Goal: Transaction & Acquisition: Purchase product/service

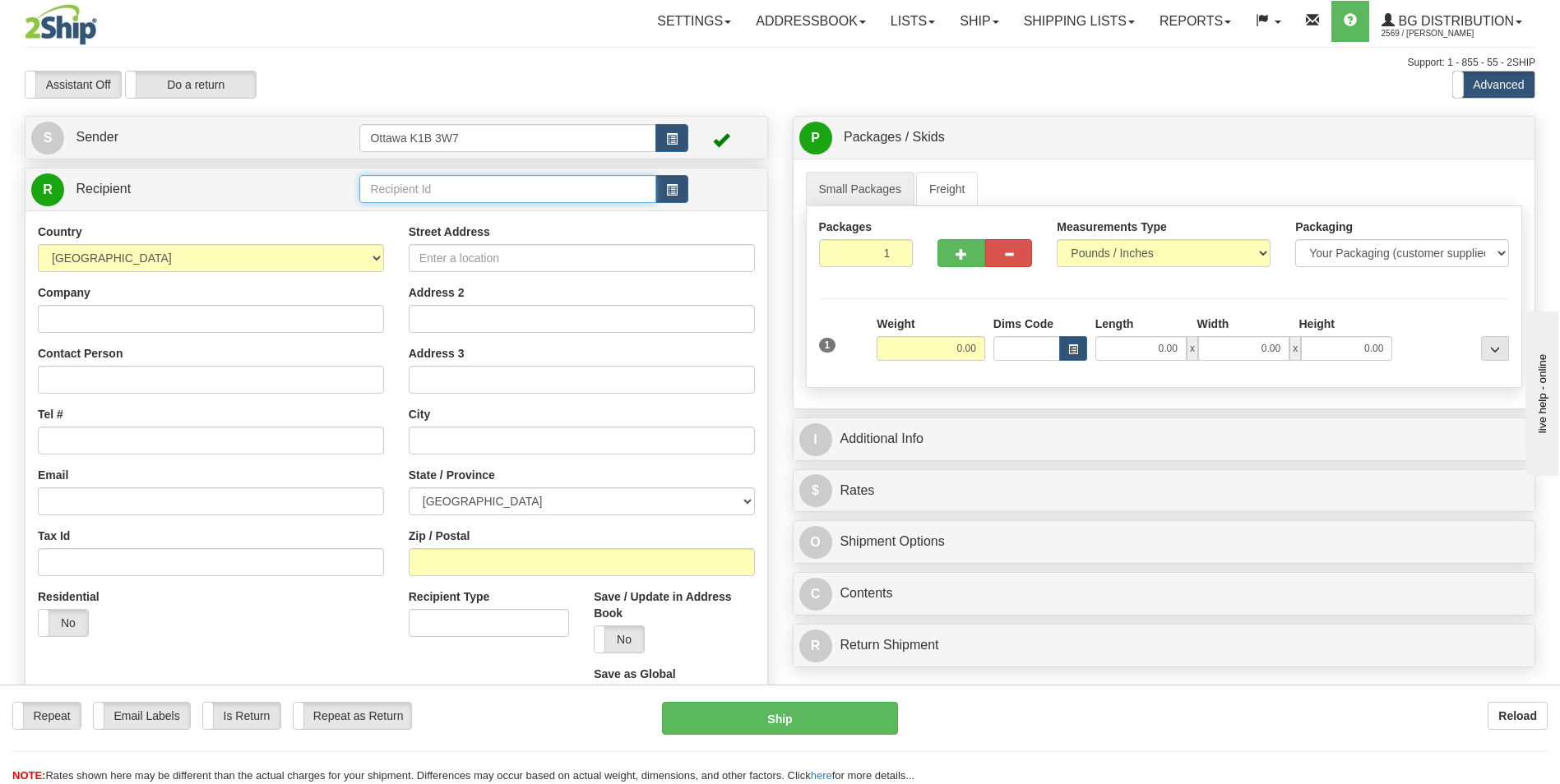
drag, startPoint x: 439, startPoint y: 186, endPoint x: 430, endPoint y: 185, distance: 9.1
click at [440, 186] on input "text" at bounding box center [508, 189] width 296 height 28
click at [370, 58] on div "Support: 1 - 855 - 55 - 2SHIP" at bounding box center [780, 63] width 1511 height 14
click at [451, 197] on input "text" at bounding box center [508, 189] width 296 height 28
type input "7"
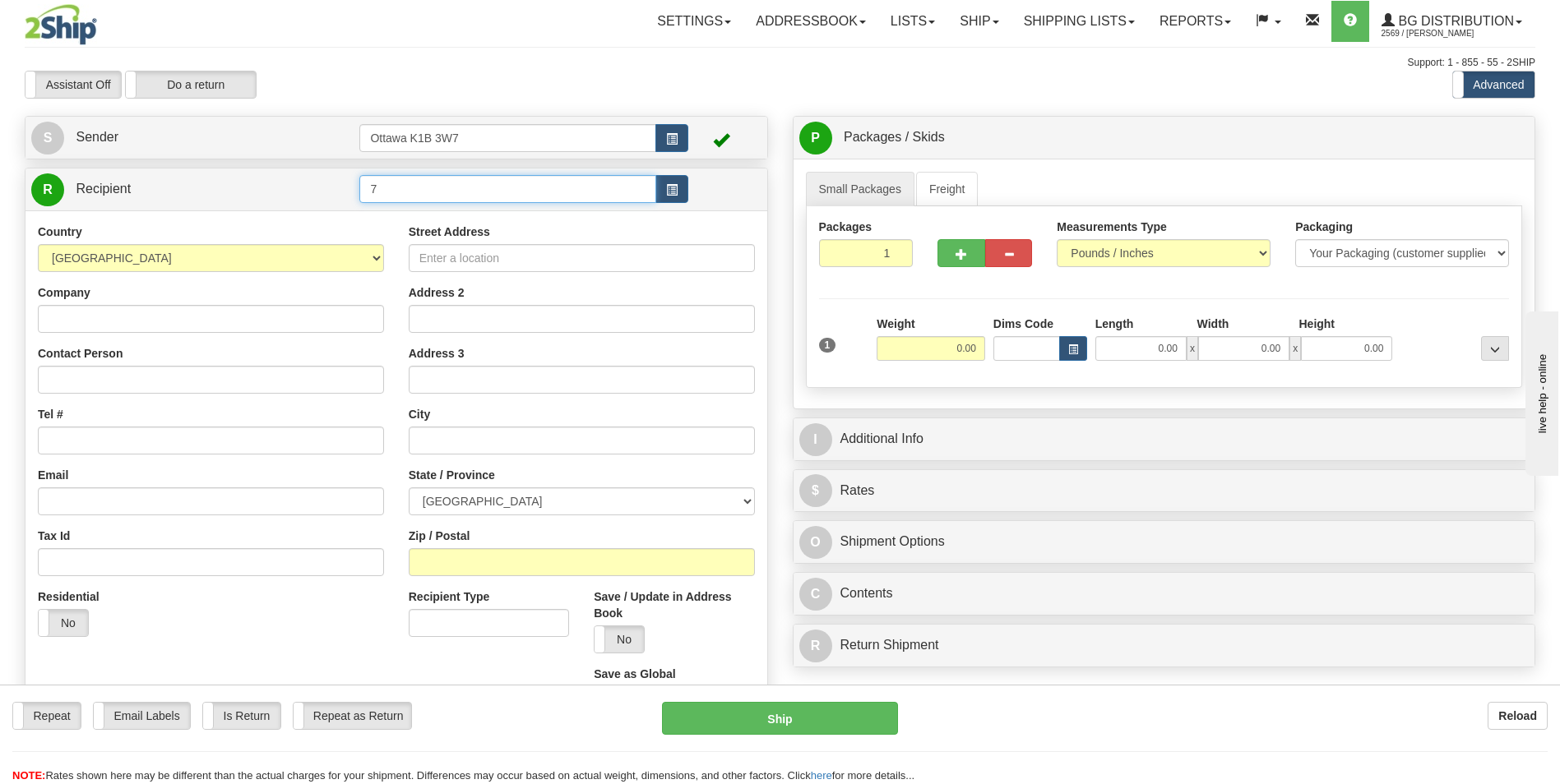
click button "Delete" at bounding box center [0, 0] width 0 height 0
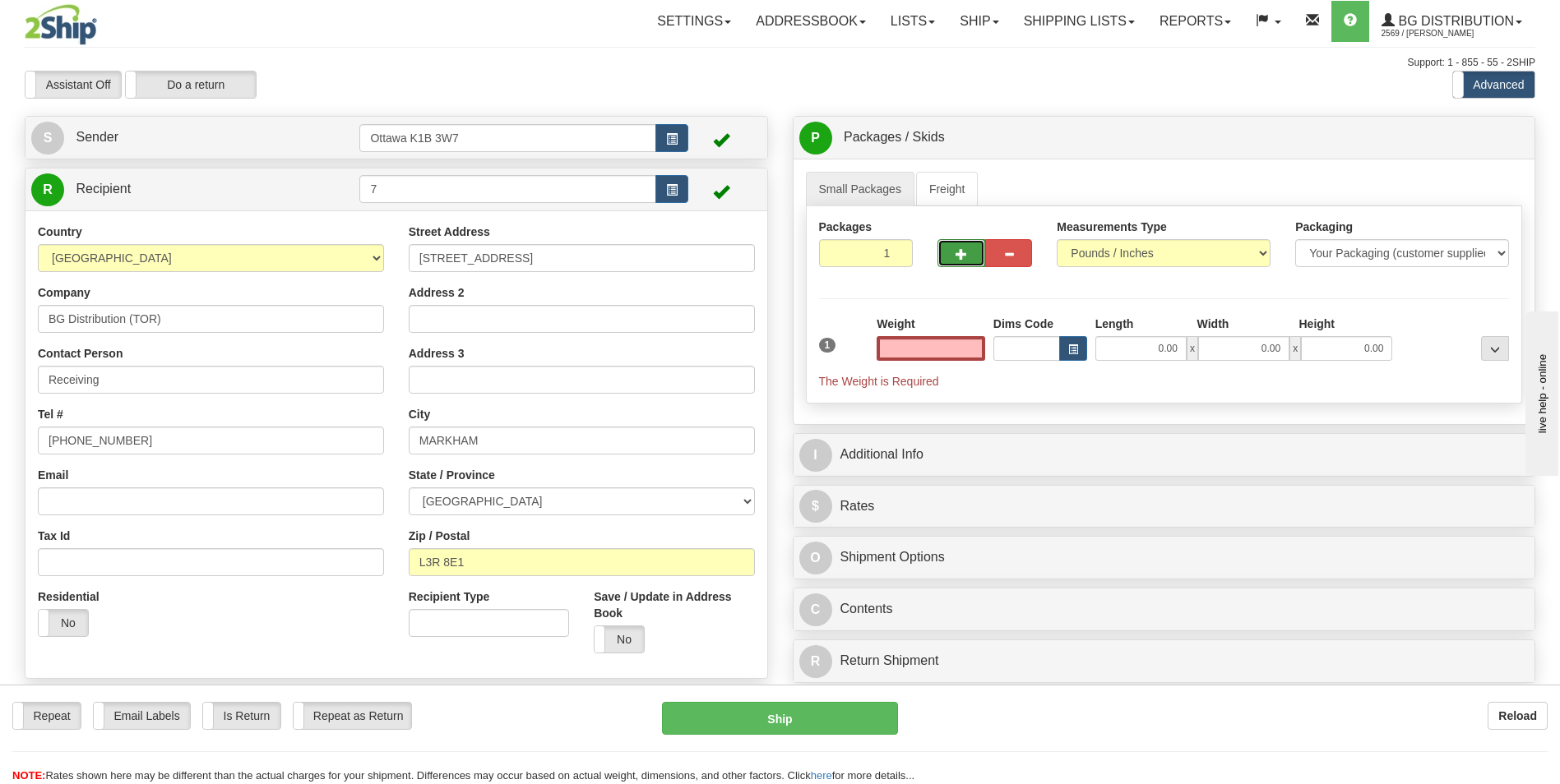
type input "0.00"
click at [968, 249] on button "button" at bounding box center [961, 253] width 47 height 28
click at [967, 257] on span "button" at bounding box center [961, 254] width 11 height 10
click at [964, 258] on span "button" at bounding box center [961, 254] width 11 height 10
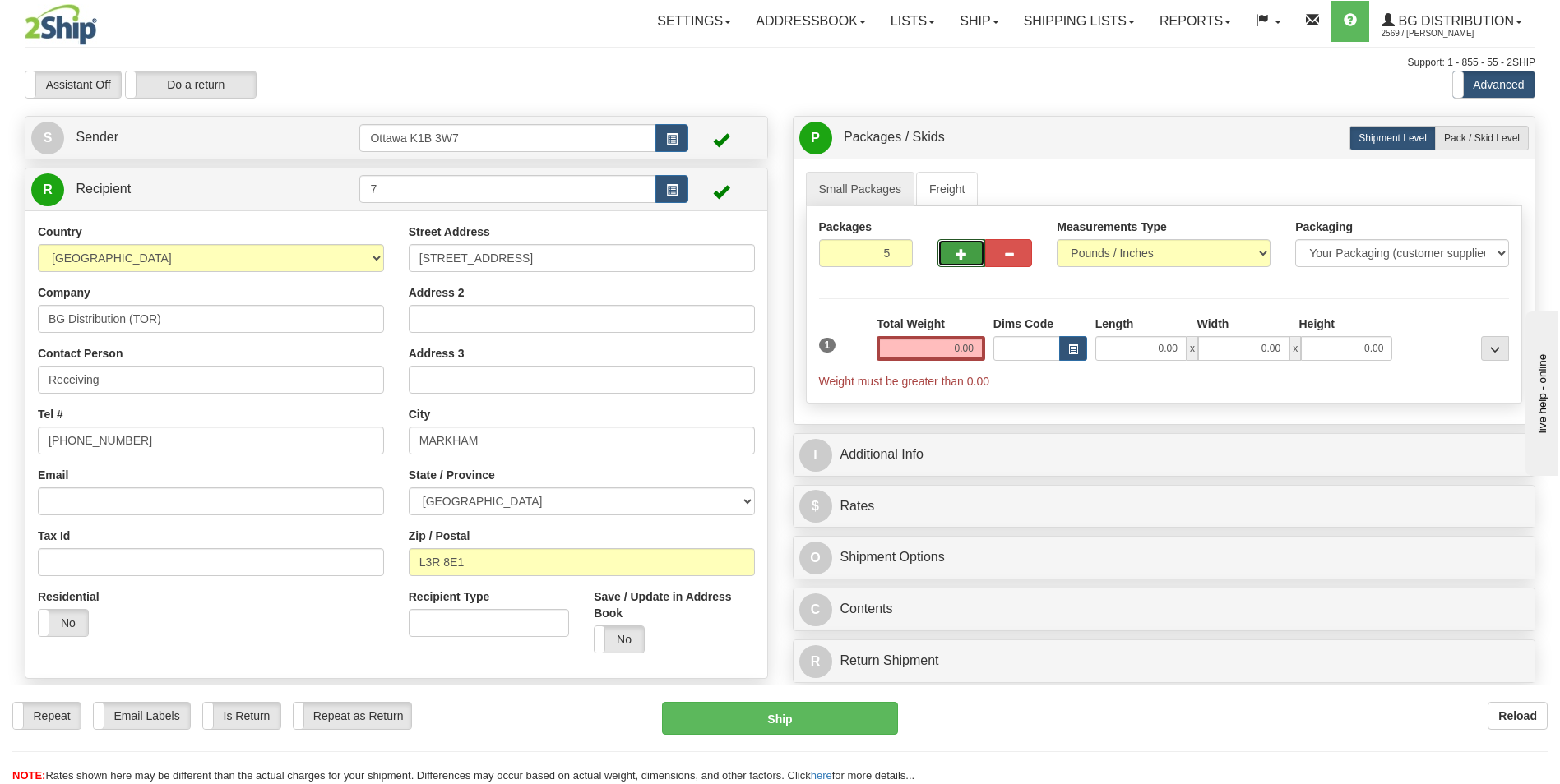
click at [961, 258] on span "button" at bounding box center [961, 254] width 11 height 10
type input "6"
click at [1477, 137] on span "Pack / Skid Level" at bounding box center [1482, 137] width 76 height 11
radio input "true"
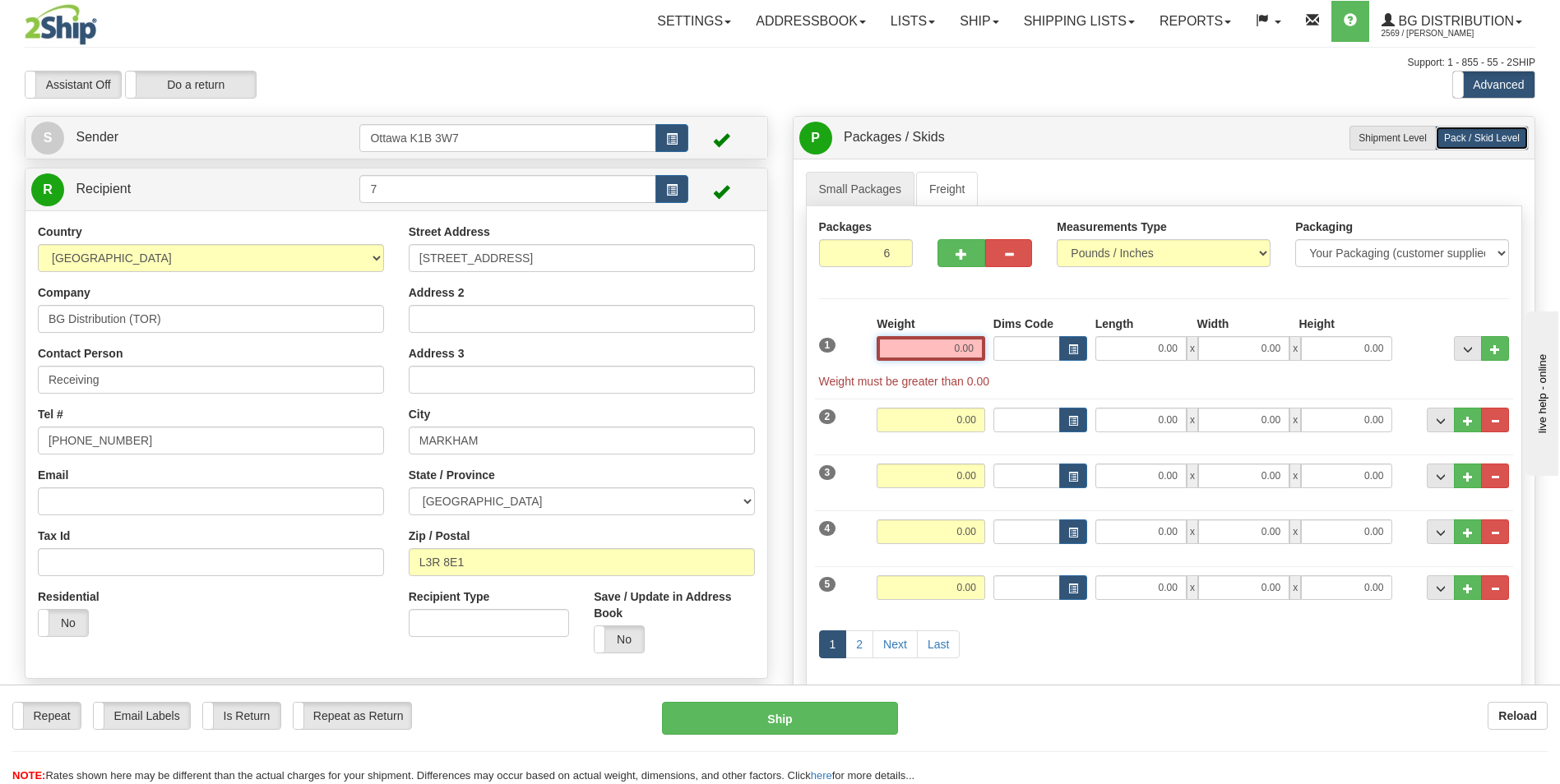
click at [952, 356] on input "0.00" at bounding box center [931, 348] width 109 height 24
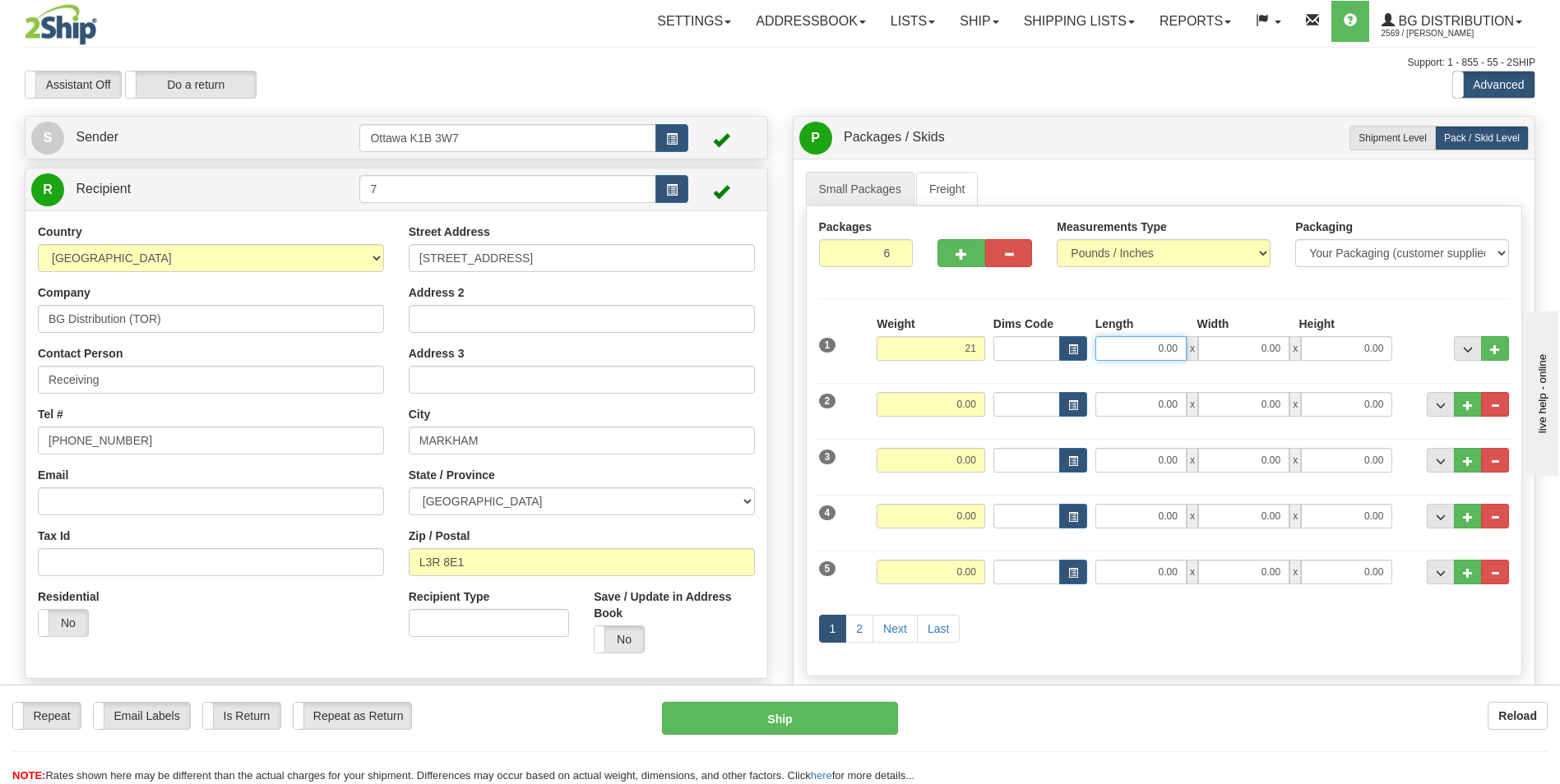
type input "21.00"
click at [1160, 359] on input "0.00" at bounding box center [1140, 348] width 91 height 24
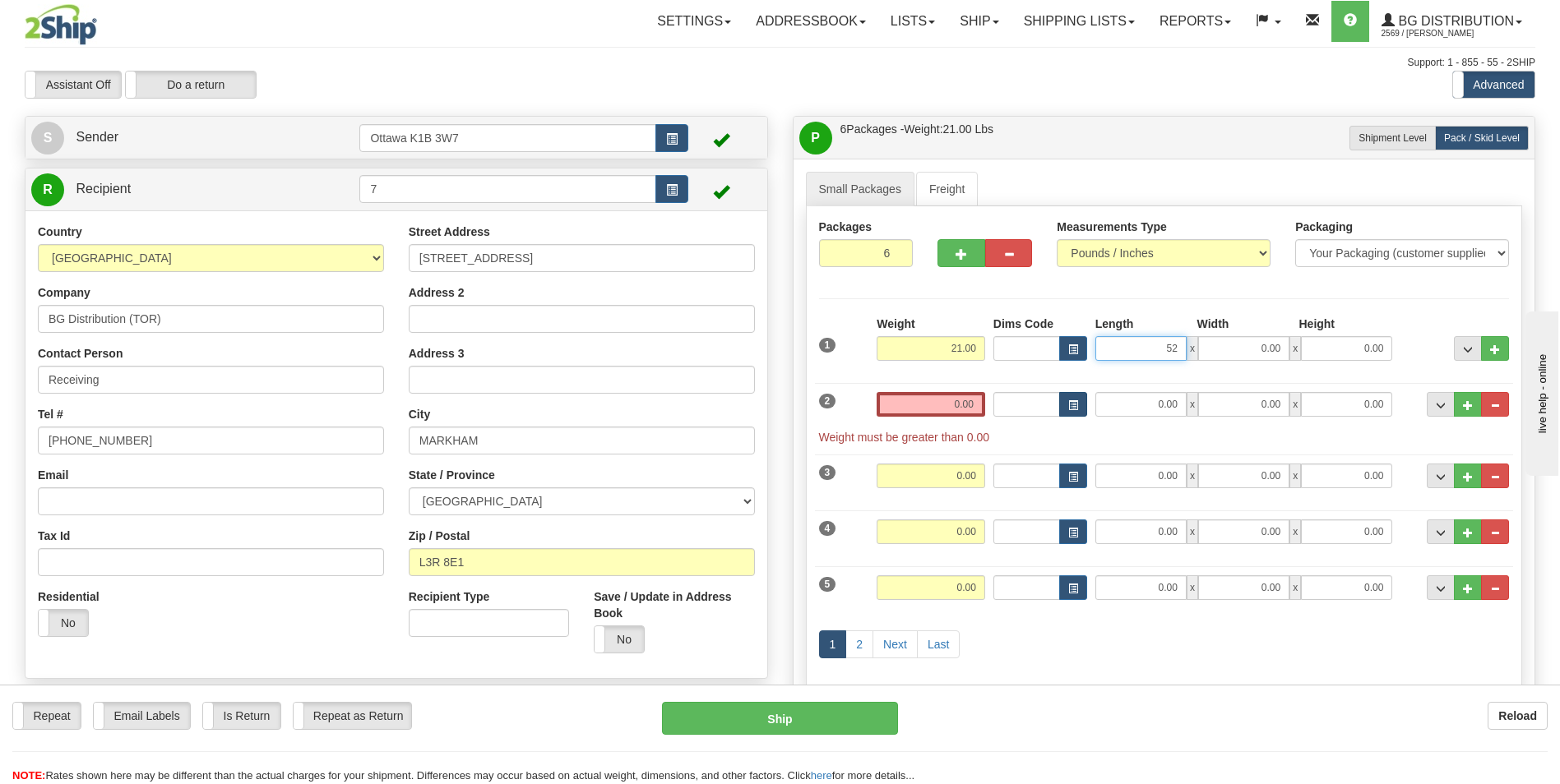
type input "52.00"
type input "12.00"
type input "7.00"
click at [963, 404] on input "0.00" at bounding box center [931, 405] width 109 height 24
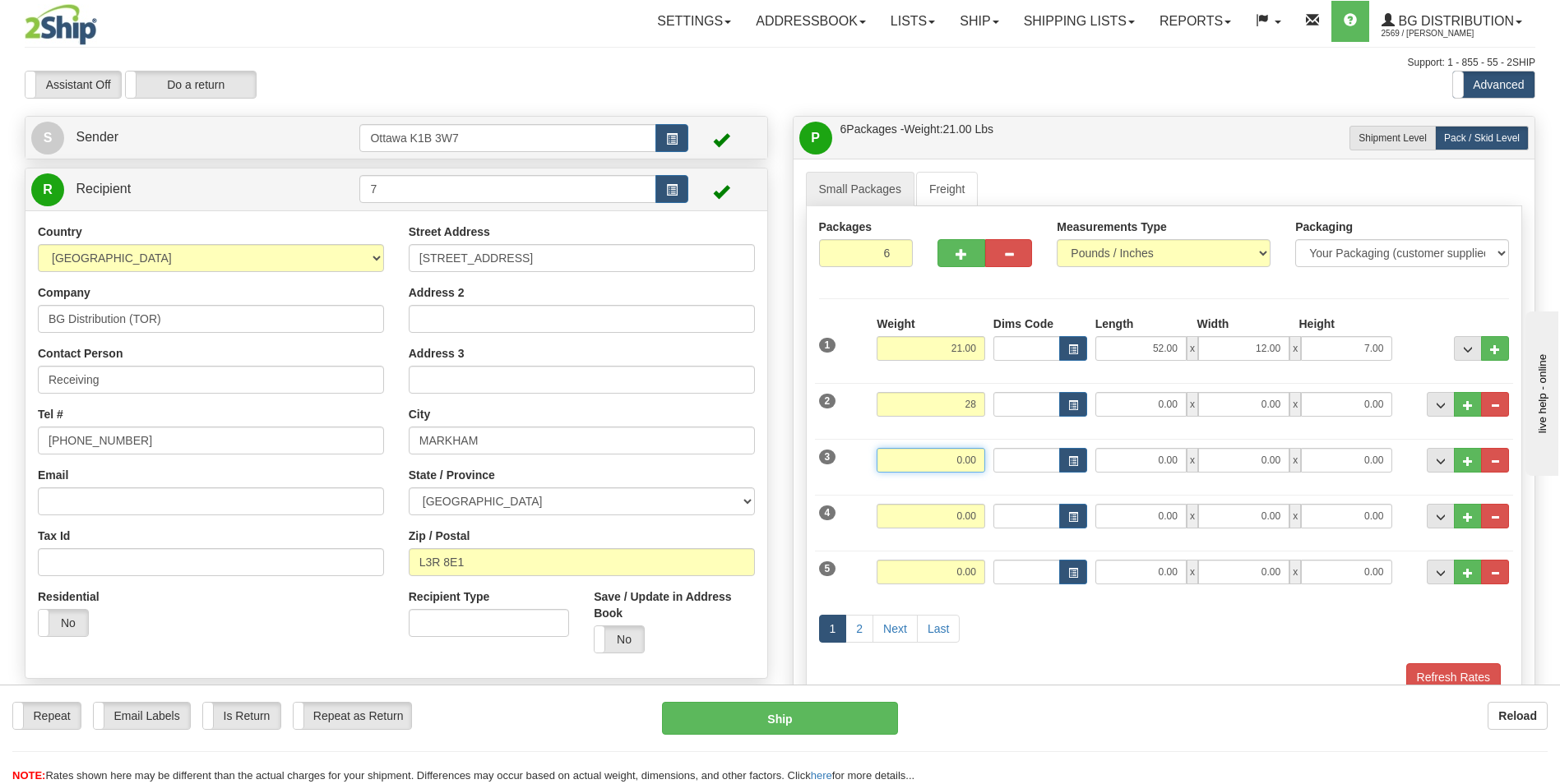
type input "28.00"
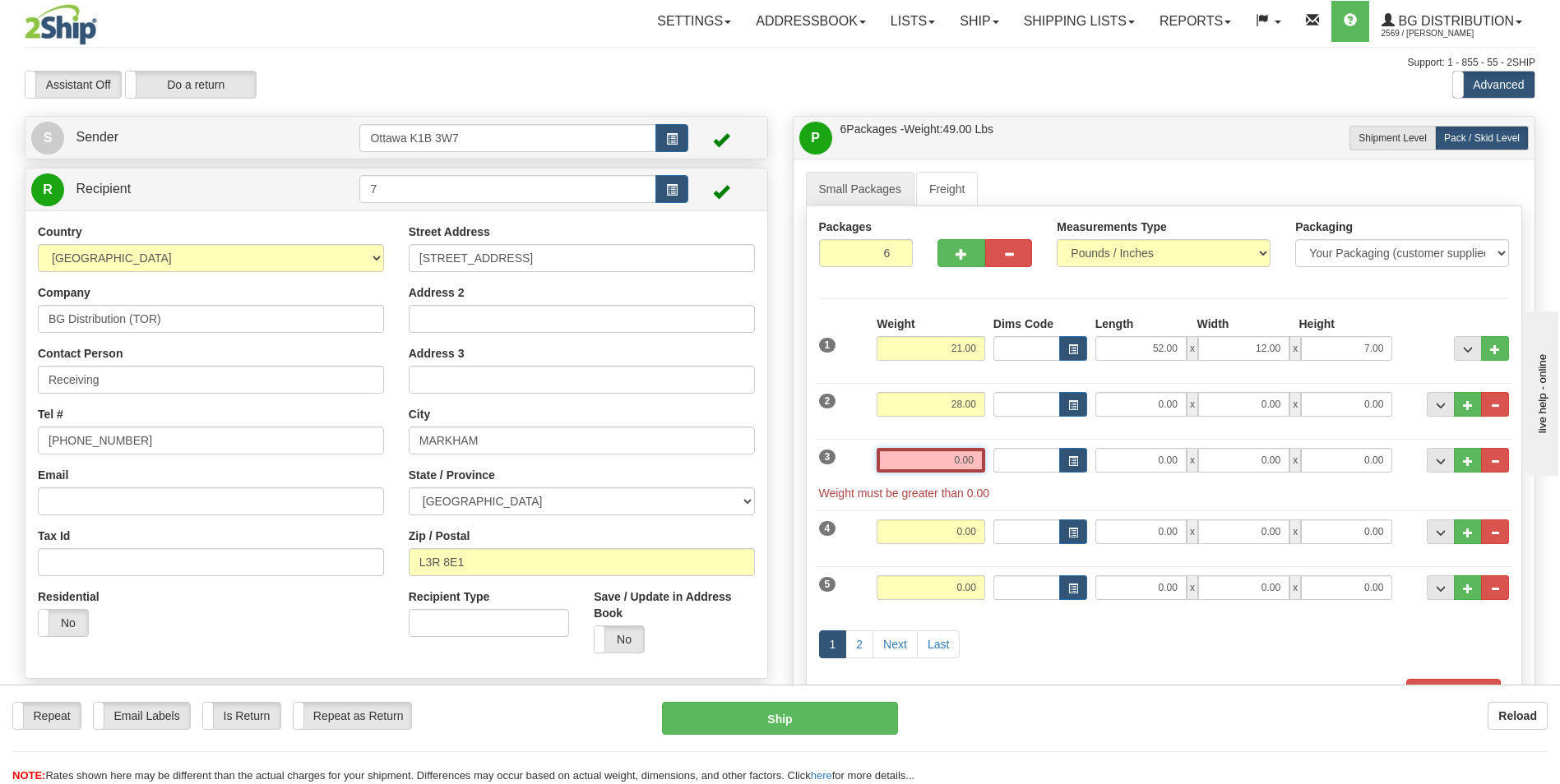
click at [964, 461] on input "0.00" at bounding box center [931, 460] width 109 height 24
type input "0.00"
drag, startPoint x: 946, startPoint y: 464, endPoint x: 1010, endPoint y: 464, distance: 64.0
click at [1010, 466] on div "3 Weight 0.00 Dims Code Length Width Height" at bounding box center [1164, 466] width 699 height 70
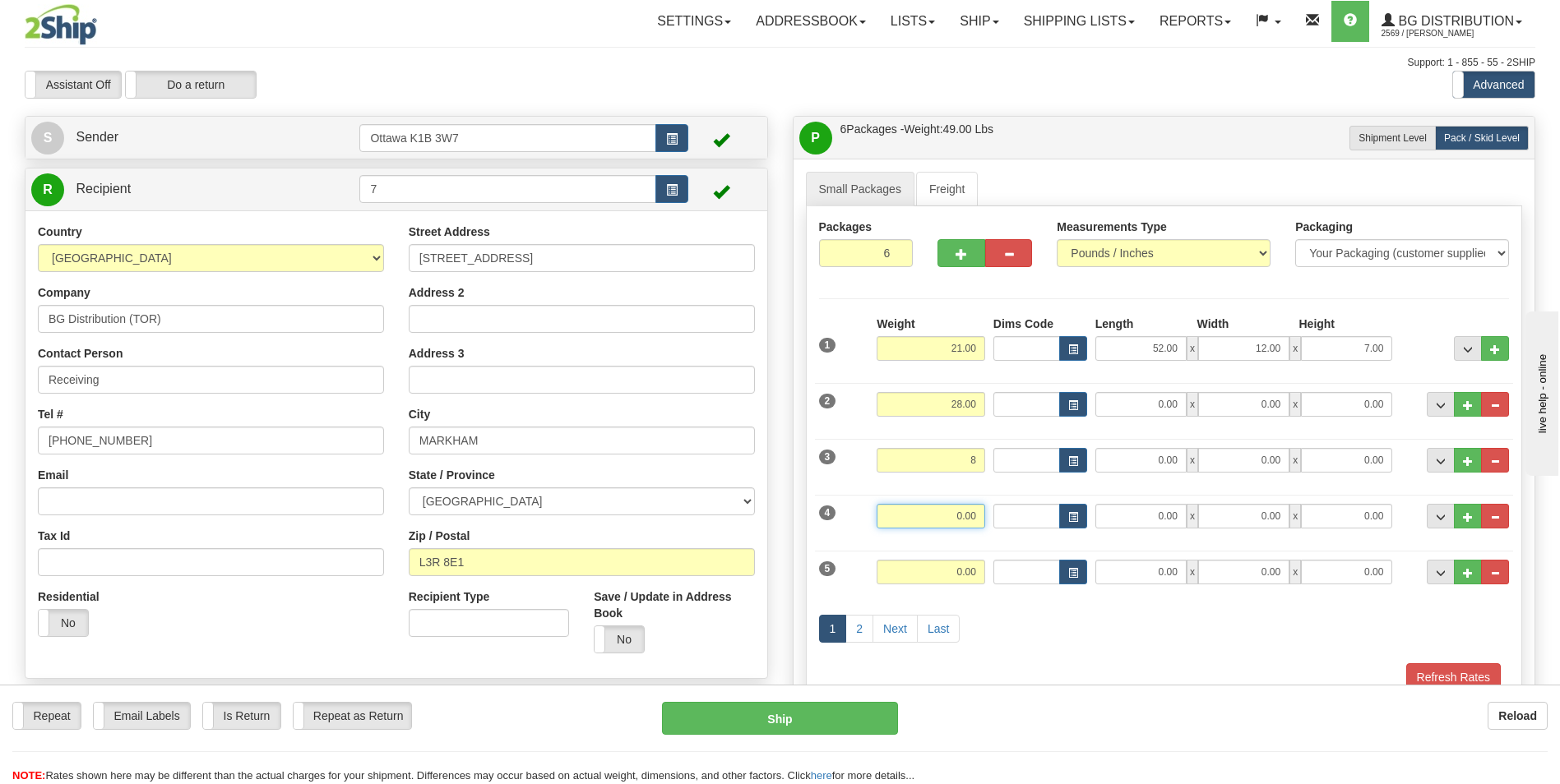
type input "8.00"
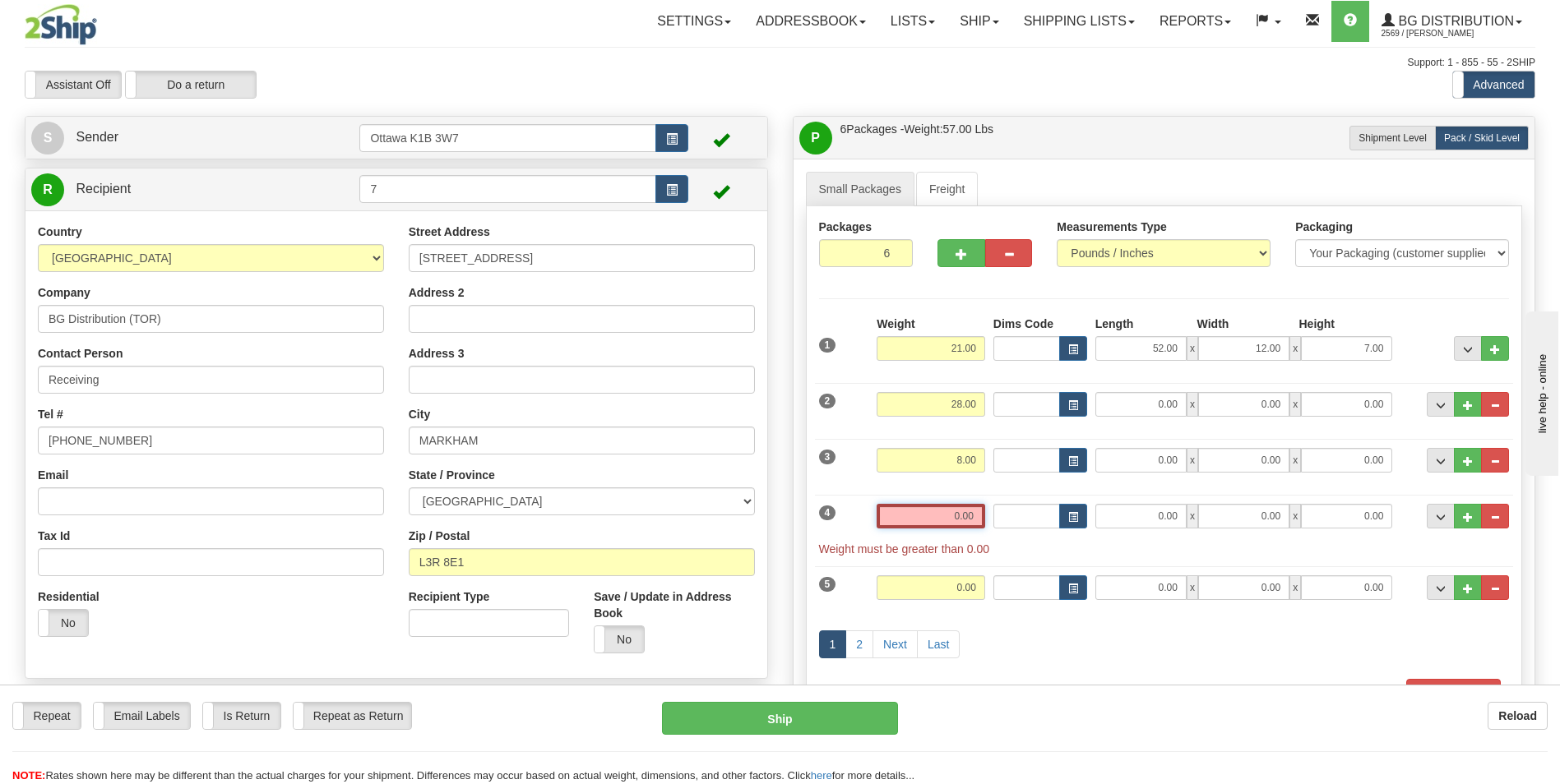
click at [965, 516] on input "0.00" at bounding box center [931, 516] width 109 height 24
type input "0.00"
drag, startPoint x: 944, startPoint y: 457, endPoint x: 1011, endPoint y: 457, distance: 67.0
click at [1011, 457] on div "3 Weight 8.00 Dims Code Length Width Height" at bounding box center [1164, 458] width 699 height 55
type input "9.00"
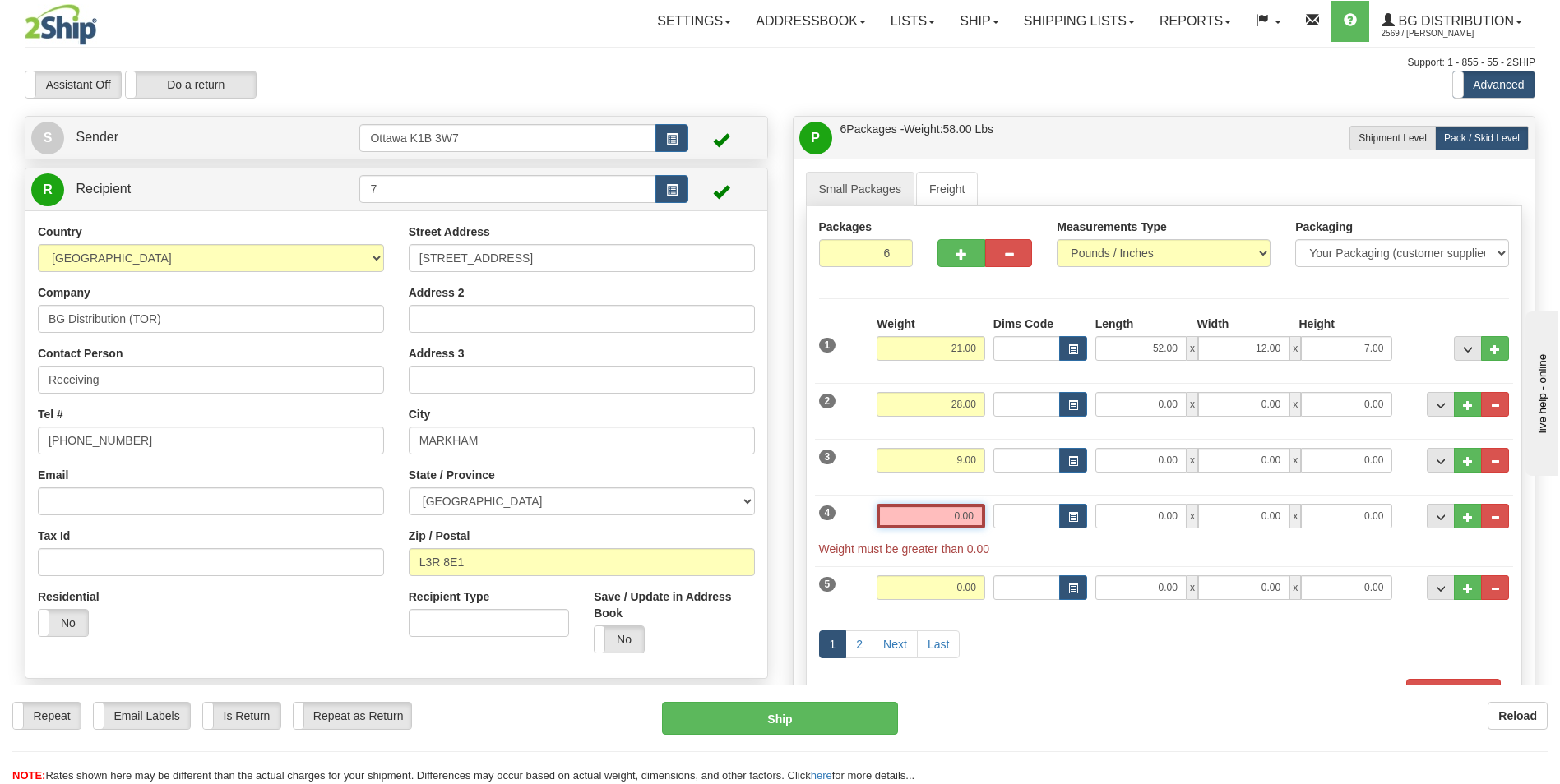
click at [951, 518] on input "0.00" at bounding box center [931, 516] width 109 height 24
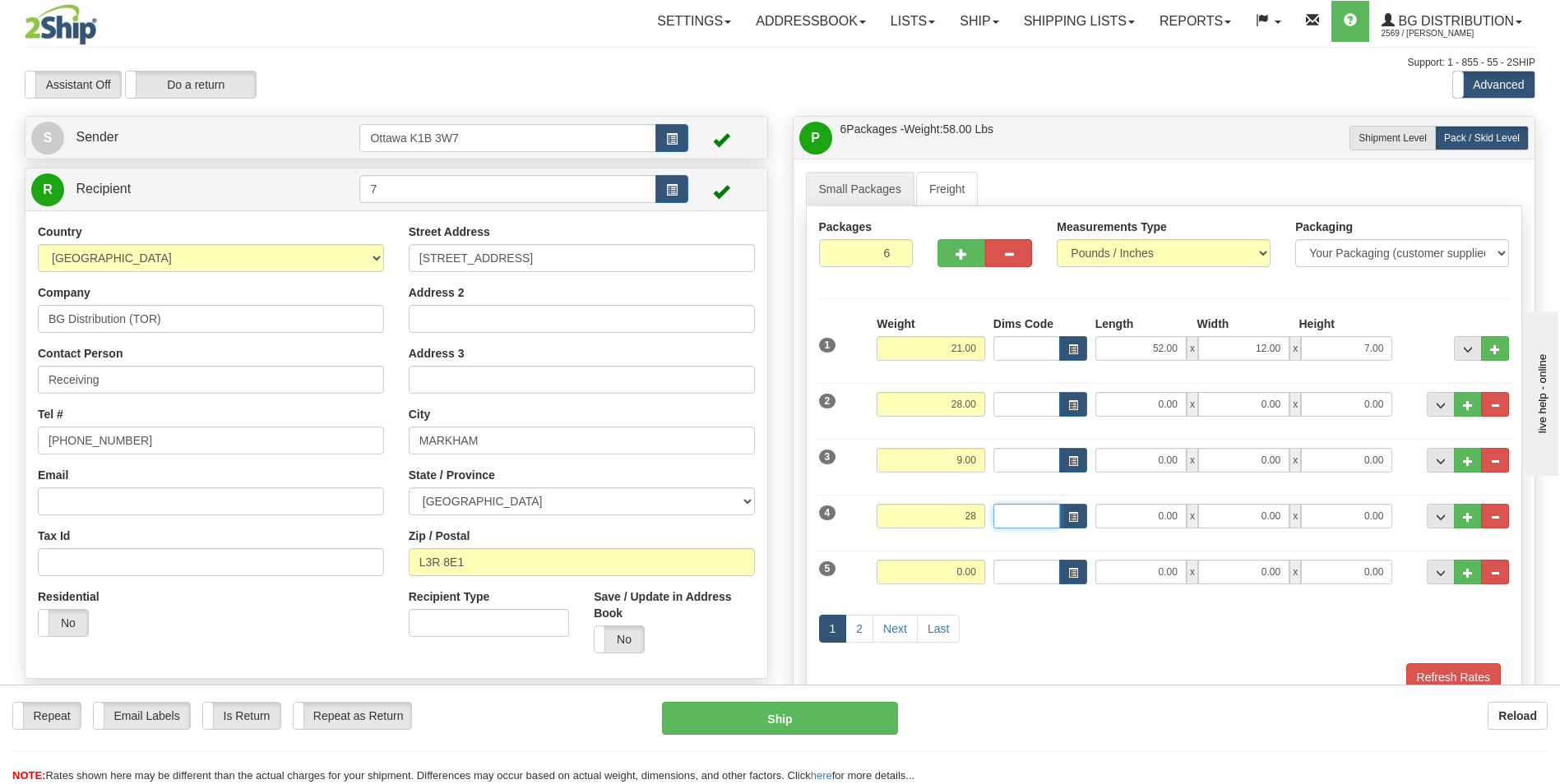
type input "28.00"
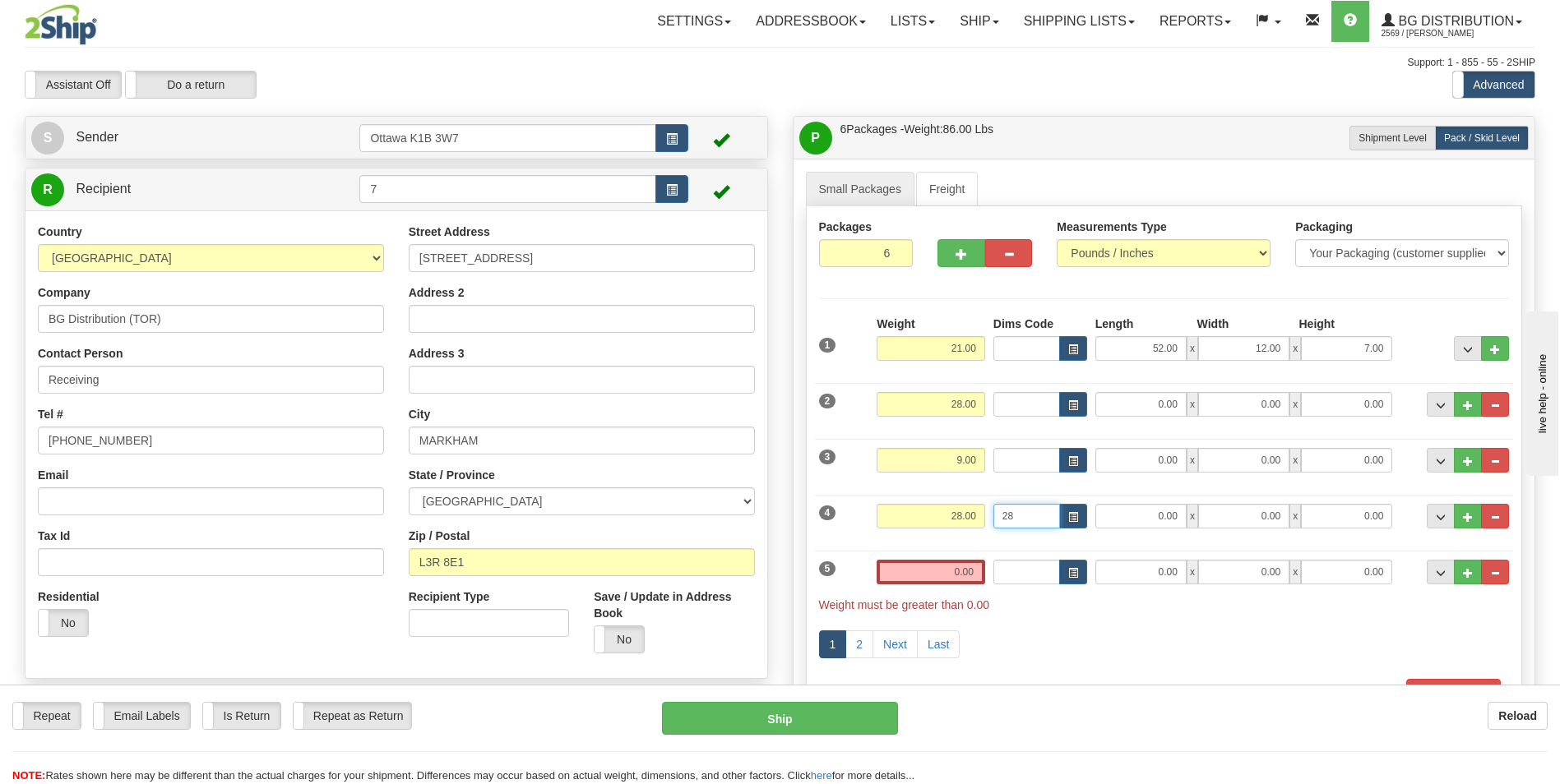
type input "2"
click at [963, 576] on input "0.00" at bounding box center [931, 572] width 109 height 24
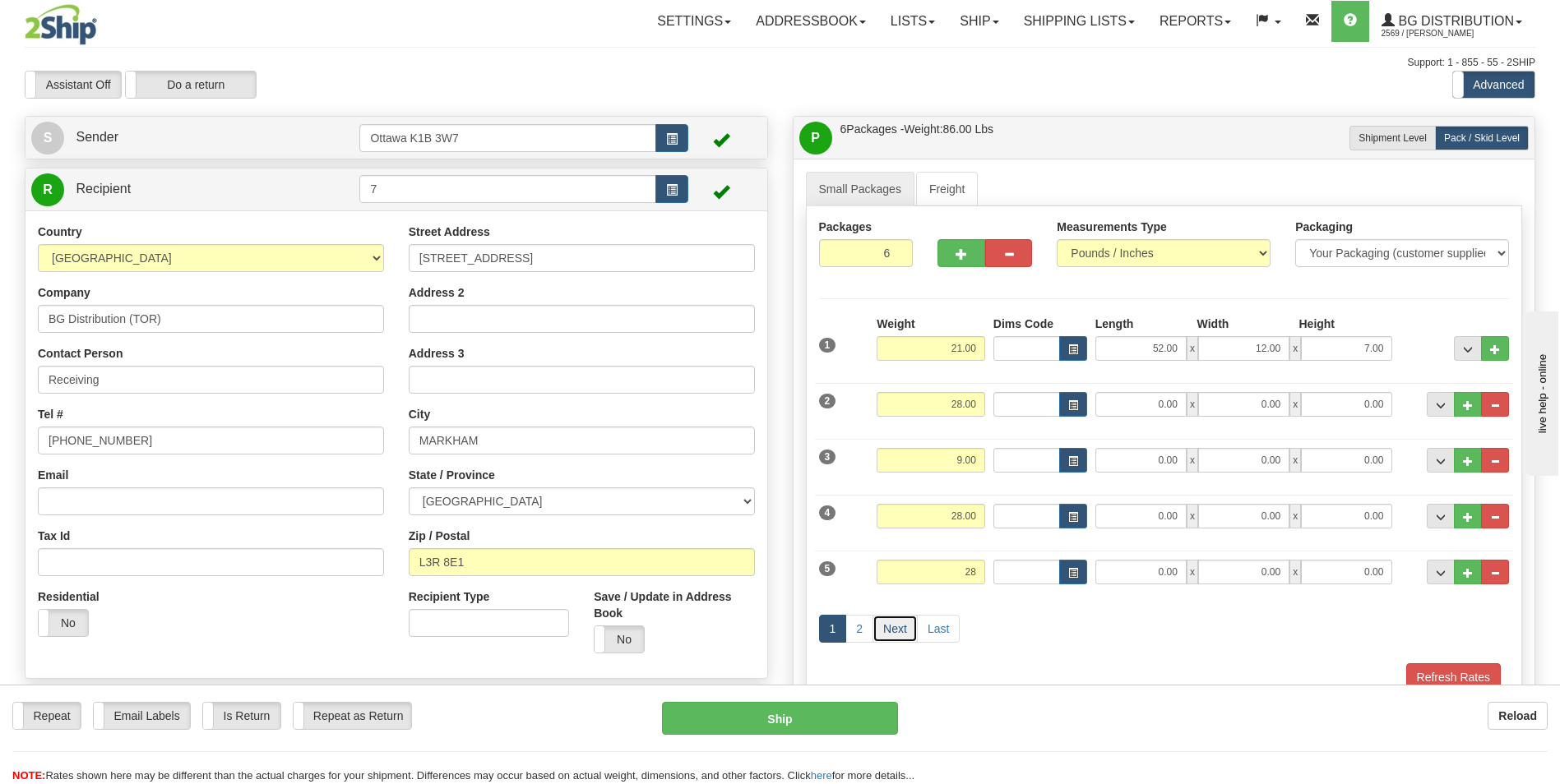
type input "28.00"
click at [895, 625] on link "Next" at bounding box center [895, 629] width 45 height 28
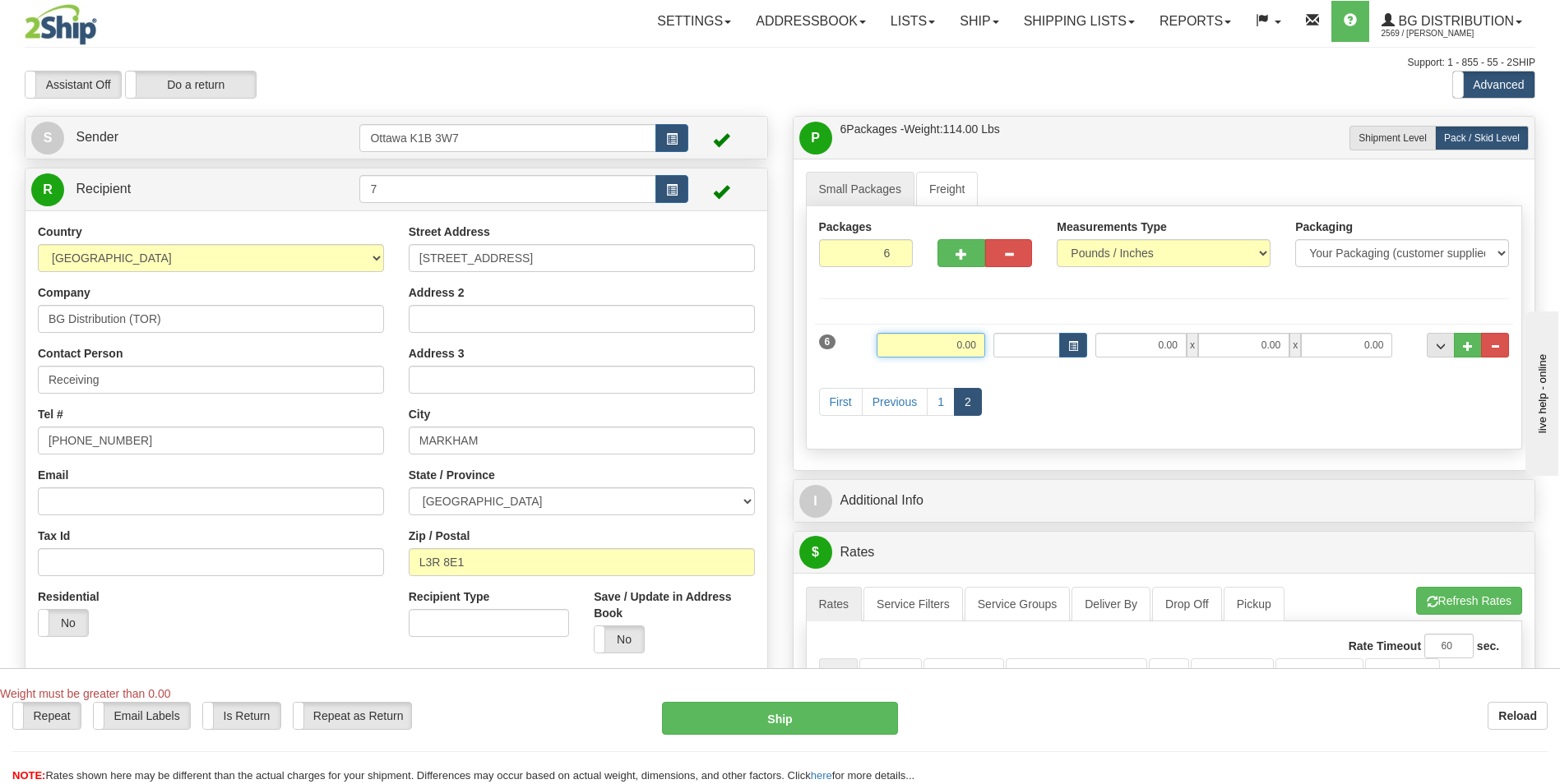
click at [945, 339] on input "0.00" at bounding box center [931, 345] width 109 height 24
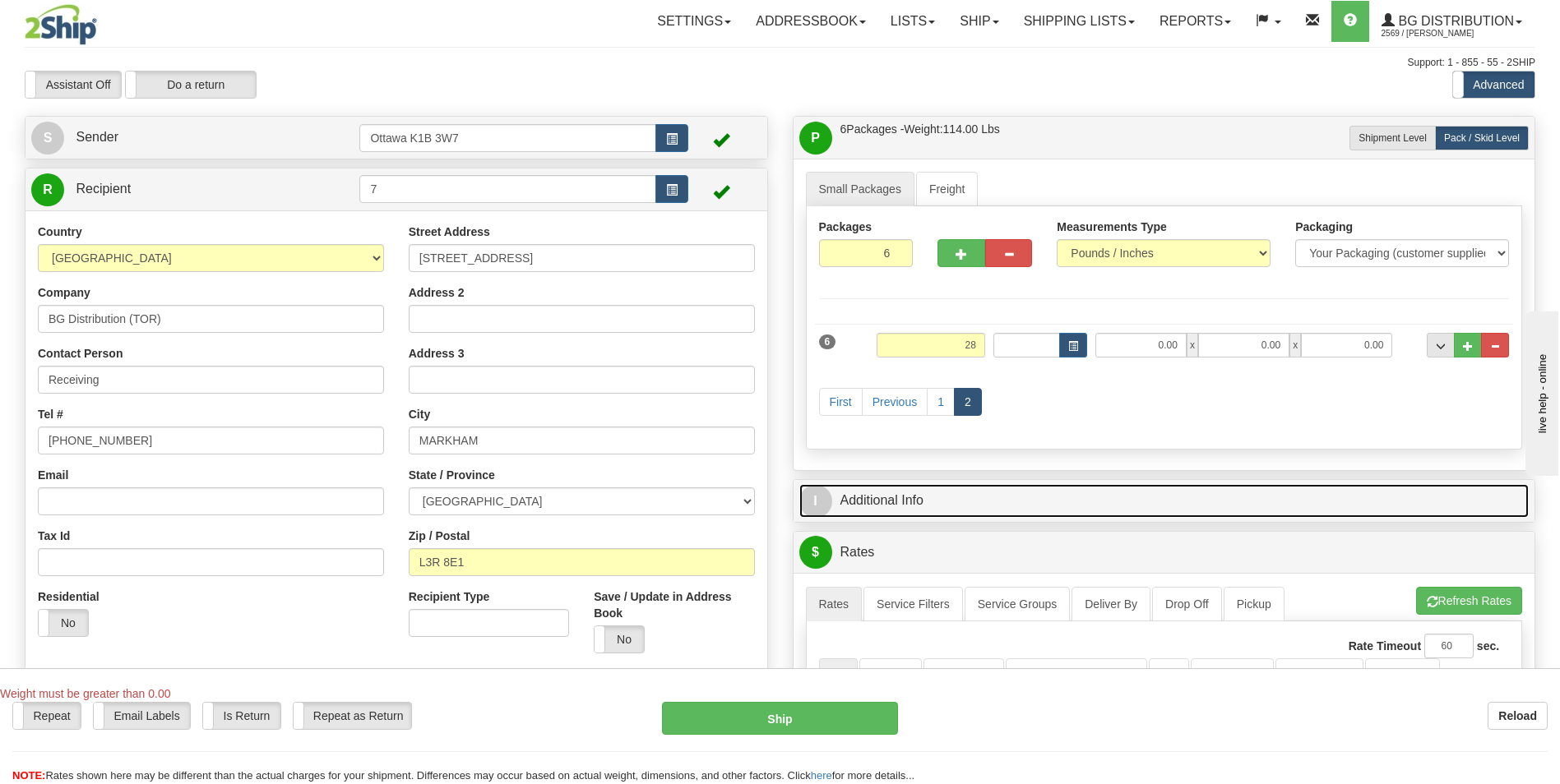
type input "28.00"
click at [888, 505] on link "I Additional Info" at bounding box center [1164, 500] width 730 height 34
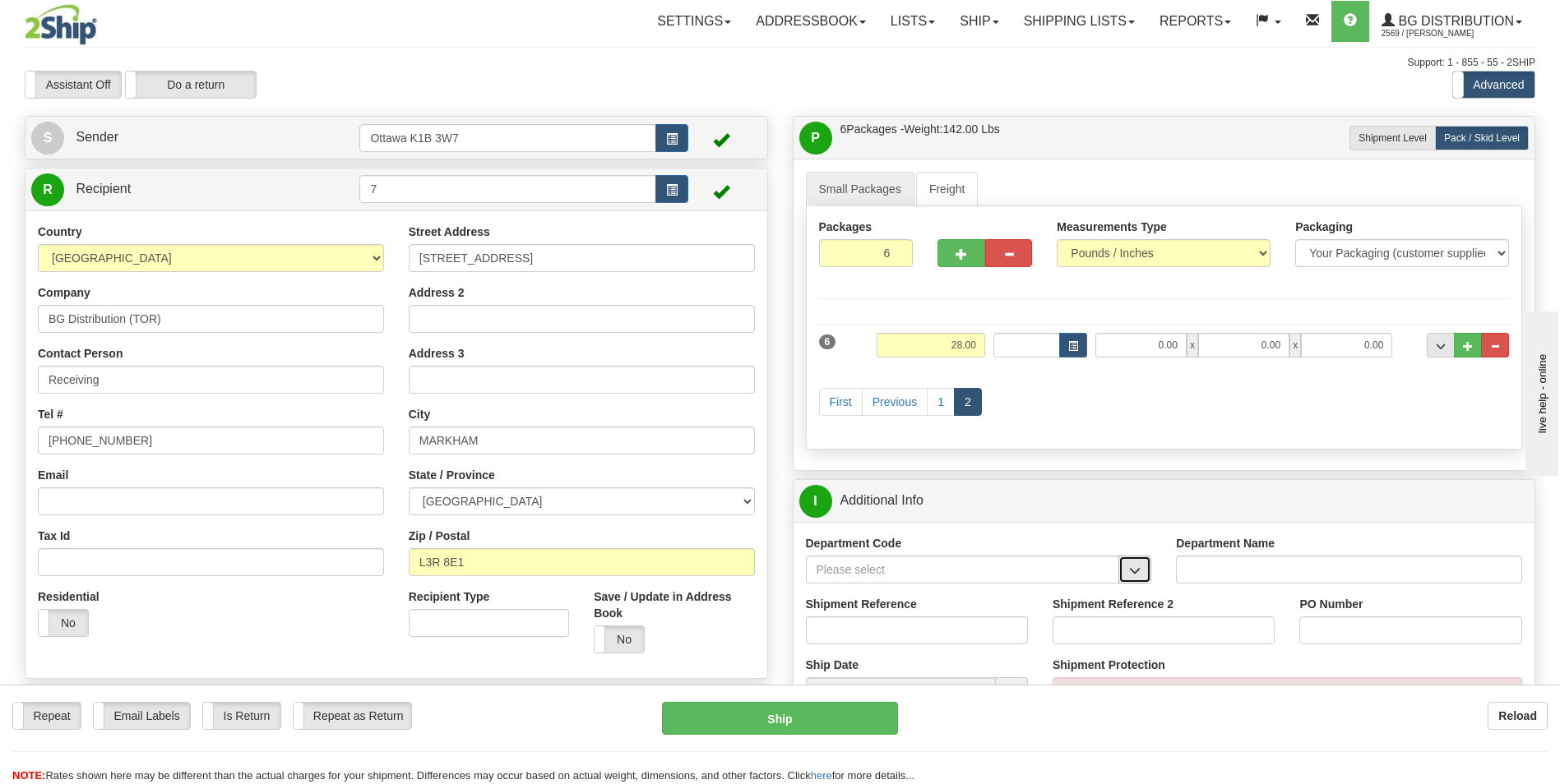
click at [1135, 570] on span "button" at bounding box center [1134, 571] width 11 height 10
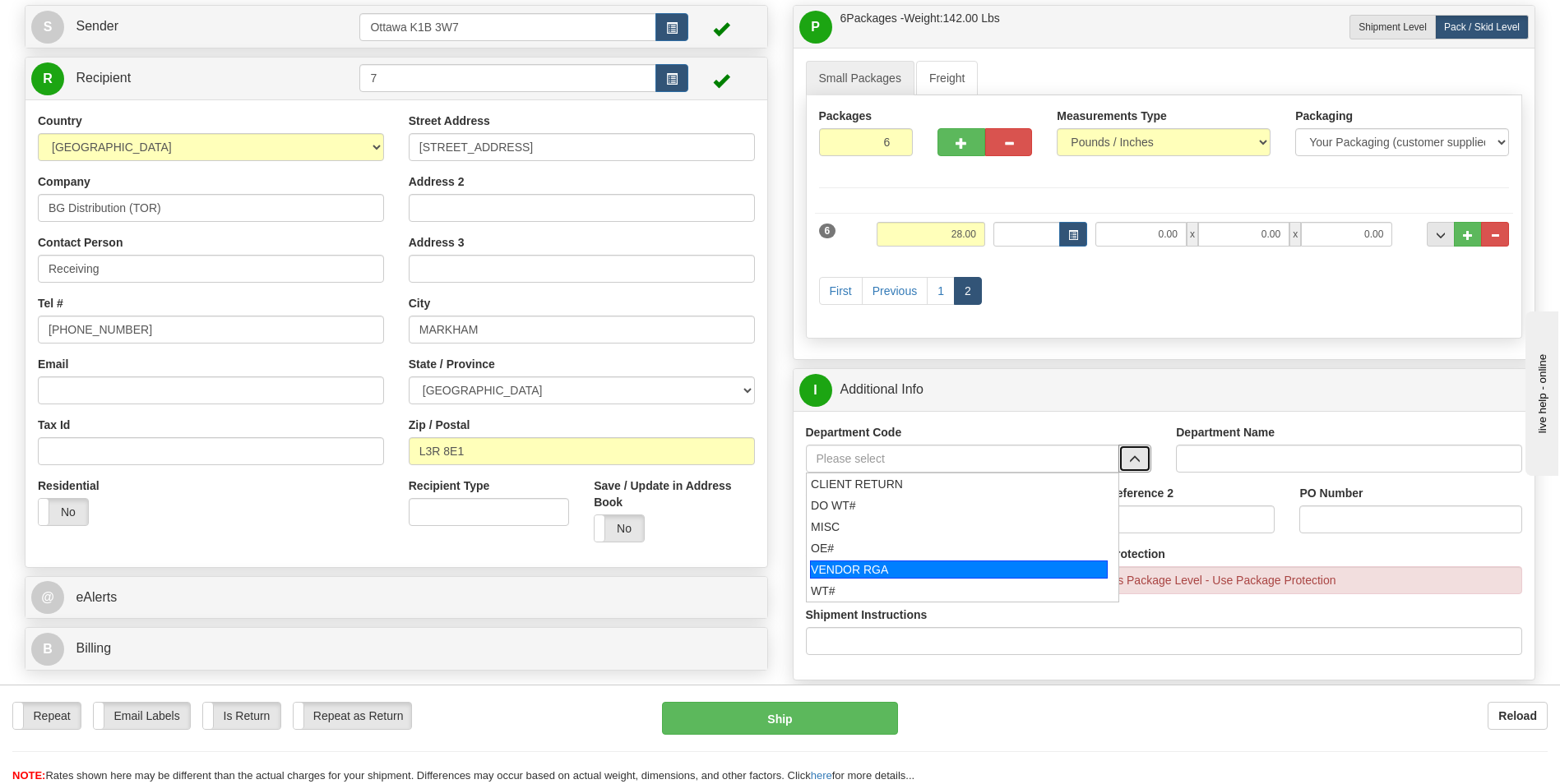
scroll to position [164, 0]
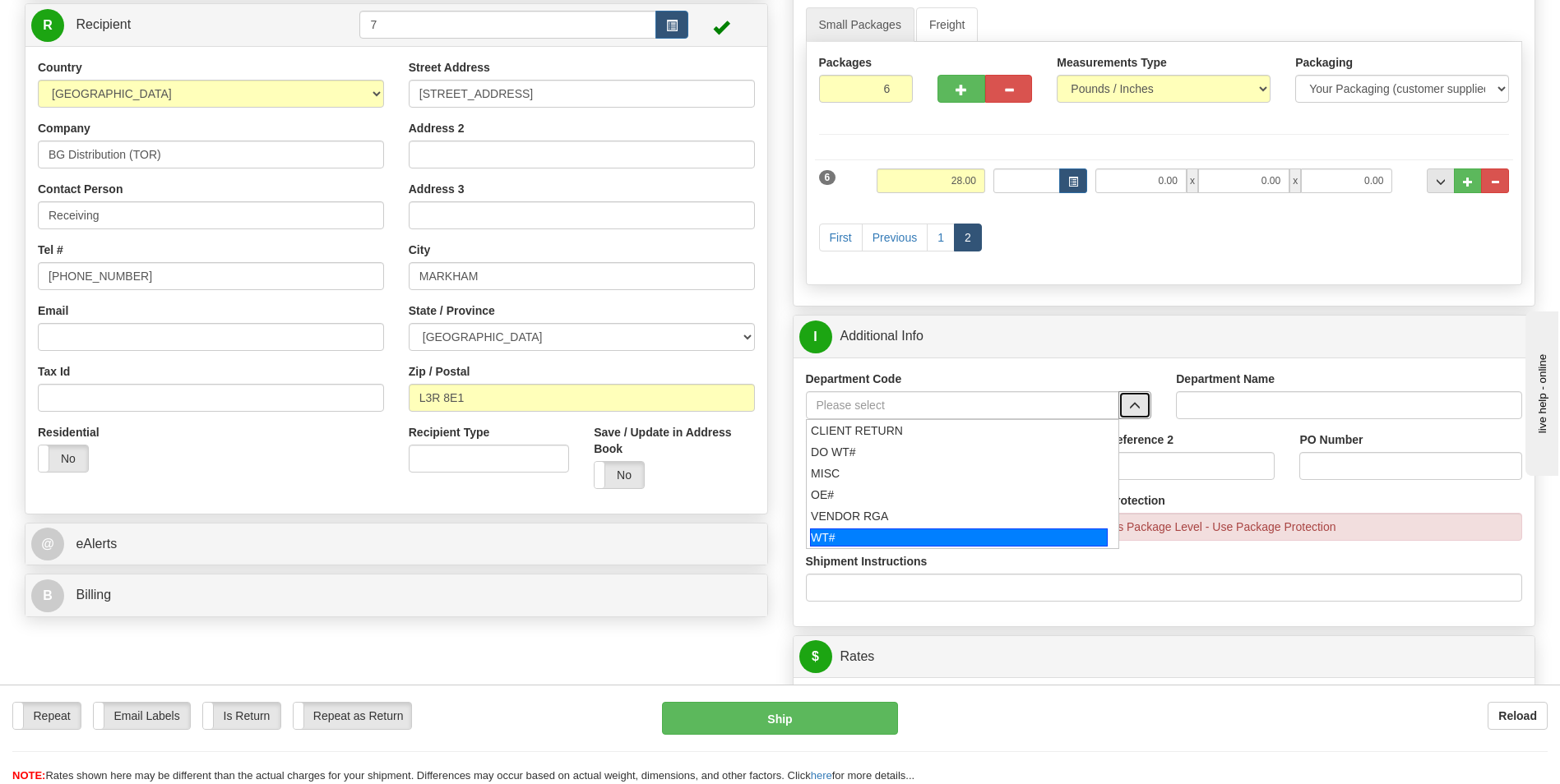
click at [857, 537] on div "WT#" at bounding box center [959, 538] width 298 height 18
type input "WT#"
type input "WAREHOUSE TRANSFERS"
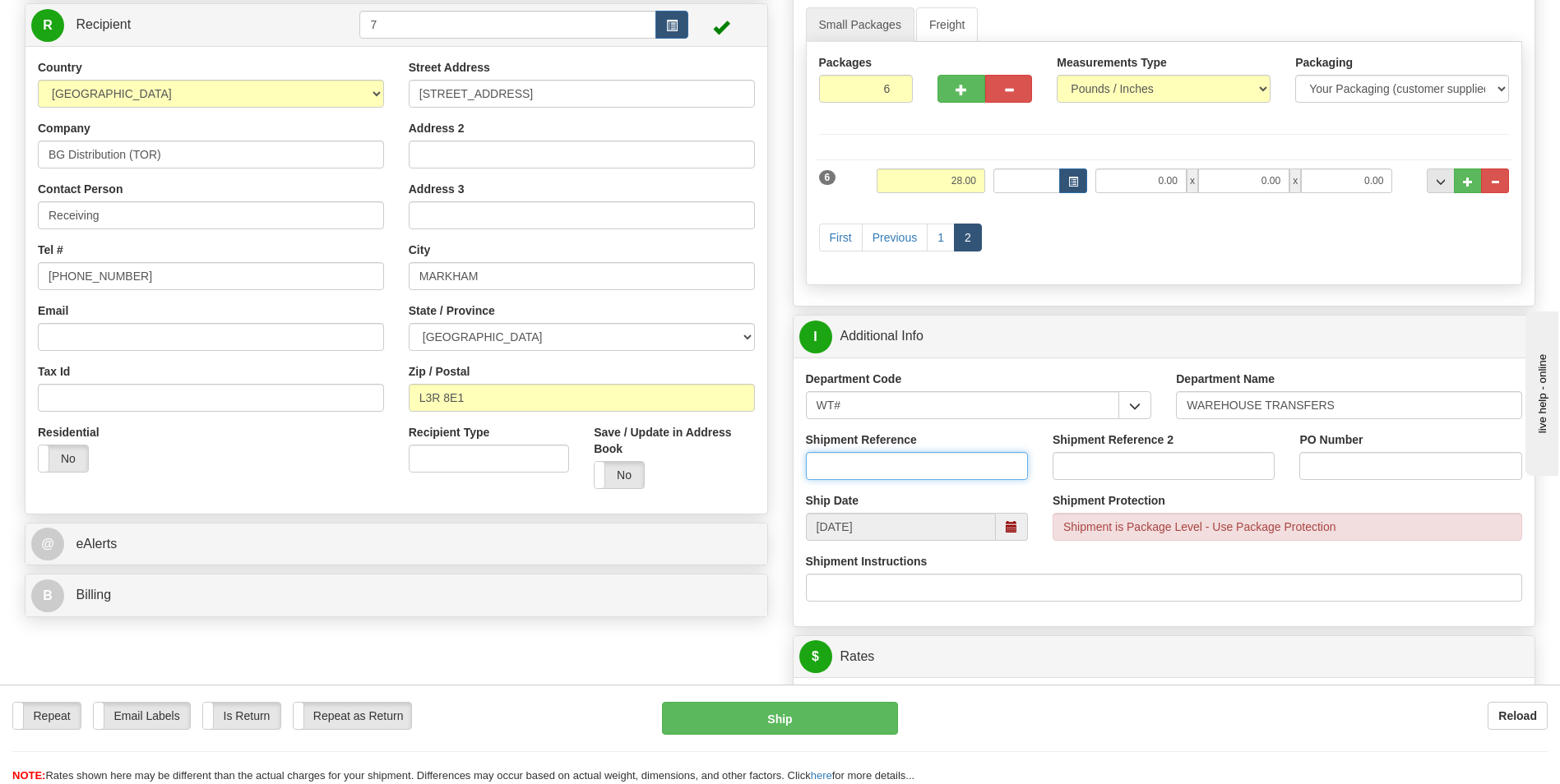
click at [845, 466] on input "Shipment Reference" at bounding box center [917, 466] width 222 height 28
paste input "164721"
type input "164721"
click at [1368, 463] on input "PO Number" at bounding box center [1410, 466] width 222 height 28
paste input "164721"
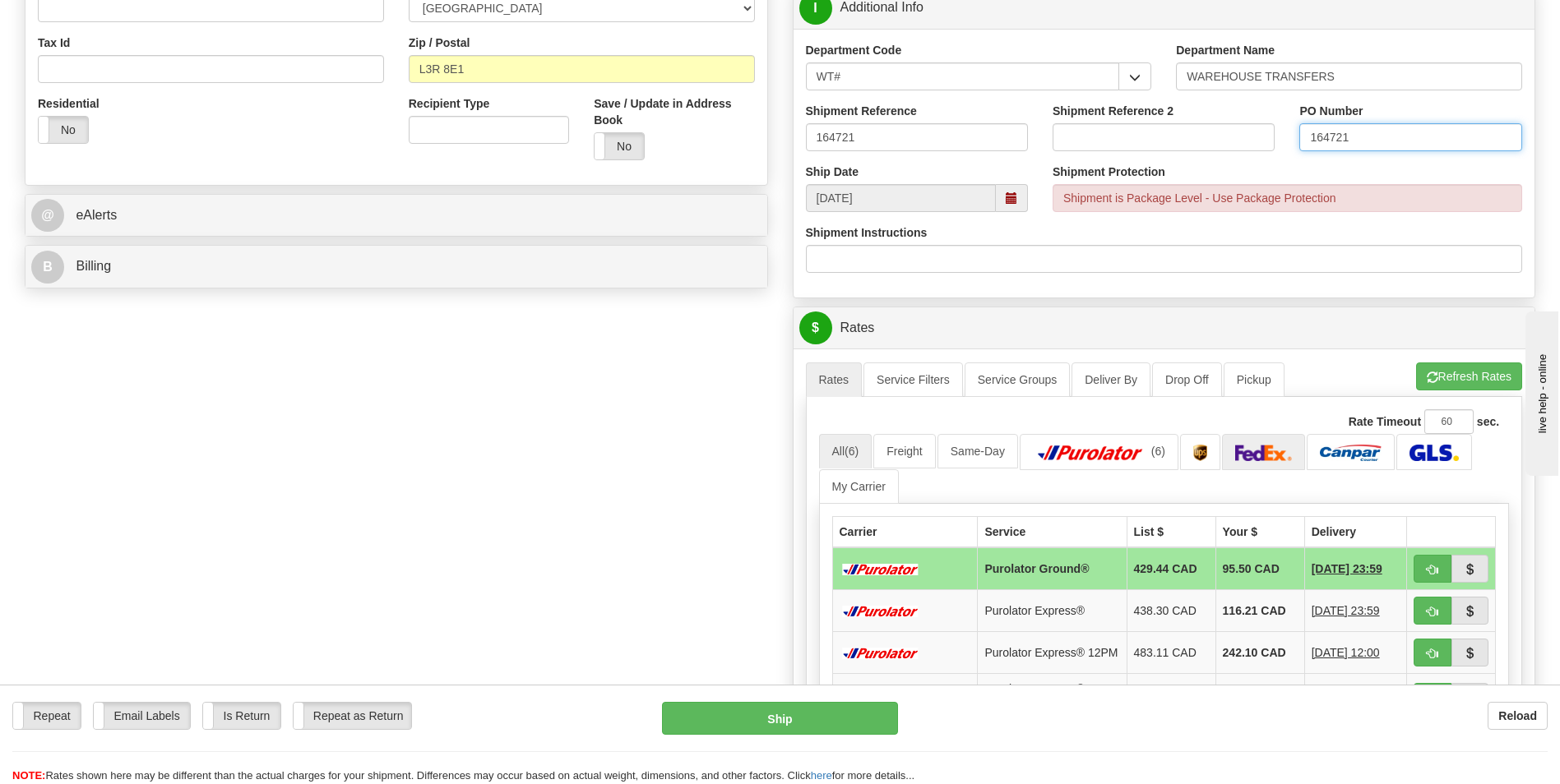
scroll to position [575, 0]
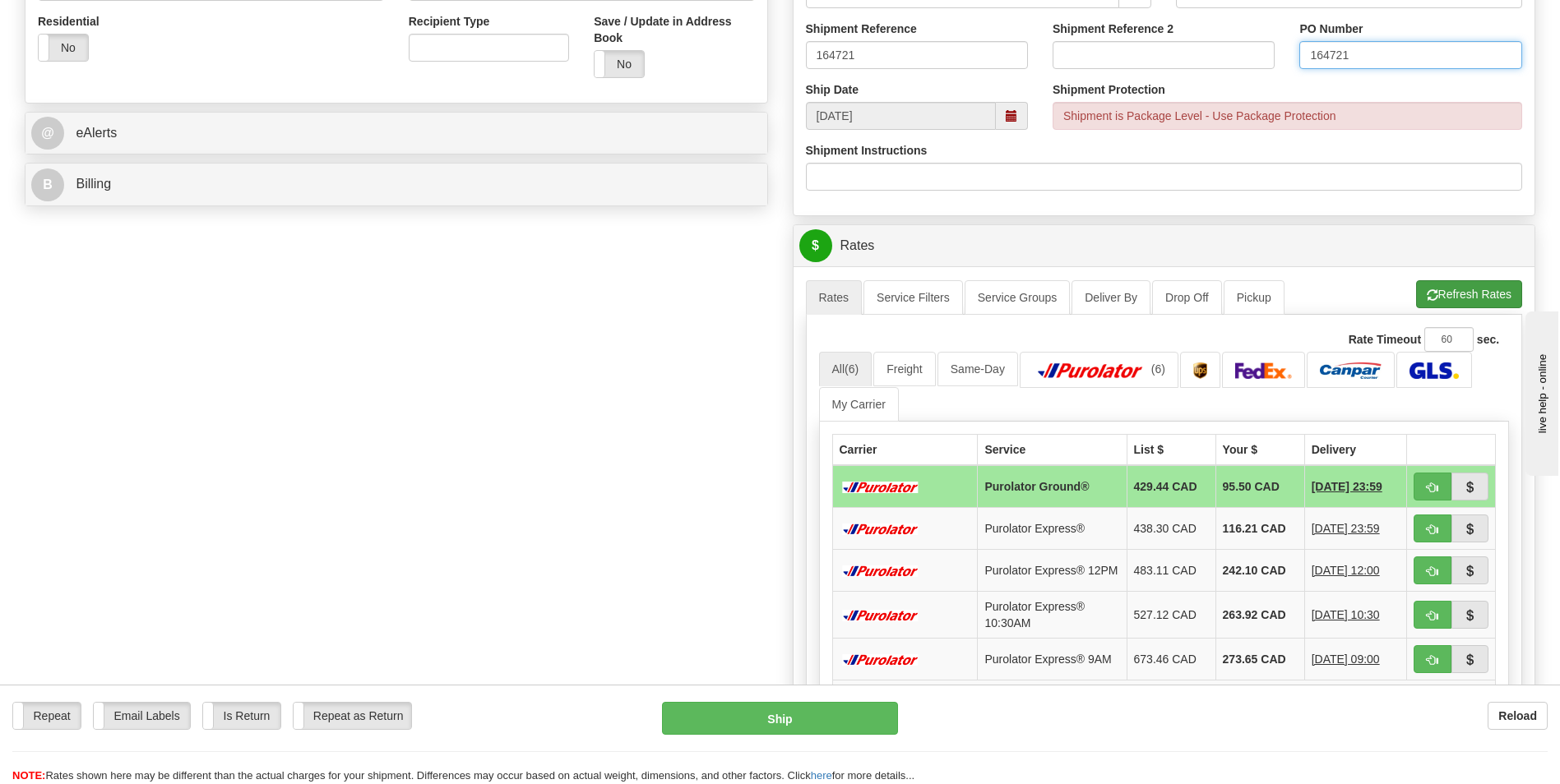
type input "164721"
click at [1464, 288] on button "Refresh Rates" at bounding box center [1469, 294] width 106 height 28
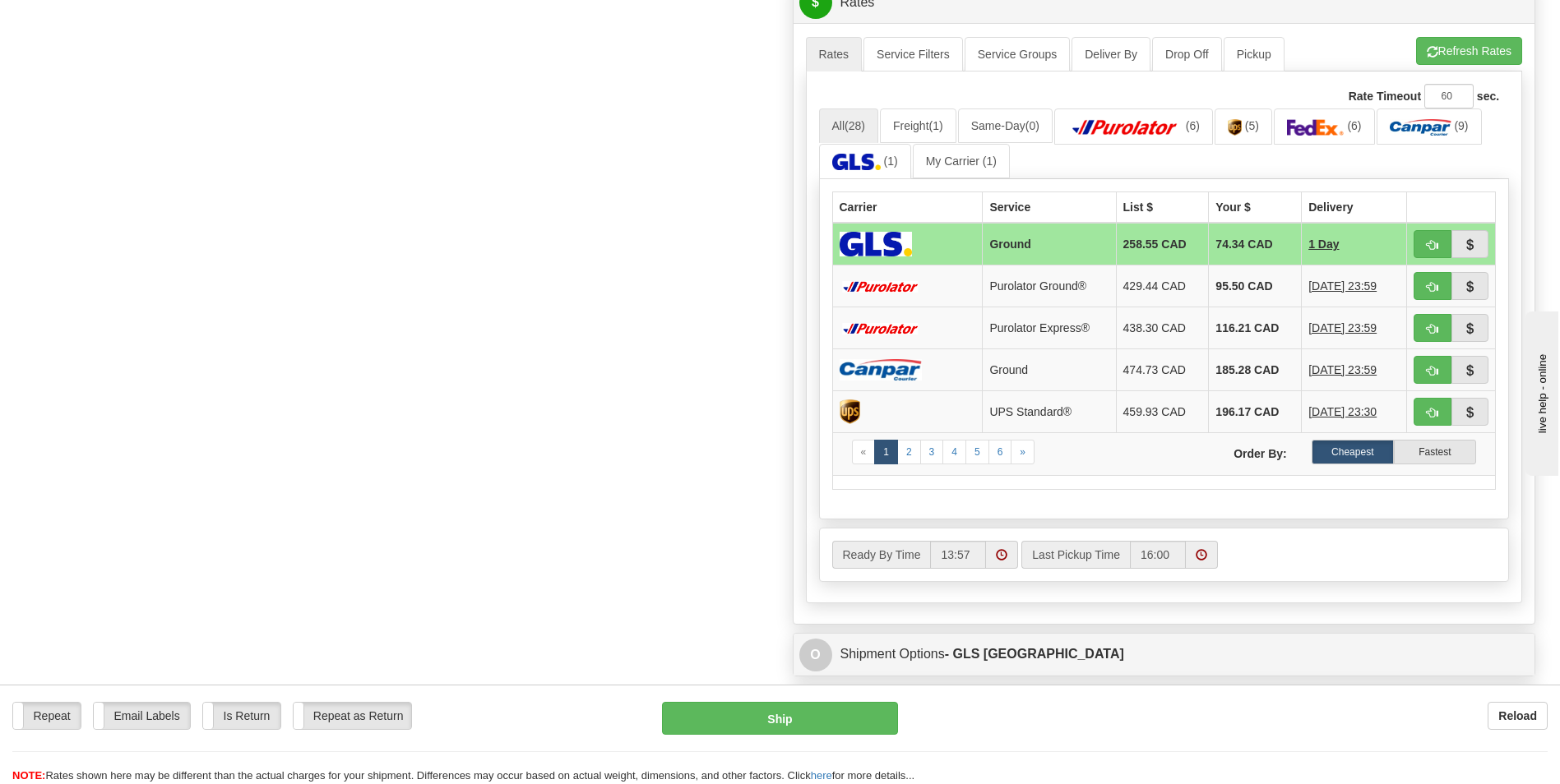
scroll to position [822, 0]
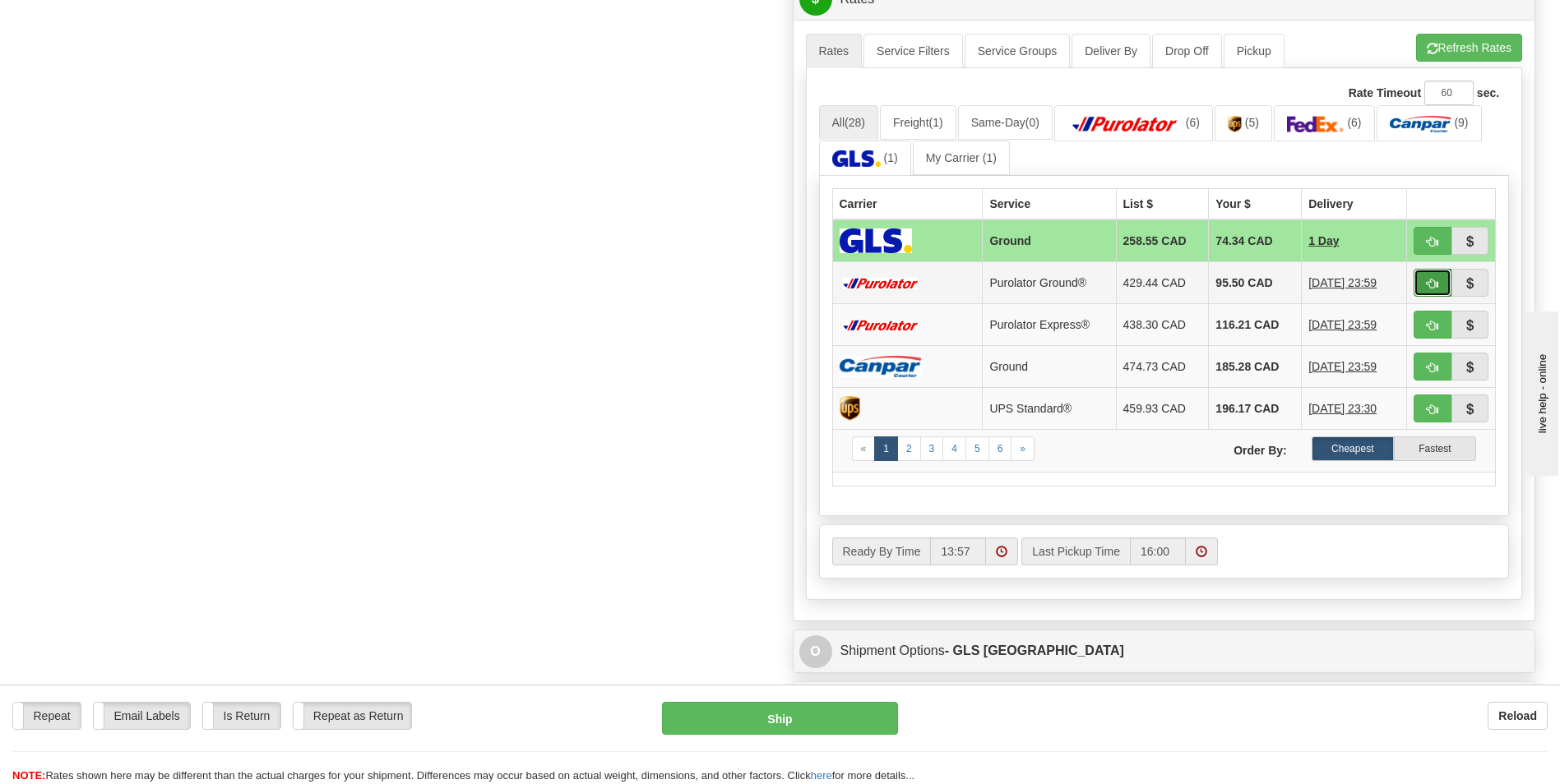
click at [1429, 285] on span "button" at bounding box center [1432, 284] width 11 height 10
type input "260"
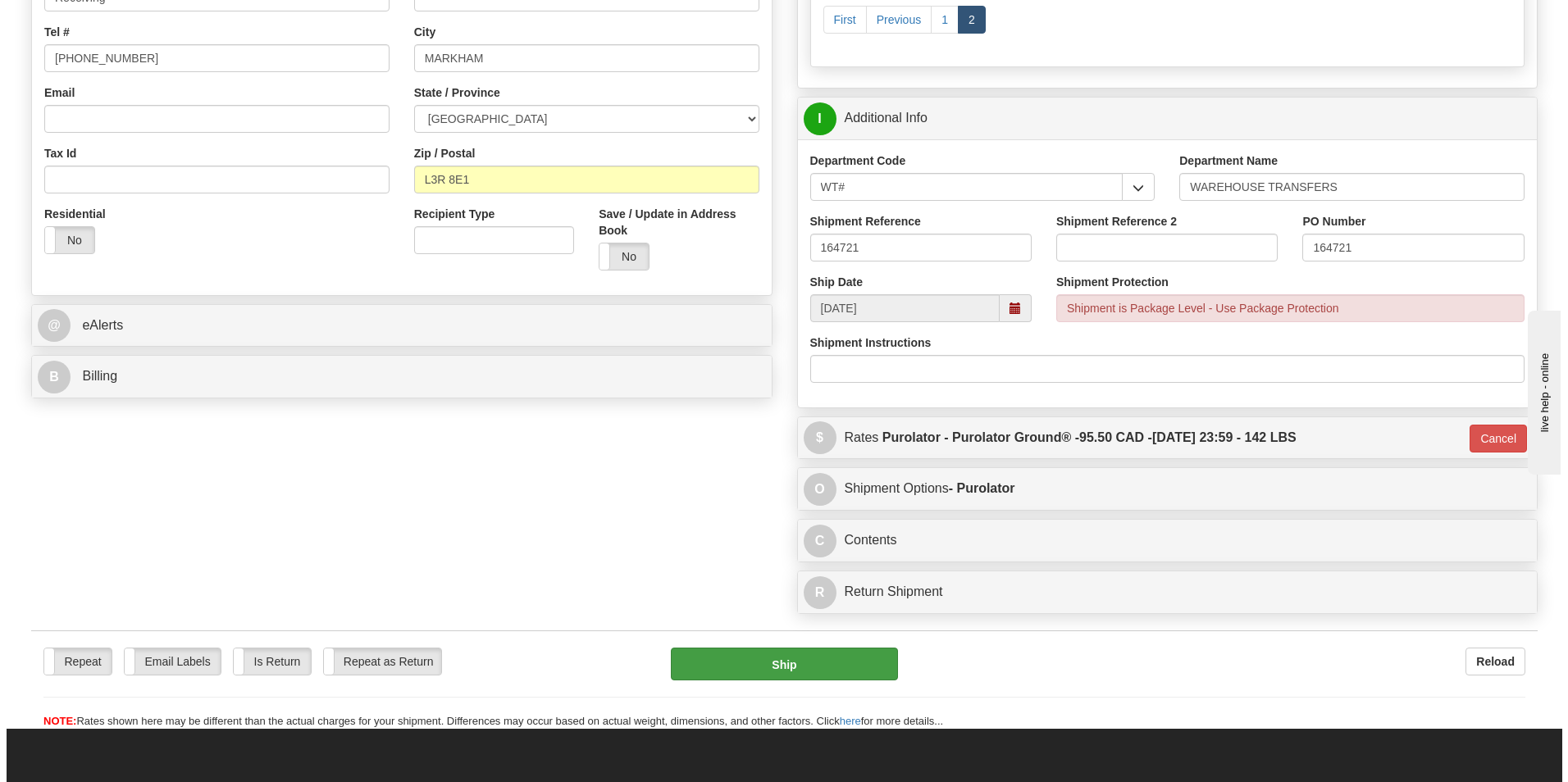
scroll to position [410, 0]
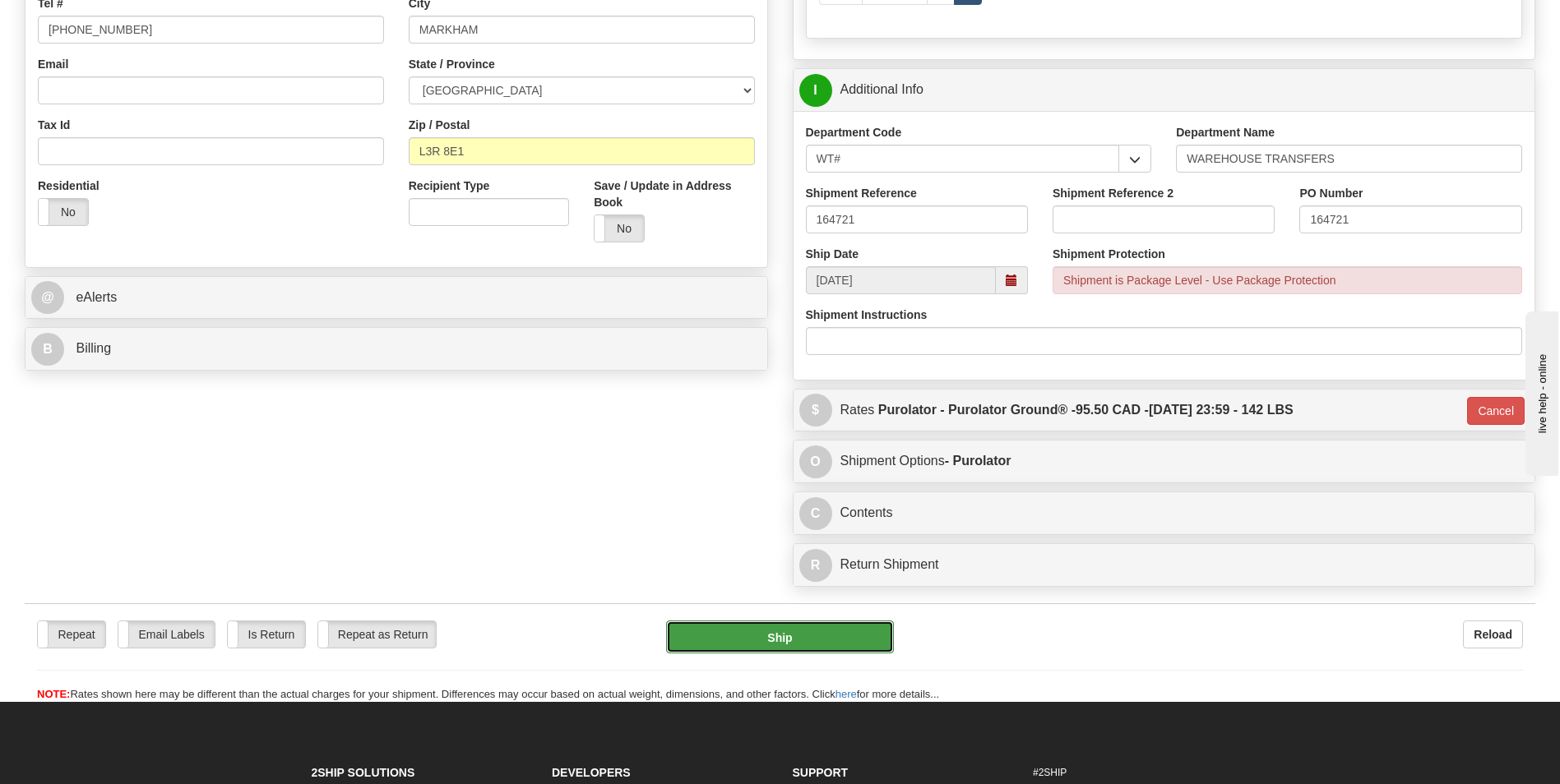
click at [809, 632] on button "Ship" at bounding box center [779, 637] width 227 height 33
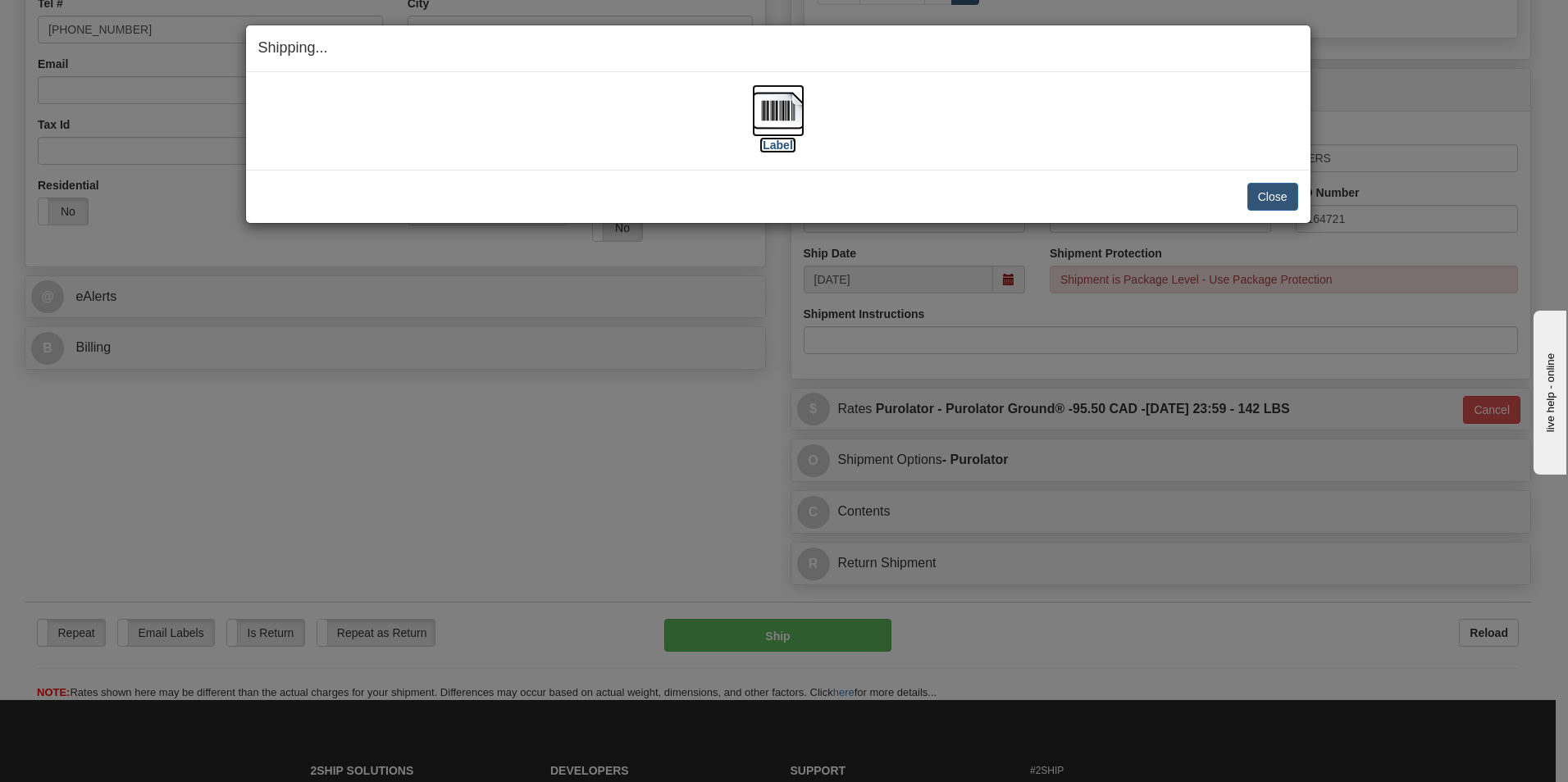
click at [780, 148] on label "[Label]" at bounding box center [778, 145] width 37 height 16
click at [1288, 203] on button "Close" at bounding box center [1273, 197] width 51 height 28
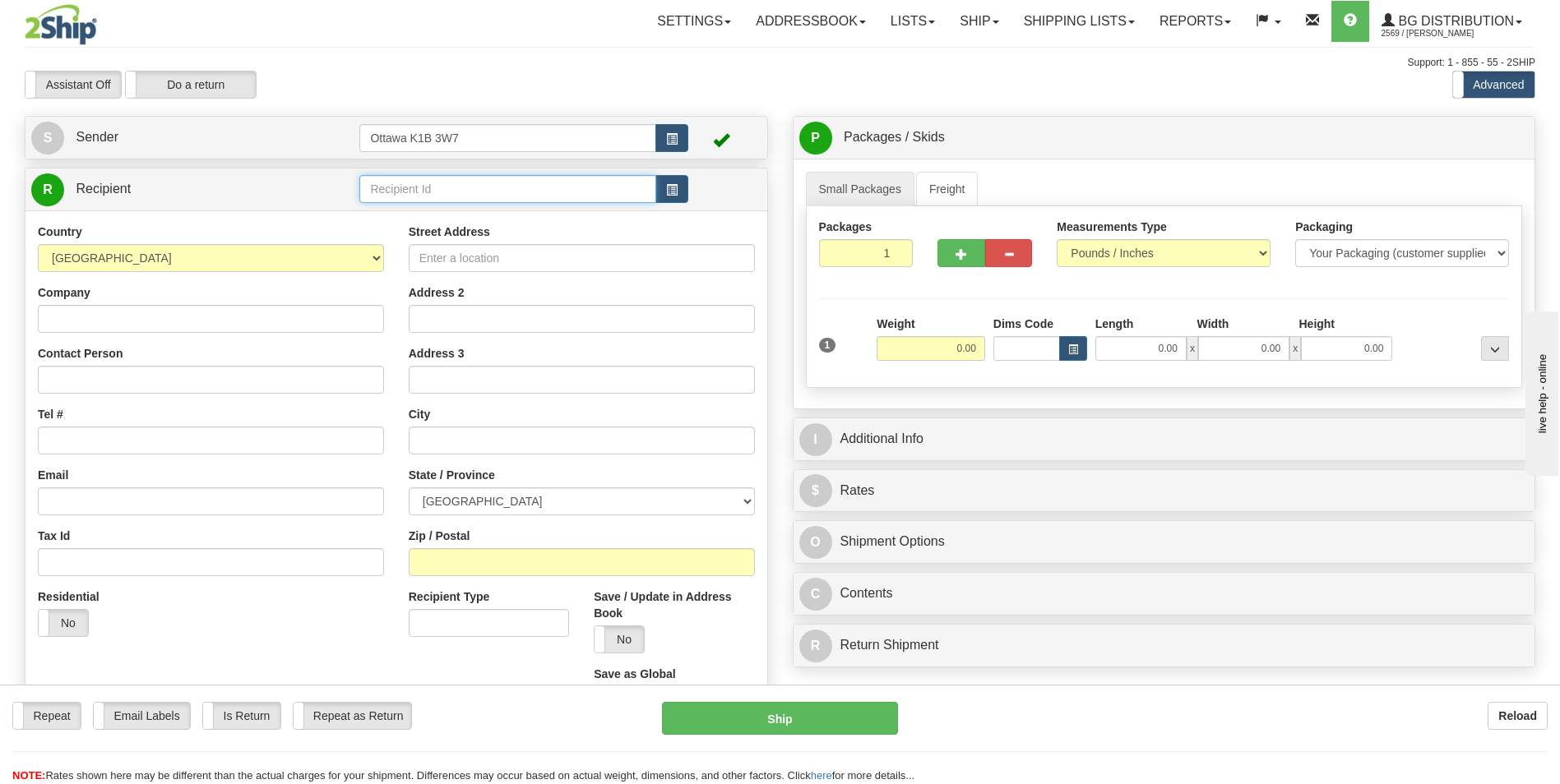
click at [440, 190] on input "text" at bounding box center [508, 189] width 296 height 28
type input "41004"
click button "Delete" at bounding box center [0, 0] width 0 height 0
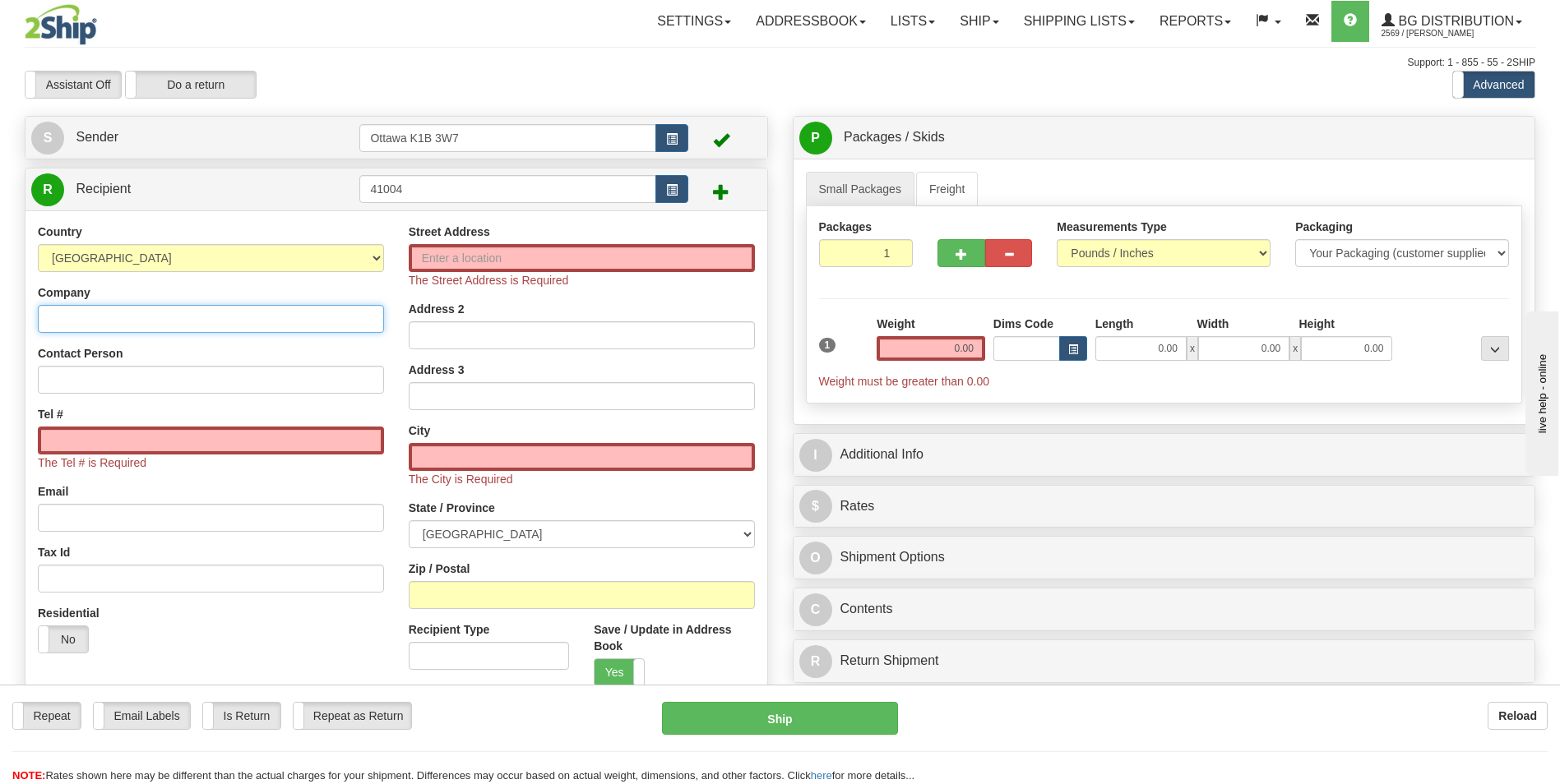
click at [93, 309] on input "Company" at bounding box center [211, 319] width 346 height 28
type input "ABBY LOCKSMITH LTD"
click at [189, 431] on input "Tel #" at bounding box center [211, 440] width 346 height 28
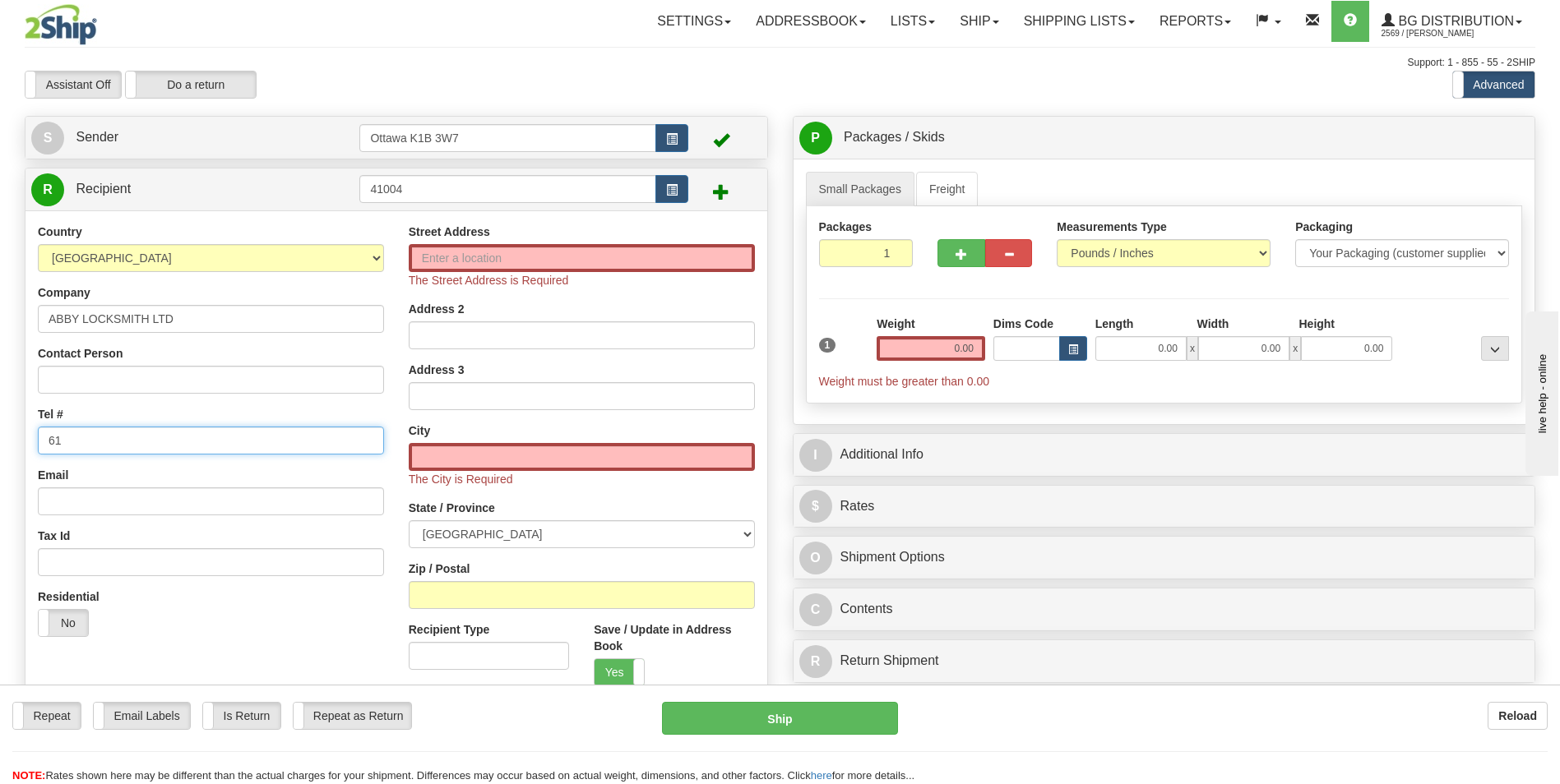
type input "6"
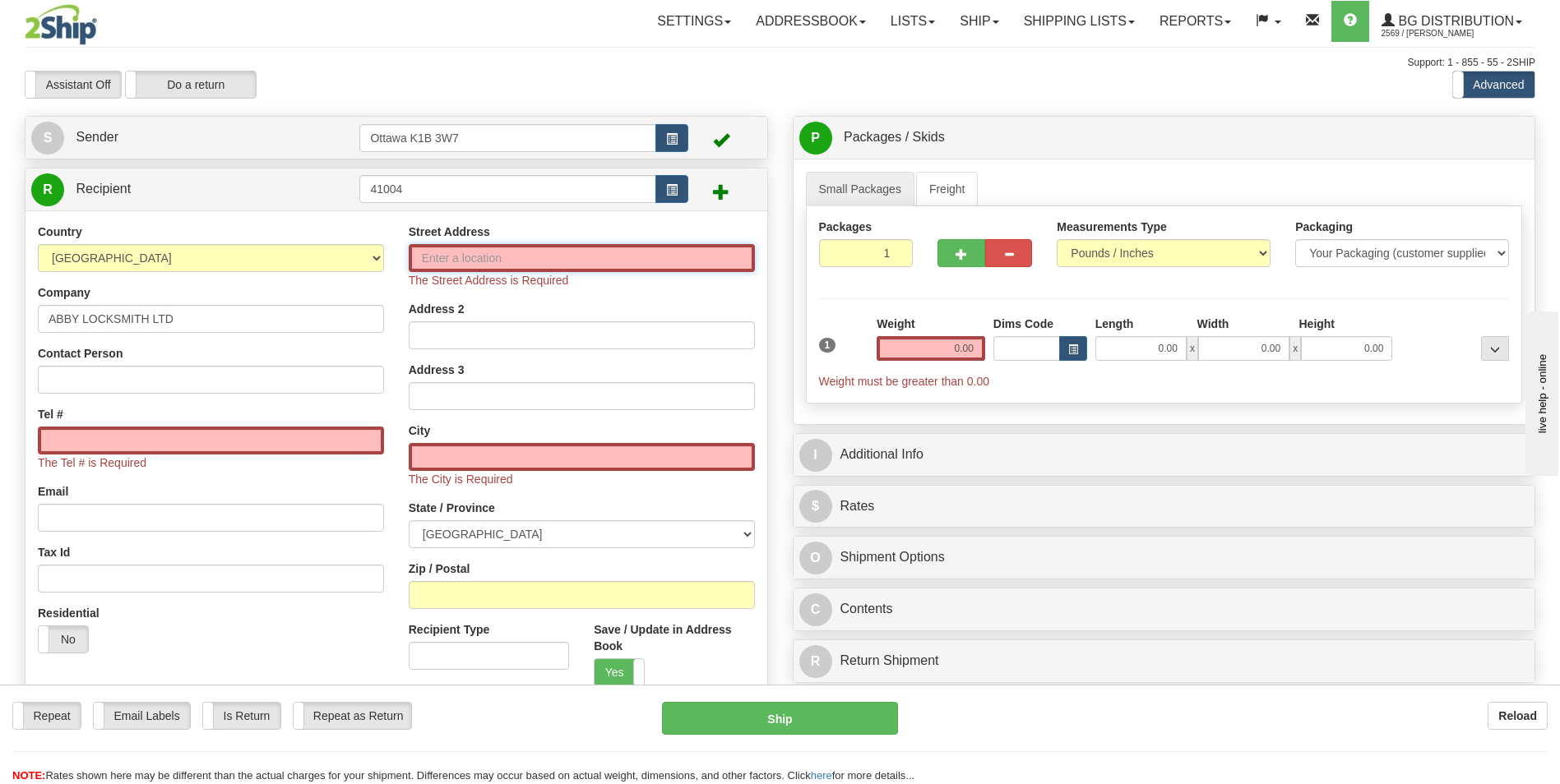
click at [502, 253] on input "Street Address" at bounding box center [582, 258] width 346 height 28
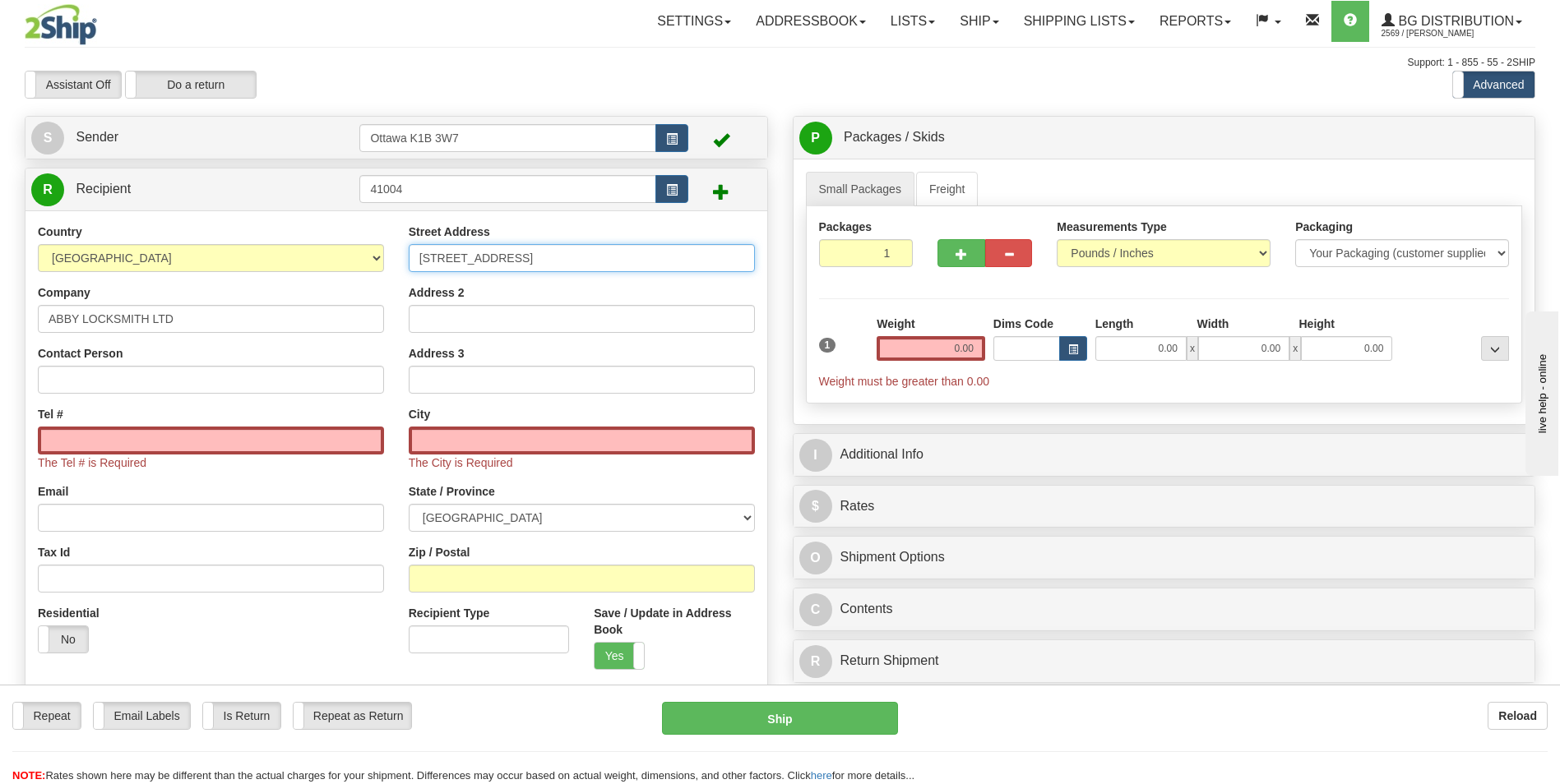
type input "120-33258 SOUTH FRASER WAY"
click at [540, 448] on input "text" at bounding box center [582, 440] width 346 height 28
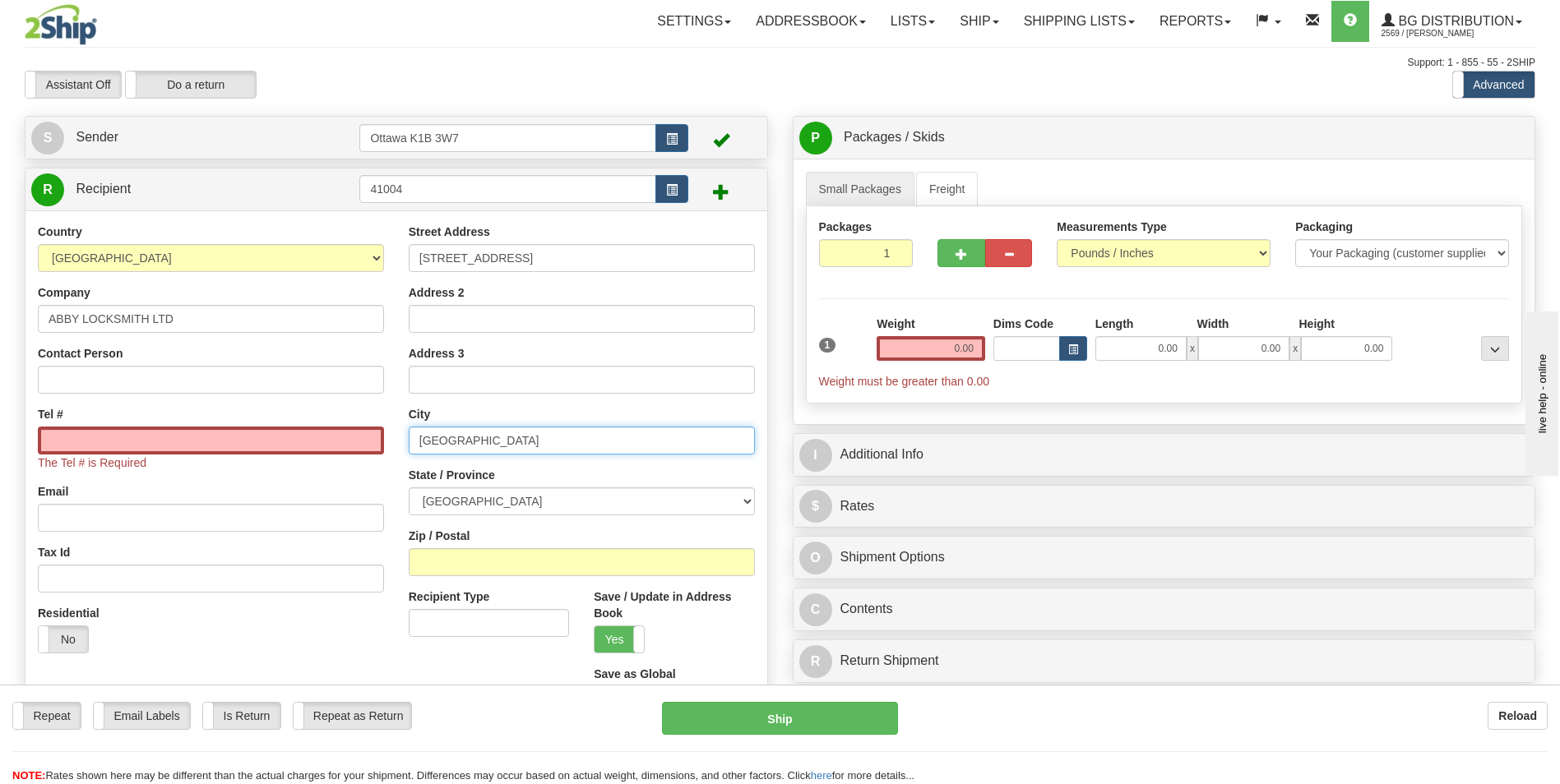
type input "ABBOTSFORD"
click at [542, 490] on select "ALBERTA BRITISH COLUMBIA MANITOBA NEW BRUNSWICK NEWFOUNDLAND NOVA SCOTIA NUNAVU…" at bounding box center [582, 501] width 346 height 28
select select "BC"
click at [409, 487] on select "ALBERTA BRITISH COLUMBIA MANITOBA NEW BRUNSWICK NEWFOUNDLAND NOVA SCOTIA NUNAVU…" at bounding box center [582, 501] width 346 height 28
click at [475, 564] on input "Zip / Postal" at bounding box center [582, 562] width 346 height 28
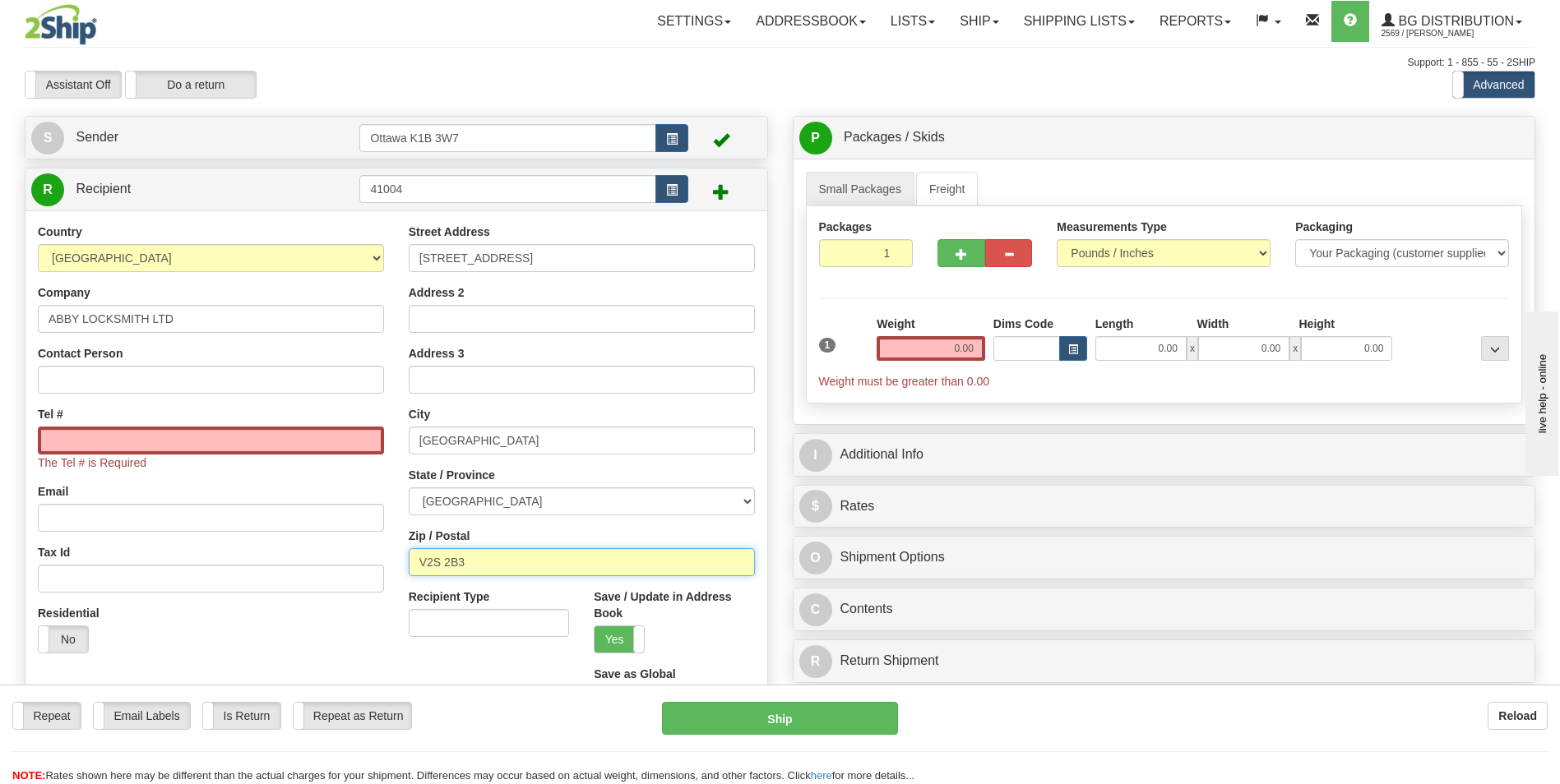
type input "V2S 2B3"
click at [71, 446] on input "Tel #" at bounding box center [211, 440] width 346 height 28
paste input "(604)855-0227"
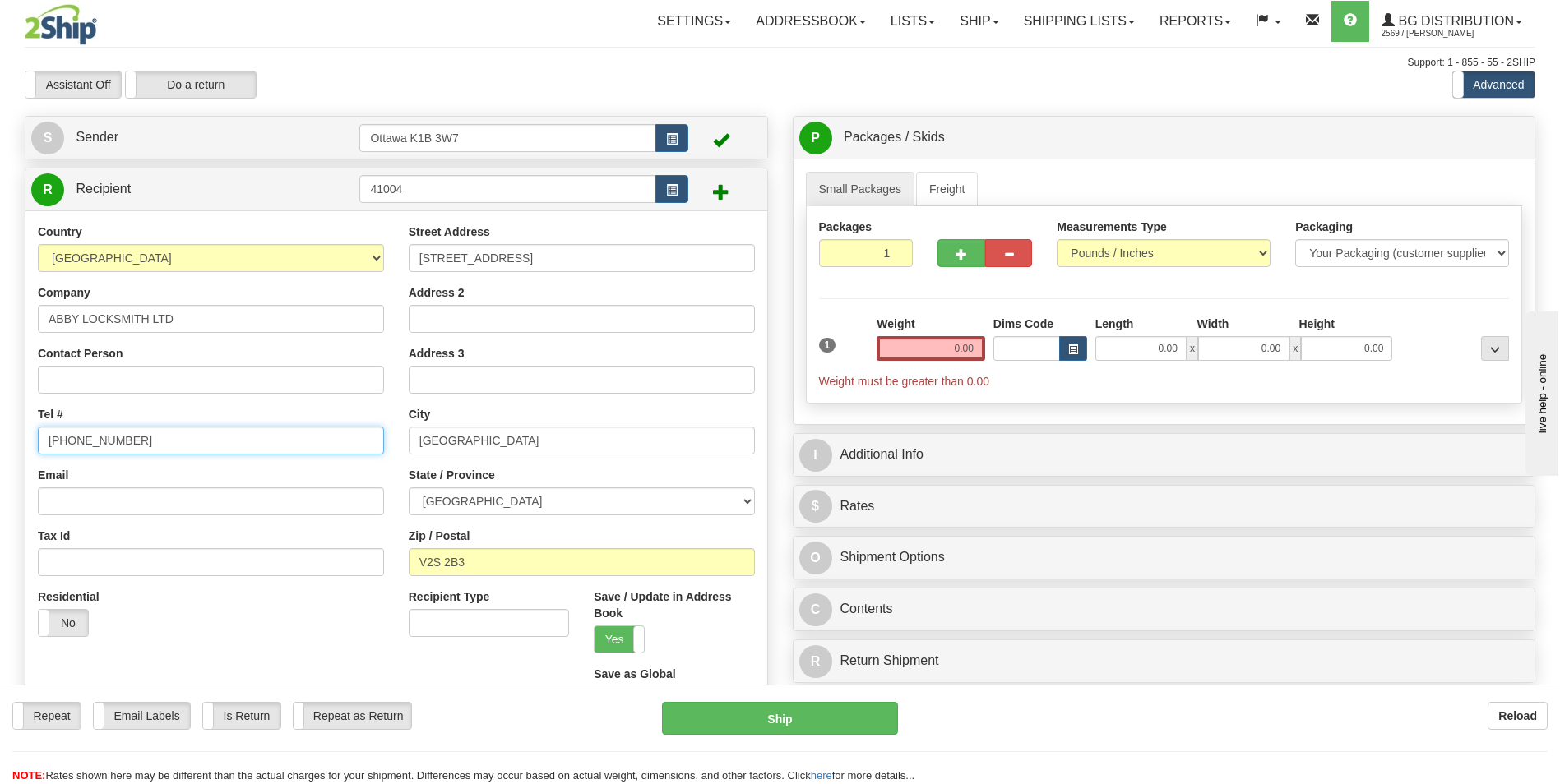
drag, startPoint x: 72, startPoint y: 439, endPoint x: 120, endPoint y: 442, distance: 48.1
click at [72, 439] on input "(604)855-0227" at bounding box center [211, 440] width 346 height 28
type input "(604) 855-0227"
click at [927, 350] on input "0.00" at bounding box center [931, 348] width 109 height 24
type input "0.00"
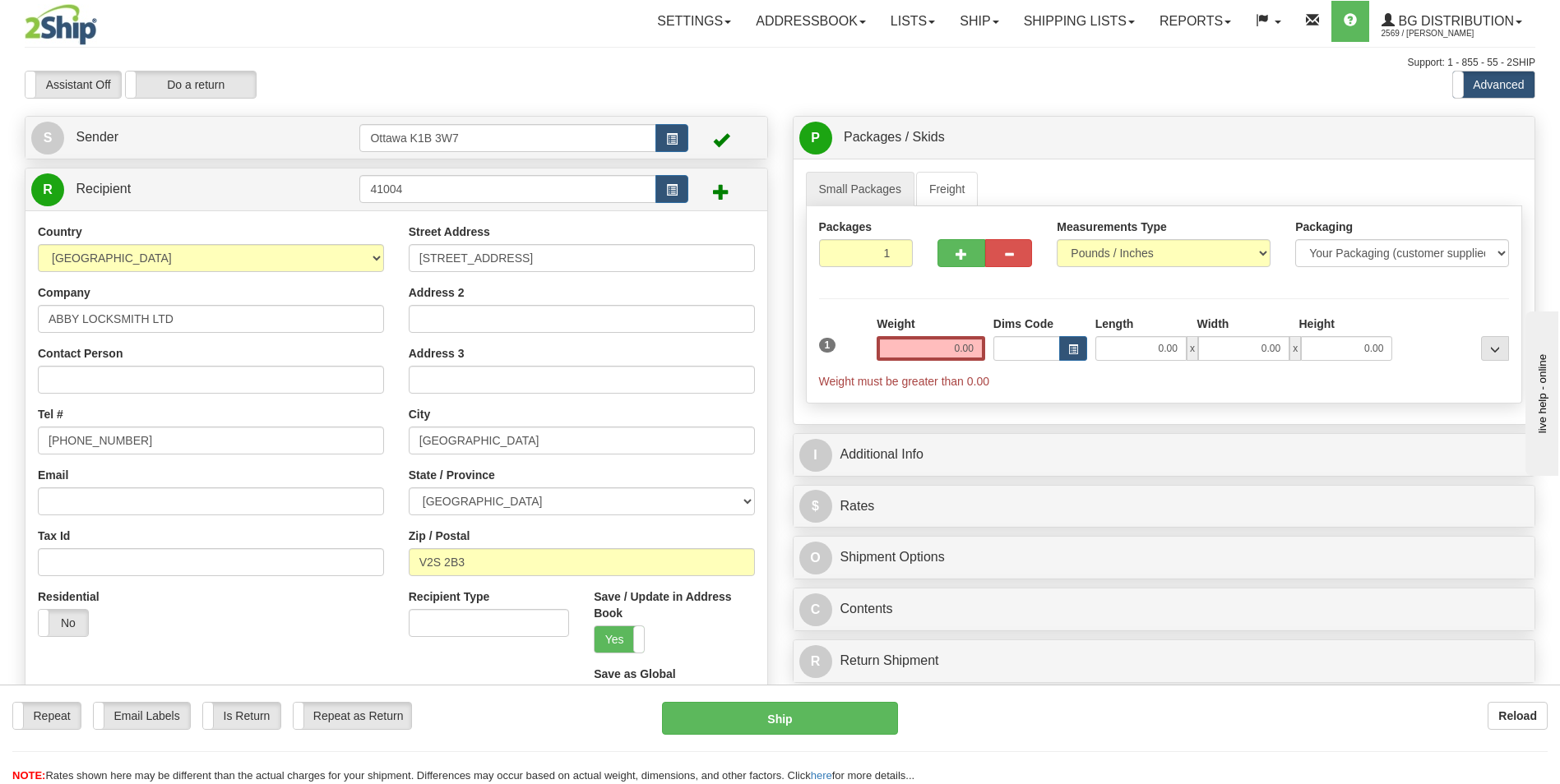
click at [437, 45] on div at bounding box center [780, 45] width 1511 height 1
click at [946, 347] on input "0.00" at bounding box center [931, 348] width 109 height 24
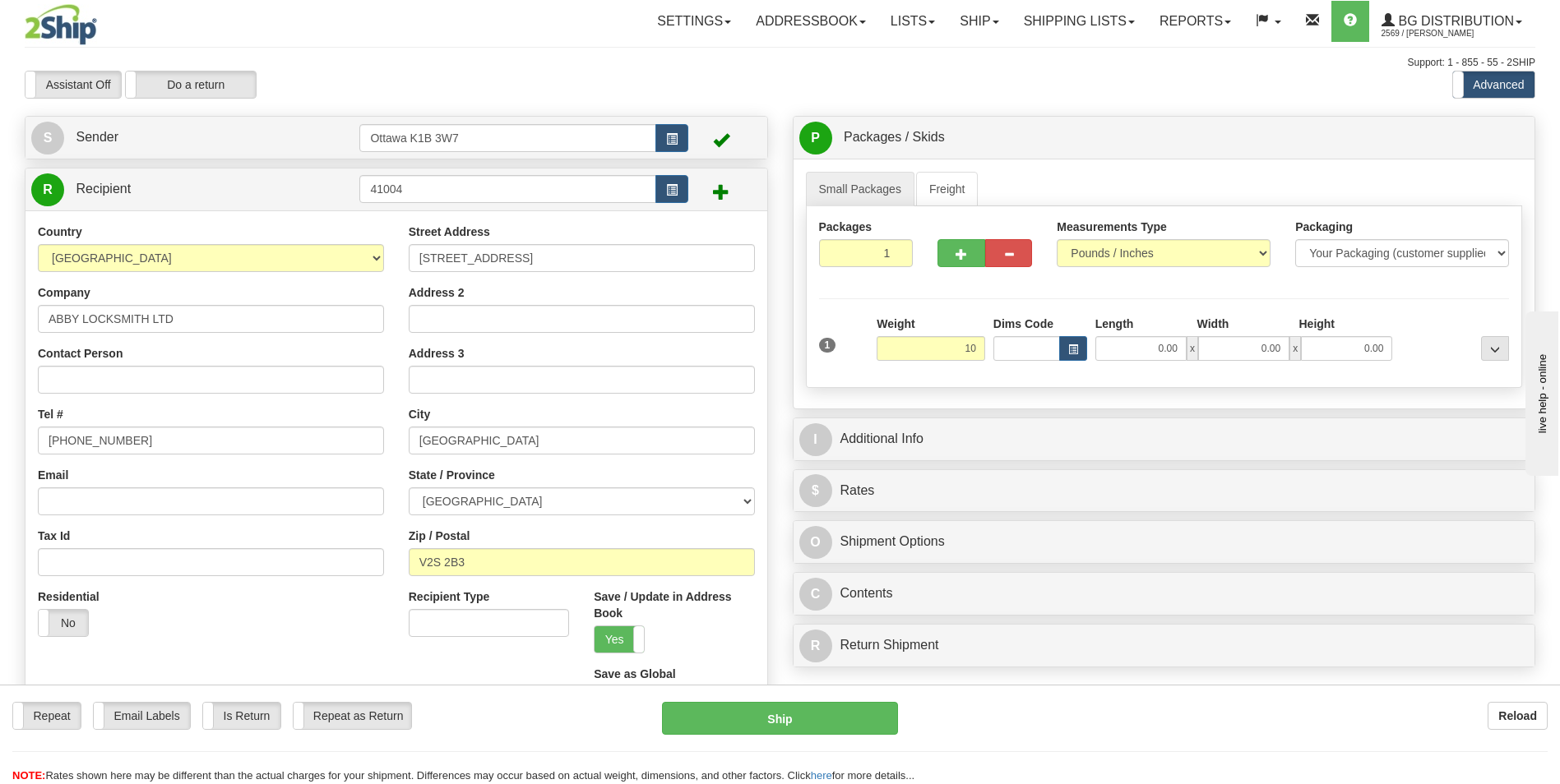
type input "10.00"
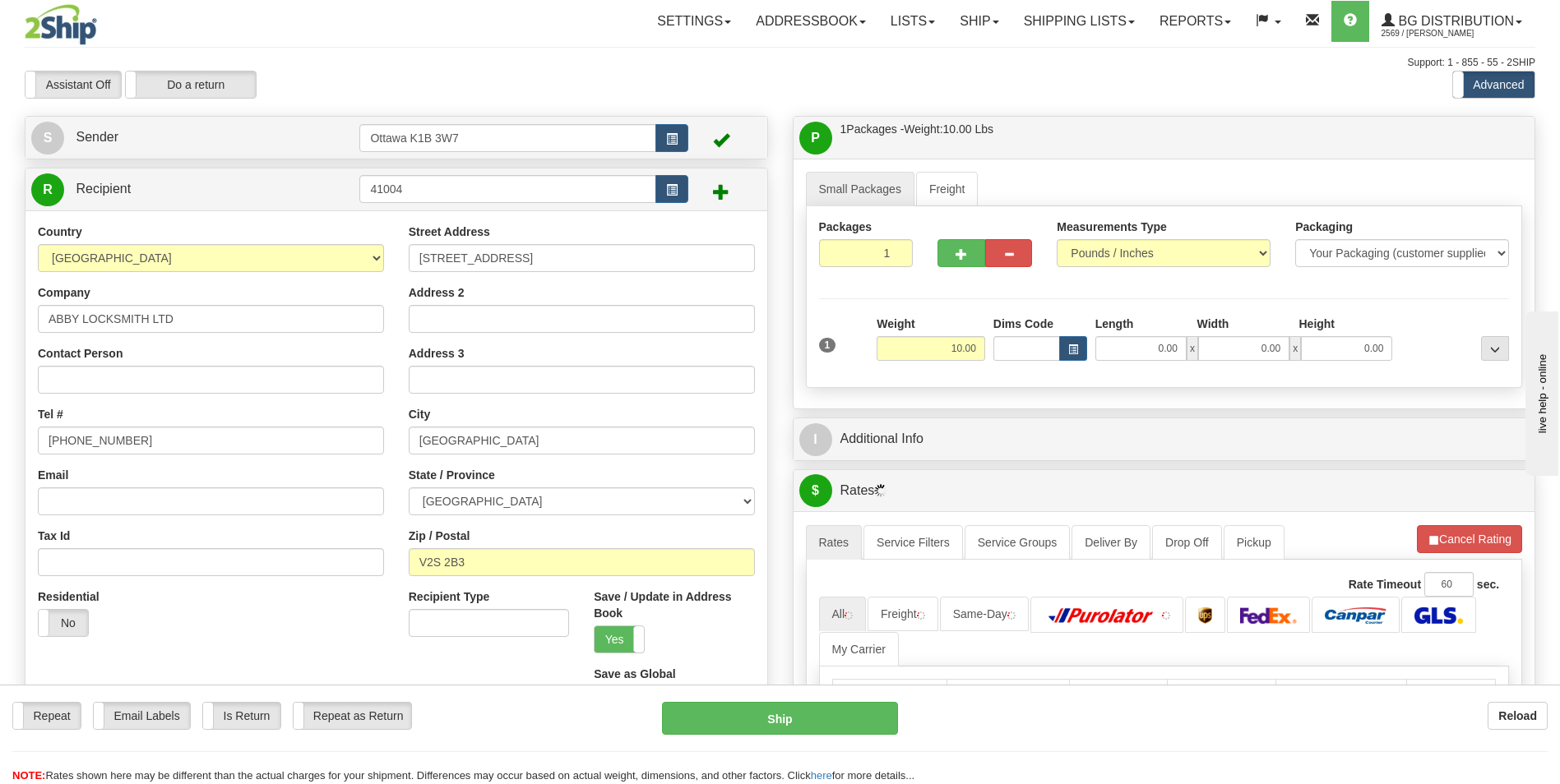
click at [510, 82] on div "Assistant On Assistant Off Do a return Do a return" at bounding box center [332, 84] width 640 height 28
click at [1126, 341] on input "0.00" at bounding box center [1140, 348] width 91 height 24
type input "16.00"
click at [1276, 353] on input "0.00" at bounding box center [1244, 348] width 91 height 24
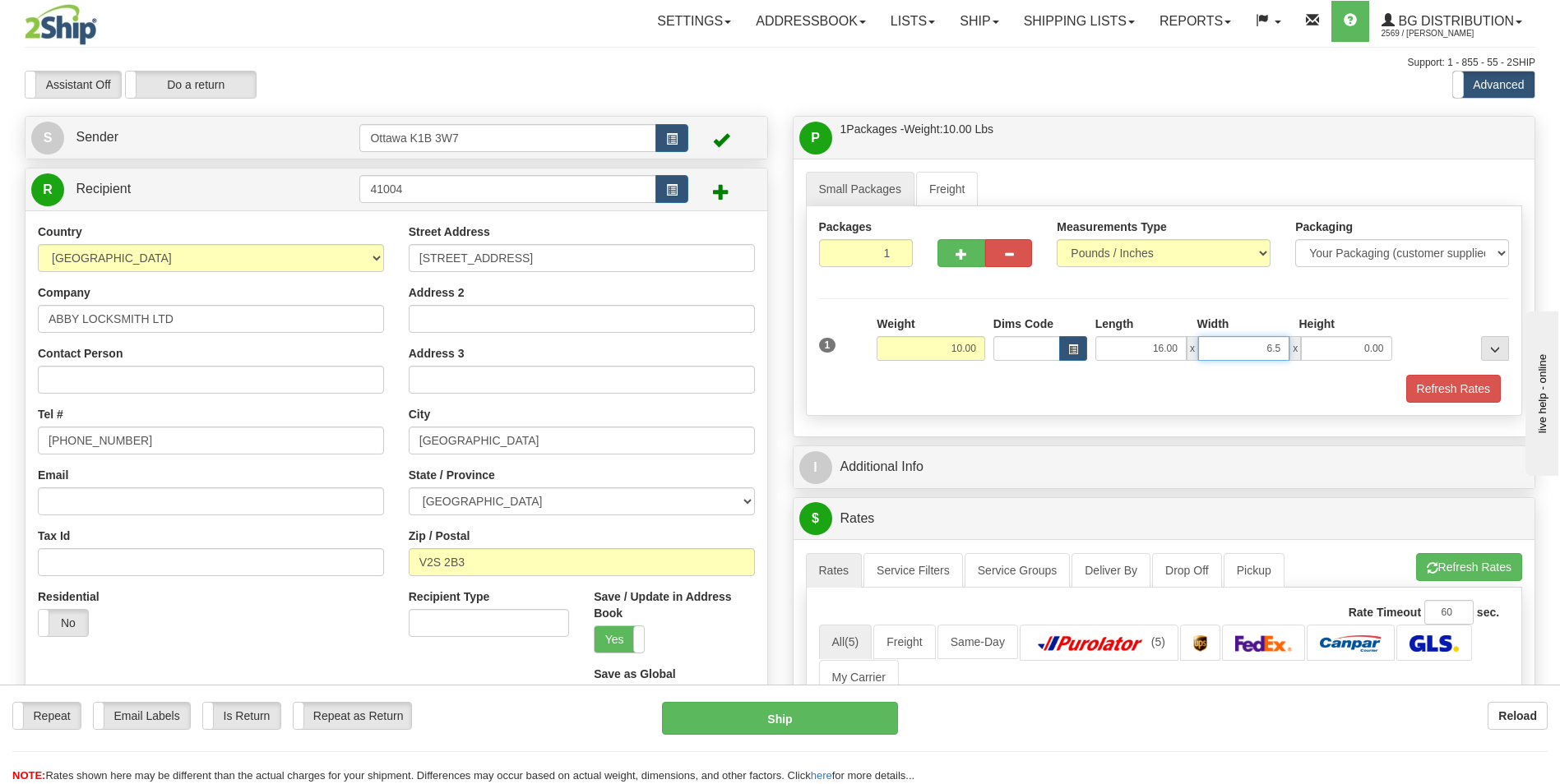
type input "6.50"
type input "10.50"
click at [1380, 287] on div "Packages 1 1 Measurements Type" at bounding box center [1165, 311] width 717 height 210
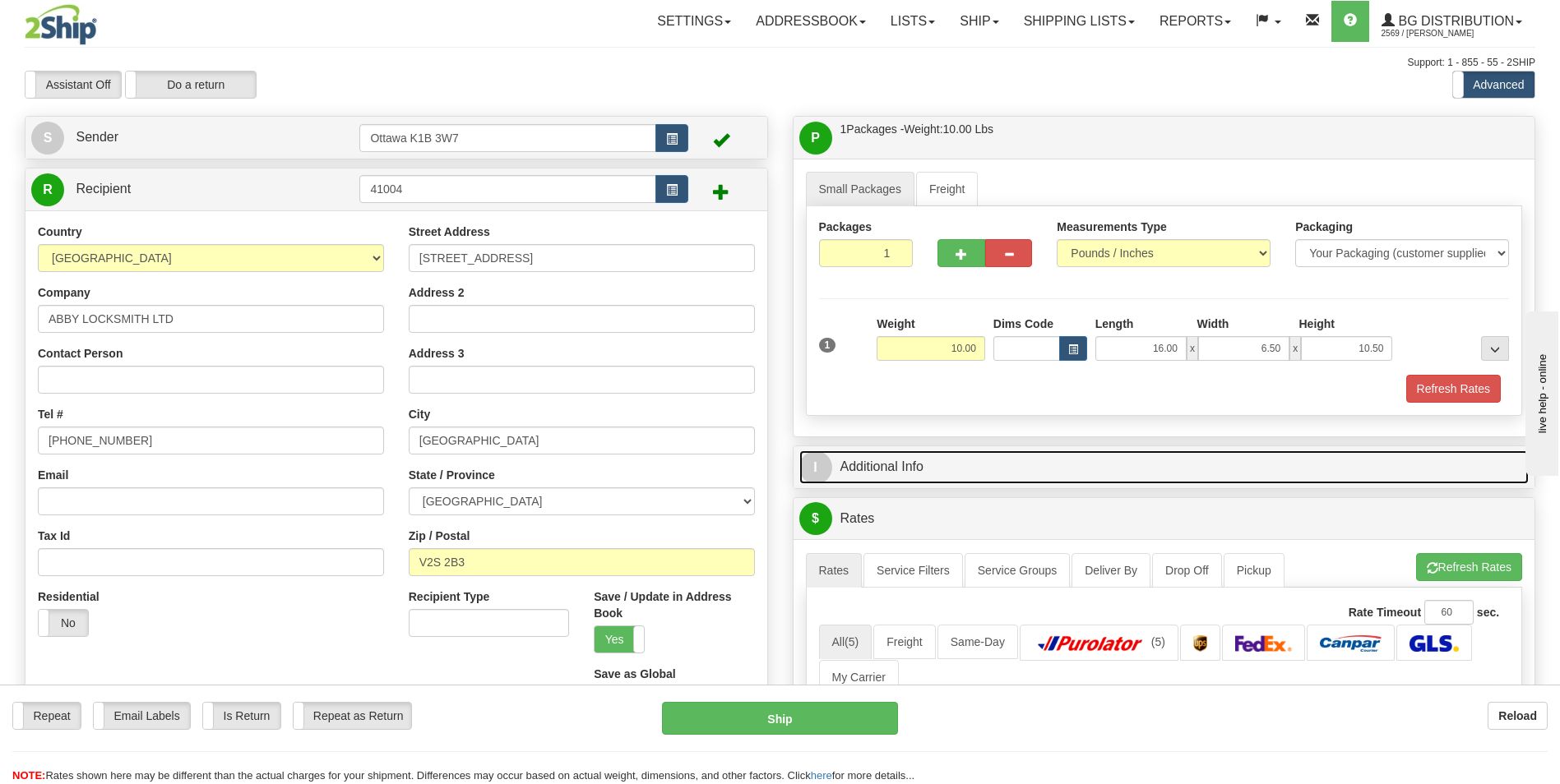
click at [961, 468] on link "I Additional Info" at bounding box center [1164, 467] width 730 height 34
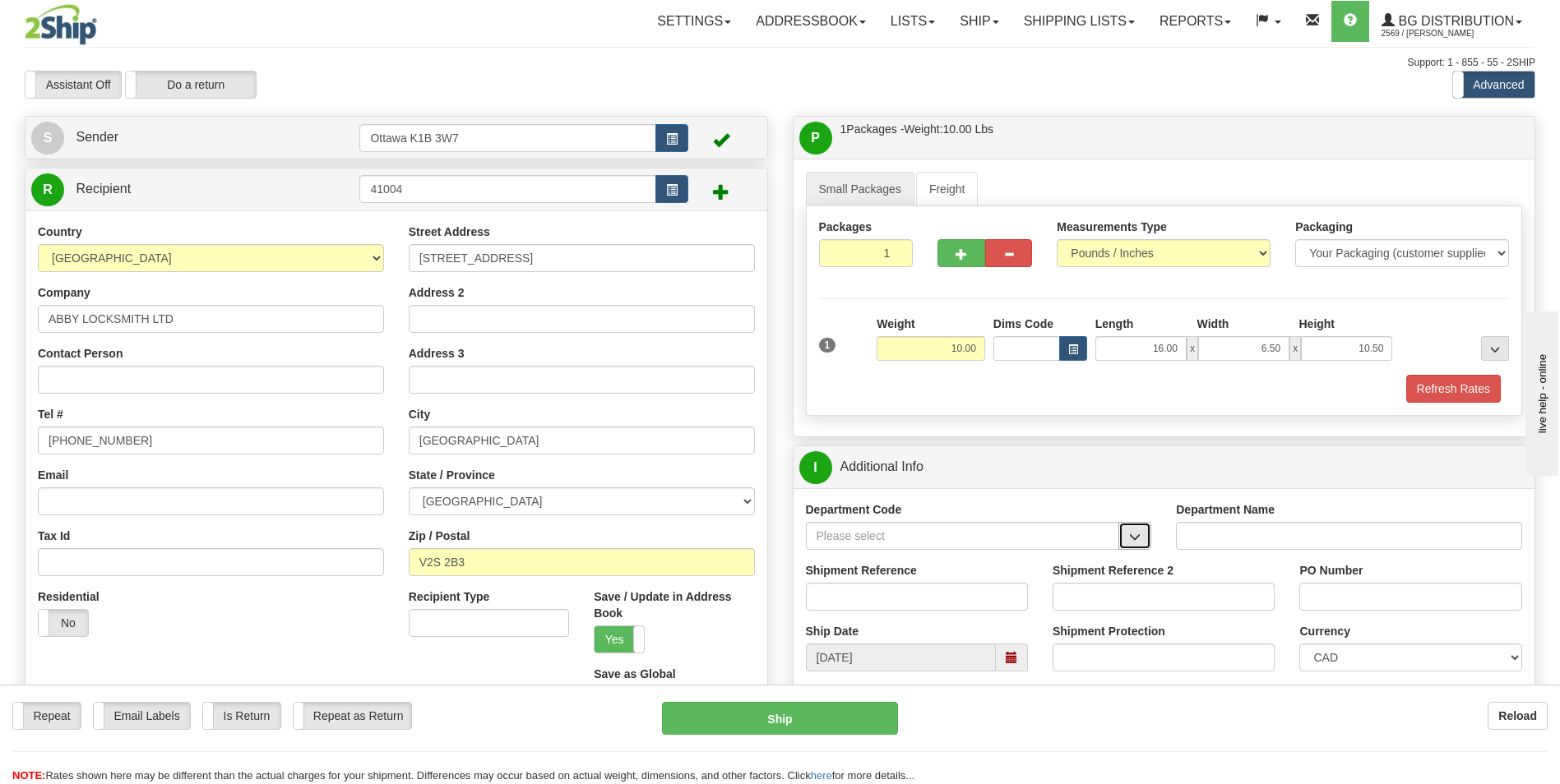
click at [1146, 536] on button "button" at bounding box center [1135, 536] width 33 height 28
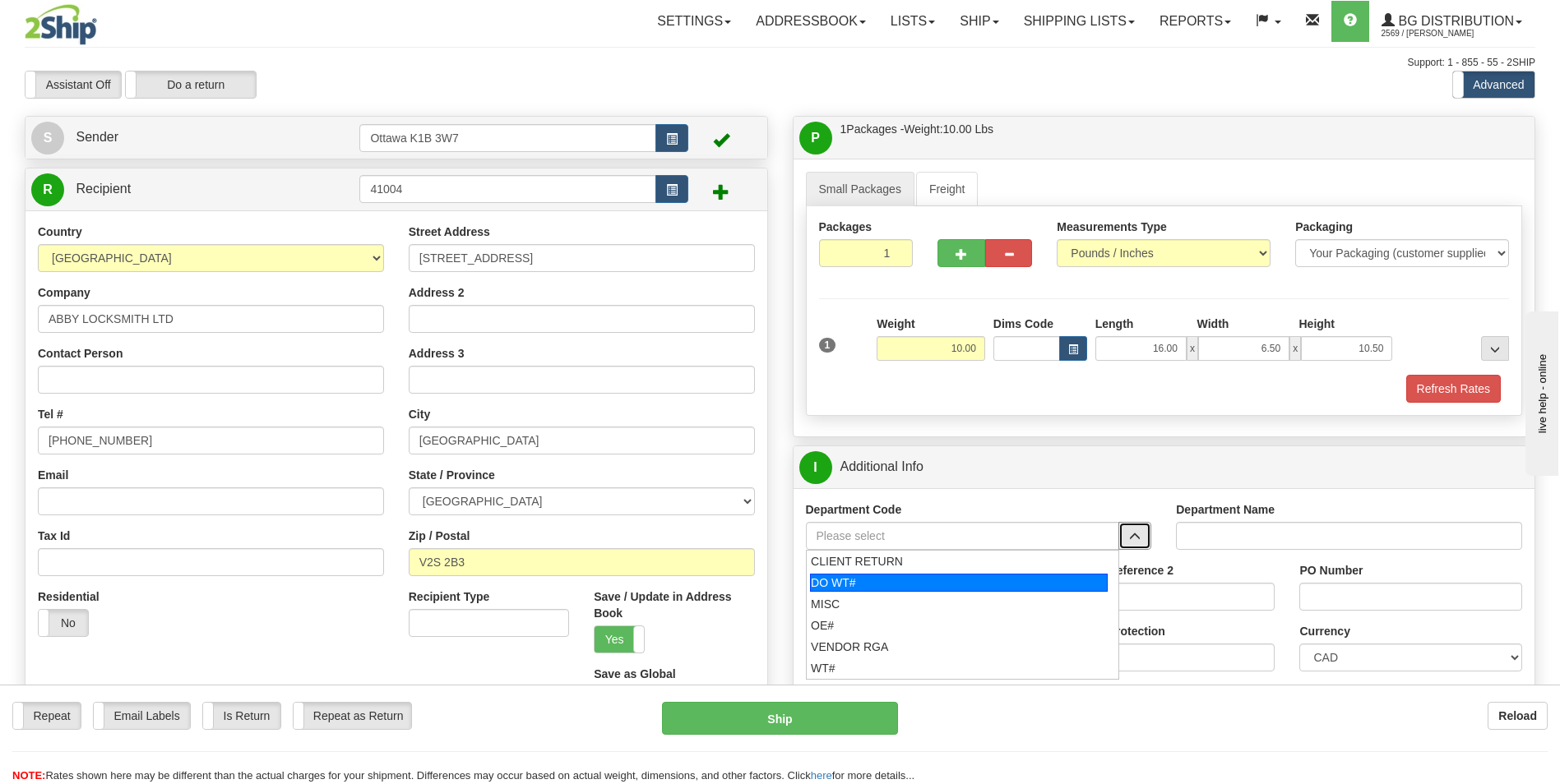
click at [861, 581] on div "DO WT#" at bounding box center [959, 582] width 298 height 18
type input "DO WT#"
type input "DIRECT ORDERS"
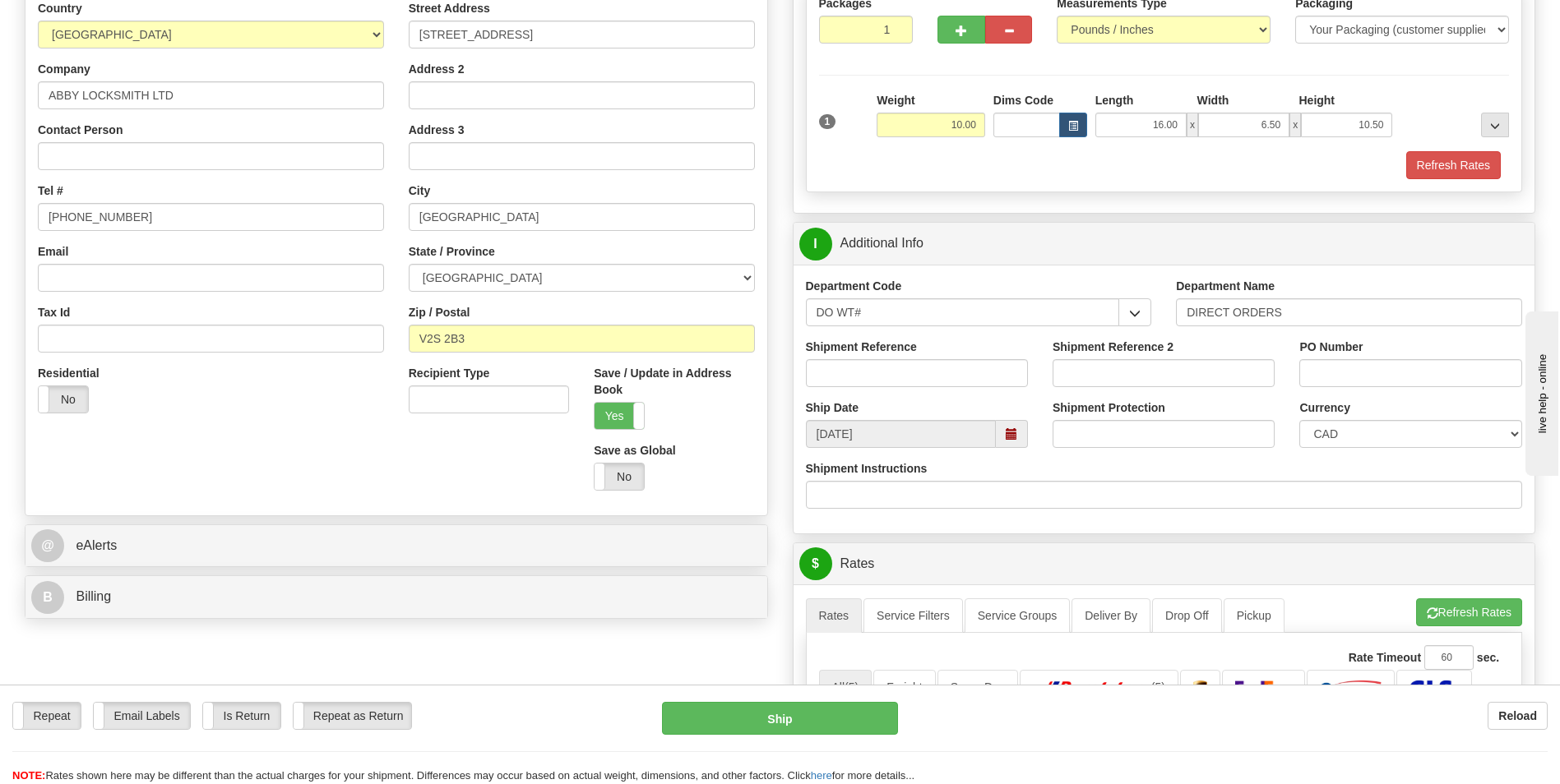
scroll to position [246, 0]
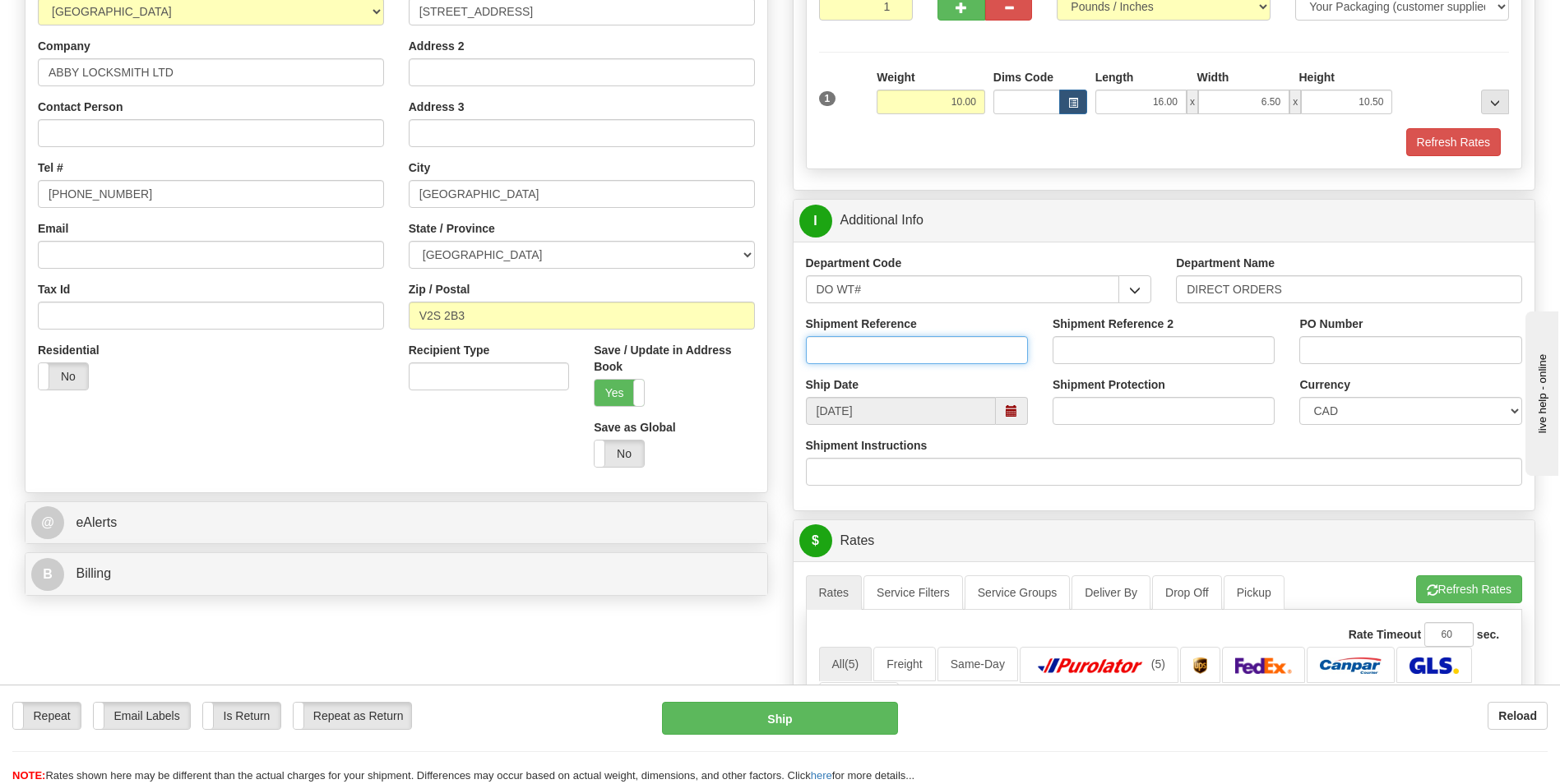
click at [899, 347] on input "Shipment Reference" at bounding box center [917, 350] width 222 height 28
type input "164722-00"
click at [1397, 342] on input "PO Number" at bounding box center [1410, 350] width 222 height 28
type input "01176"
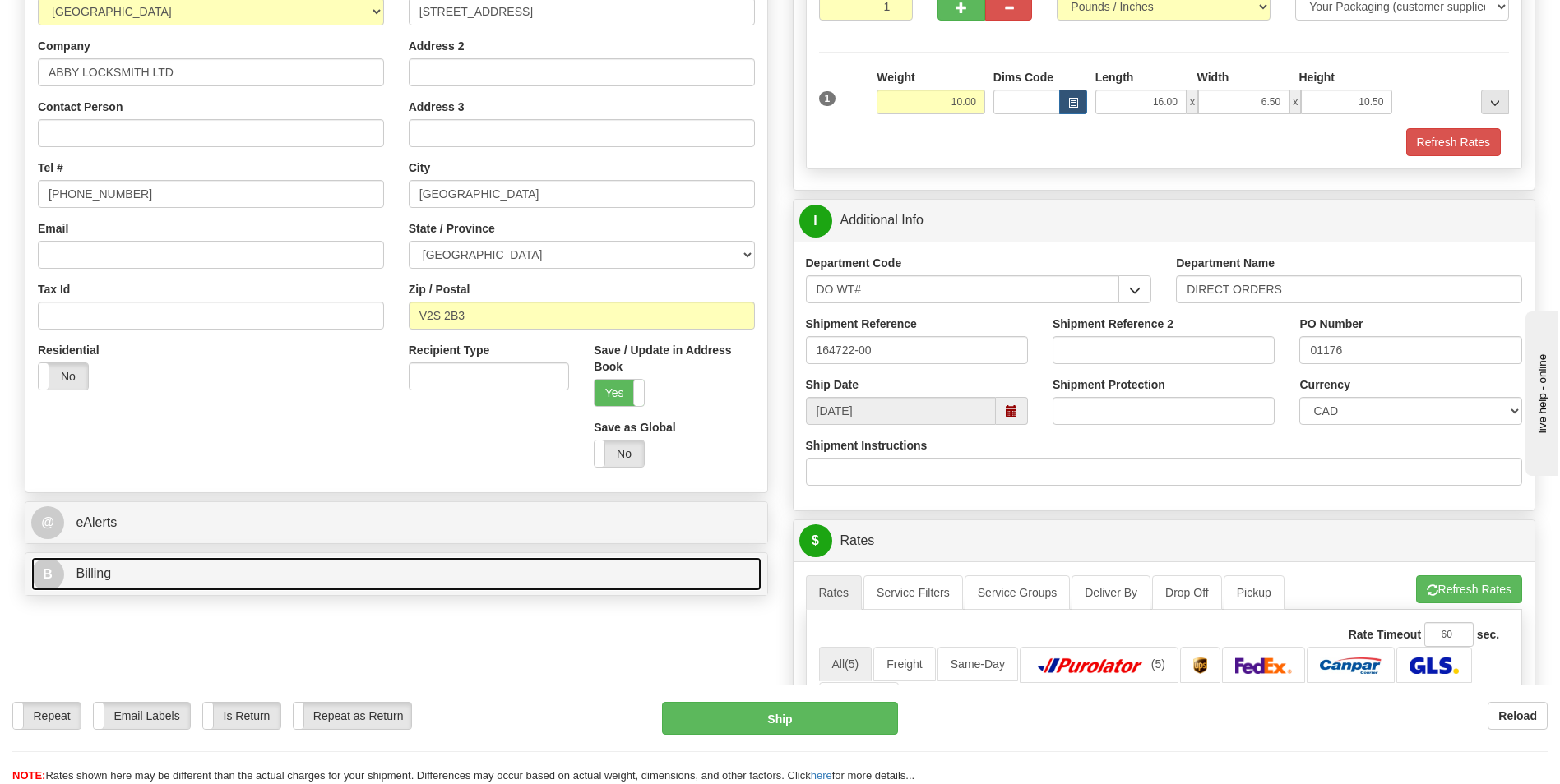
click at [615, 571] on link "B Billing" at bounding box center [396, 574] width 730 height 34
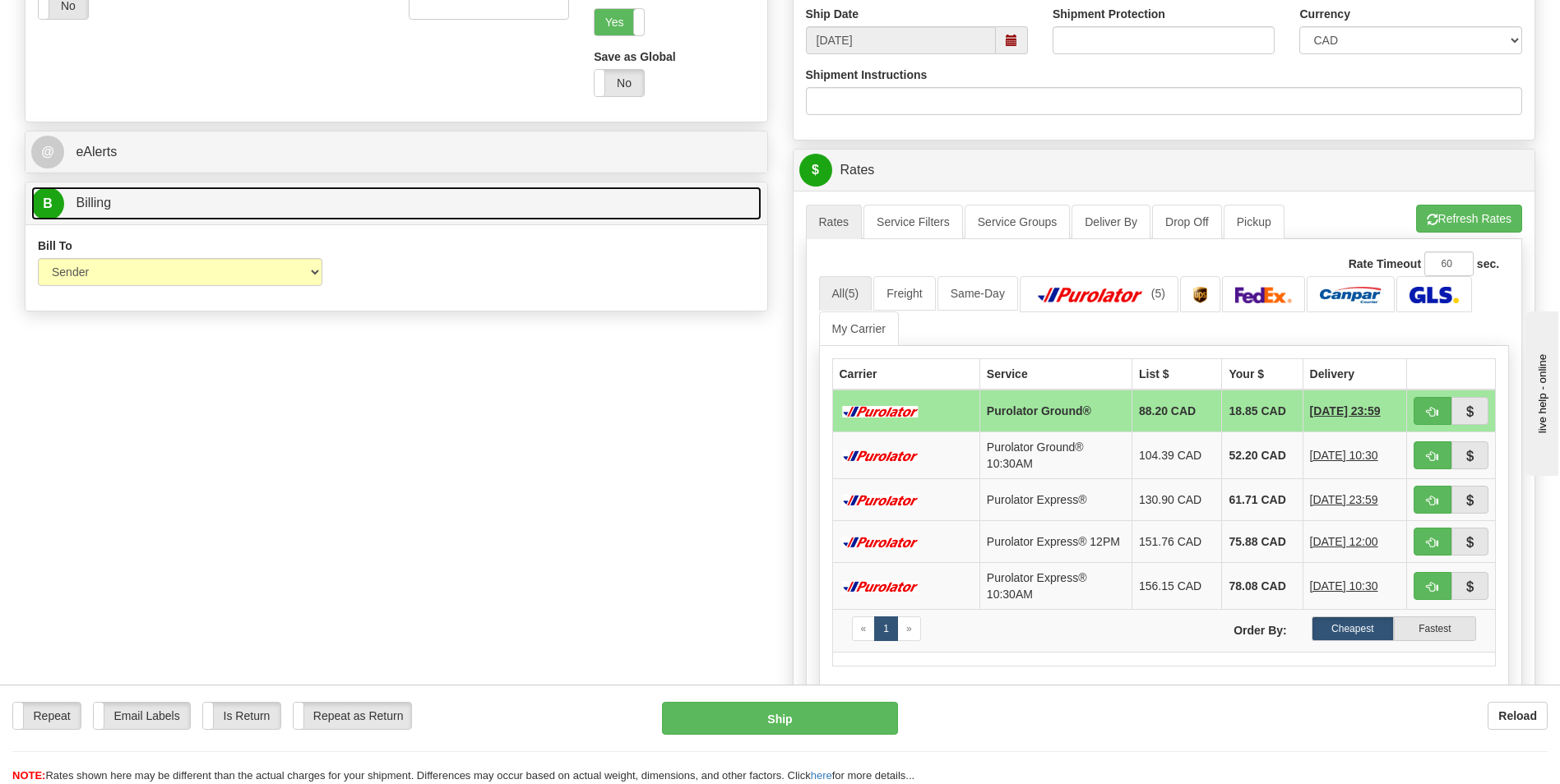
scroll to position [658, 0]
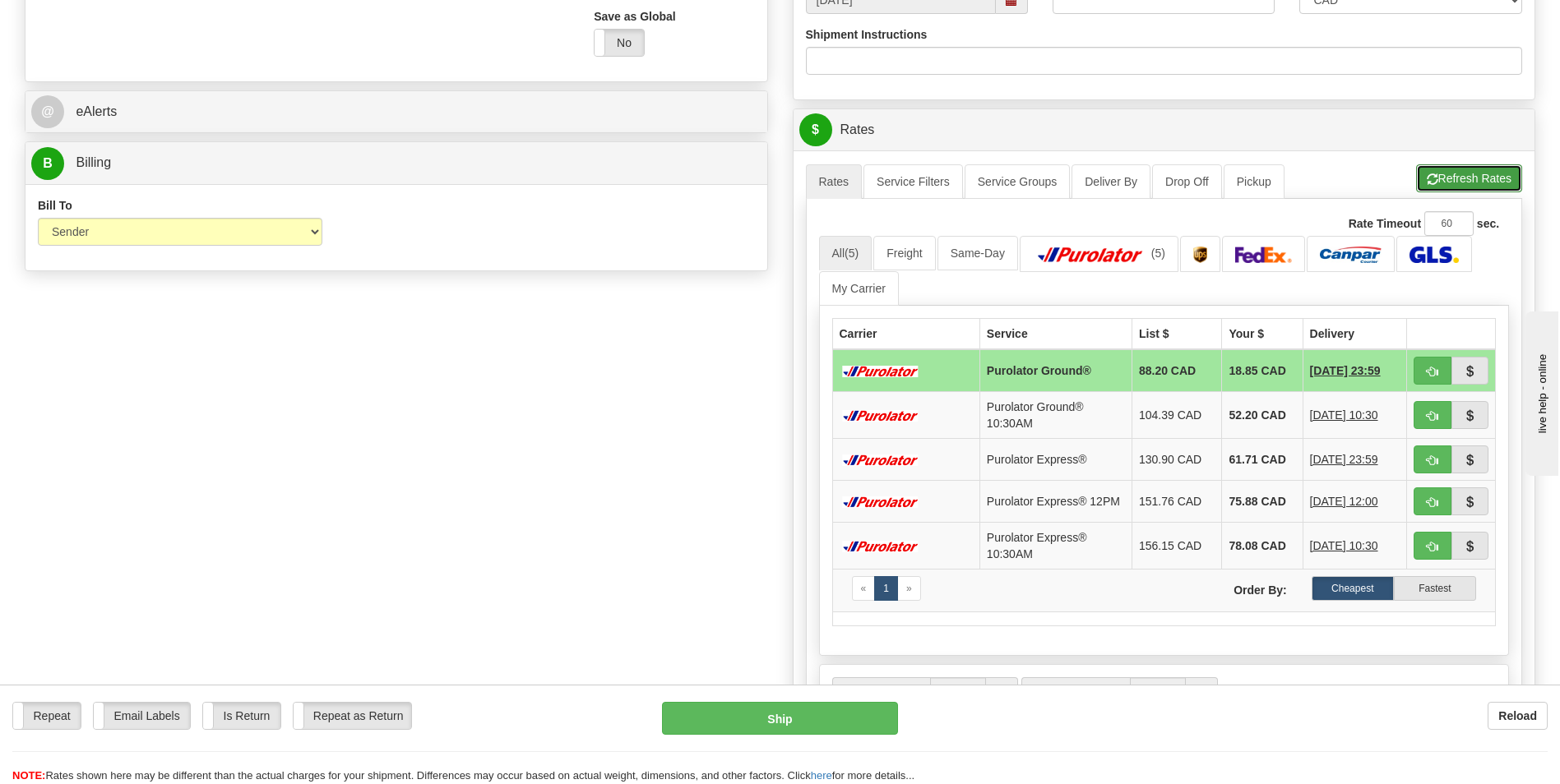
click at [1478, 172] on button "Refresh Rates" at bounding box center [1469, 178] width 106 height 28
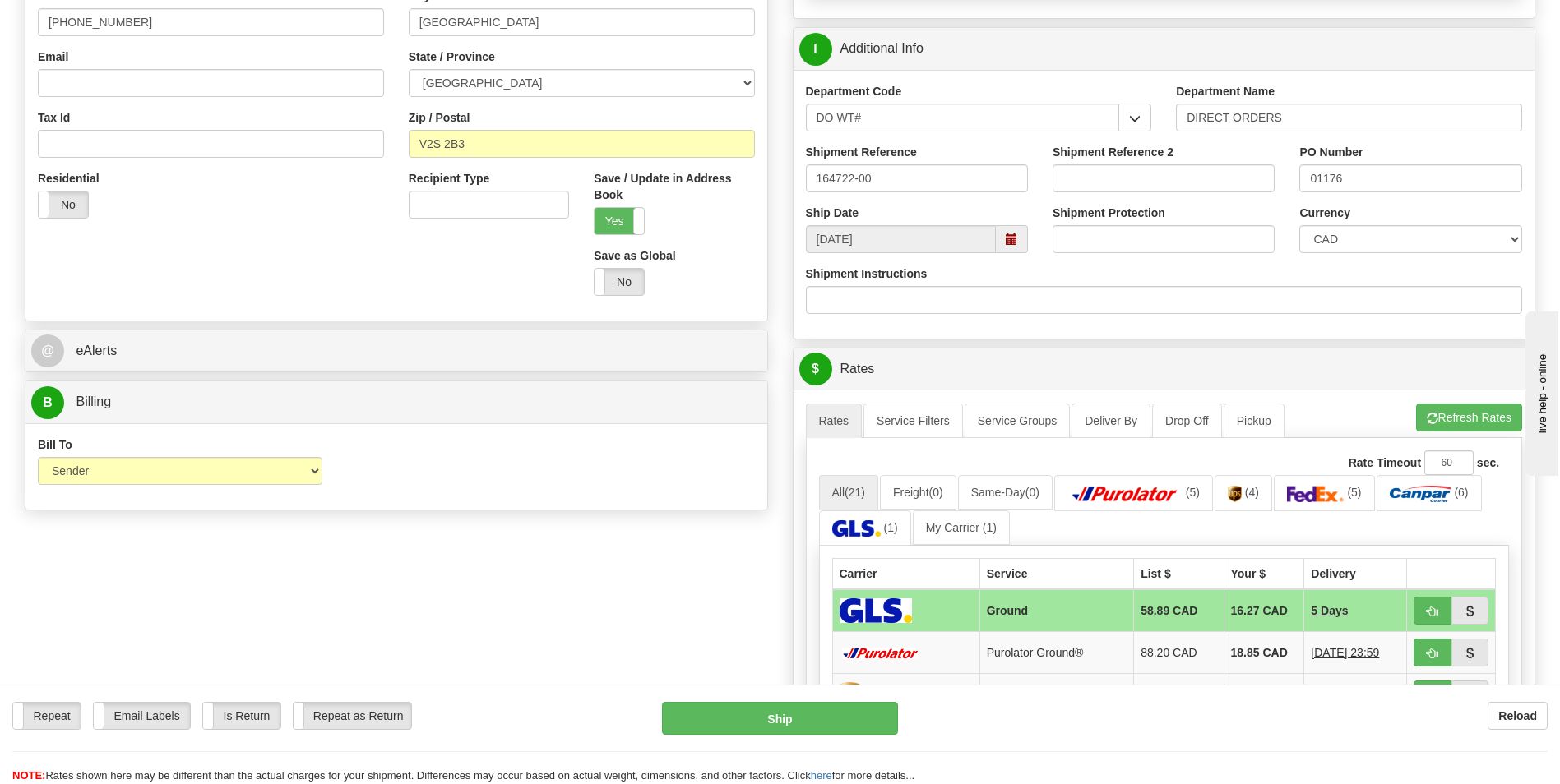
scroll to position [0, 0]
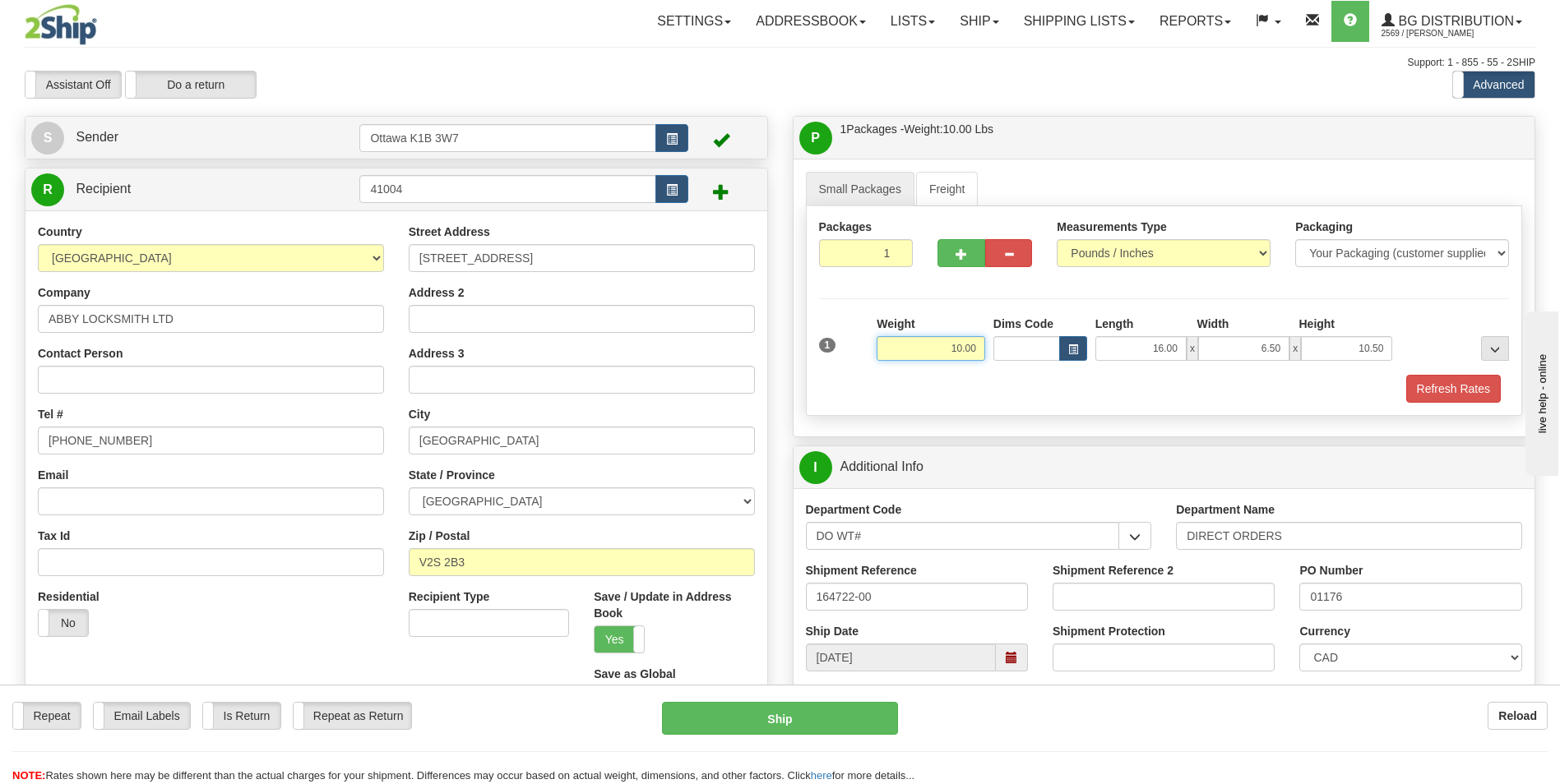
drag, startPoint x: 906, startPoint y: 349, endPoint x: 1022, endPoint y: 358, distance: 116.3
click at [1022, 358] on div "1 Weight 10.00 Dims Code x x" at bounding box center [1164, 345] width 699 height 58
type input "10.00"
click at [1141, 410] on div "Packages 1 1 Measurements Type" at bounding box center [1165, 311] width 717 height 210
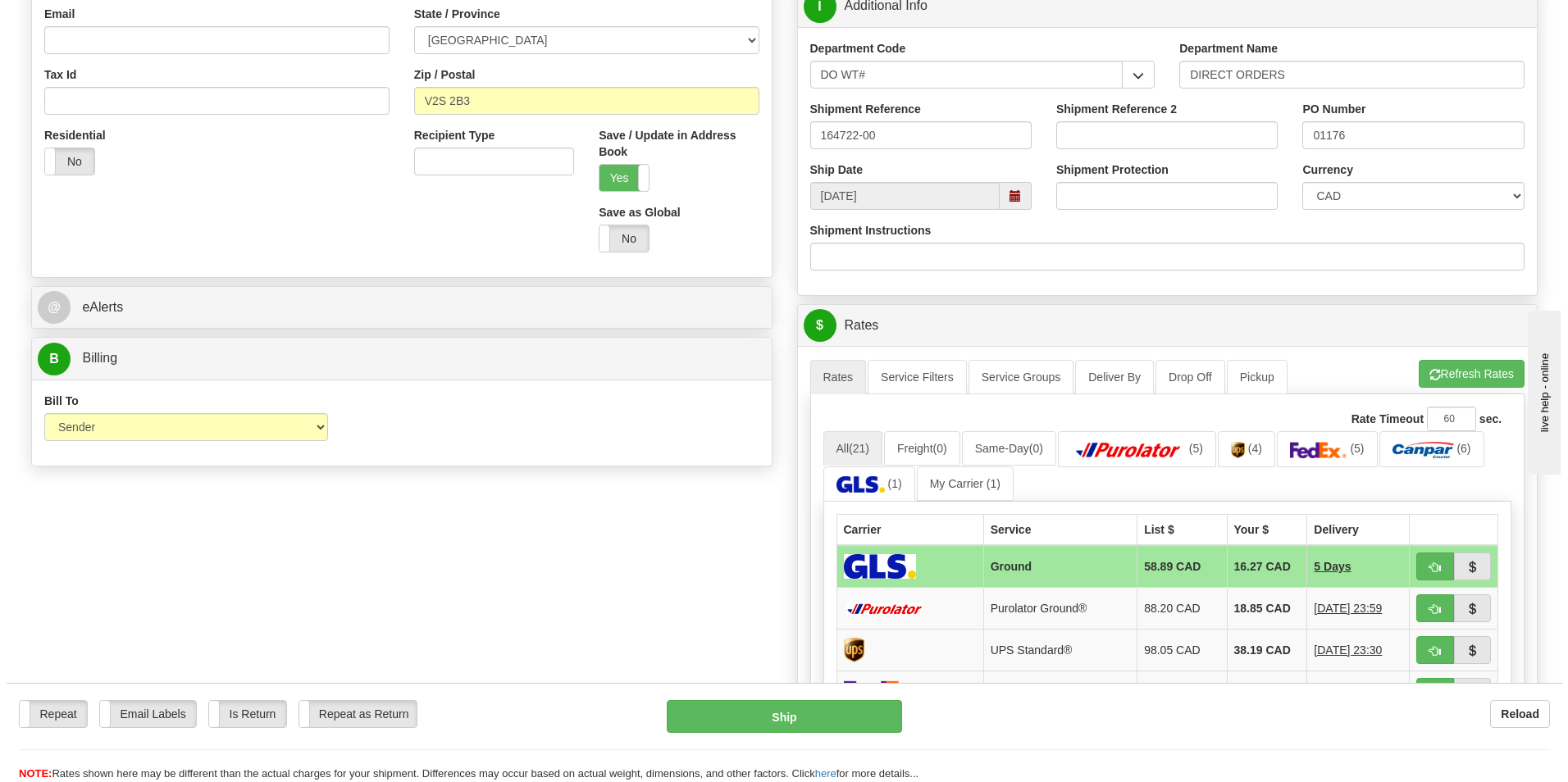
scroll to position [492, 0]
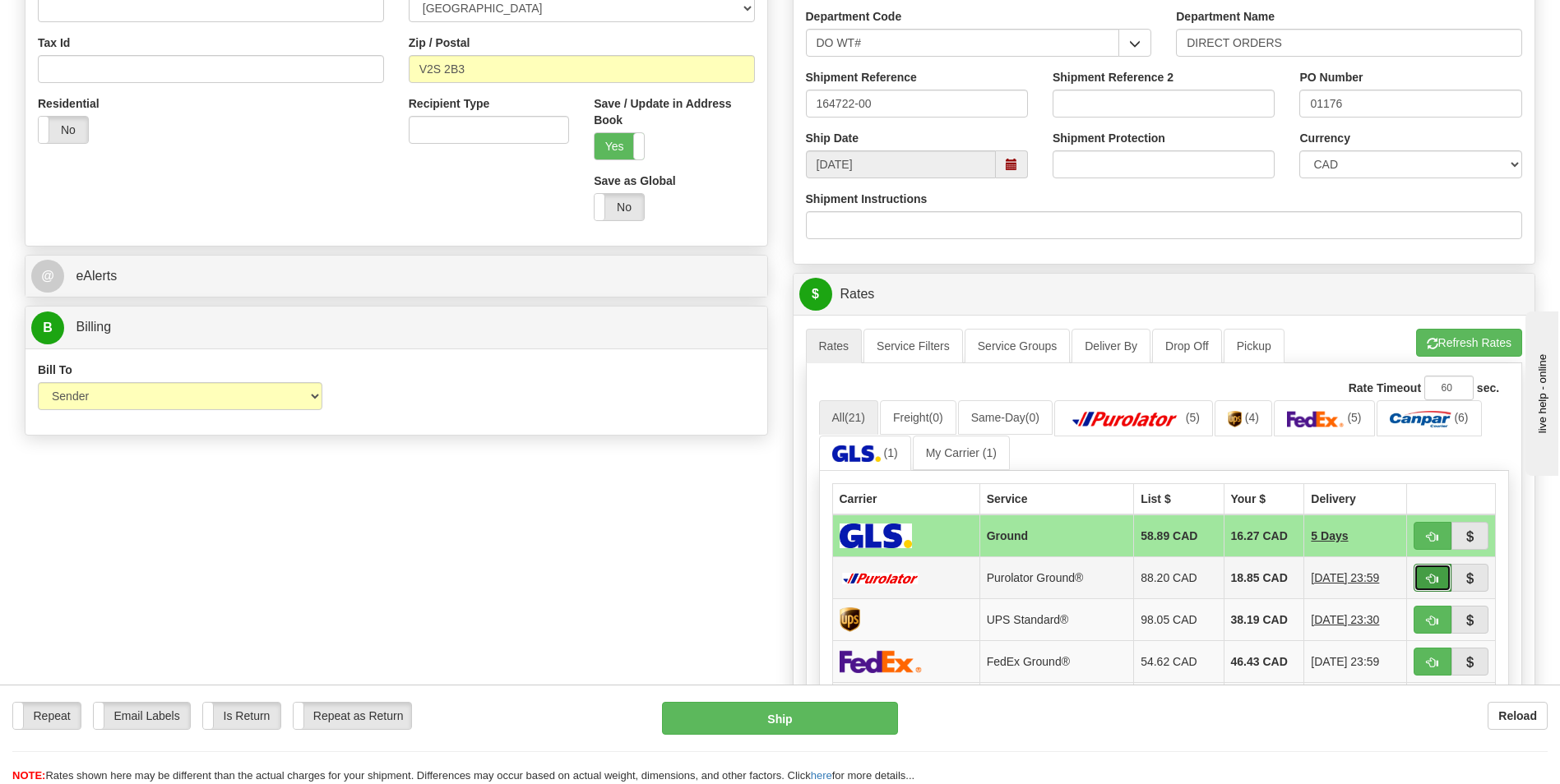
click at [1433, 579] on span "button" at bounding box center [1432, 579] width 11 height 10
type input "260"
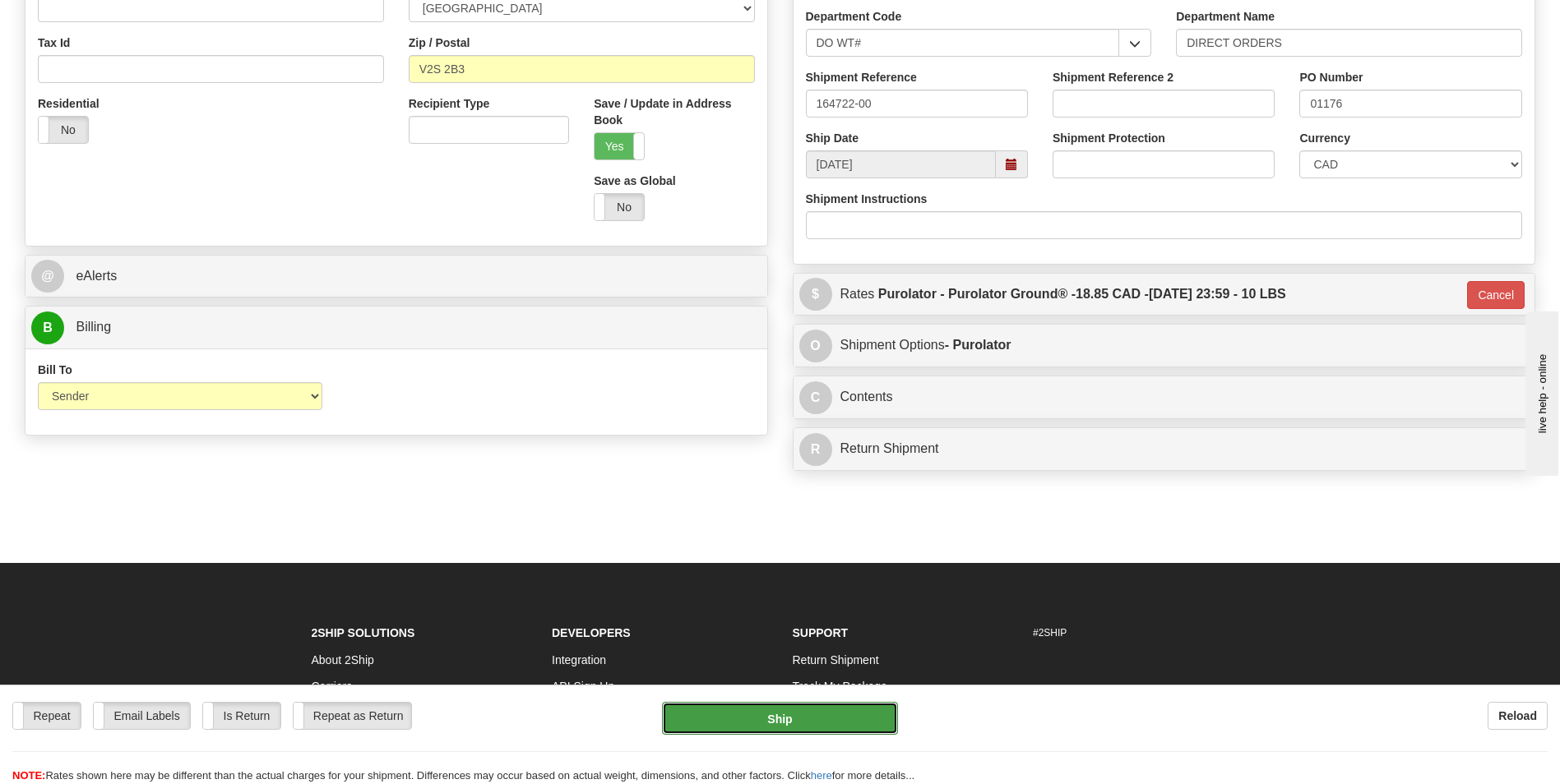
click at [851, 720] on button "Ship" at bounding box center [780, 719] width 235 height 33
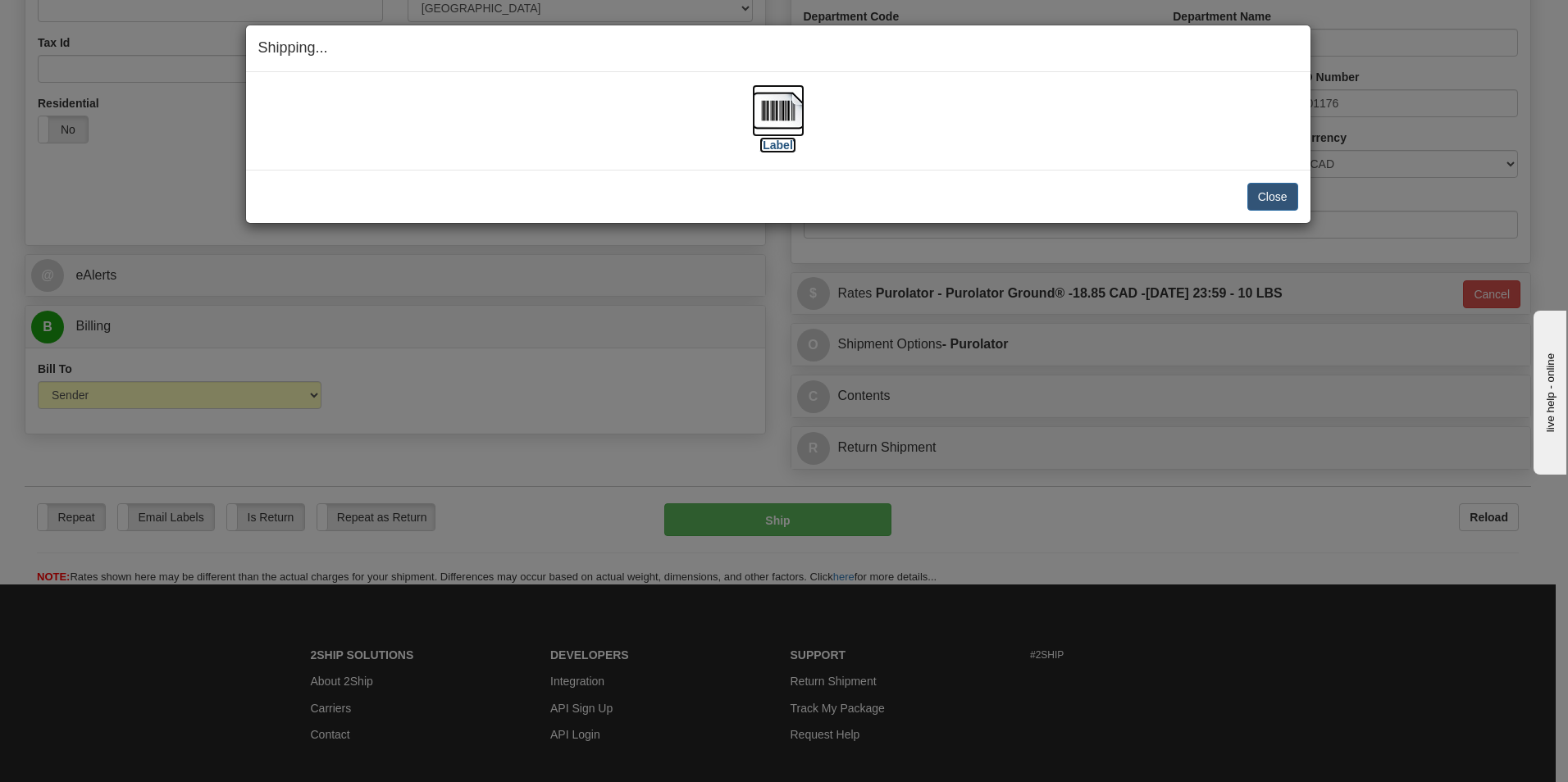
click at [768, 141] on label "[Label]" at bounding box center [778, 145] width 37 height 16
click at [1264, 190] on button "Close" at bounding box center [1273, 197] width 51 height 28
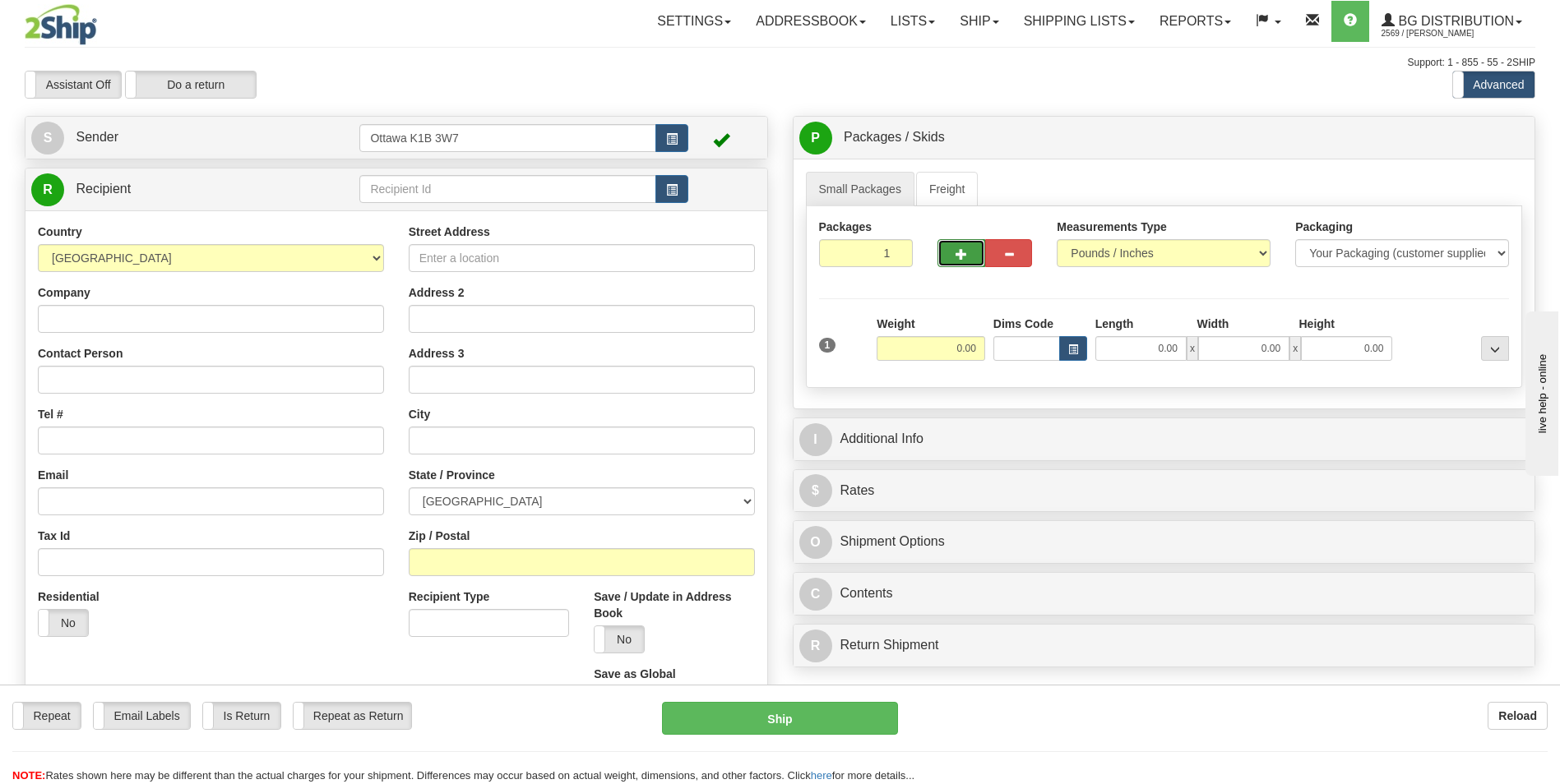
click at [960, 246] on button "button" at bounding box center [961, 253] width 47 height 28
type input "2"
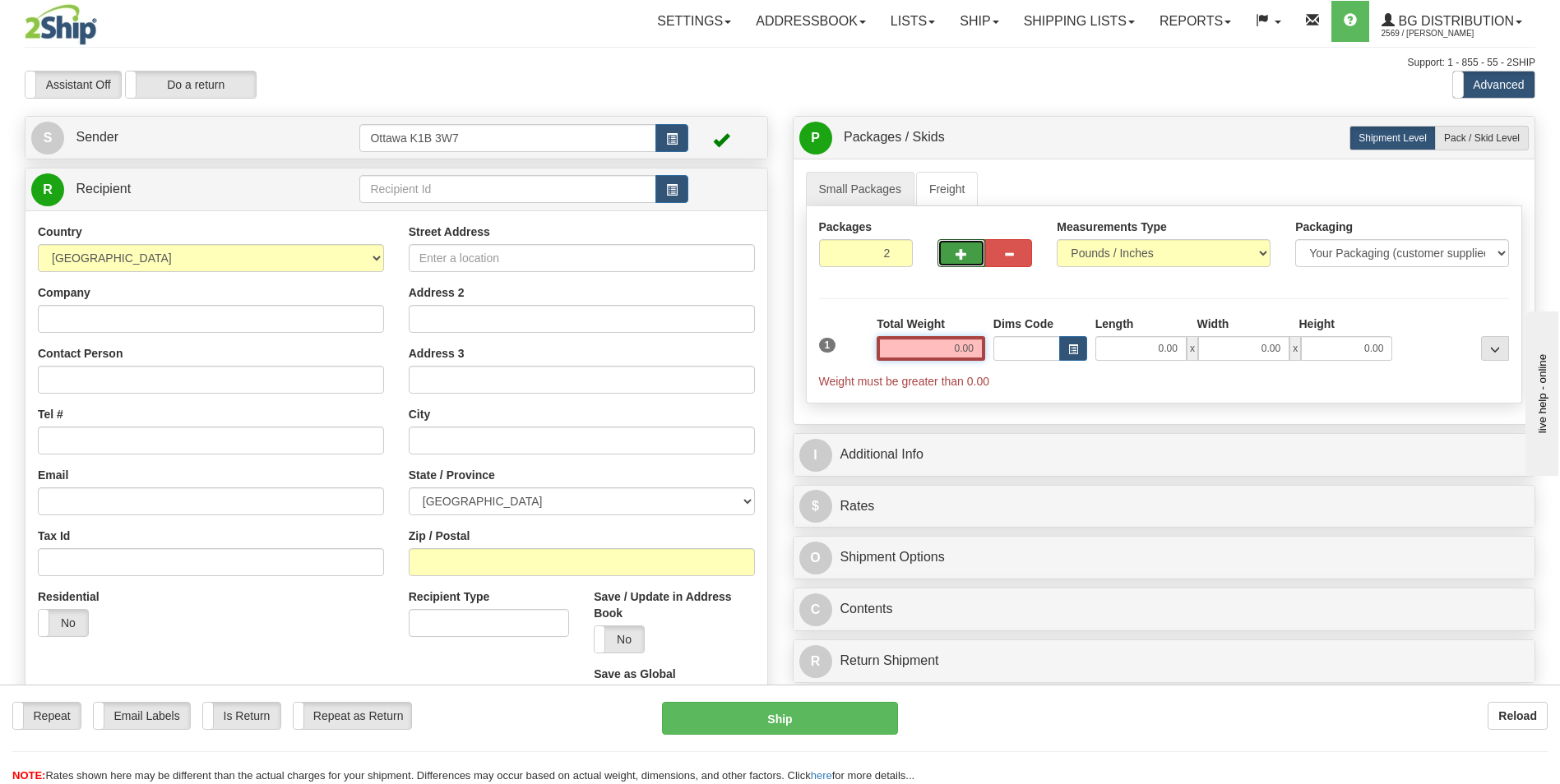
click at [939, 349] on input "0.00" at bounding box center [931, 348] width 109 height 24
type input "0.00"
click at [454, 252] on input "Street Address" at bounding box center [582, 258] width 346 height 28
type input "104 ELIZABETH STREET"
click at [465, 438] on input "text" at bounding box center [582, 440] width 346 height 28
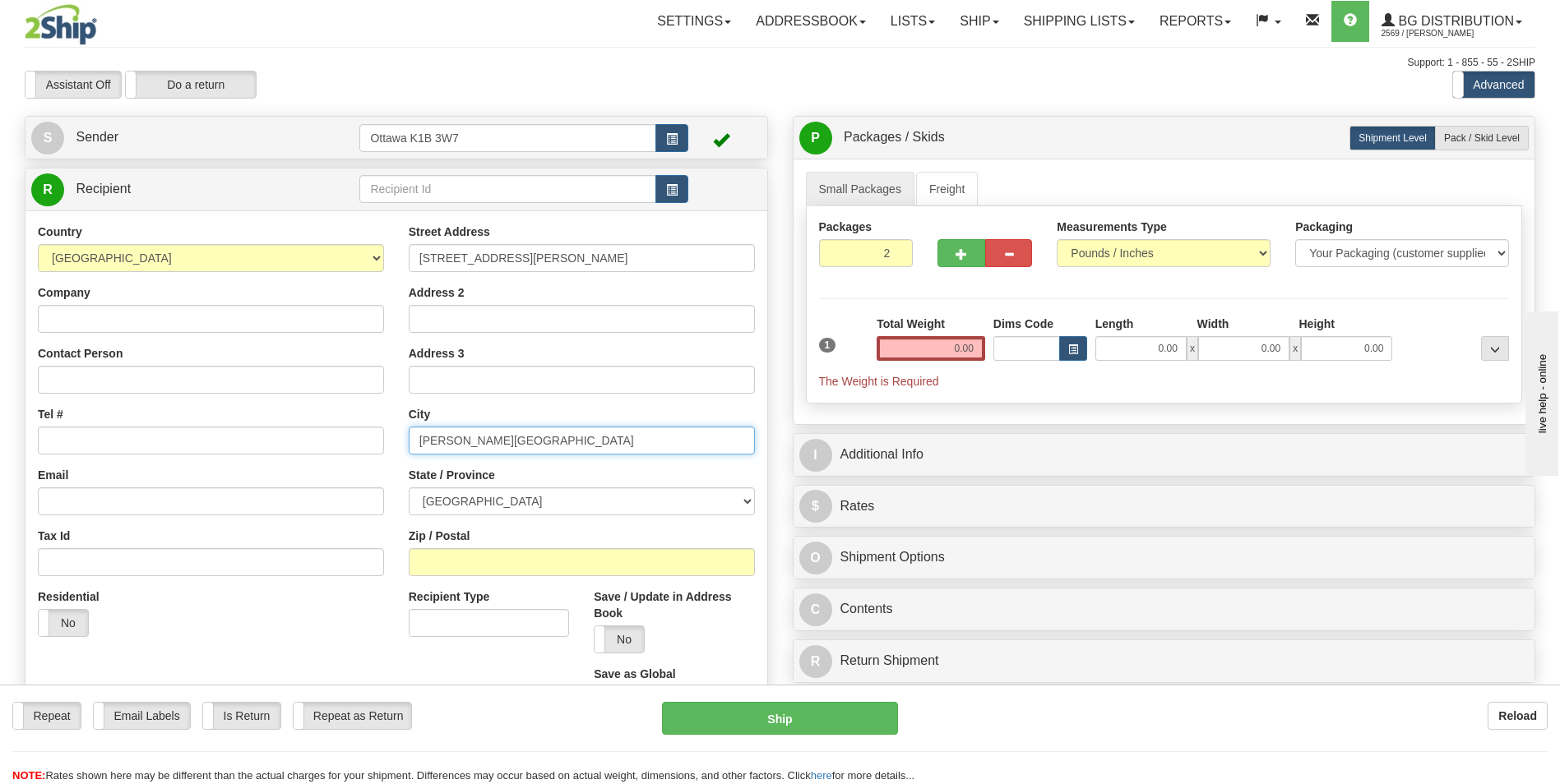
type input "SUTTON WEST"
click at [454, 508] on select "ALBERTA BRITISH COLUMBIA MANITOBA NEW BRUNSWICK NEWFOUNDLAND NOVA SCOTIA NUNAVU…" at bounding box center [582, 501] width 346 height 28
select select "ON"
click at [409, 487] on select "ALBERTA BRITISH COLUMBIA MANITOBA NEW BRUNSWICK NEWFOUNDLAND NOVA SCOTIA NUNAVU…" at bounding box center [582, 501] width 346 height 28
click at [112, 439] on input "Tel #" at bounding box center [211, 440] width 346 height 28
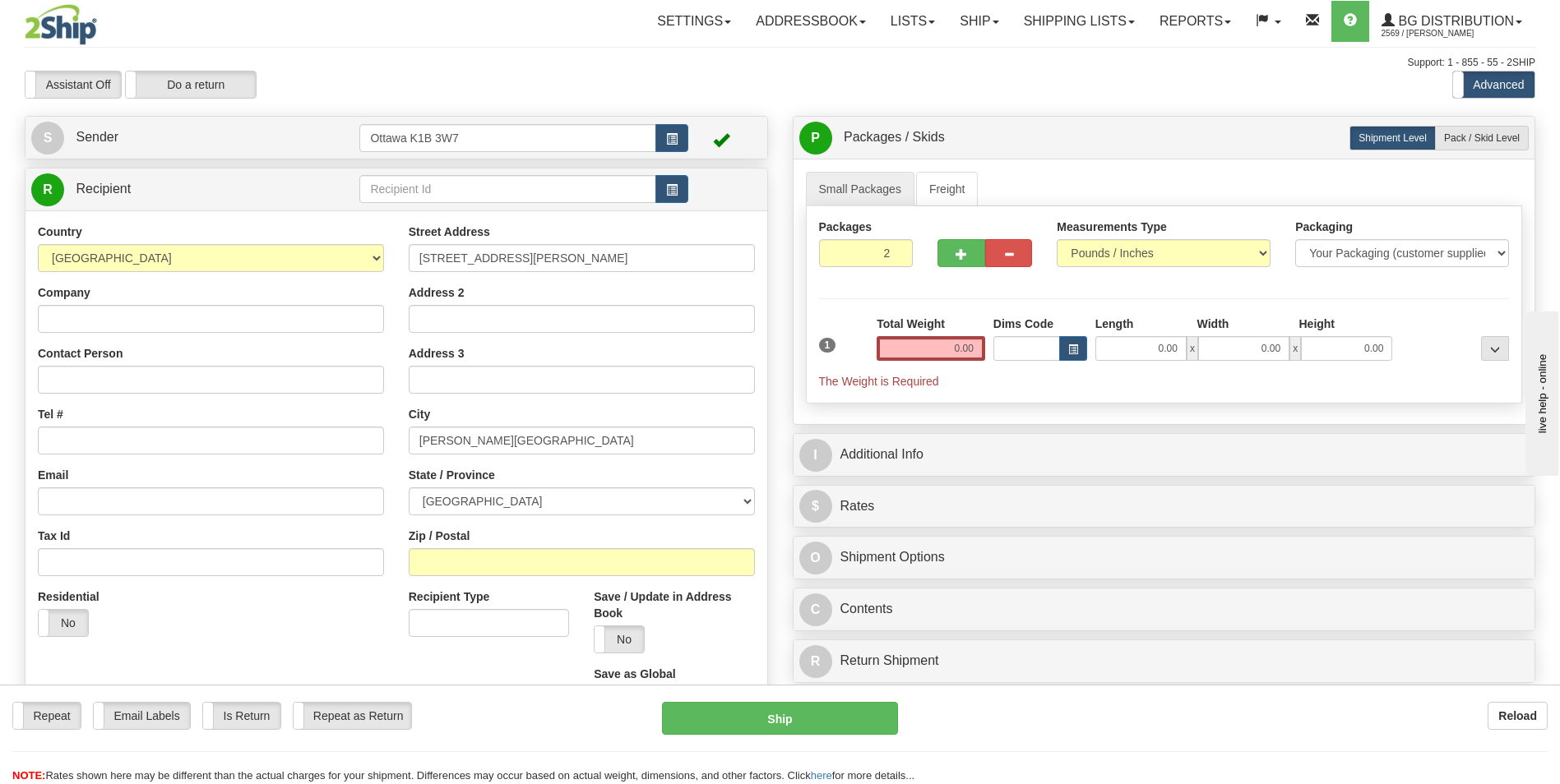
click at [174, 415] on div "Tel #" at bounding box center [211, 431] width 346 height 49
click at [468, 571] on input "Zip / Postal" at bounding box center [582, 562] width 346 height 28
type input "L0E1R0"
click at [143, 380] on input "Contact Person" at bounding box center [211, 379] width 346 height 28
type input "CATHIE RUSNELL"
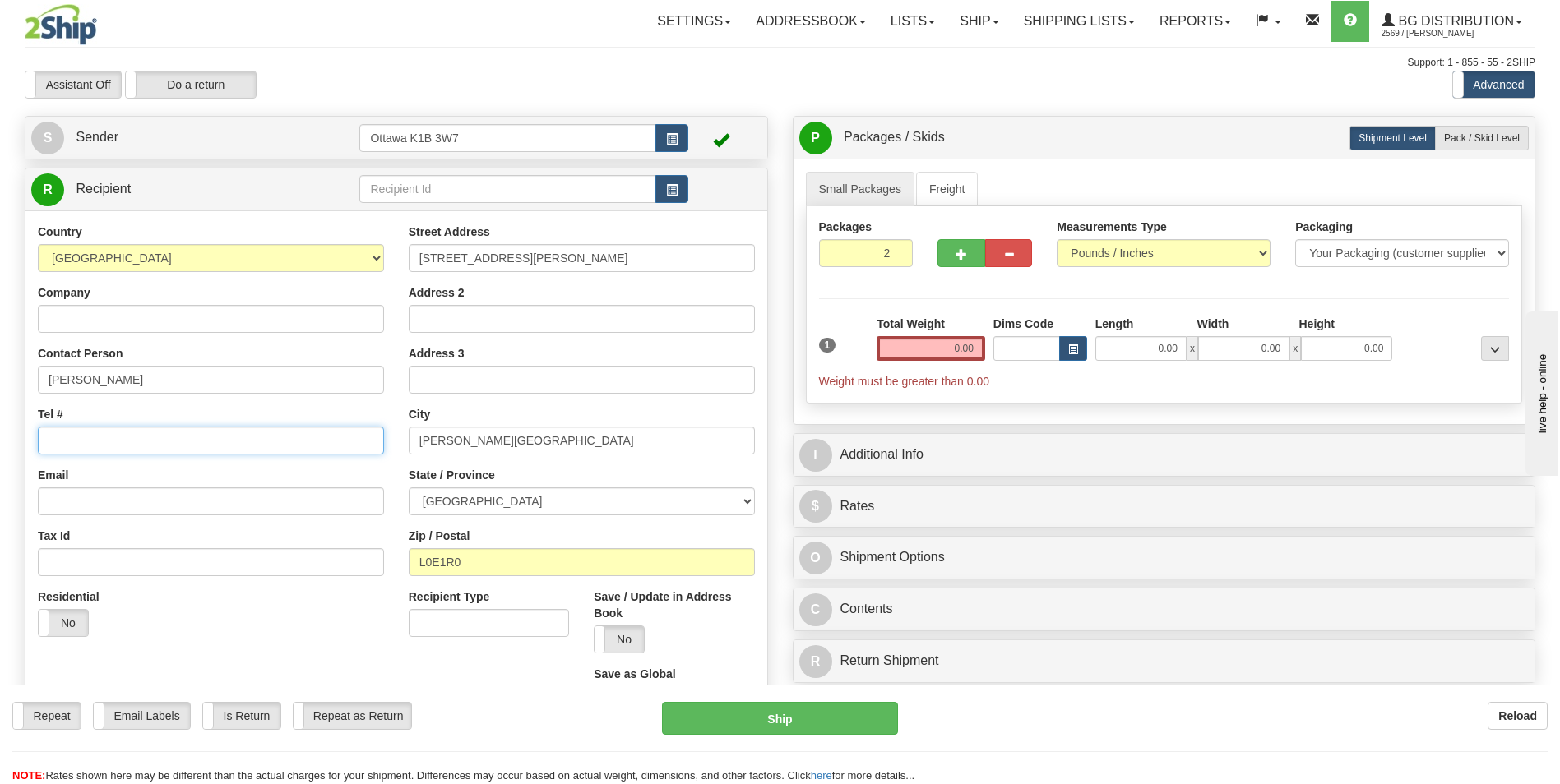
click at [78, 432] on input "Tel #" at bounding box center [211, 440] width 346 height 28
type input "613-748-7377"
click at [208, 411] on div "Tel # 613-748-7377" at bounding box center [211, 431] width 346 height 49
click at [940, 350] on input "0.00" at bounding box center [931, 348] width 109 height 24
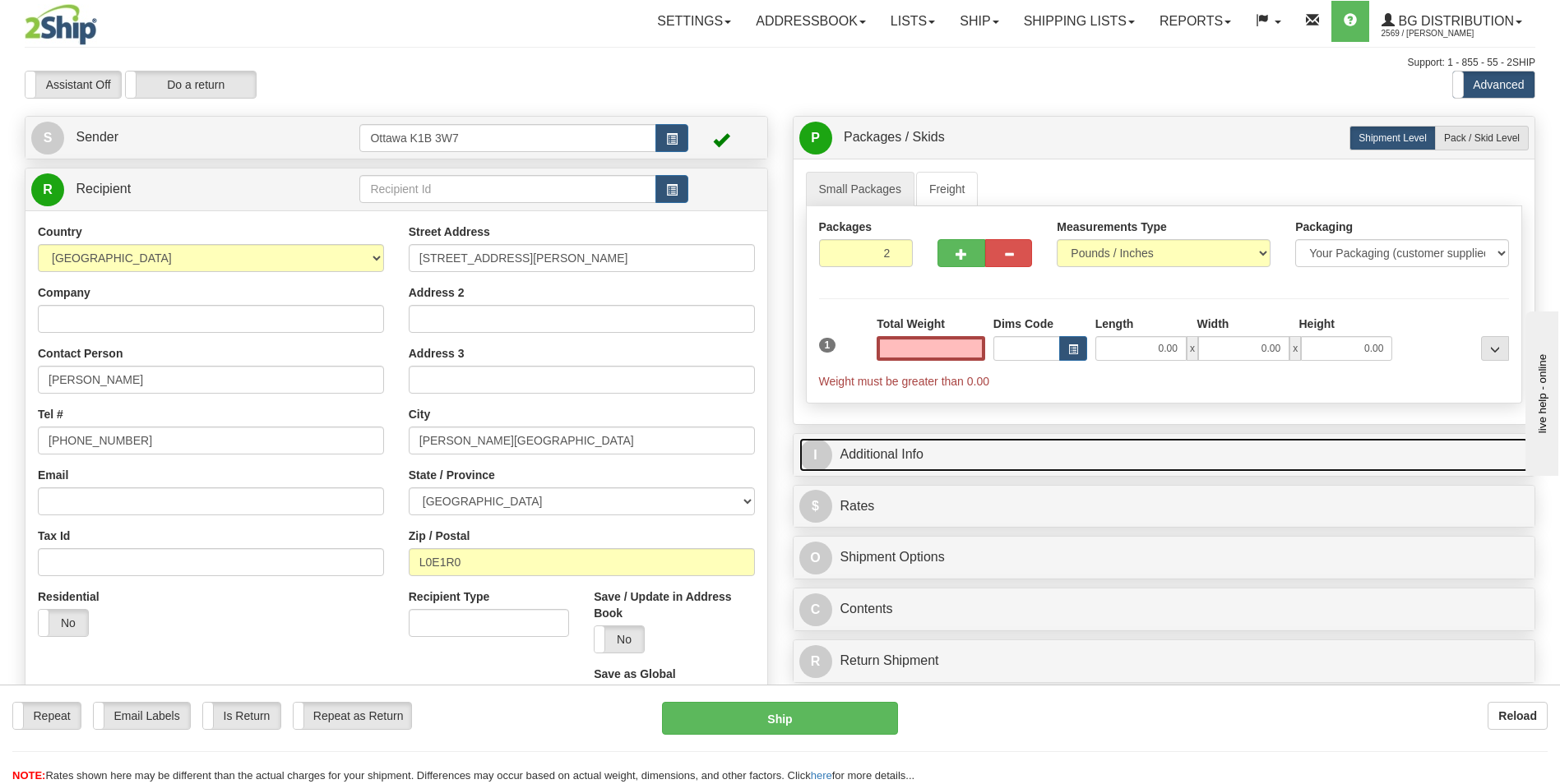
type input "0.00"
click at [1057, 454] on link "I Additional Info" at bounding box center [1164, 455] width 730 height 34
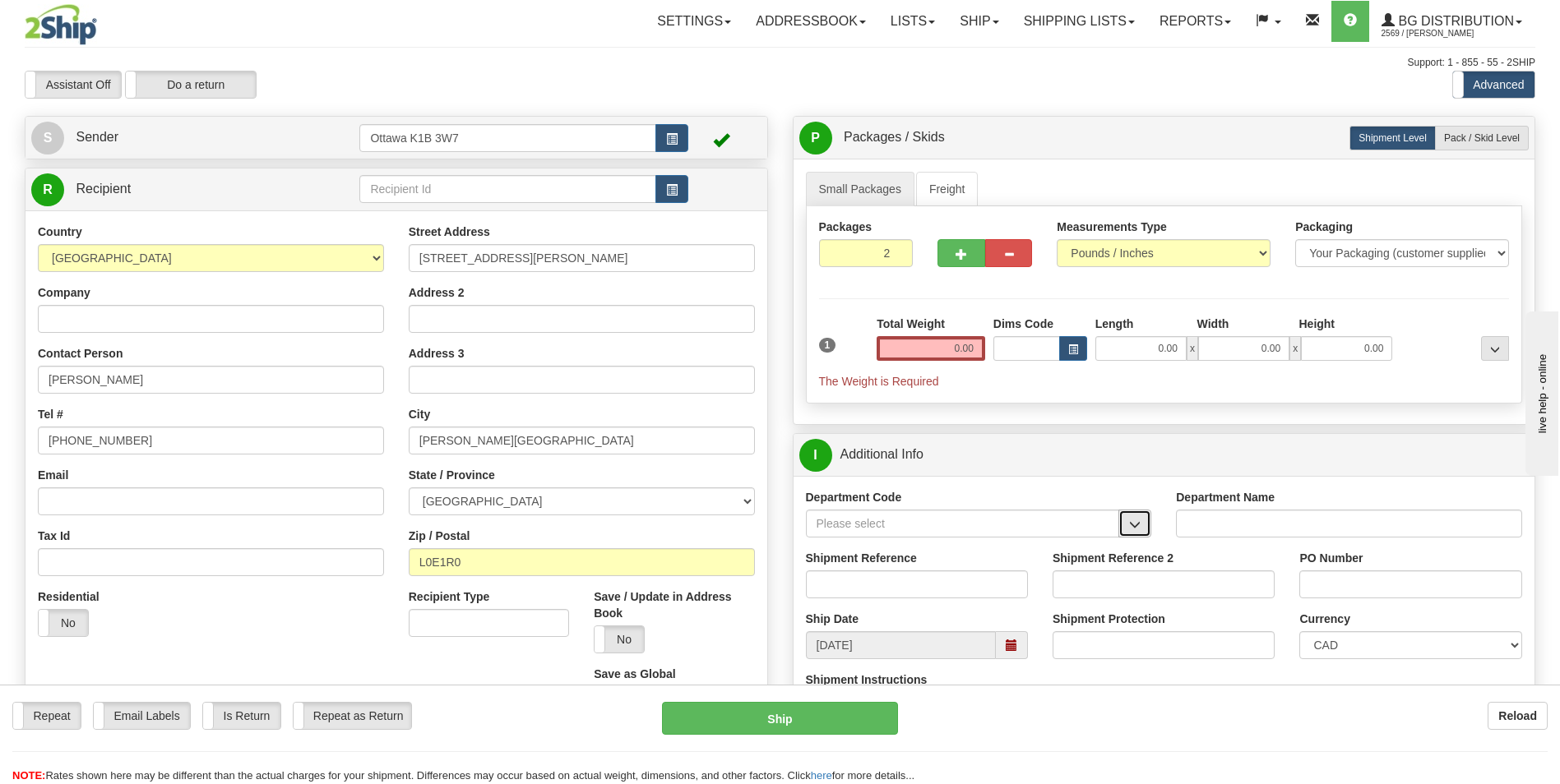
click at [1134, 519] on span "button" at bounding box center [1134, 525] width 11 height 10
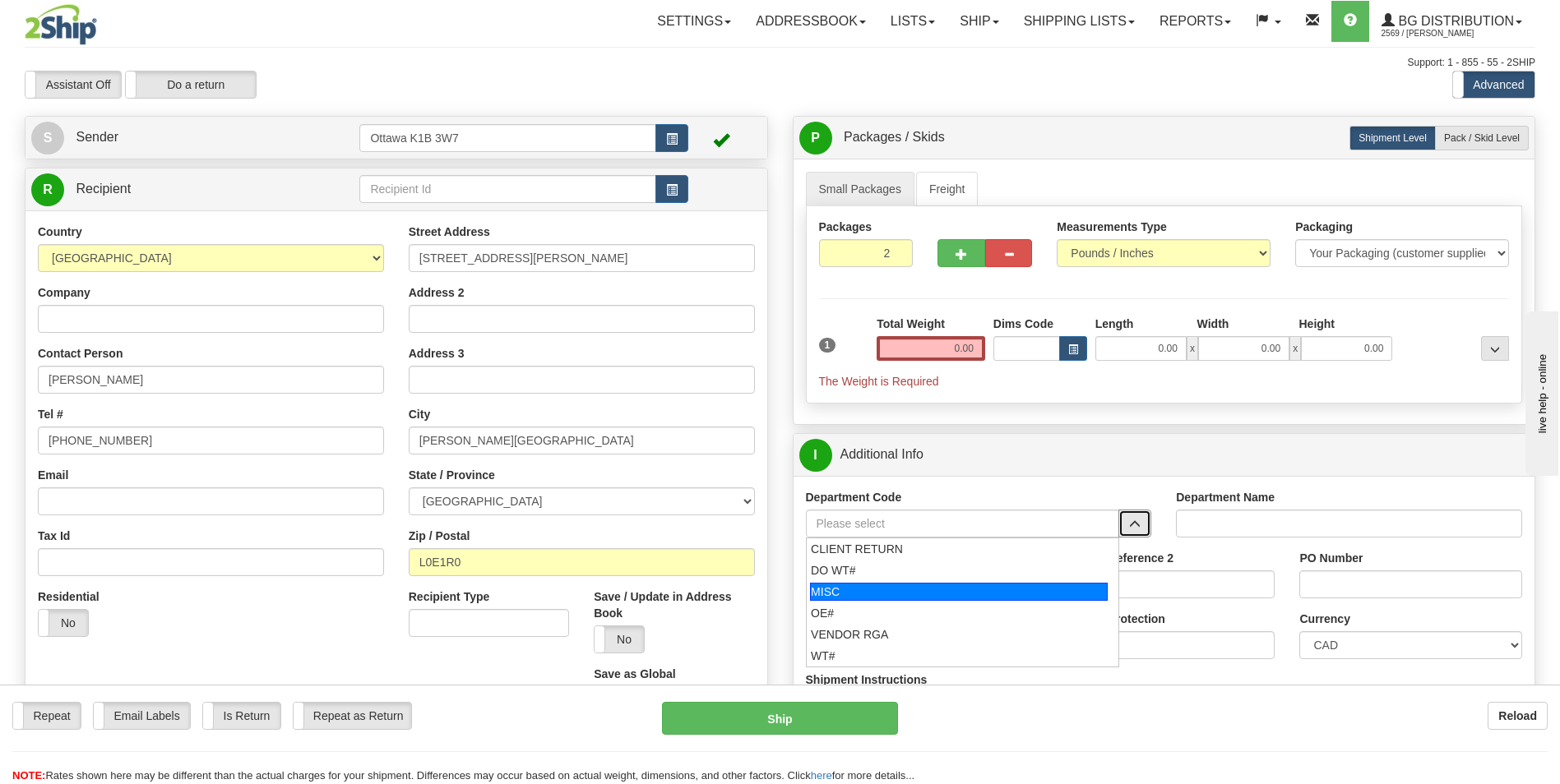
click at [947, 590] on div "MISC" at bounding box center [959, 592] width 298 height 18
type input "MISC"
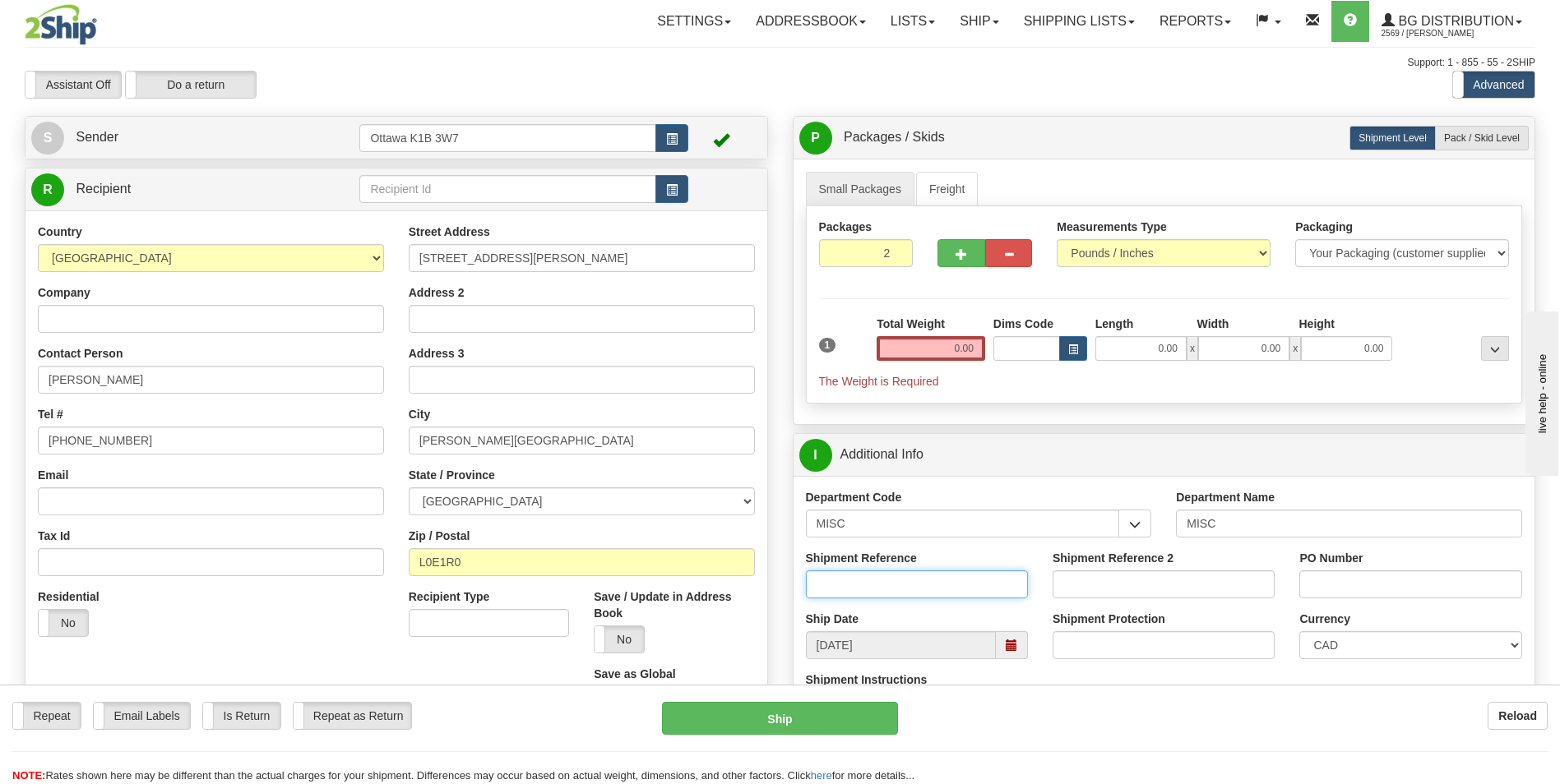
click at [946, 593] on input "Shipment Reference" at bounding box center [917, 585] width 222 height 28
type input "KROME SAMPLES"
click at [1331, 587] on input "PO Number" at bounding box center [1410, 585] width 222 height 28
type input "KROME SAMPLES"
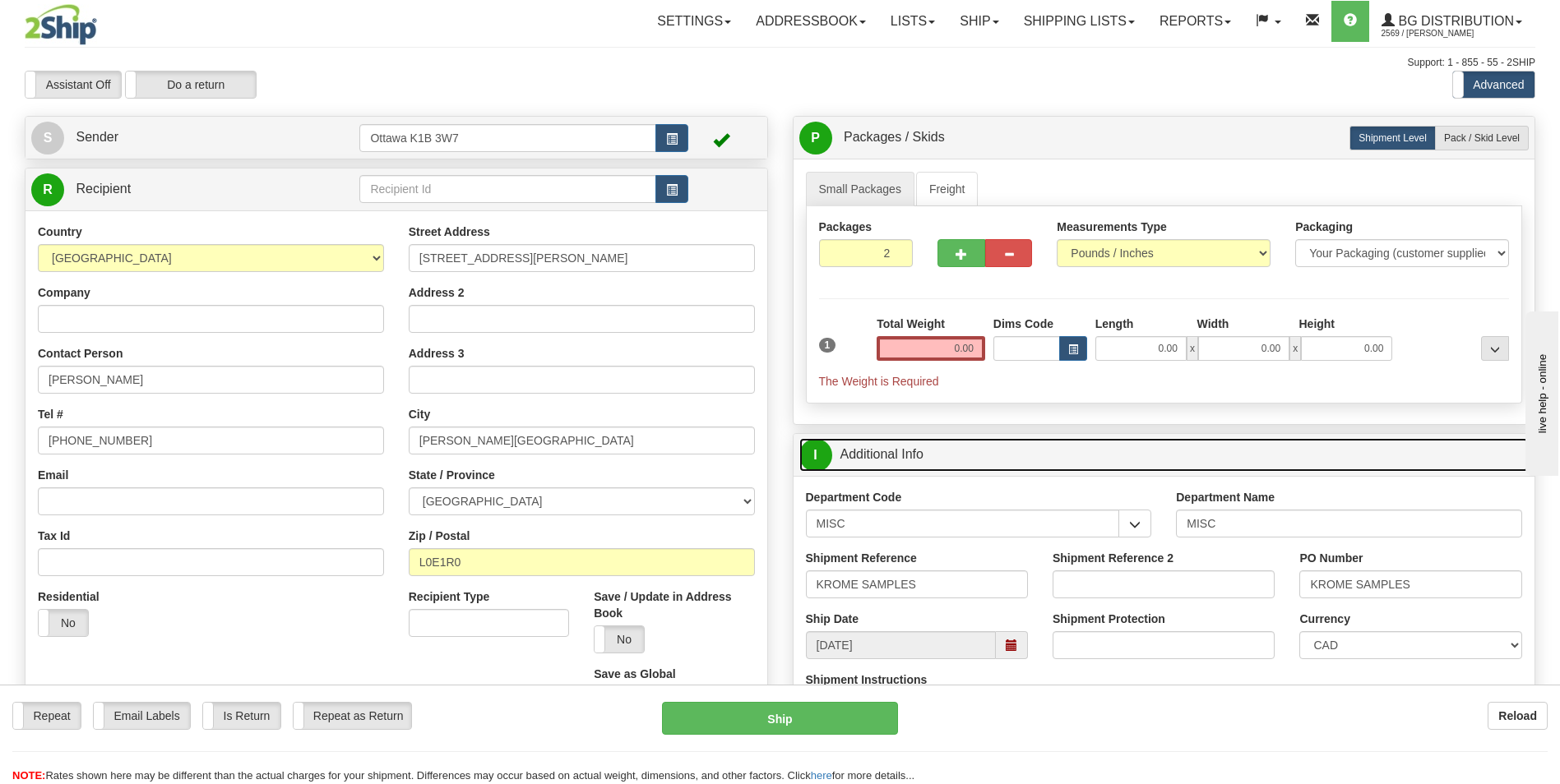
click at [1269, 456] on link "I Additional Info" at bounding box center [1164, 455] width 730 height 34
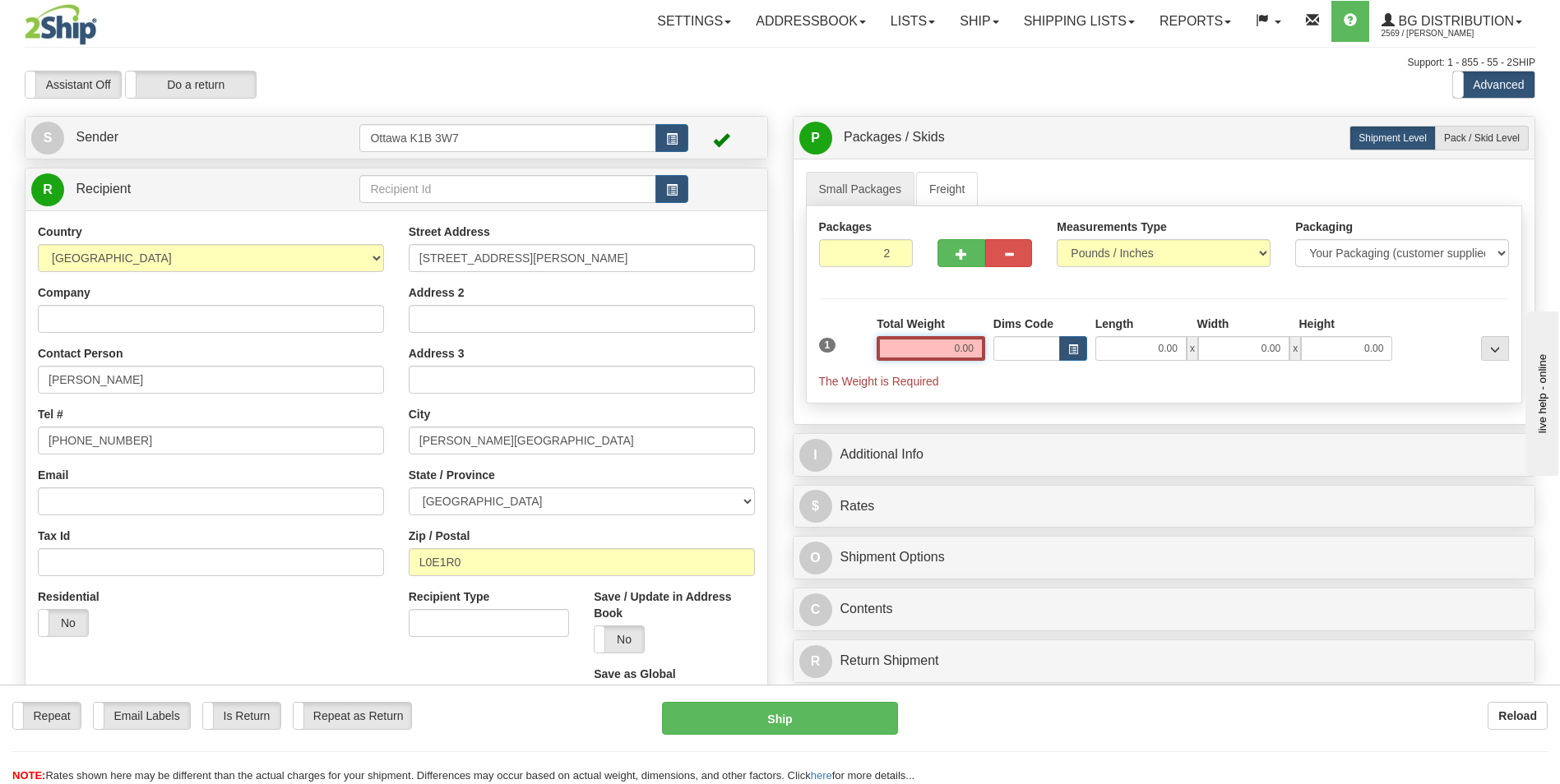
click at [949, 343] on input "0.00" at bounding box center [931, 348] width 109 height 24
type input "0.00"
click at [1149, 345] on input "0.00" at bounding box center [1140, 348] width 91 height 24
type input "41.00"
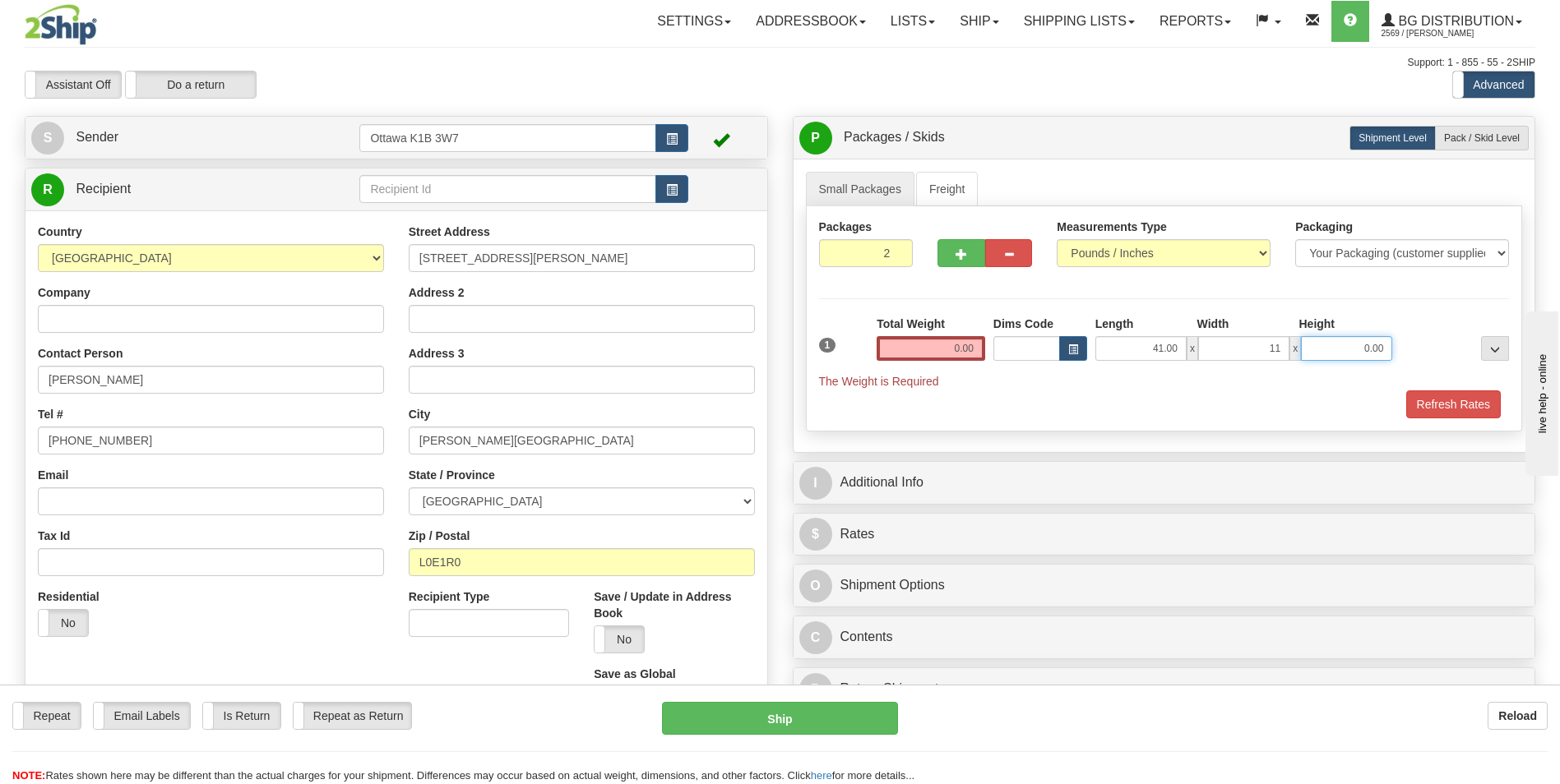
type input "11.00"
drag, startPoint x: 1126, startPoint y: 293, endPoint x: 1106, endPoint y: 299, distance: 20.9
click at [1127, 293] on div "Packages 2 1 Measurements Type" at bounding box center [1165, 318] width 717 height 225
click at [959, 335] on div "Total Weight 0.00" at bounding box center [931, 338] width 109 height 45
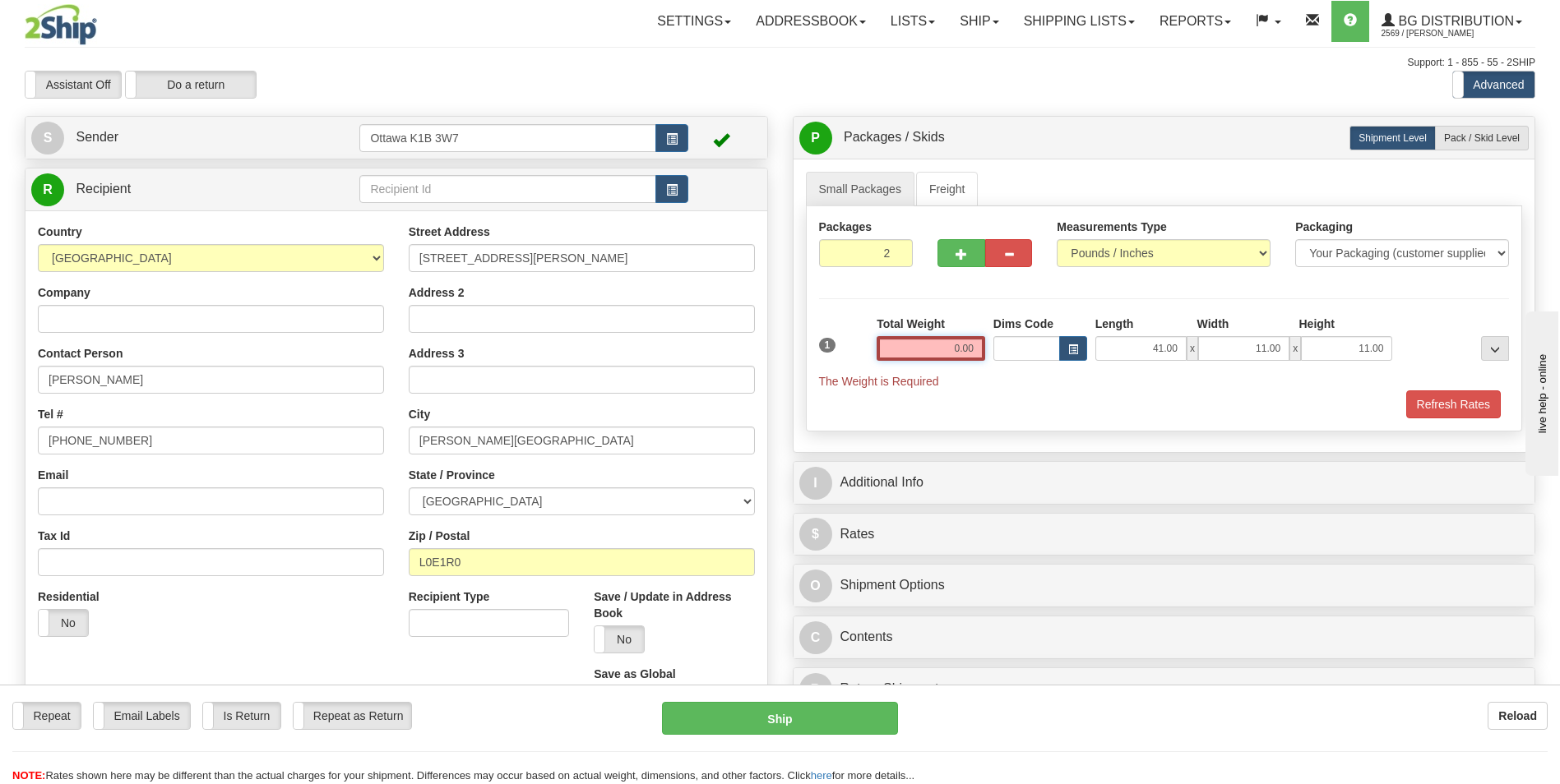
click at [950, 360] on input "0.00" at bounding box center [931, 348] width 109 height 24
type input "0.00"
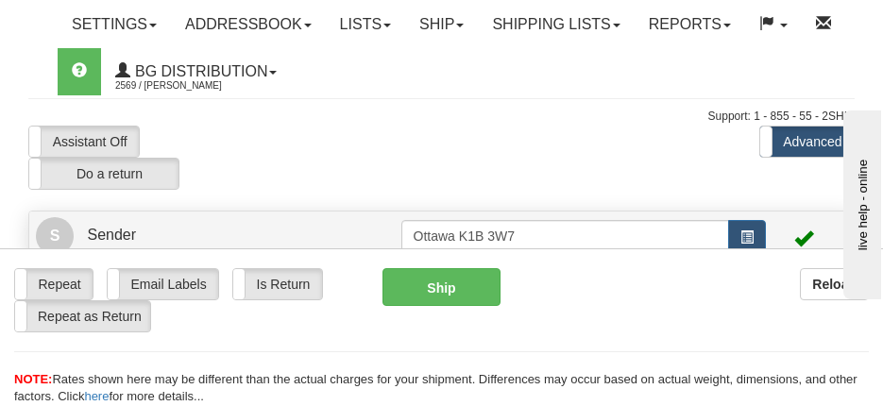
drag, startPoint x: 415, startPoint y: 128, endPoint x: 464, endPoint y: 203, distance: 90.1
click at [415, 130] on div "Assistant On Assistant Off Do a return Do a return Previous Next Standard Advan…" at bounding box center [441, 158] width 855 height 64
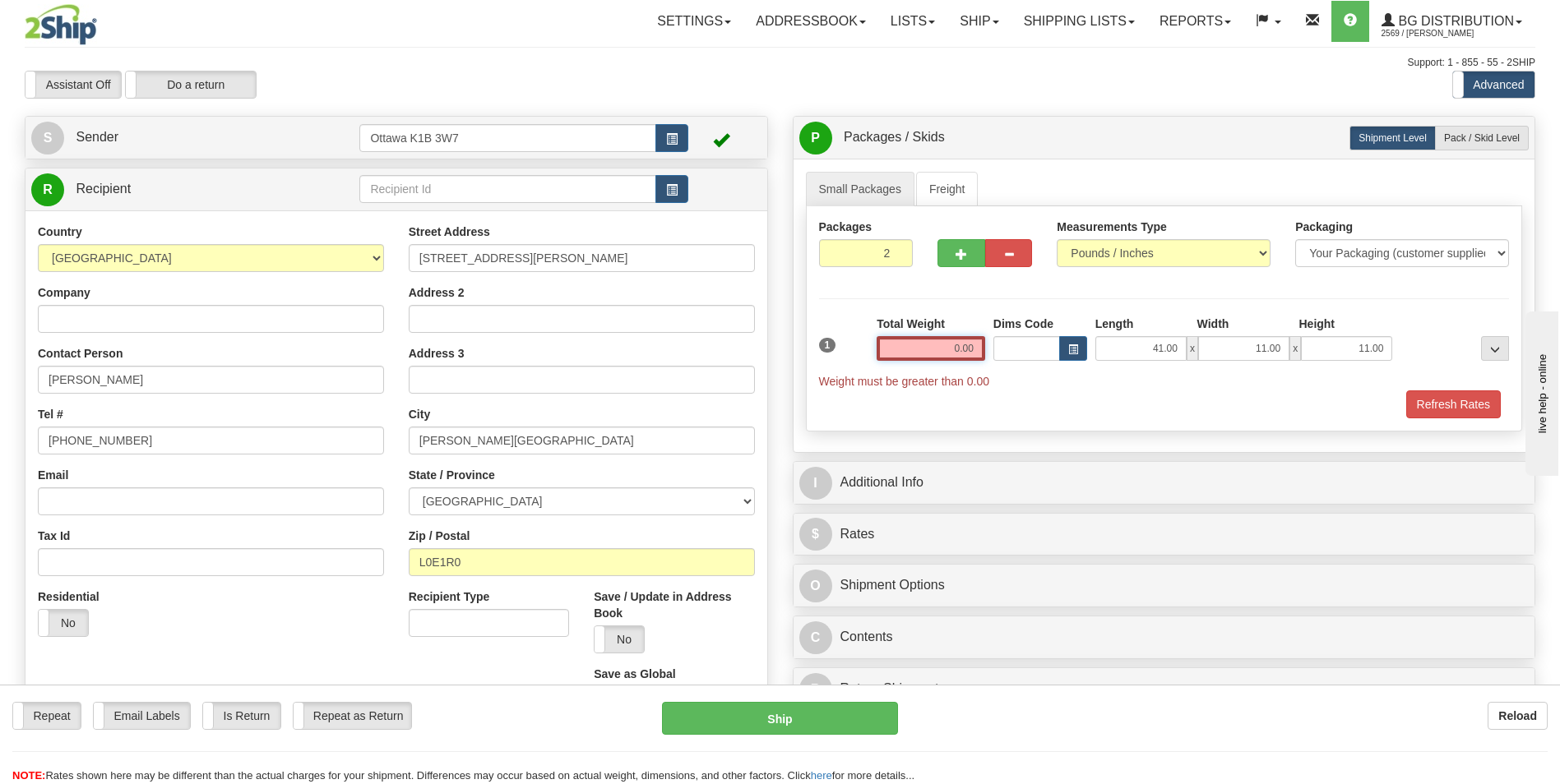
click at [909, 351] on input "0.00" at bounding box center [931, 348] width 109 height 24
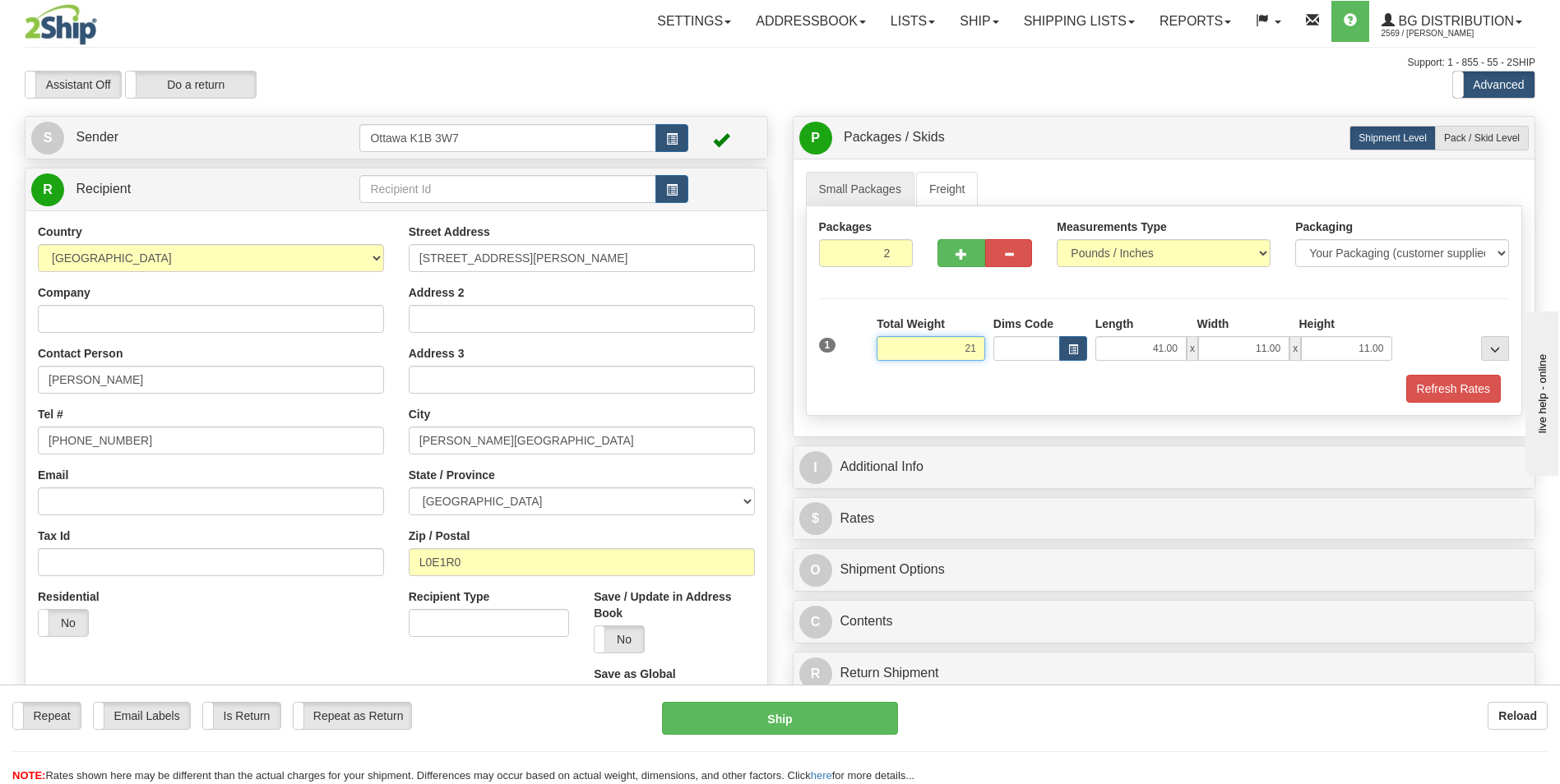
type input "2"
type input "51.00"
click at [1145, 290] on div "Packages 2 1 Measurements Type" at bounding box center [1165, 311] width 717 height 210
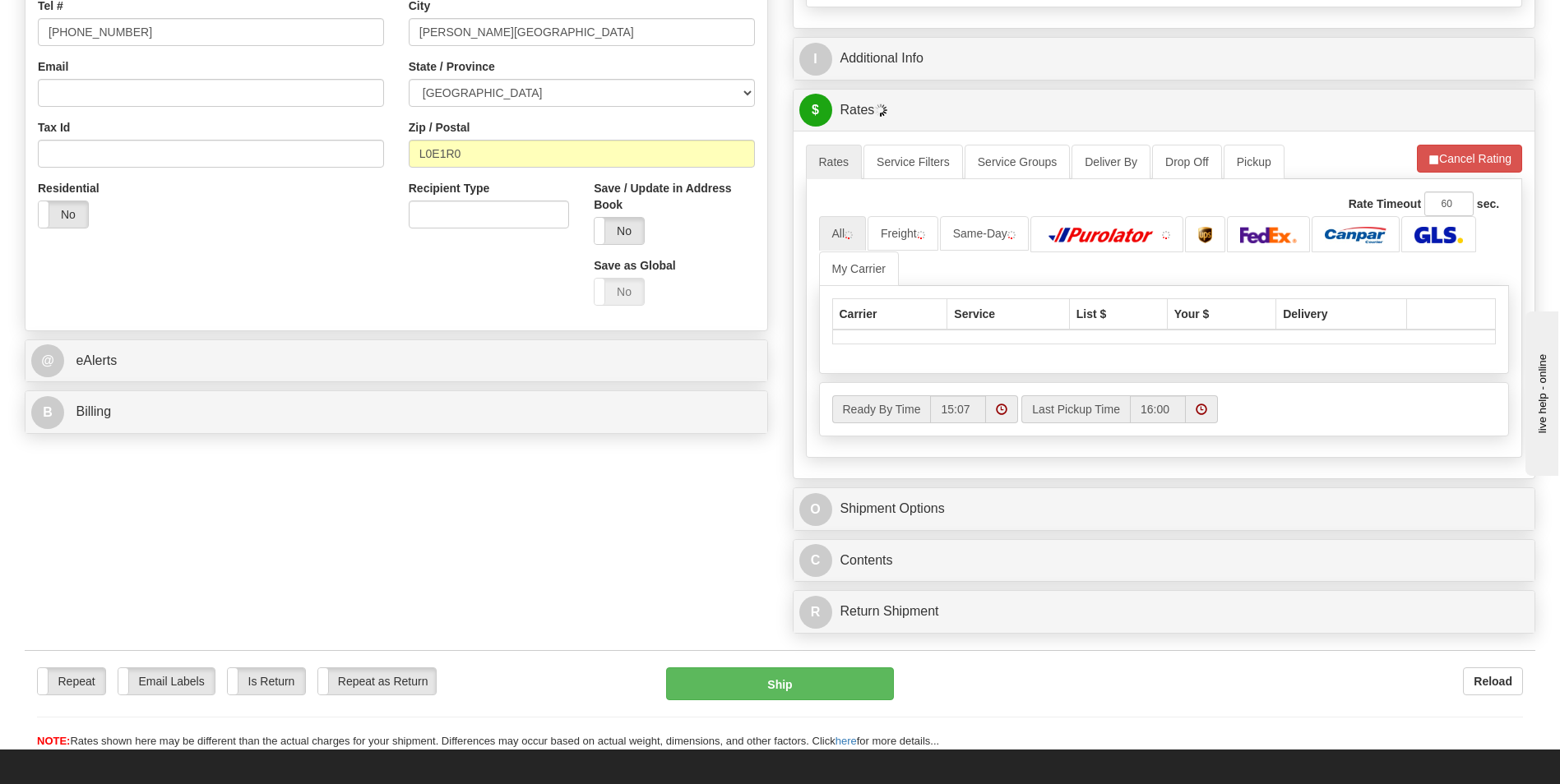
scroll to position [411, 0]
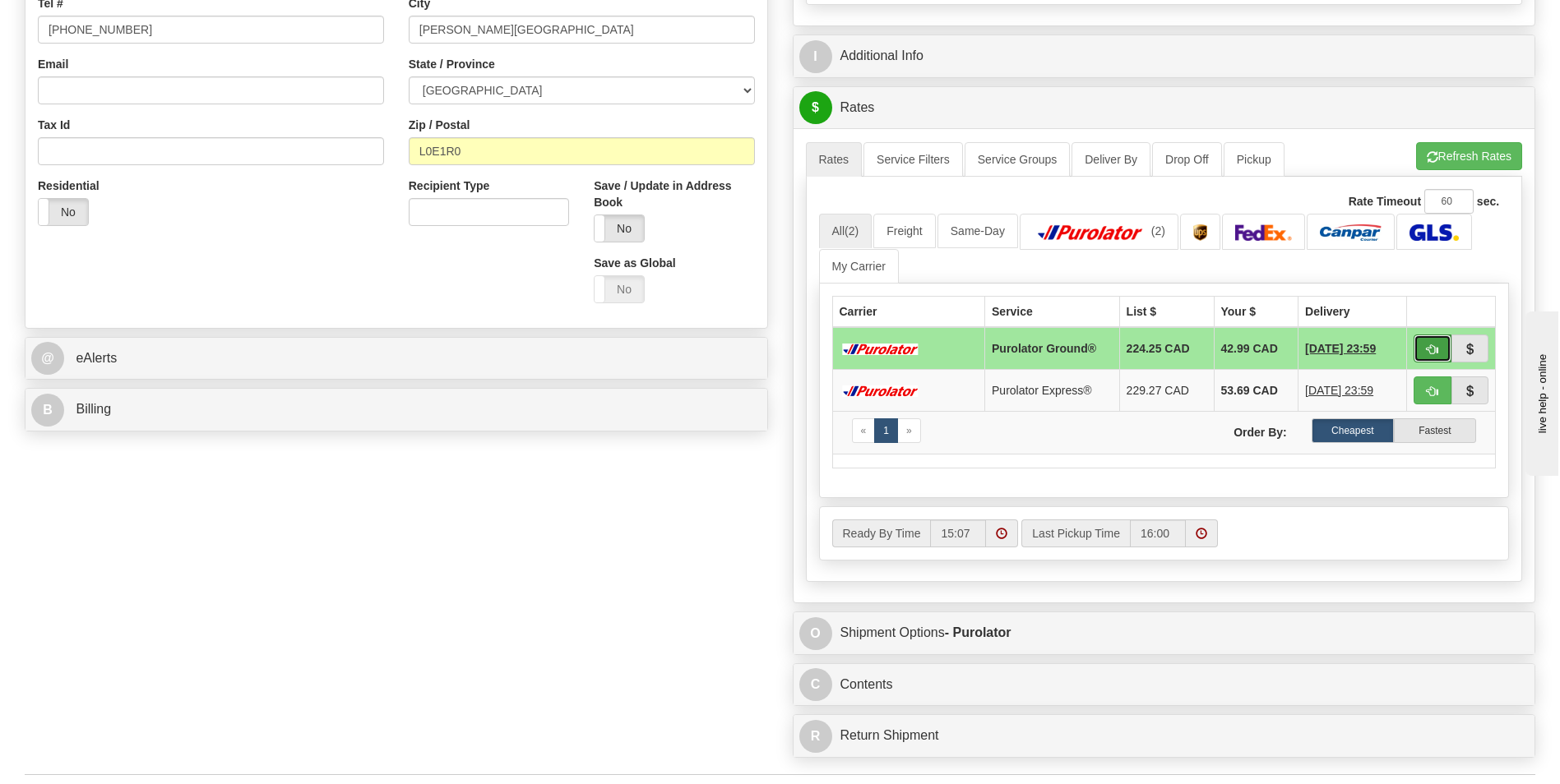
click at [1422, 347] on button "button" at bounding box center [1432, 349] width 37 height 28
type input "260"
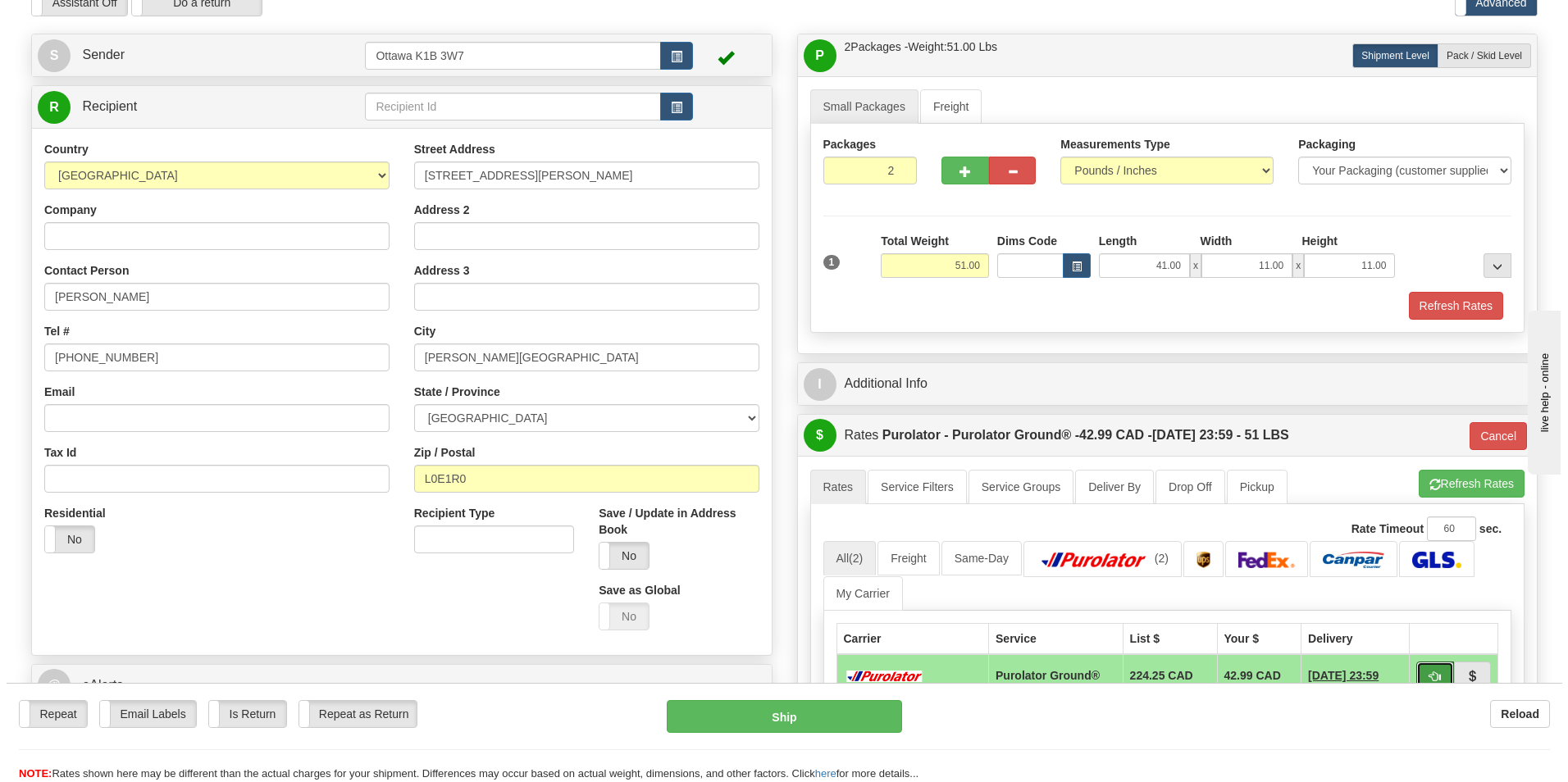
scroll to position [0, 0]
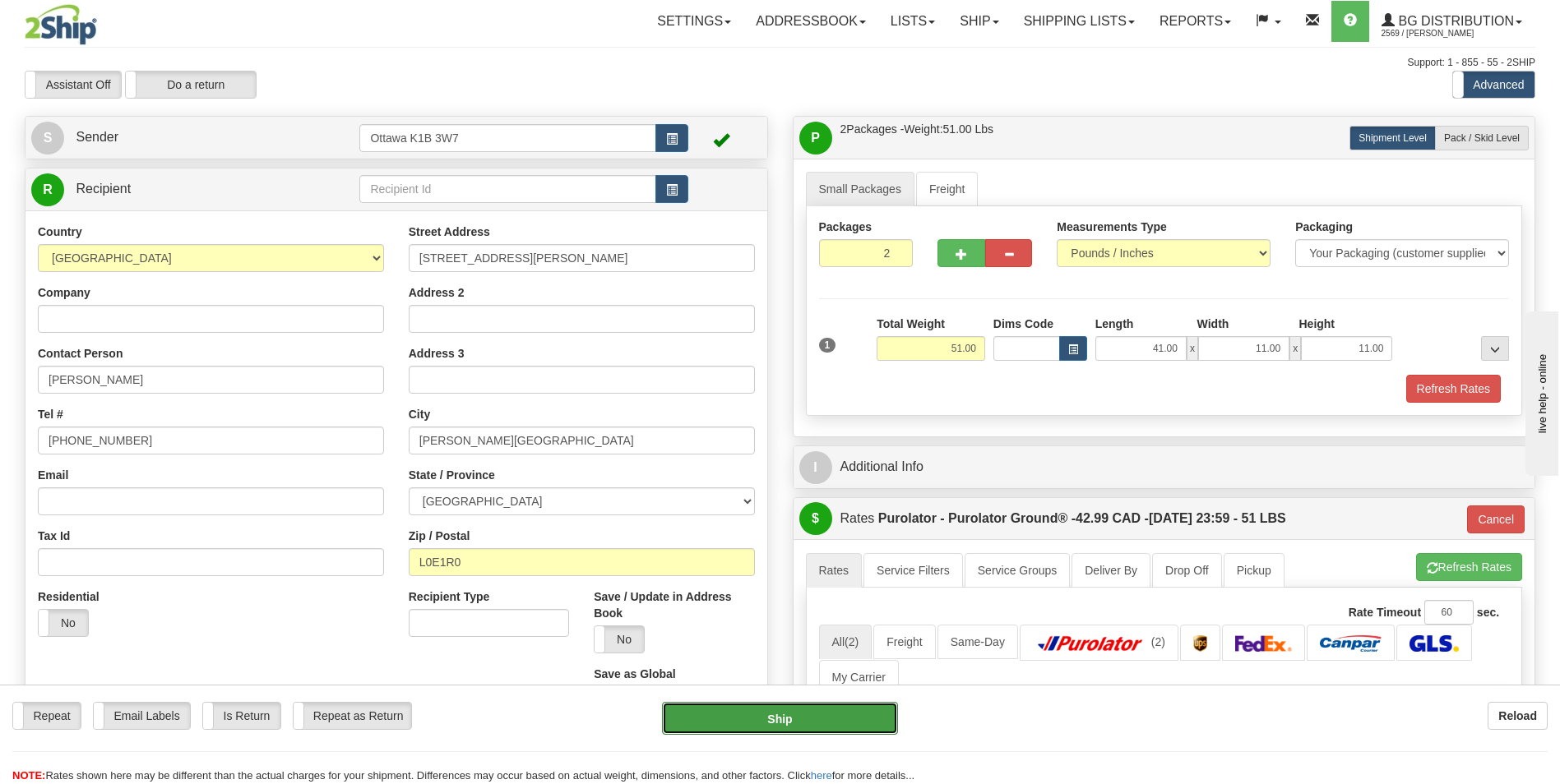
click at [770, 718] on button "Ship" at bounding box center [780, 719] width 235 height 33
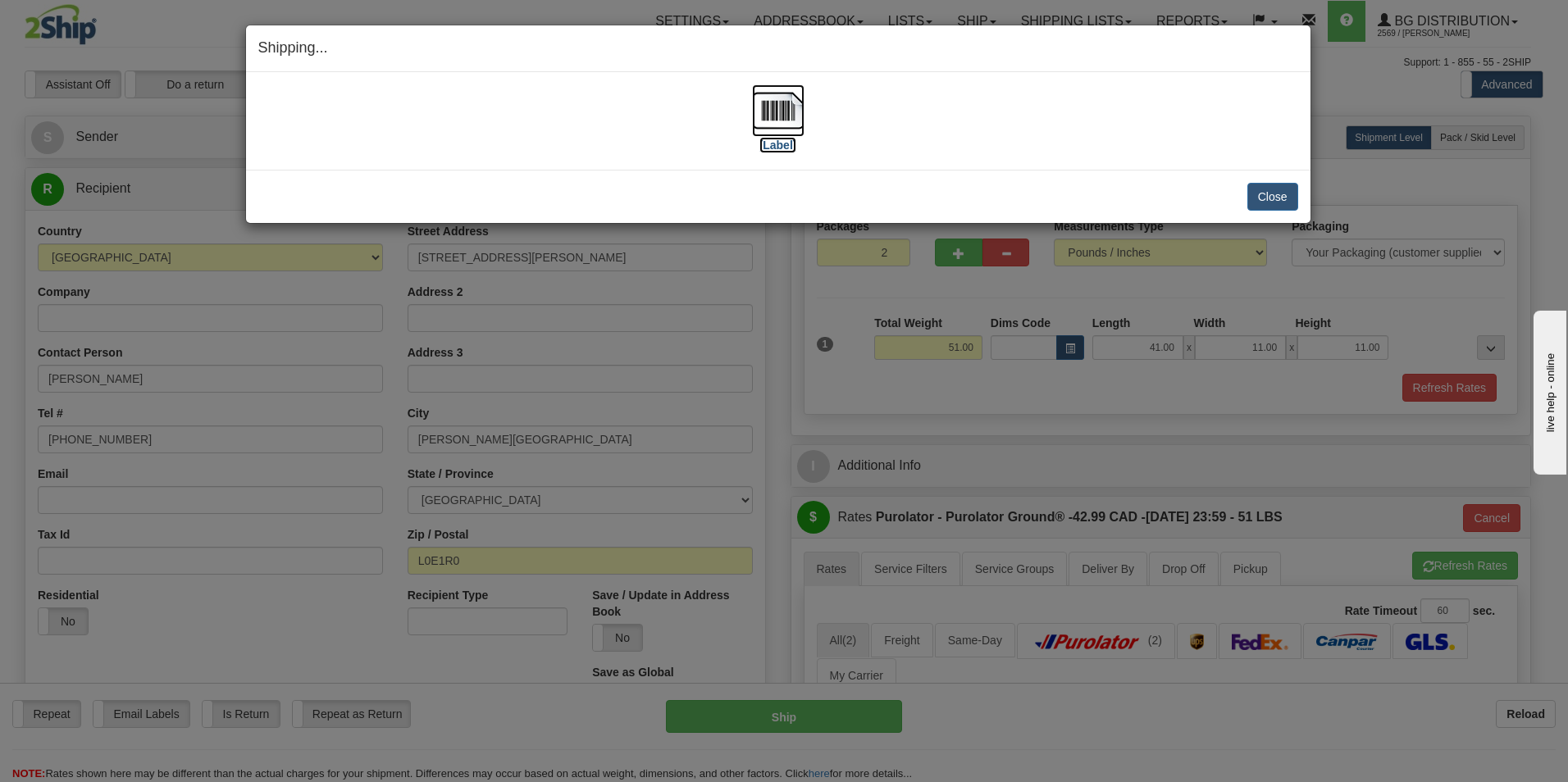
click at [781, 147] on label "[Label]" at bounding box center [778, 145] width 37 height 16
click at [1278, 194] on button "Close" at bounding box center [1273, 197] width 51 height 28
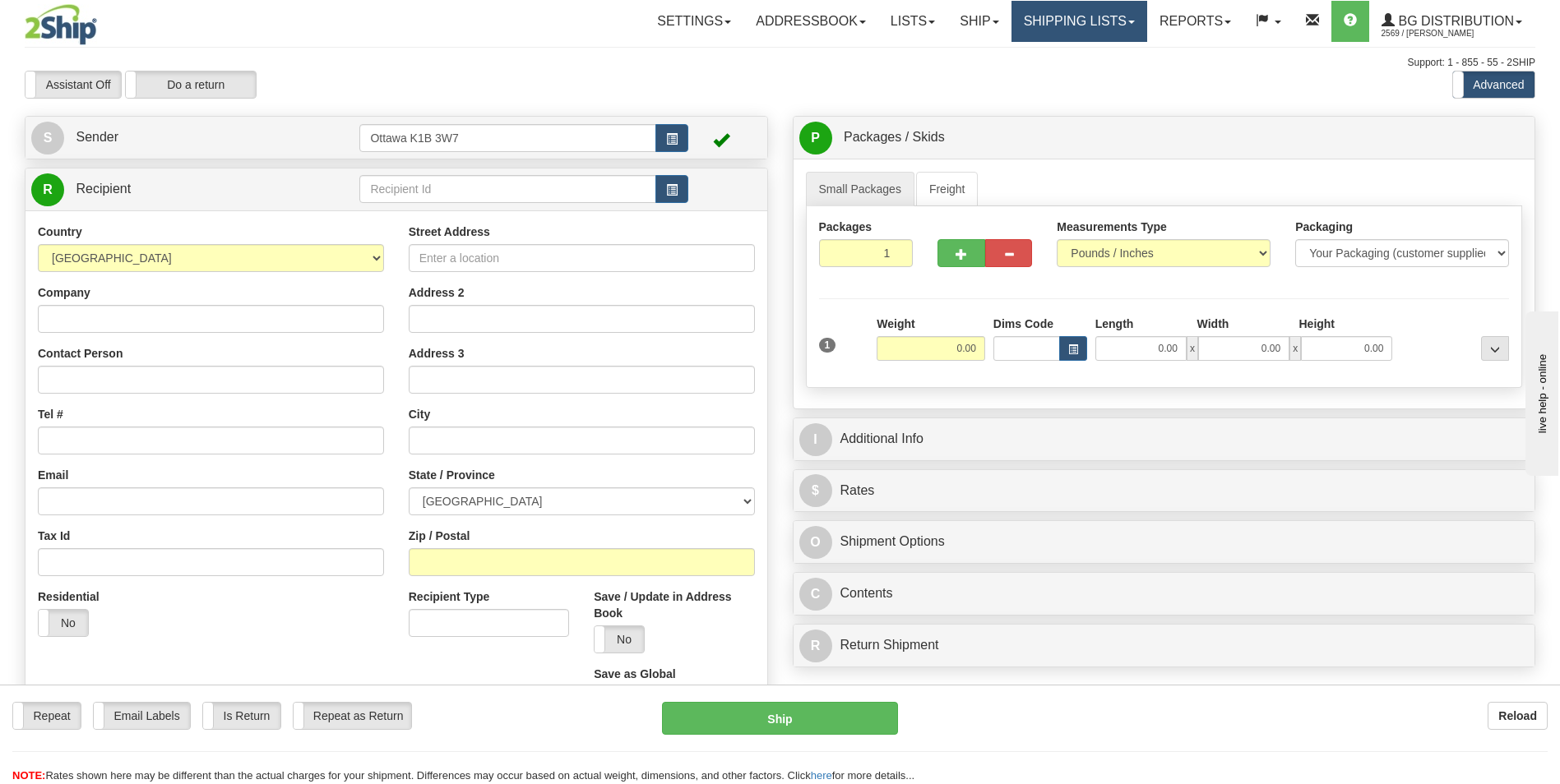
click at [1080, 39] on link "Shipping lists" at bounding box center [1079, 21] width 136 height 41
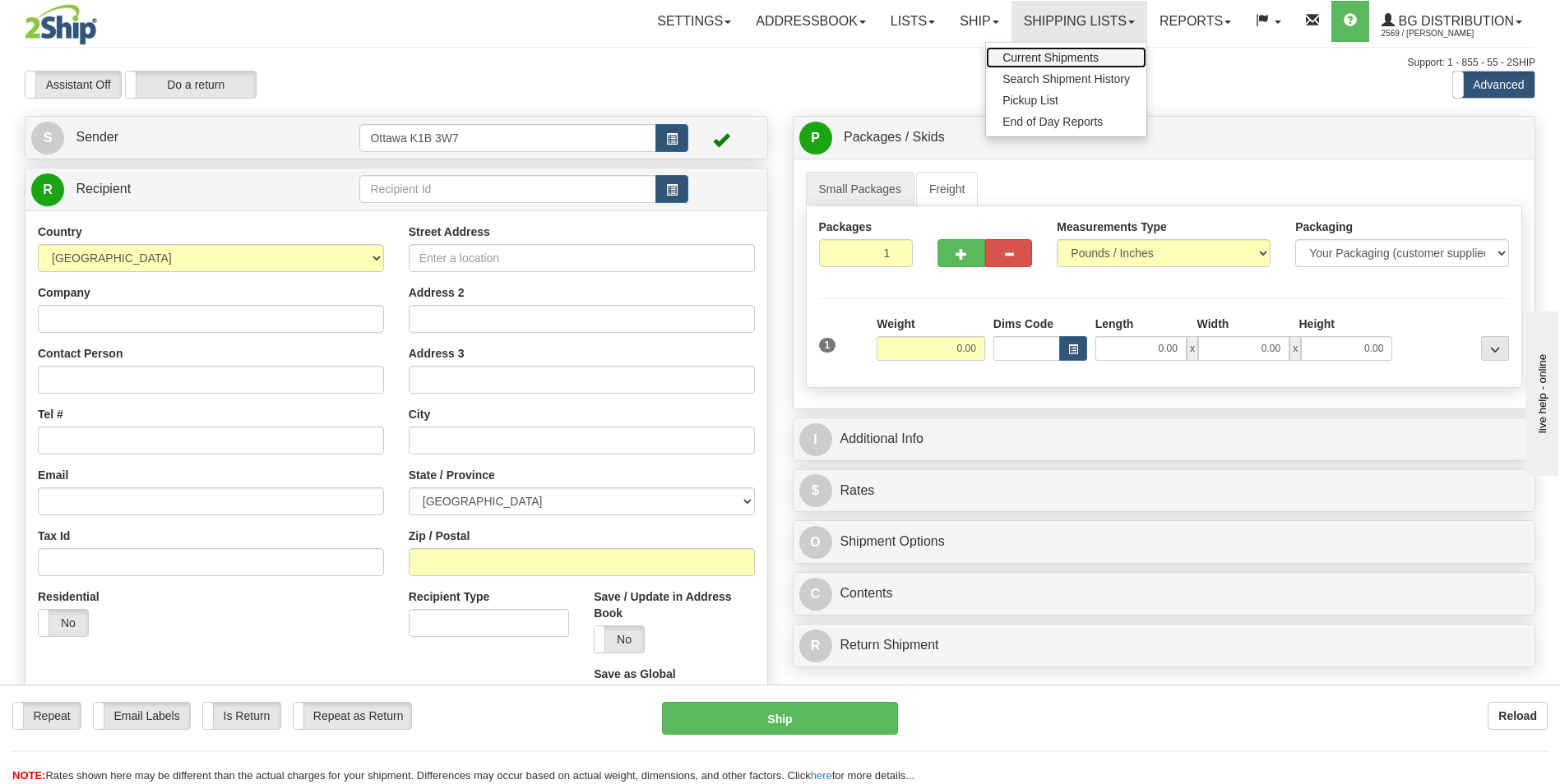
click at [1079, 54] on span "Current Shipments" at bounding box center [1051, 57] width 97 height 13
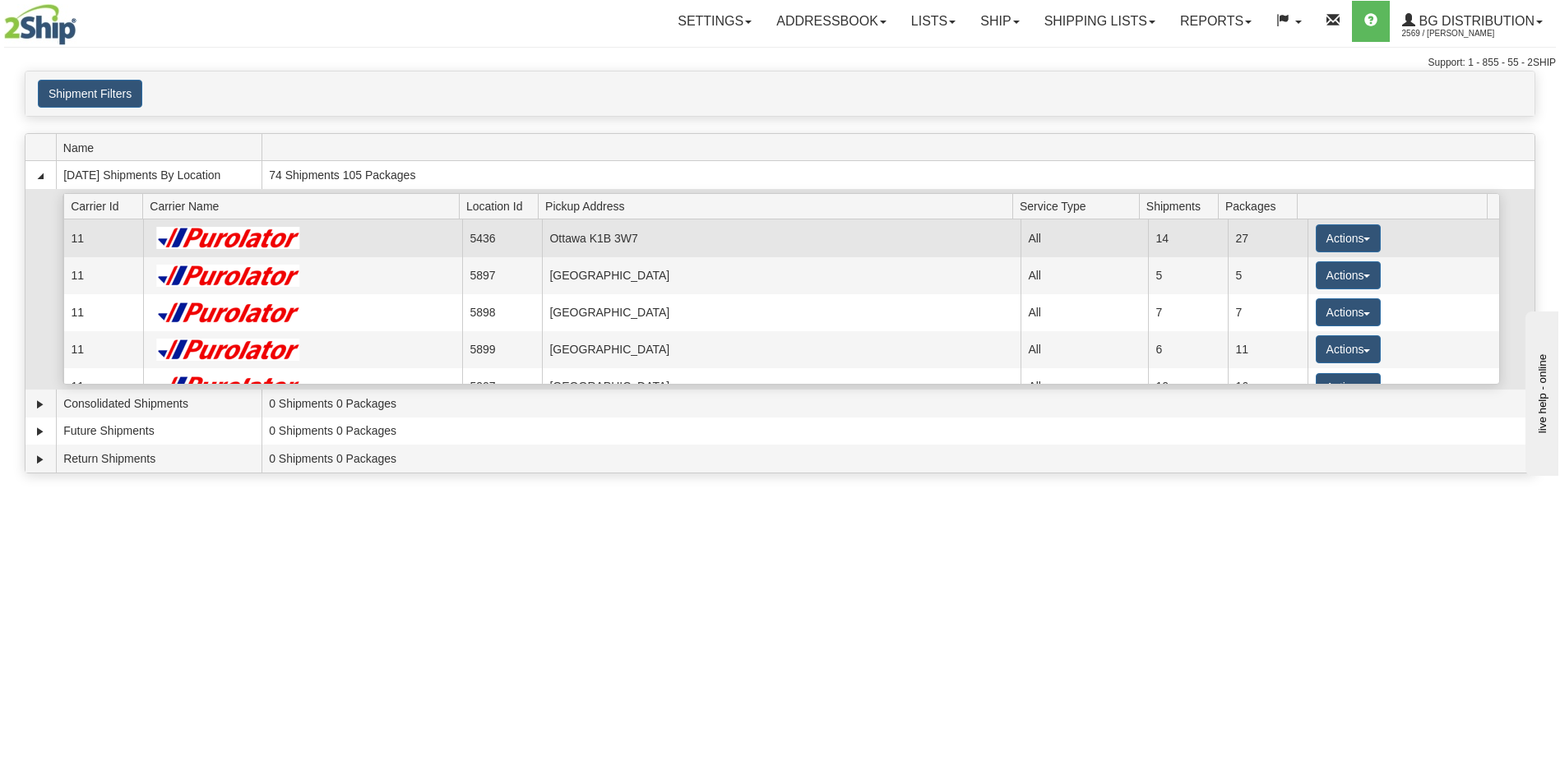
click at [642, 232] on td "Ottawa K1B 3W7" at bounding box center [782, 238] width 479 height 37
click at [1316, 237] on button "Actions" at bounding box center [1349, 238] width 66 height 28
click at [1294, 271] on span "Details" at bounding box center [1287, 268] width 44 height 11
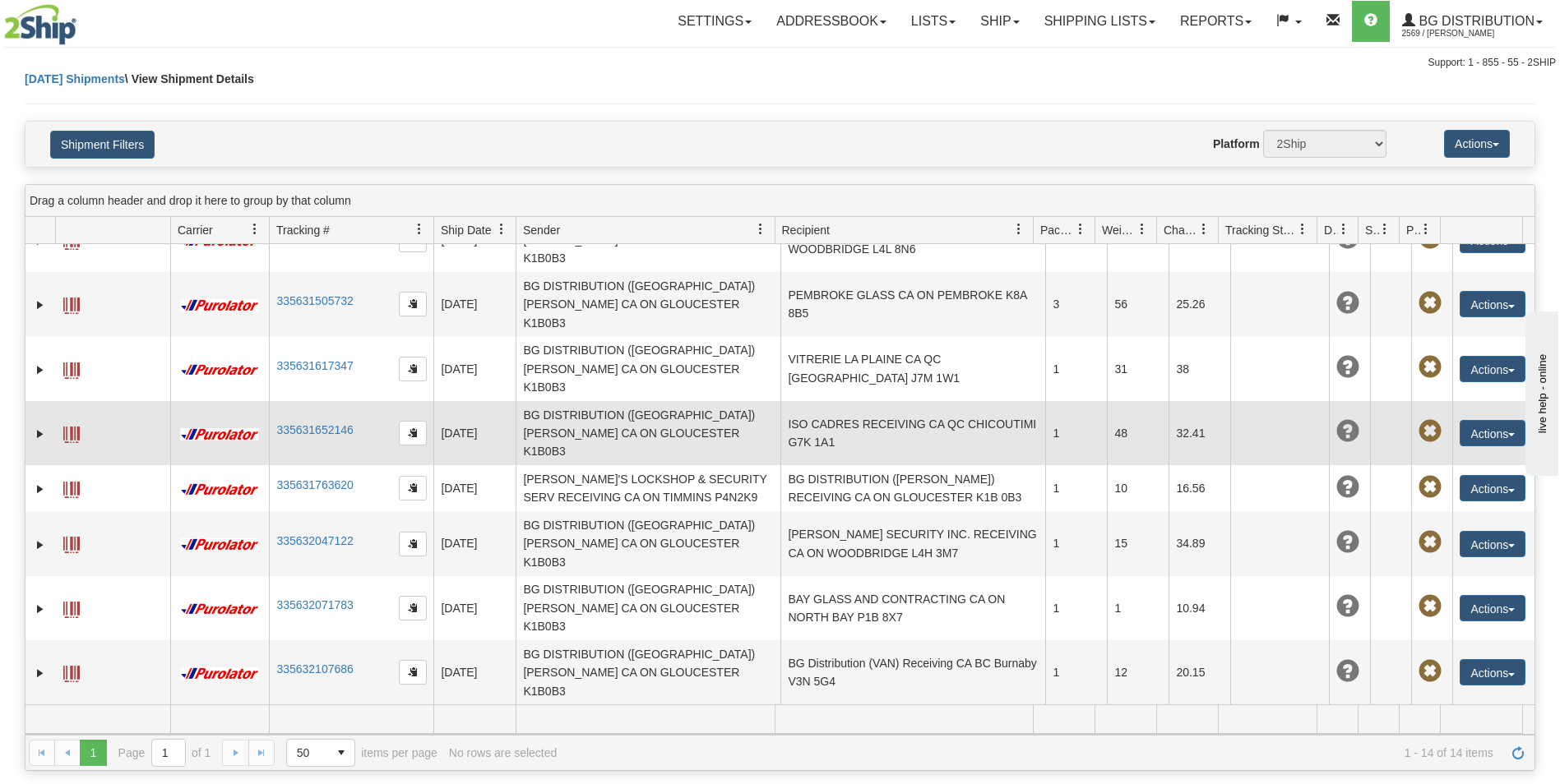
scroll to position [184, 0]
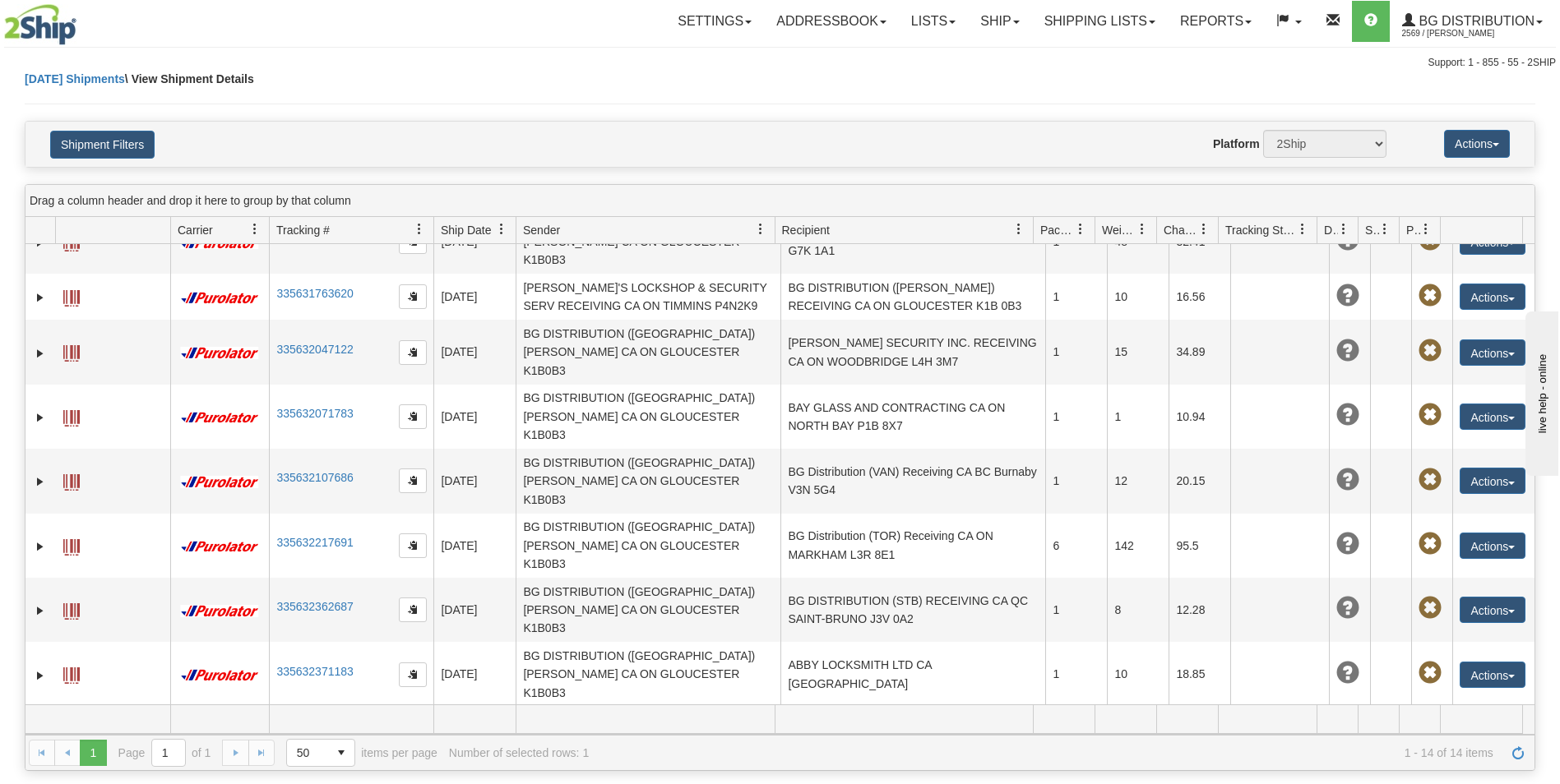
click at [1418, 759] on link "Edit" at bounding box center [1458, 769] width 131 height 22
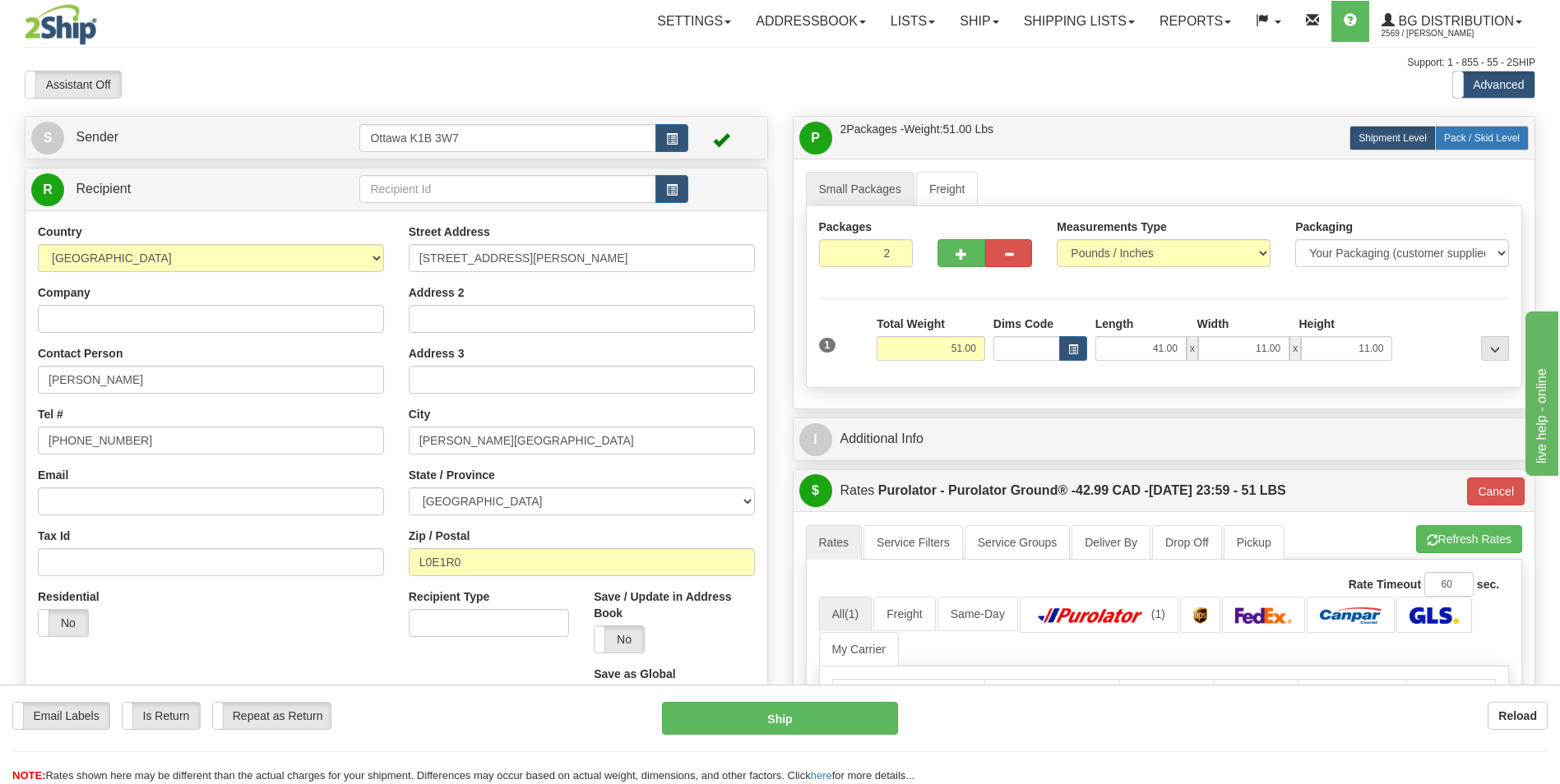
click at [1495, 146] on label "Pack / Skid Level Pack.." at bounding box center [1483, 138] width 94 height 24
radio input "true"
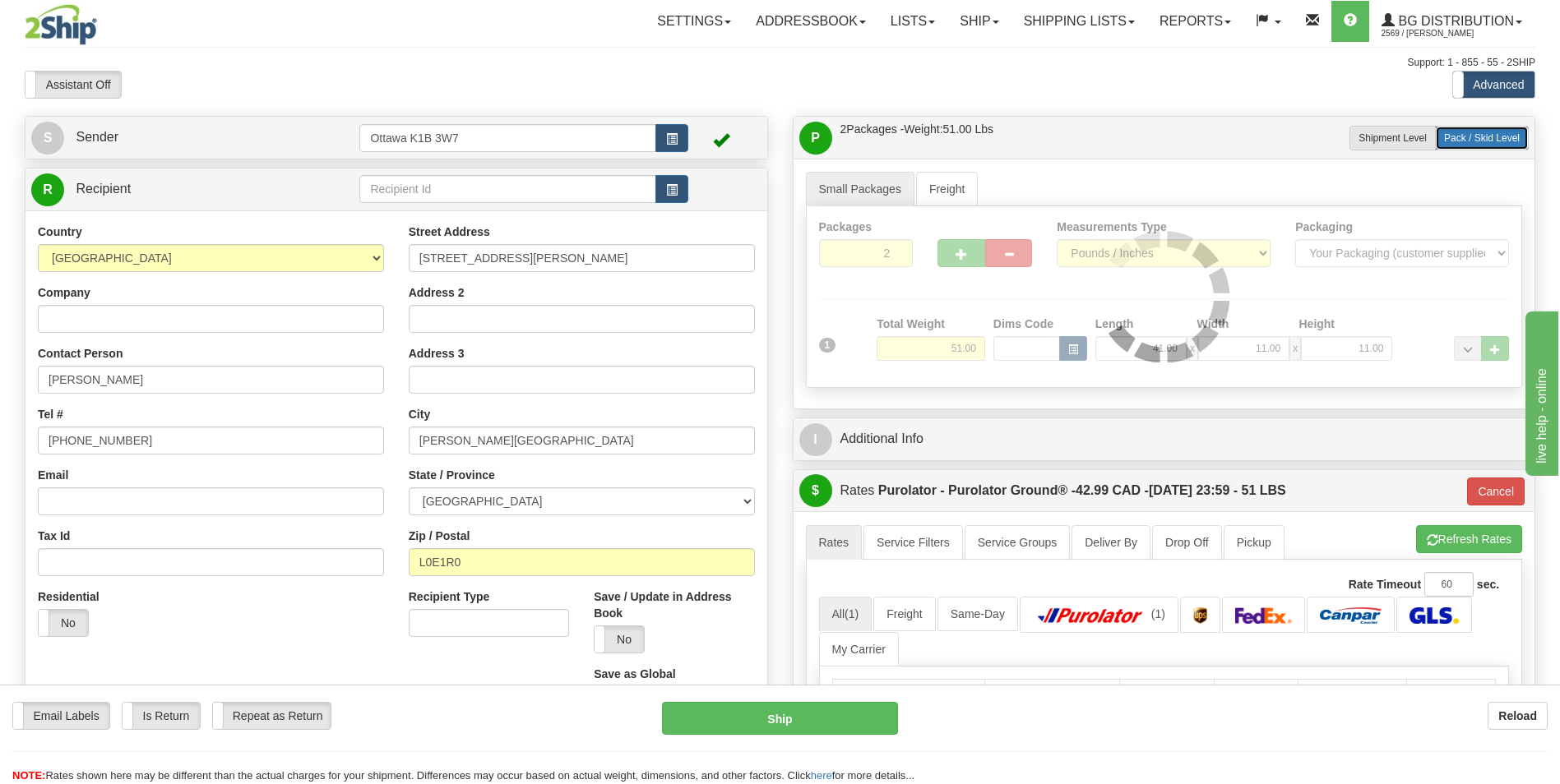
type input "260"
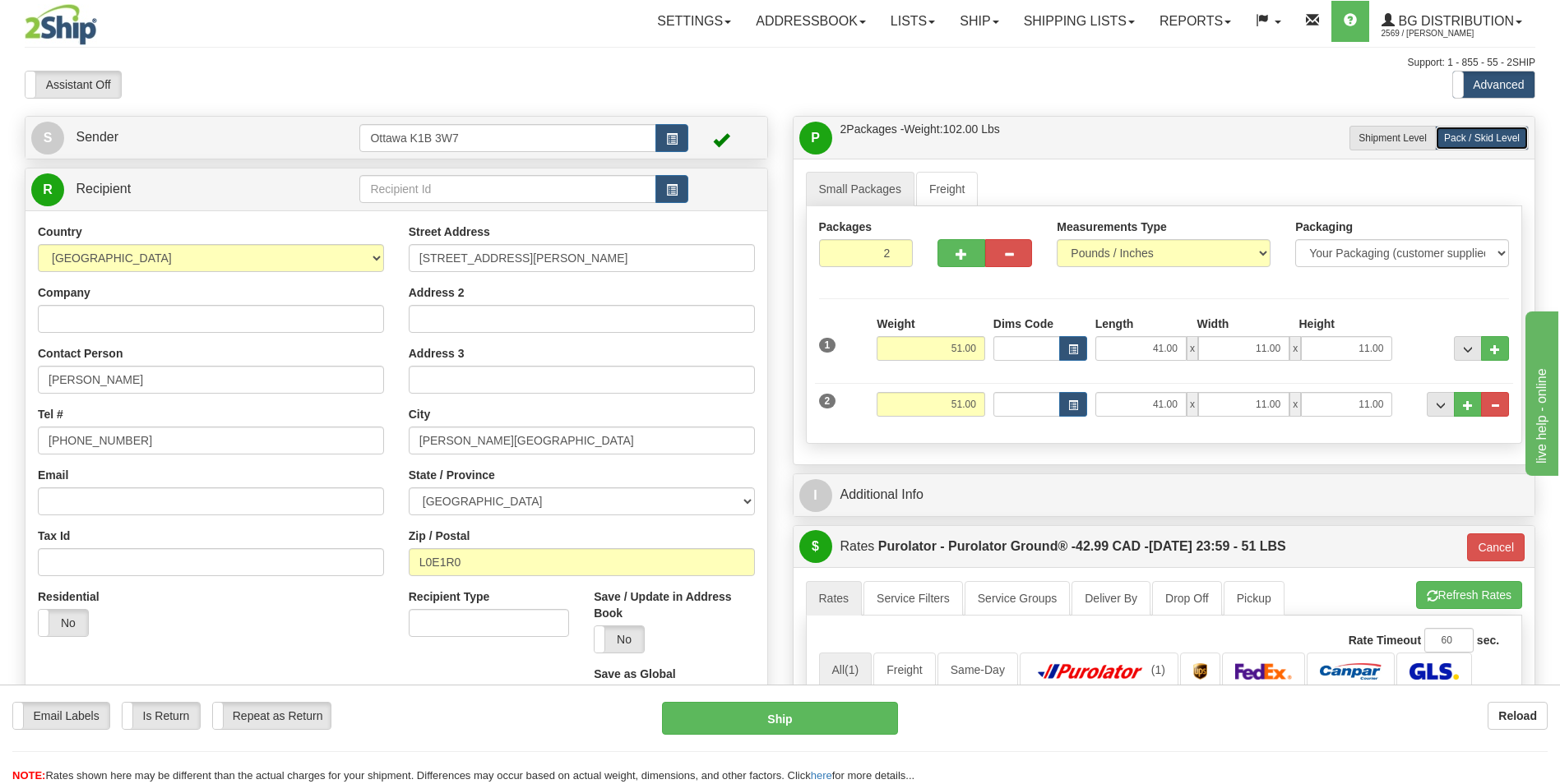
click at [1337, 291] on div "Packages 2 2 Measurements Type" at bounding box center [1165, 325] width 717 height 238
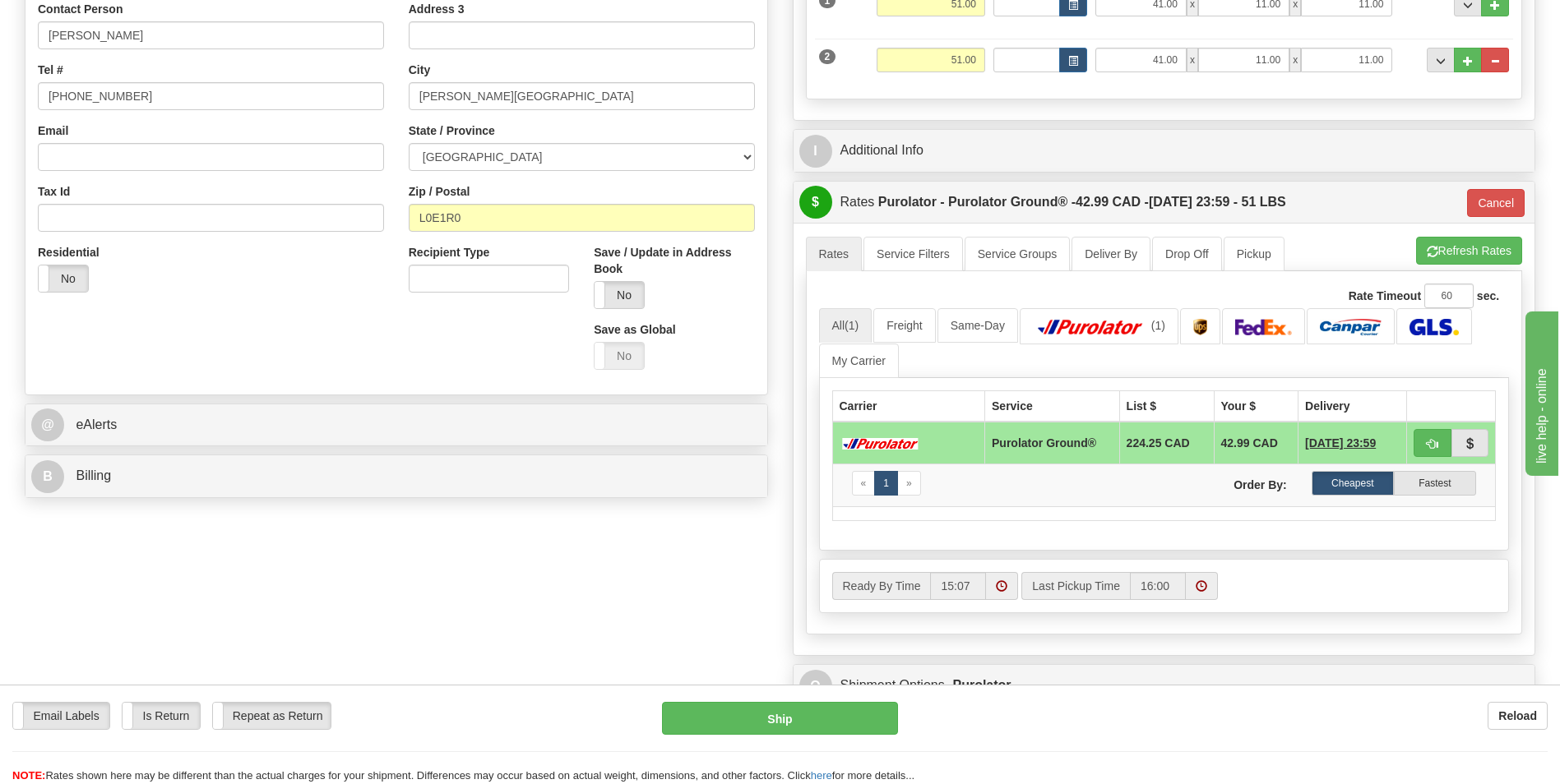
scroll to position [411, 0]
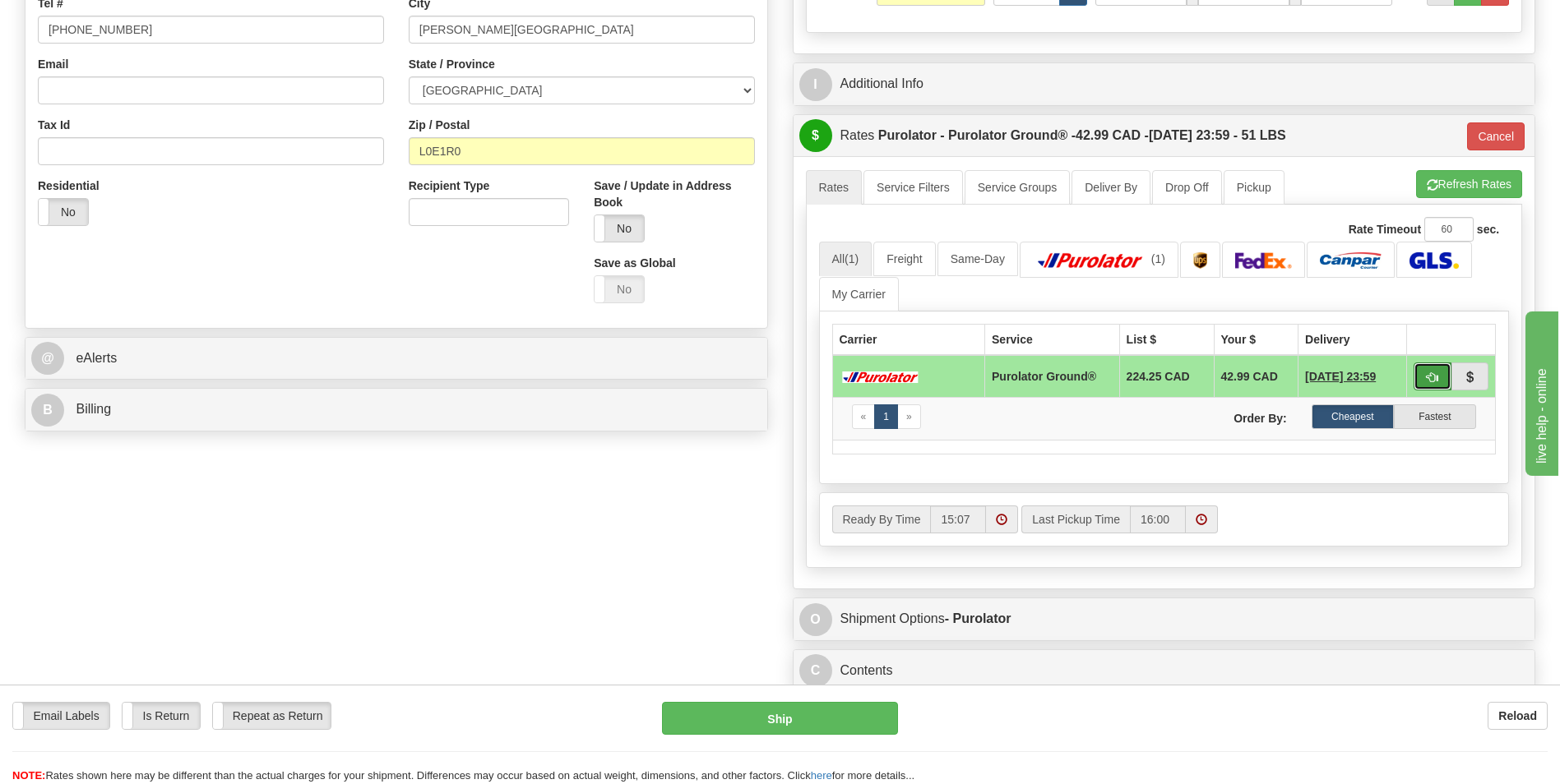
click at [1423, 379] on button "button" at bounding box center [1432, 377] width 37 height 28
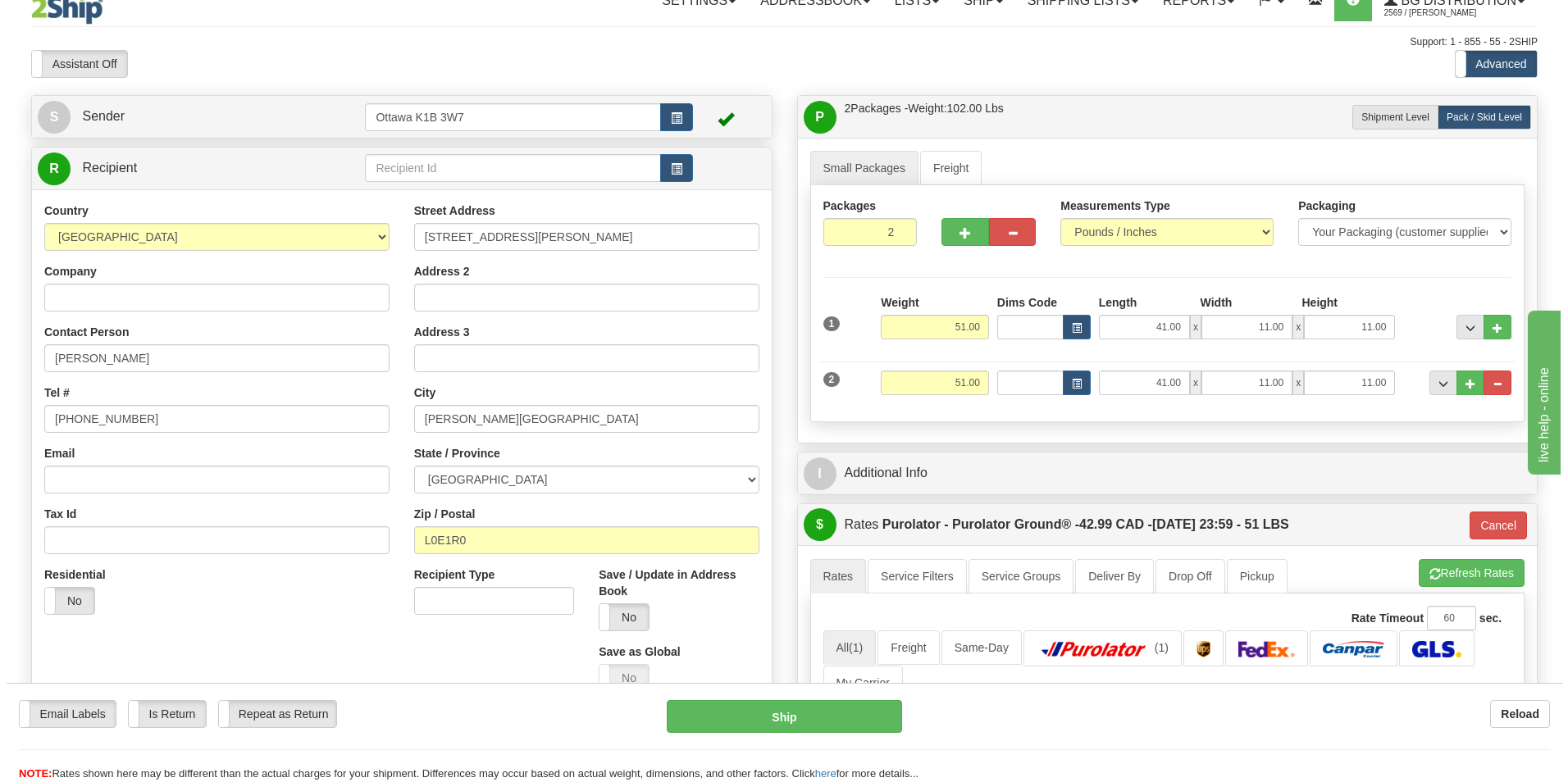
scroll to position [0, 0]
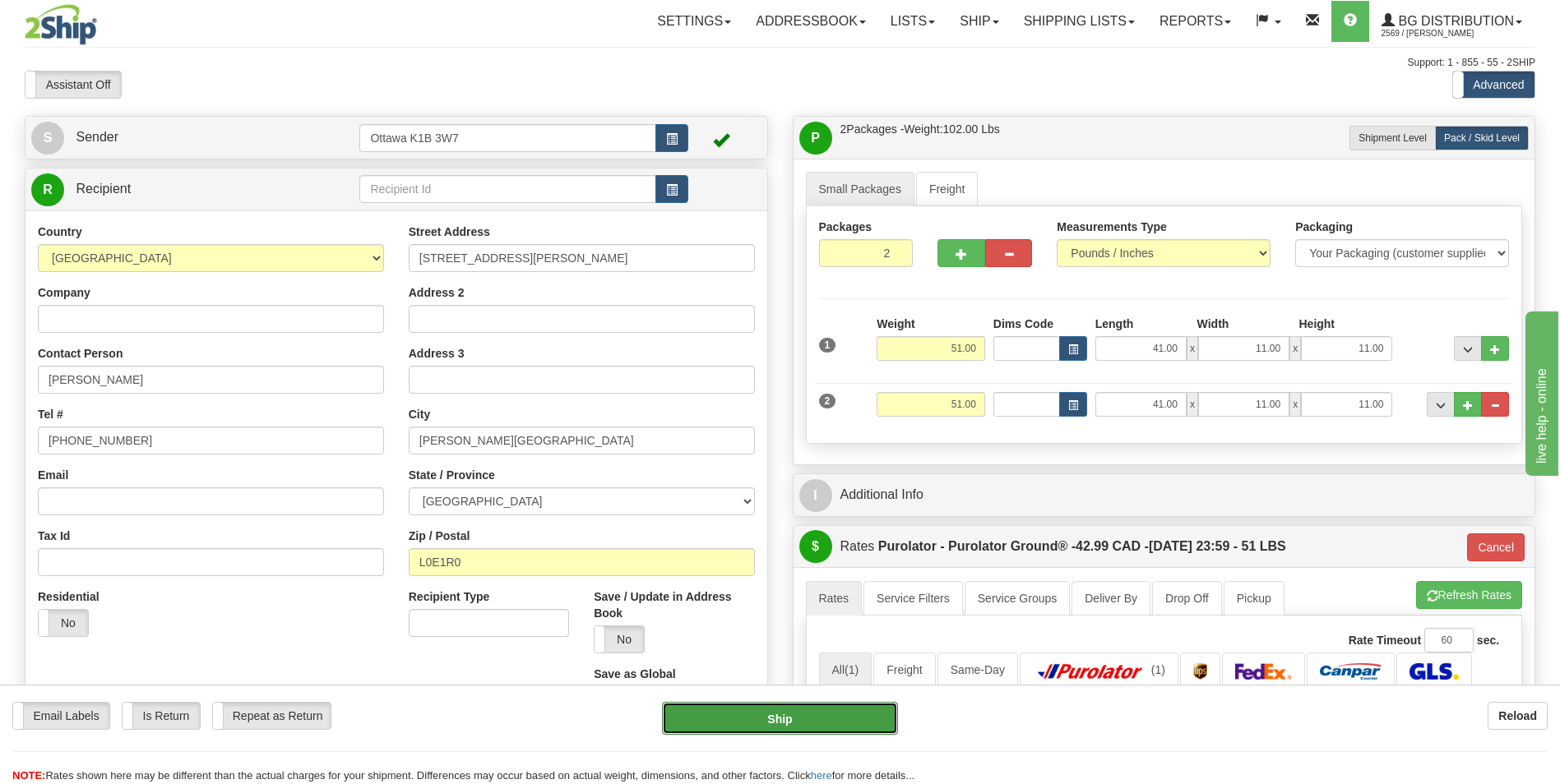
click at [802, 719] on button "Ship" at bounding box center [780, 719] width 235 height 33
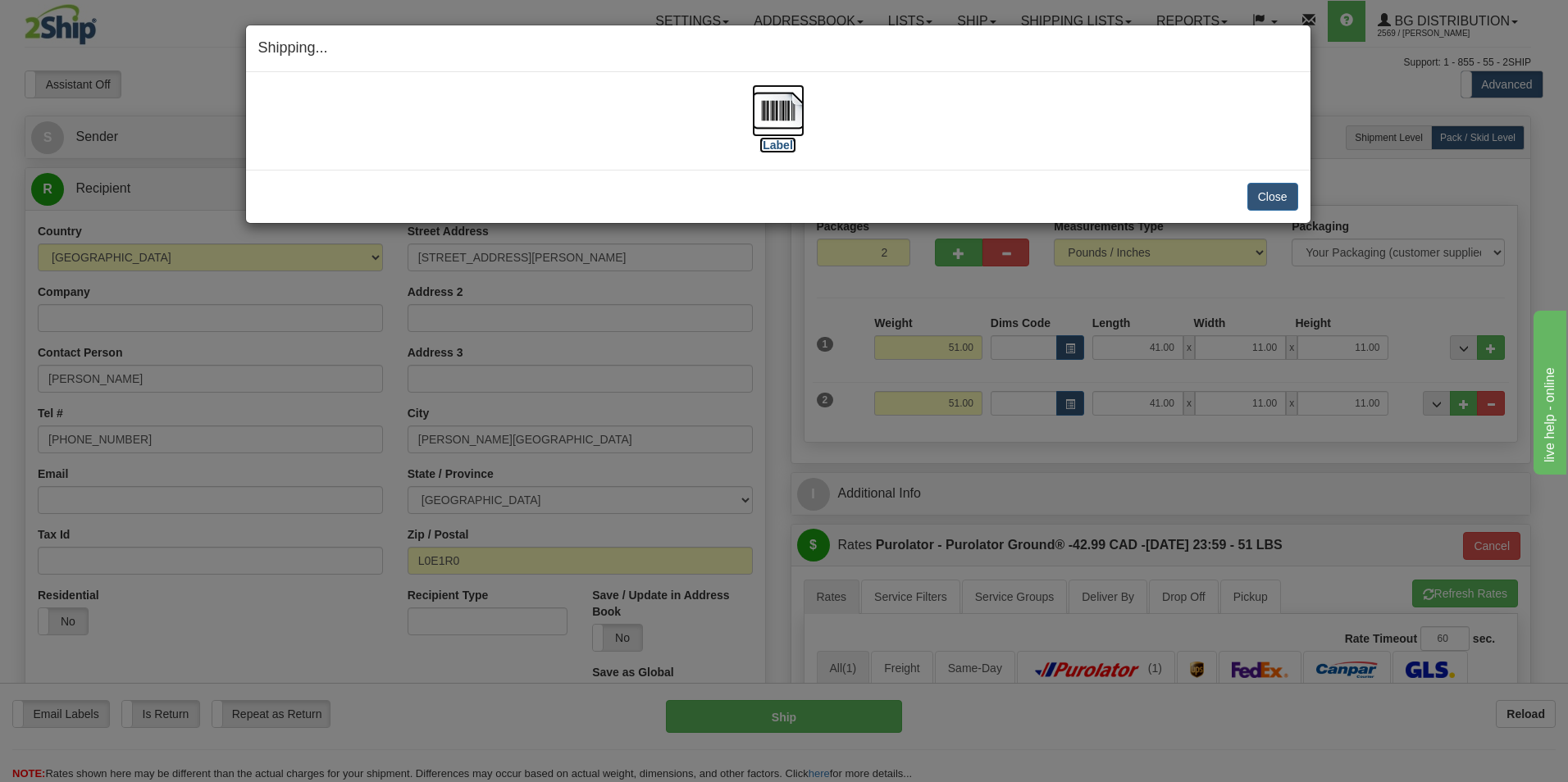
click at [764, 149] on label "[Label]" at bounding box center [778, 145] width 37 height 16
click at [1270, 195] on button "Close" at bounding box center [1273, 197] width 51 height 28
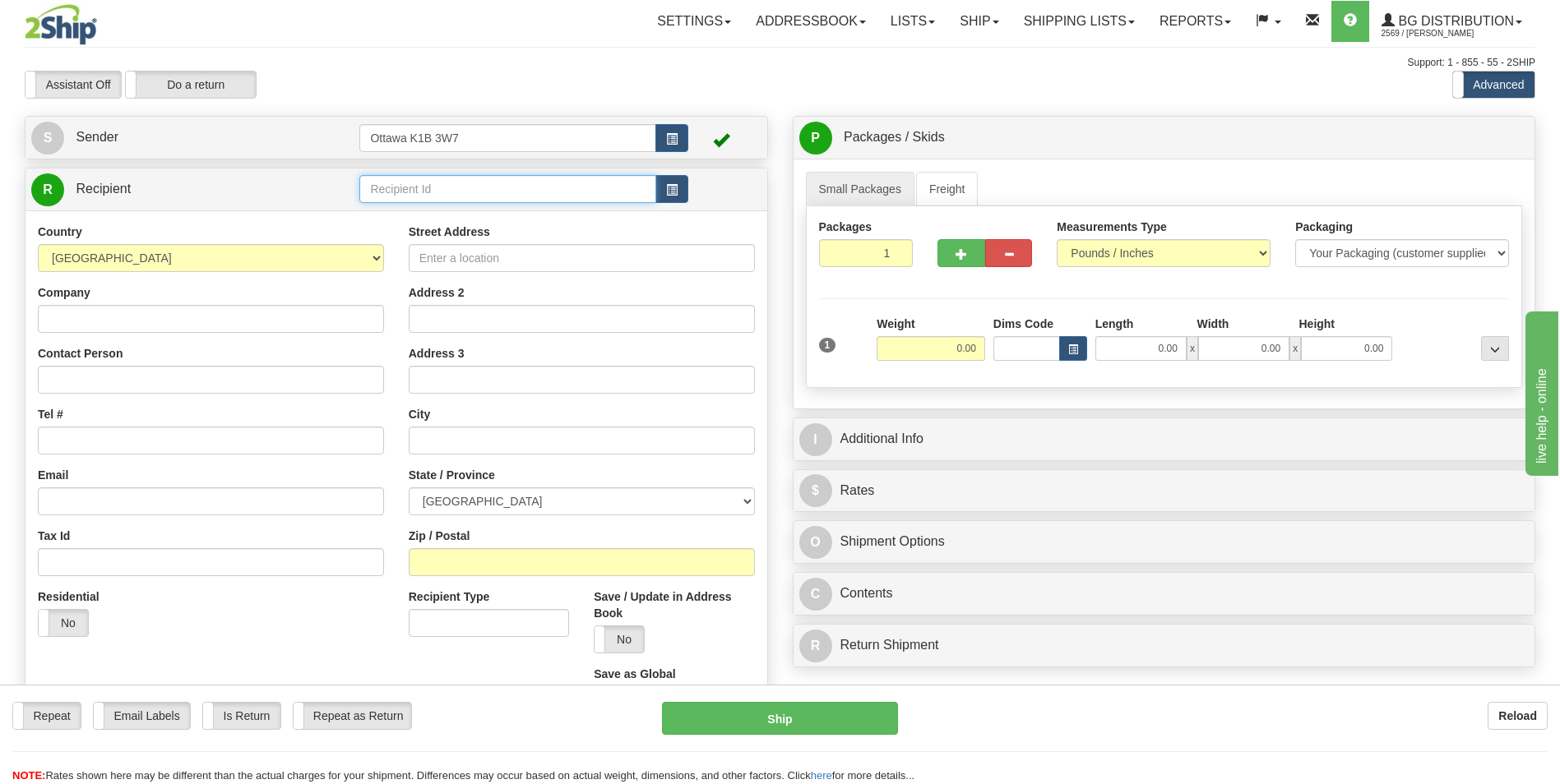
click at [467, 189] on input "text" at bounding box center [508, 189] width 296 height 28
click at [425, 222] on div "60531" at bounding box center [505, 214] width 280 height 18
type input "60531"
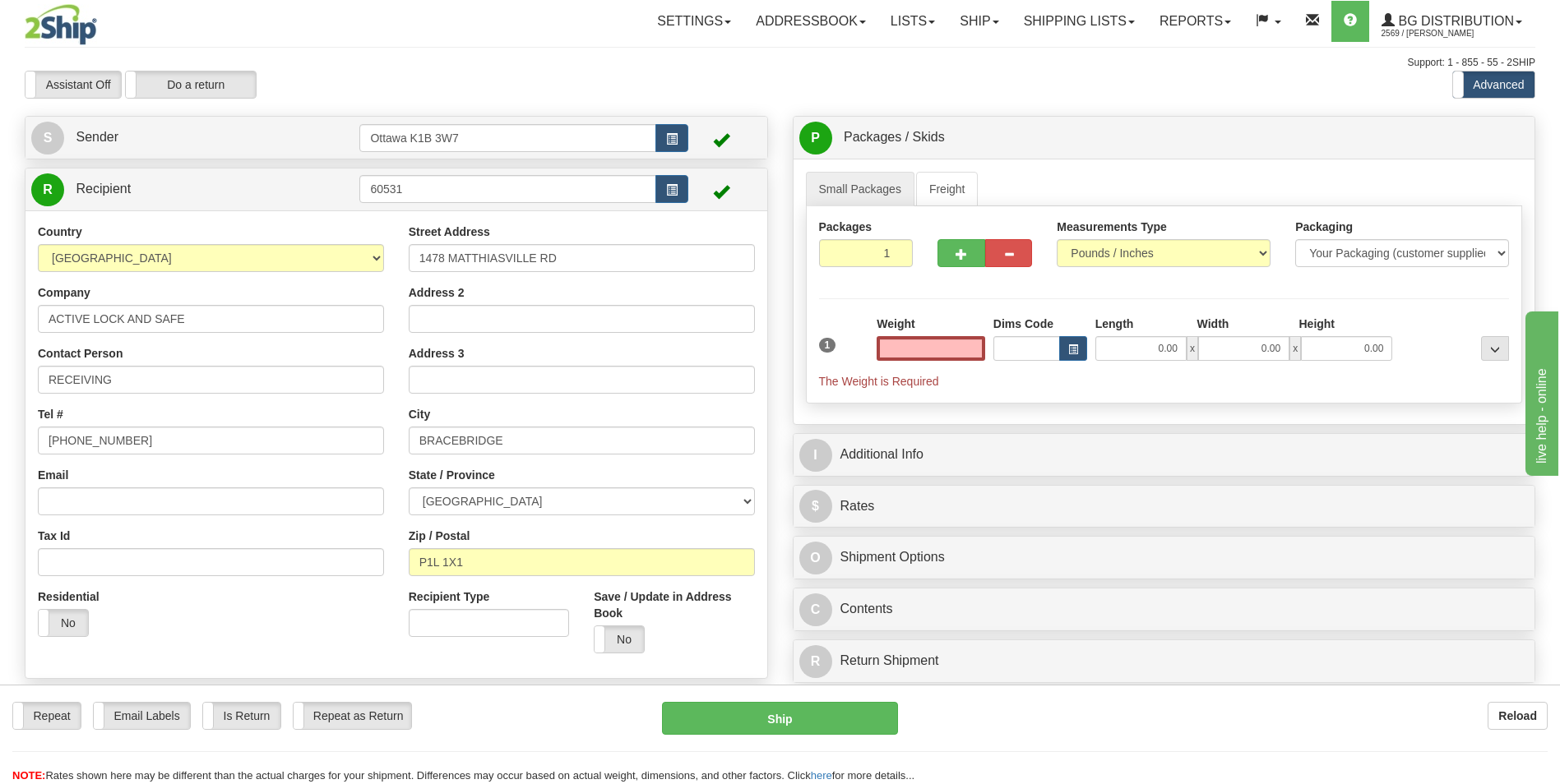
type input "0.00"
click at [1081, 26] on link "Shipping lists" at bounding box center [1079, 21] width 136 height 41
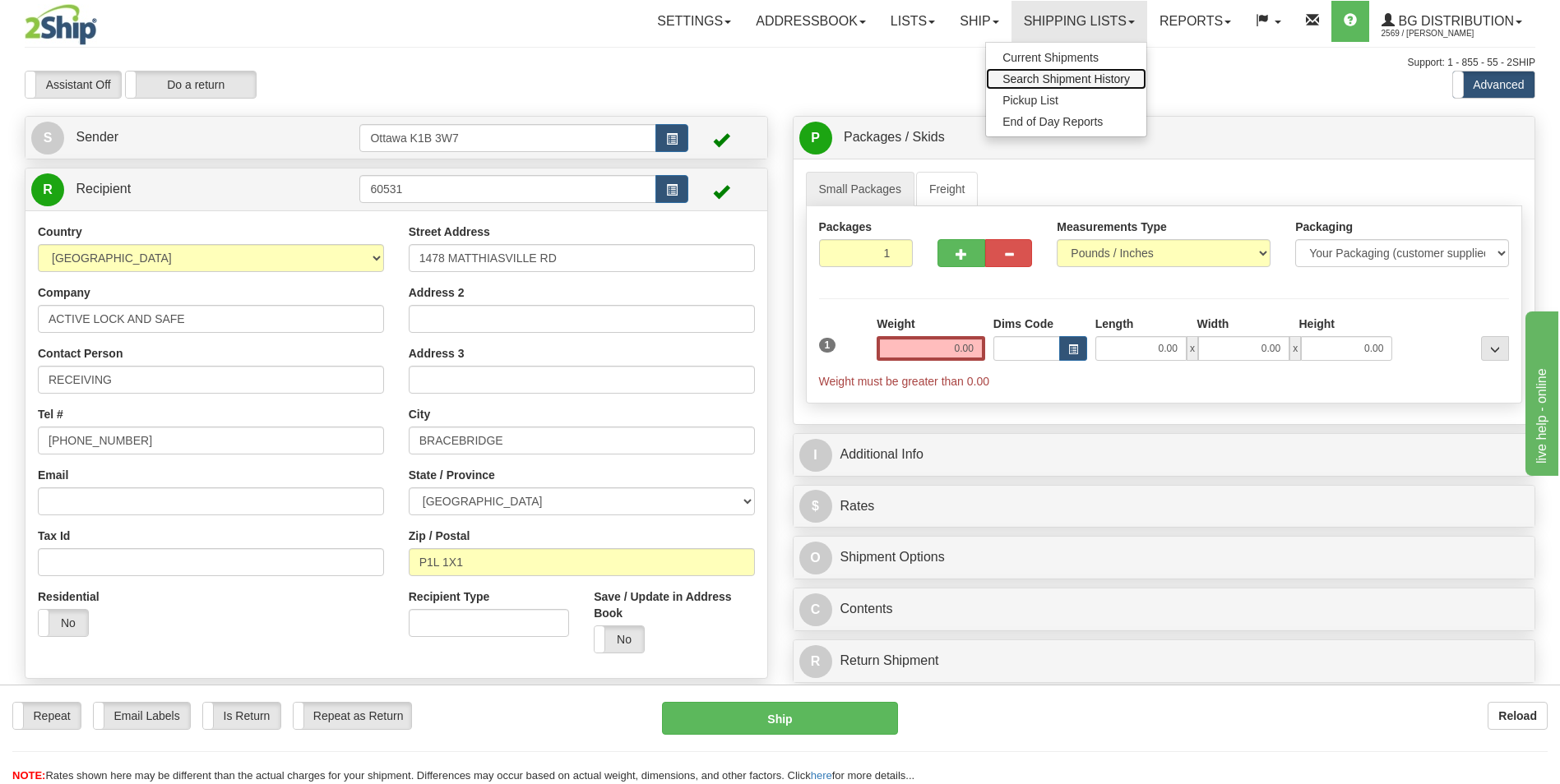
click at [1075, 69] on link "Search Shipment History" at bounding box center [1066, 78] width 160 height 22
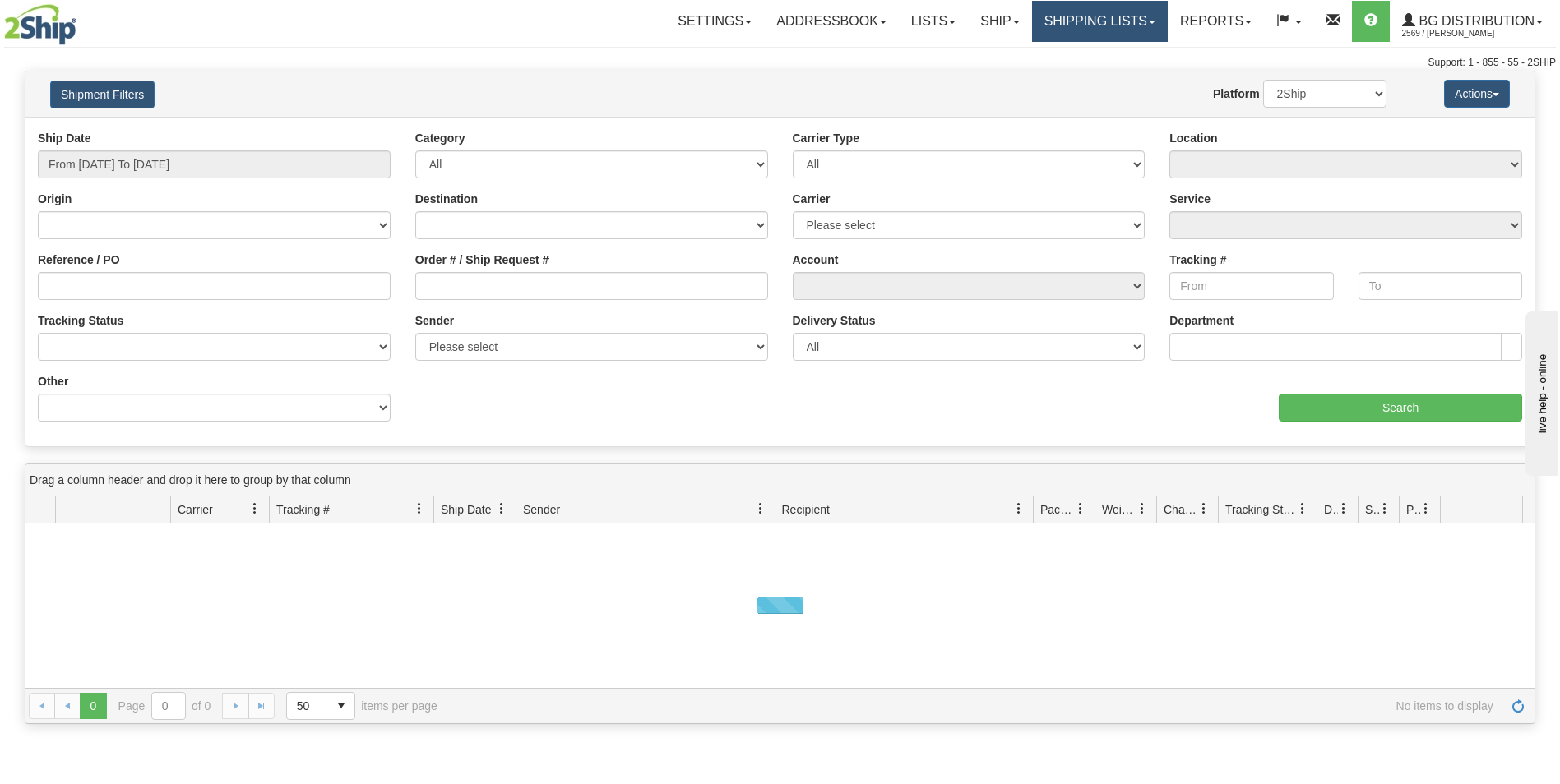
click at [1084, 29] on link "Shipping lists" at bounding box center [1100, 21] width 136 height 41
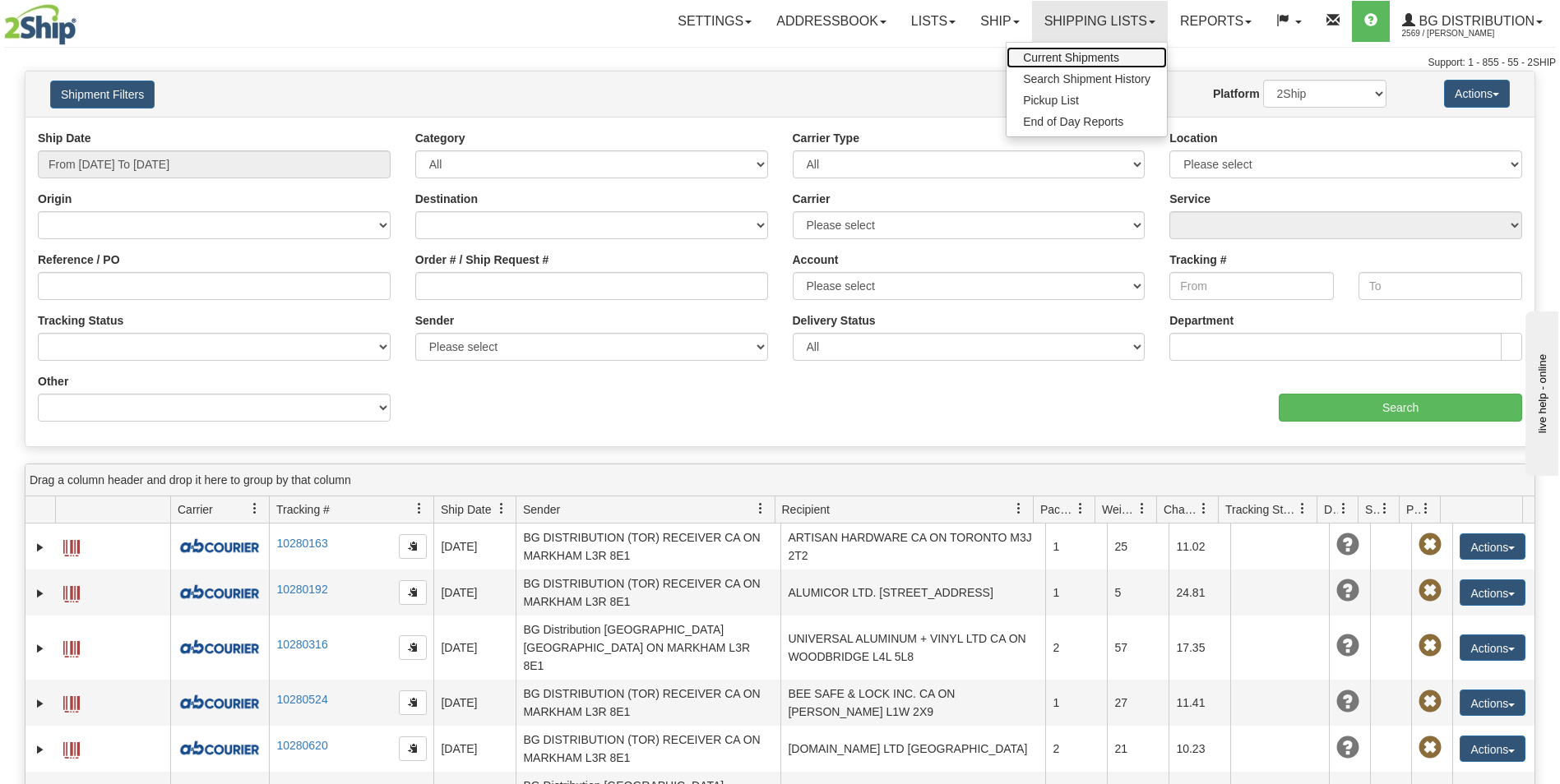
click at [1066, 57] on span "Current Shipments" at bounding box center [1071, 57] width 97 height 13
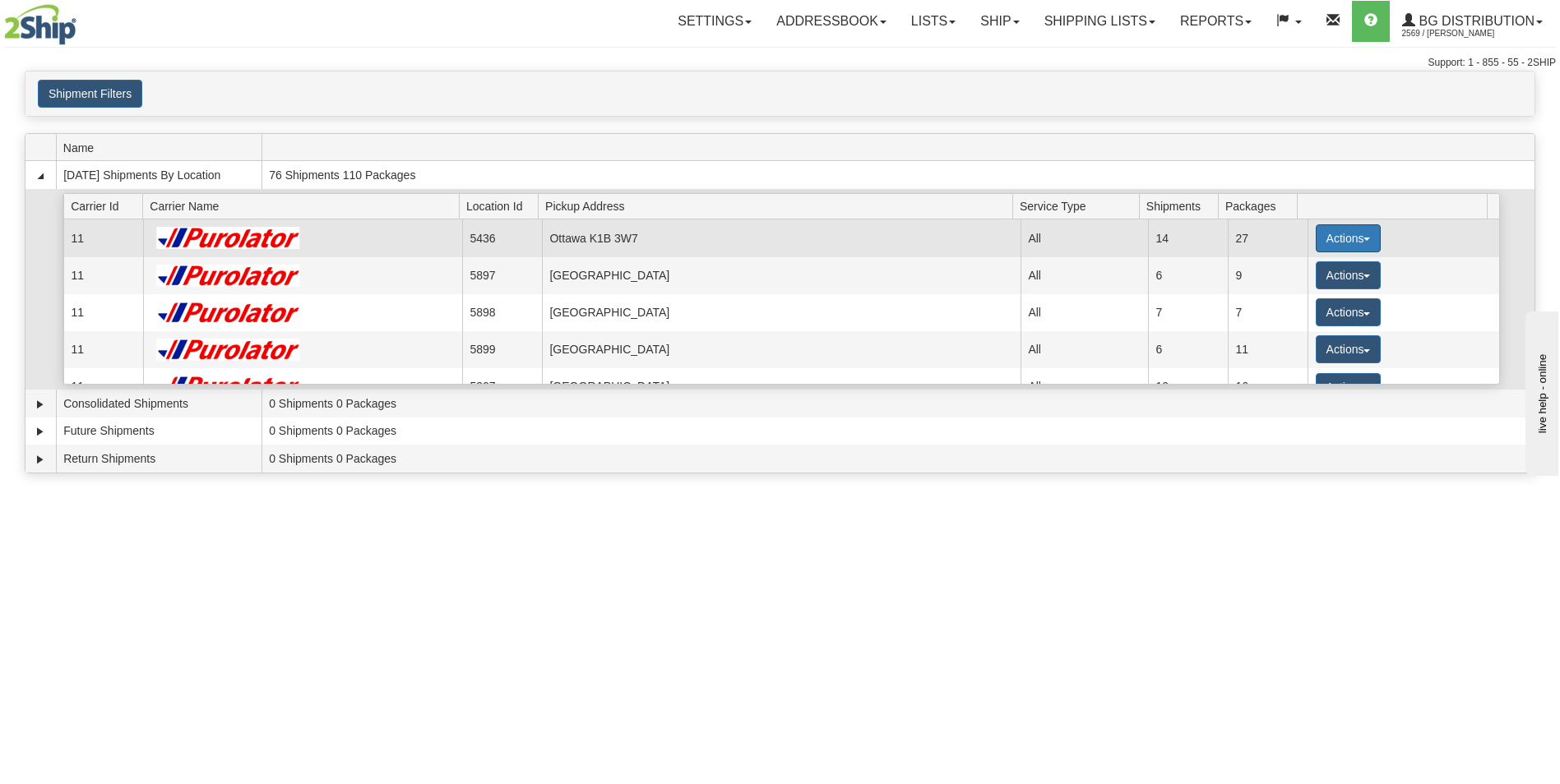
click at [1335, 237] on button "Actions" at bounding box center [1349, 238] width 66 height 28
click at [1297, 269] on span "Details" at bounding box center [1287, 268] width 44 height 11
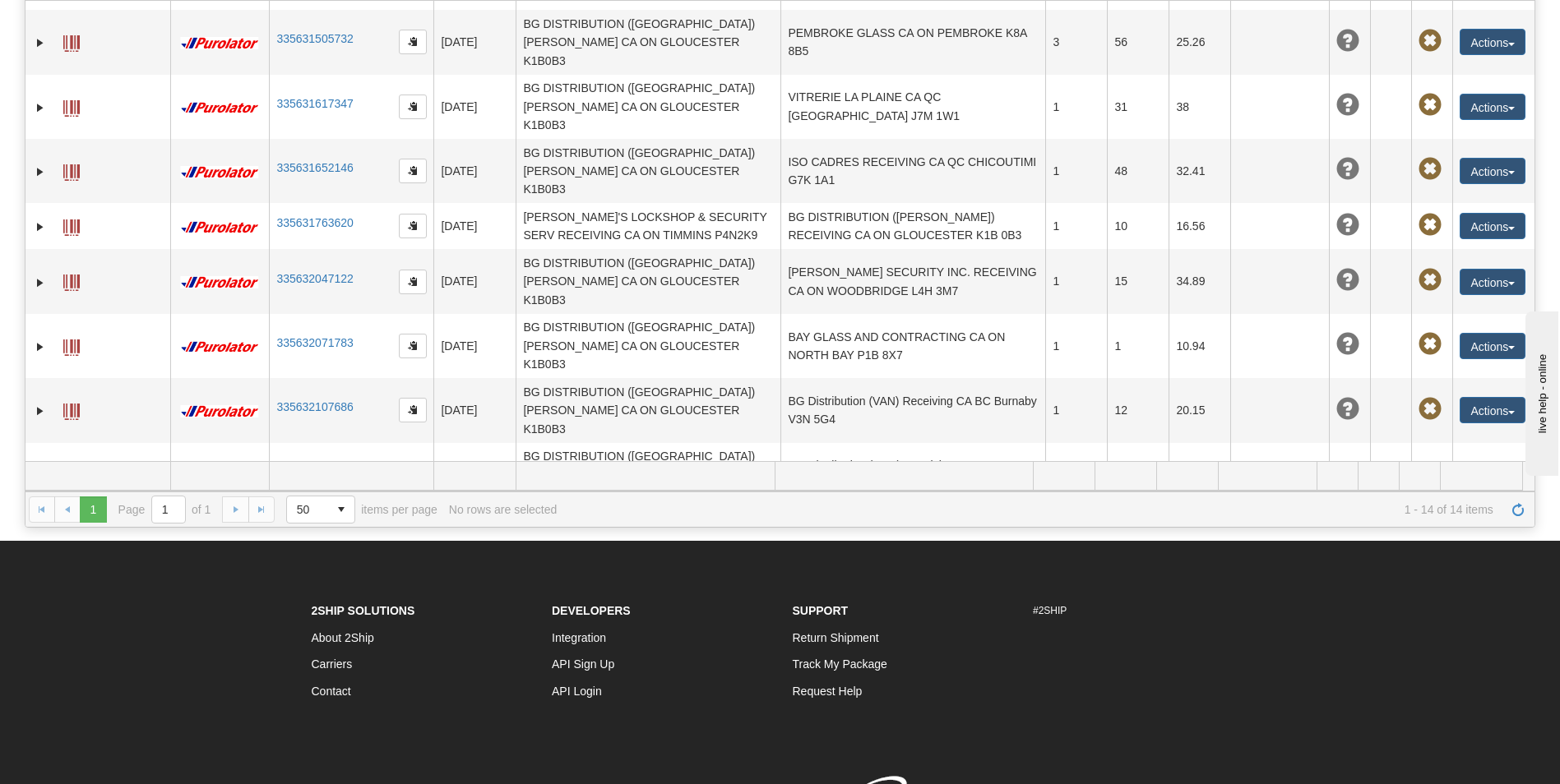
scroll to position [340, 0]
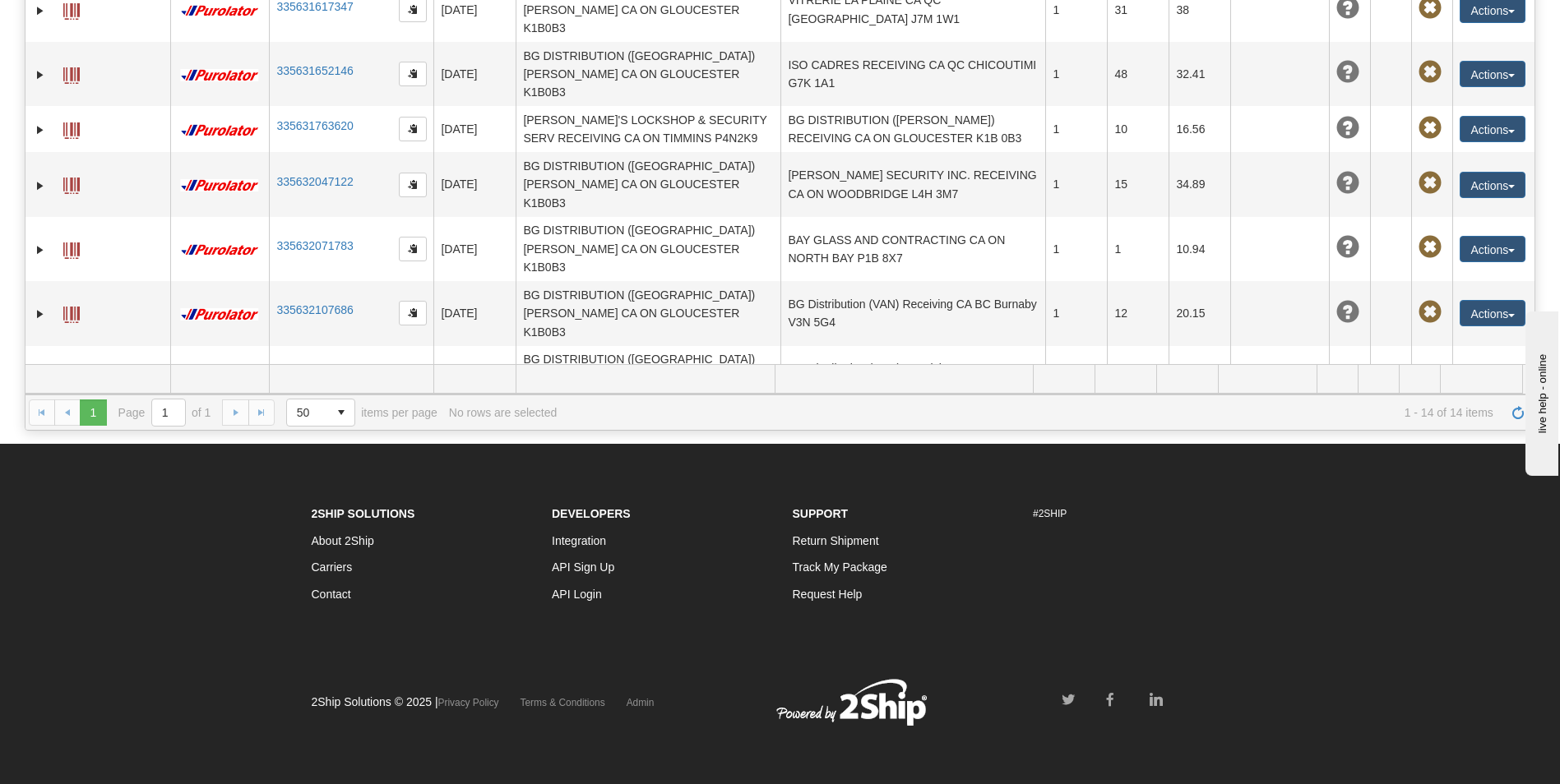
click at [1476, 559] on button "Actions" at bounding box center [1493, 572] width 66 height 26
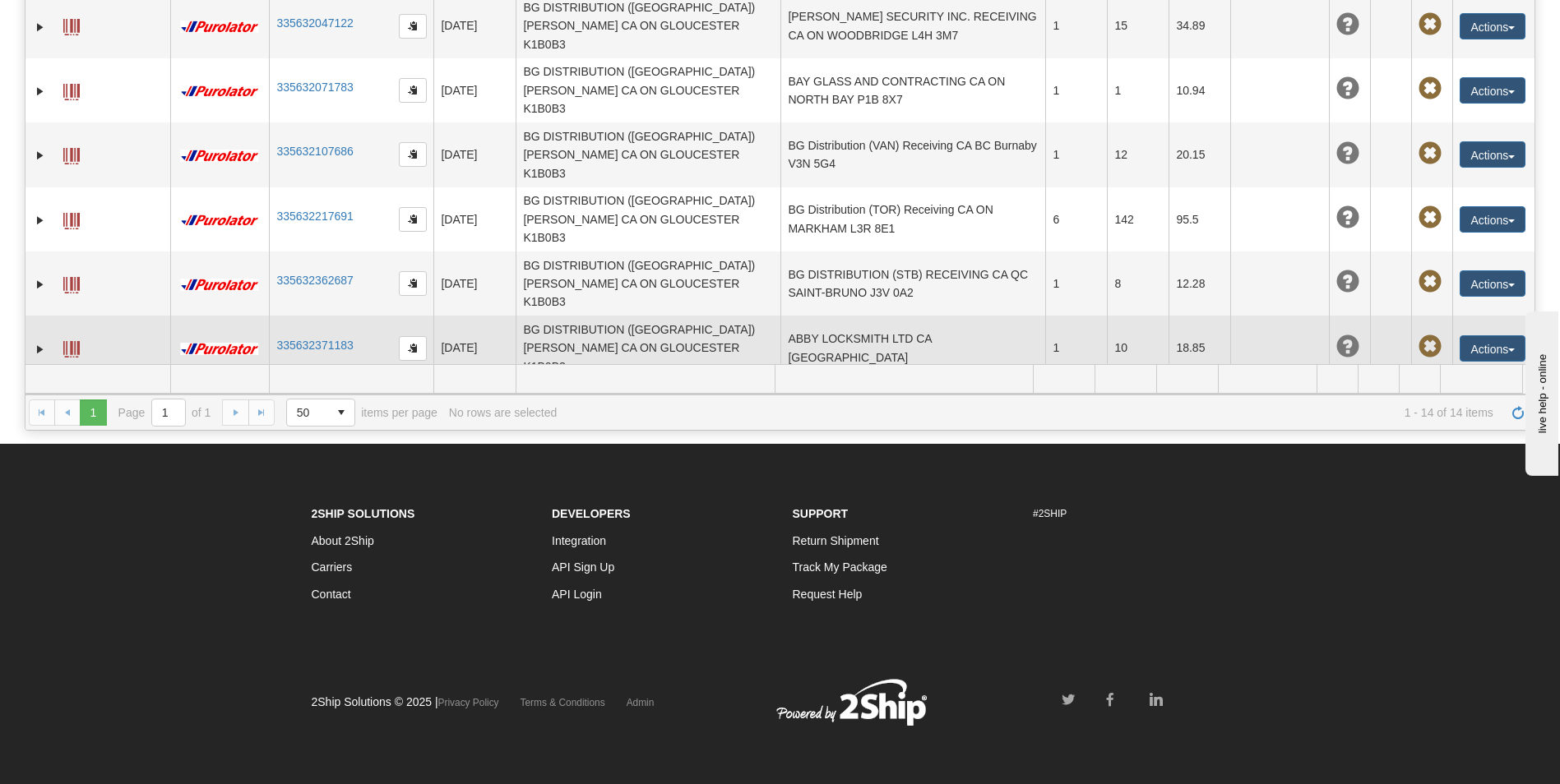
scroll to position [357, 0]
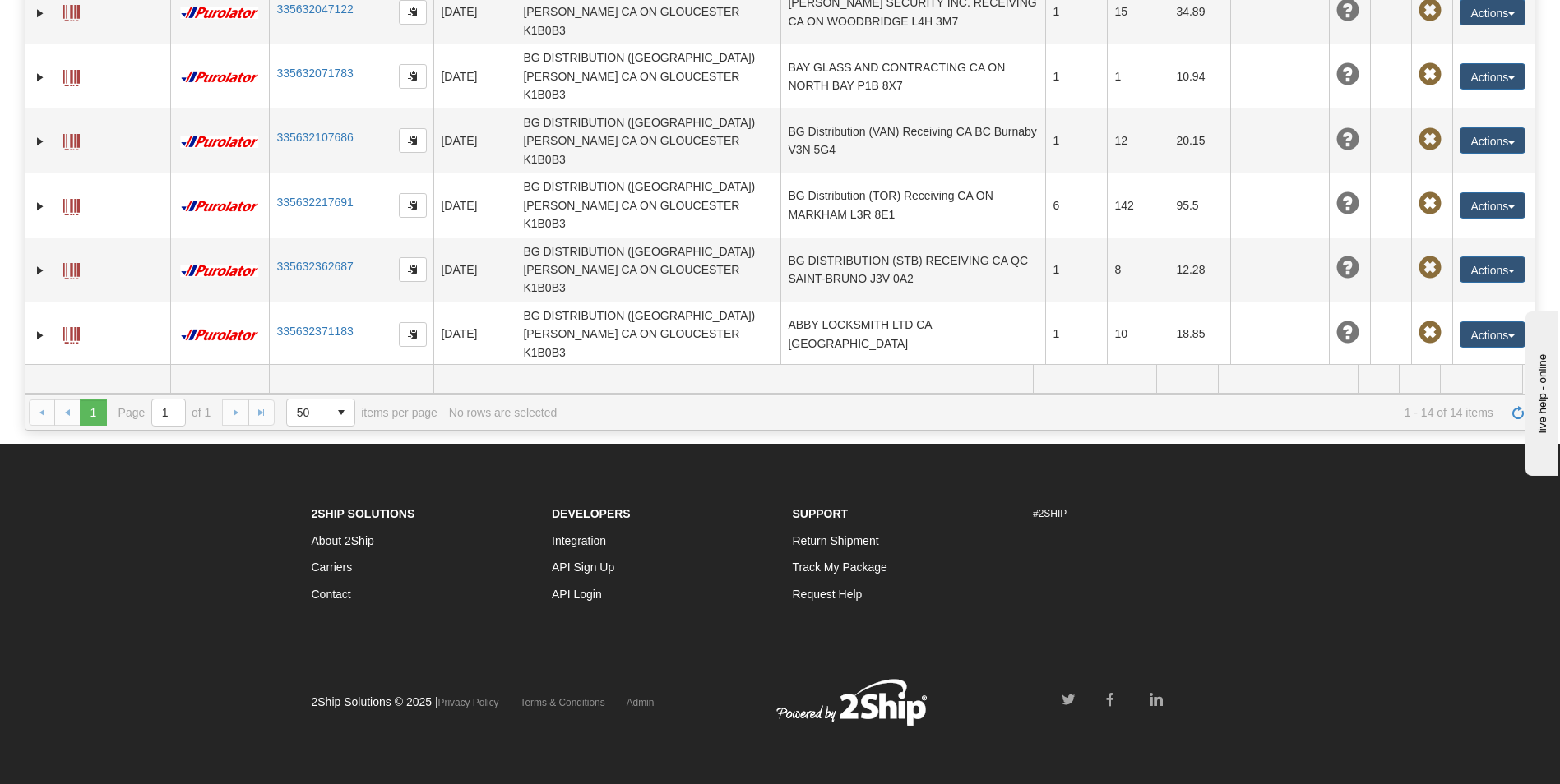
click at [312, 389] on link "335632426680" at bounding box center [314, 395] width 77 height 13
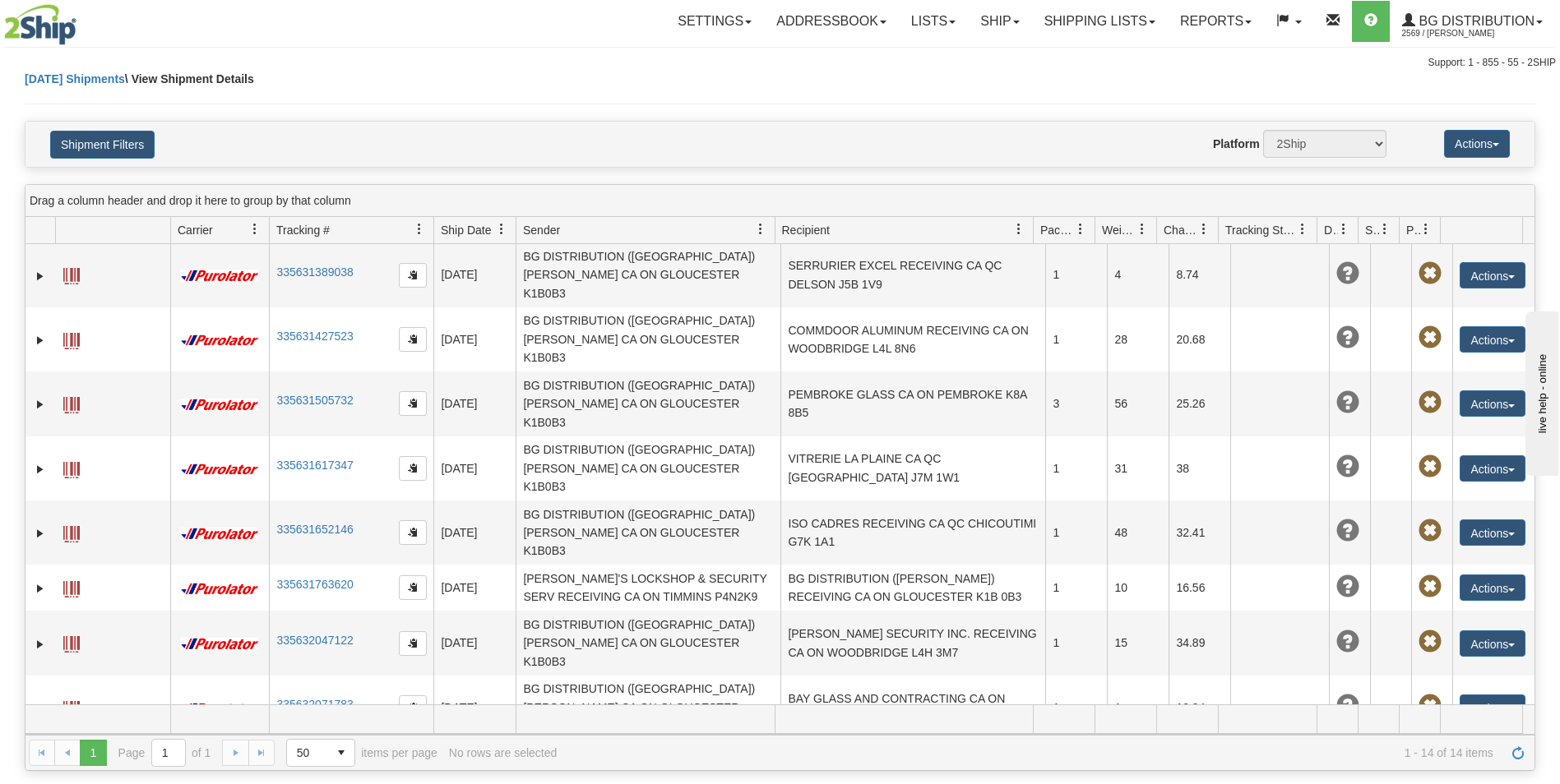
scroll to position [0, 0]
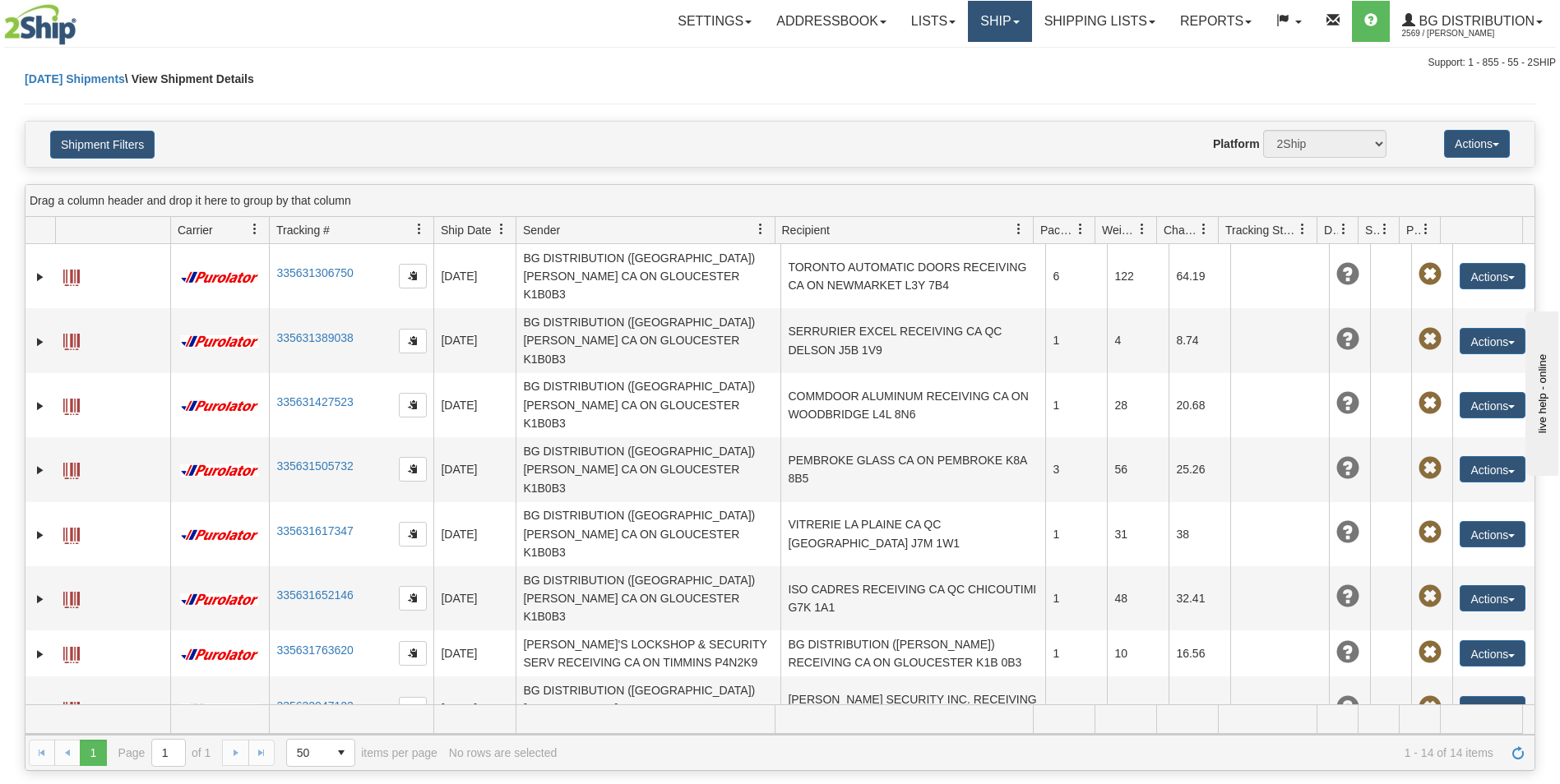
click at [1011, 24] on link "Ship" at bounding box center [999, 21] width 64 height 41
click at [992, 63] on link "Ship Screen" at bounding box center [965, 57] width 130 height 22
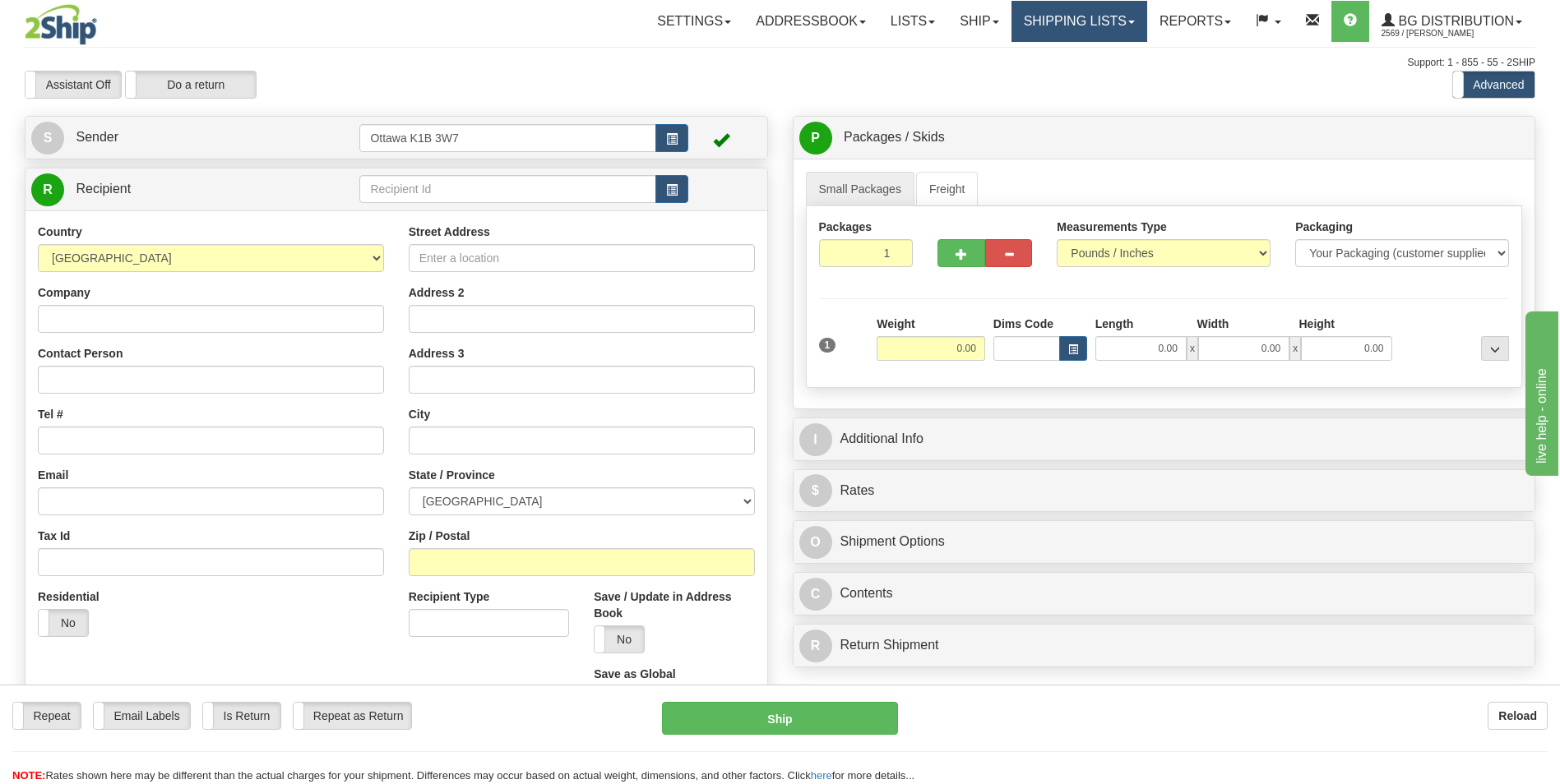
click at [1096, 27] on link "Shipping lists" at bounding box center [1079, 21] width 136 height 41
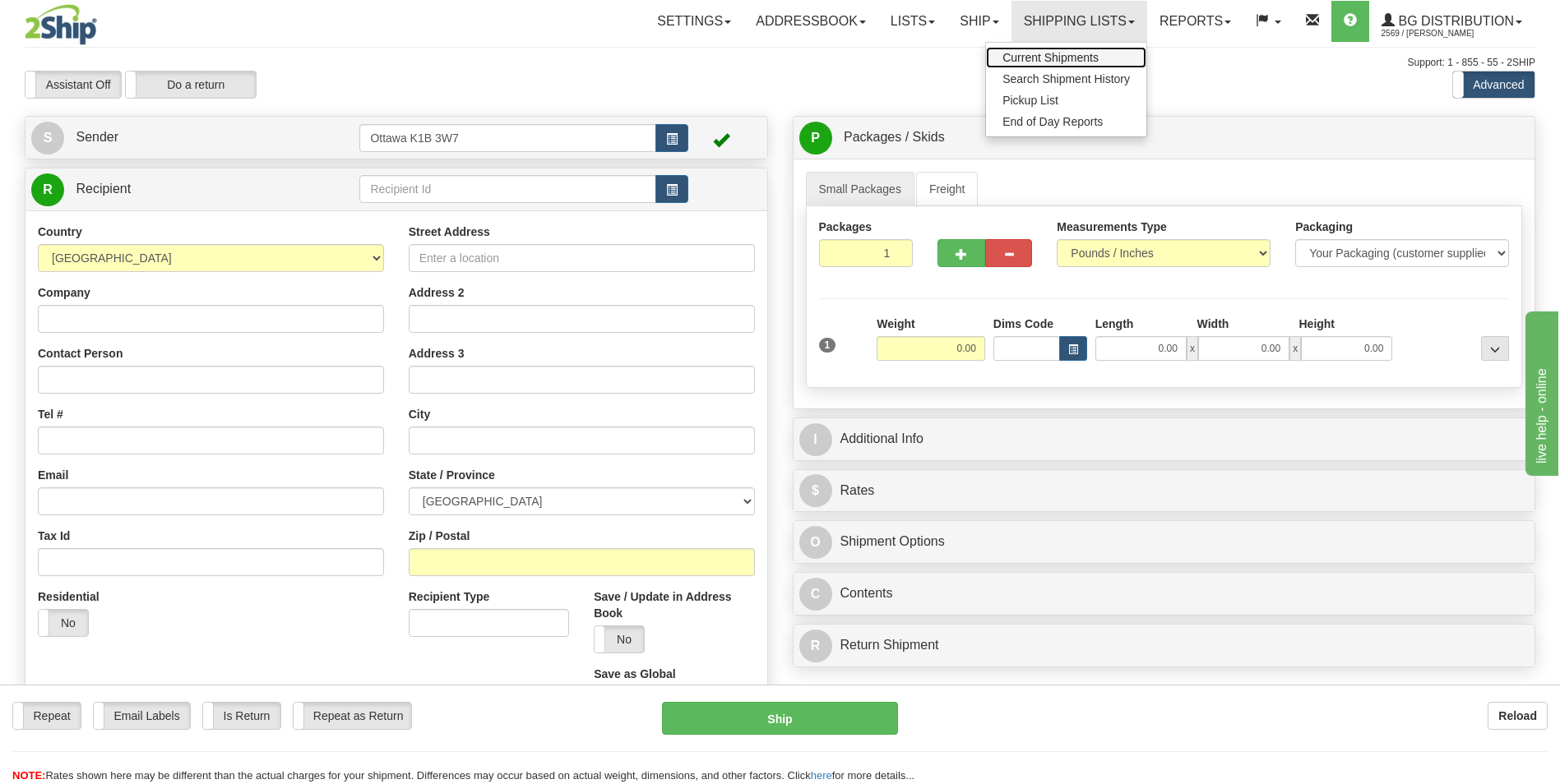
click at [1062, 57] on span "Current Shipments" at bounding box center [1051, 57] width 97 height 13
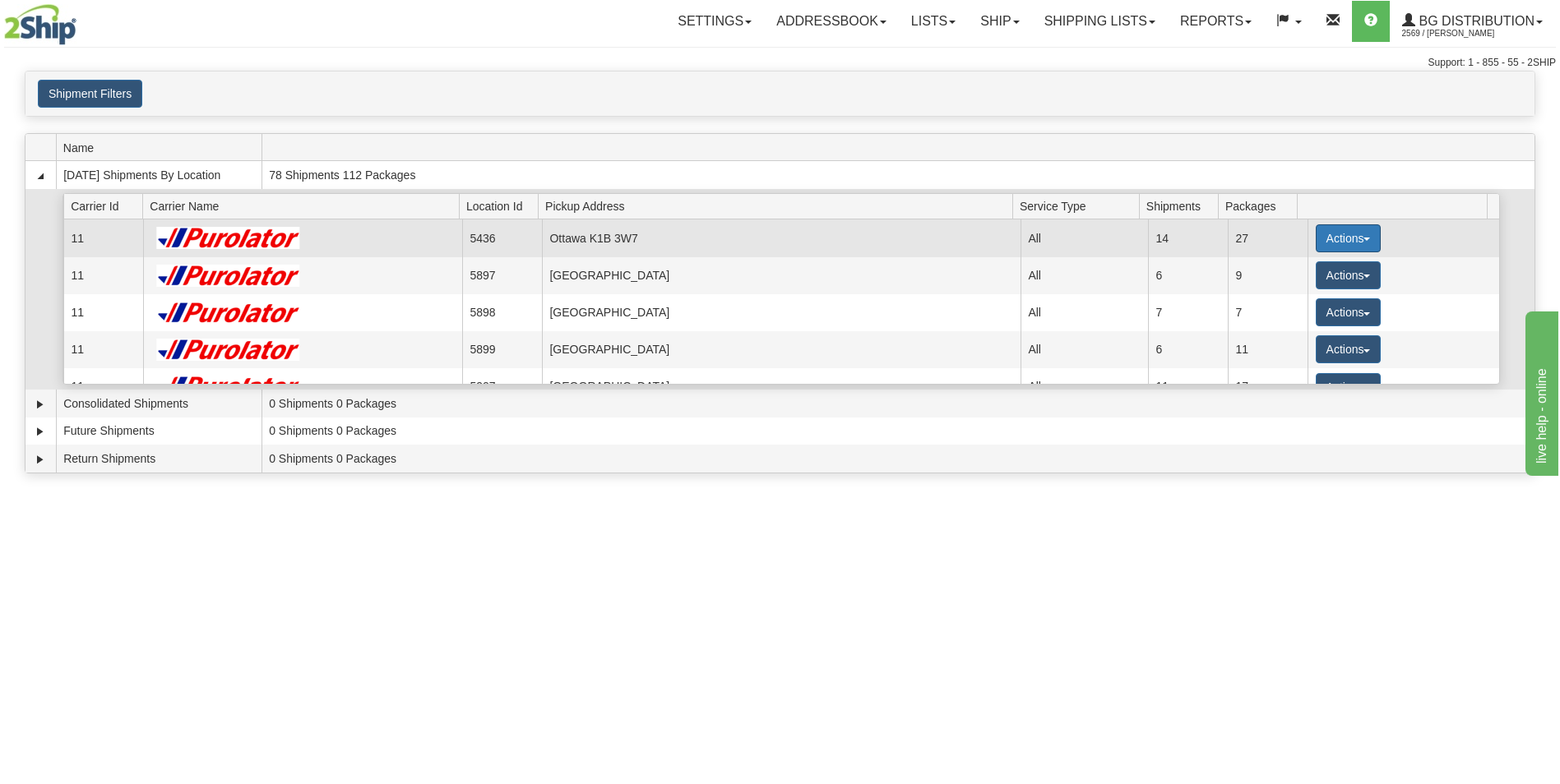
click at [1362, 234] on button "Actions" at bounding box center [1349, 238] width 66 height 28
click at [1305, 273] on span "Details" at bounding box center [1287, 268] width 44 height 11
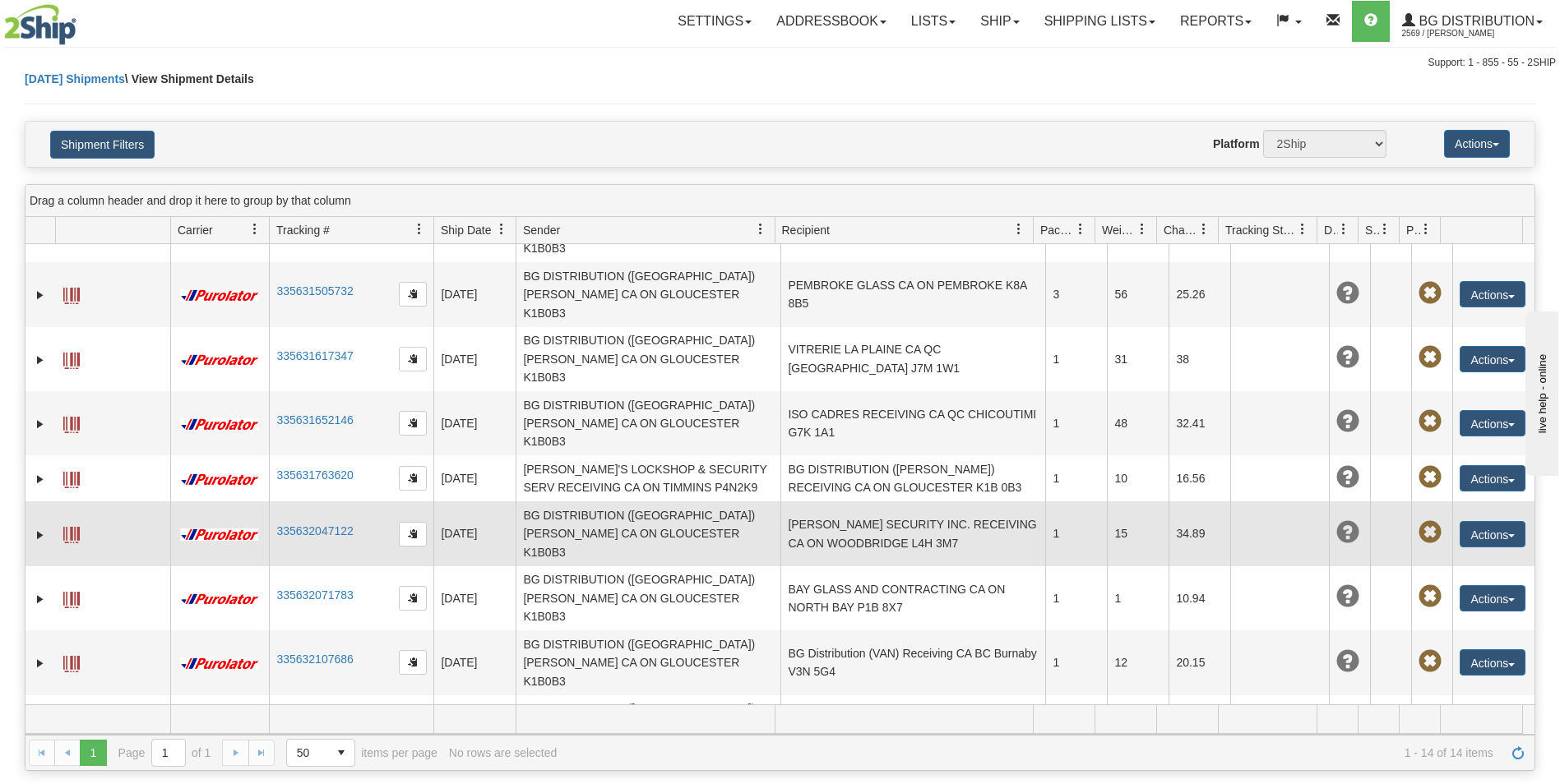
scroll to position [184, 0]
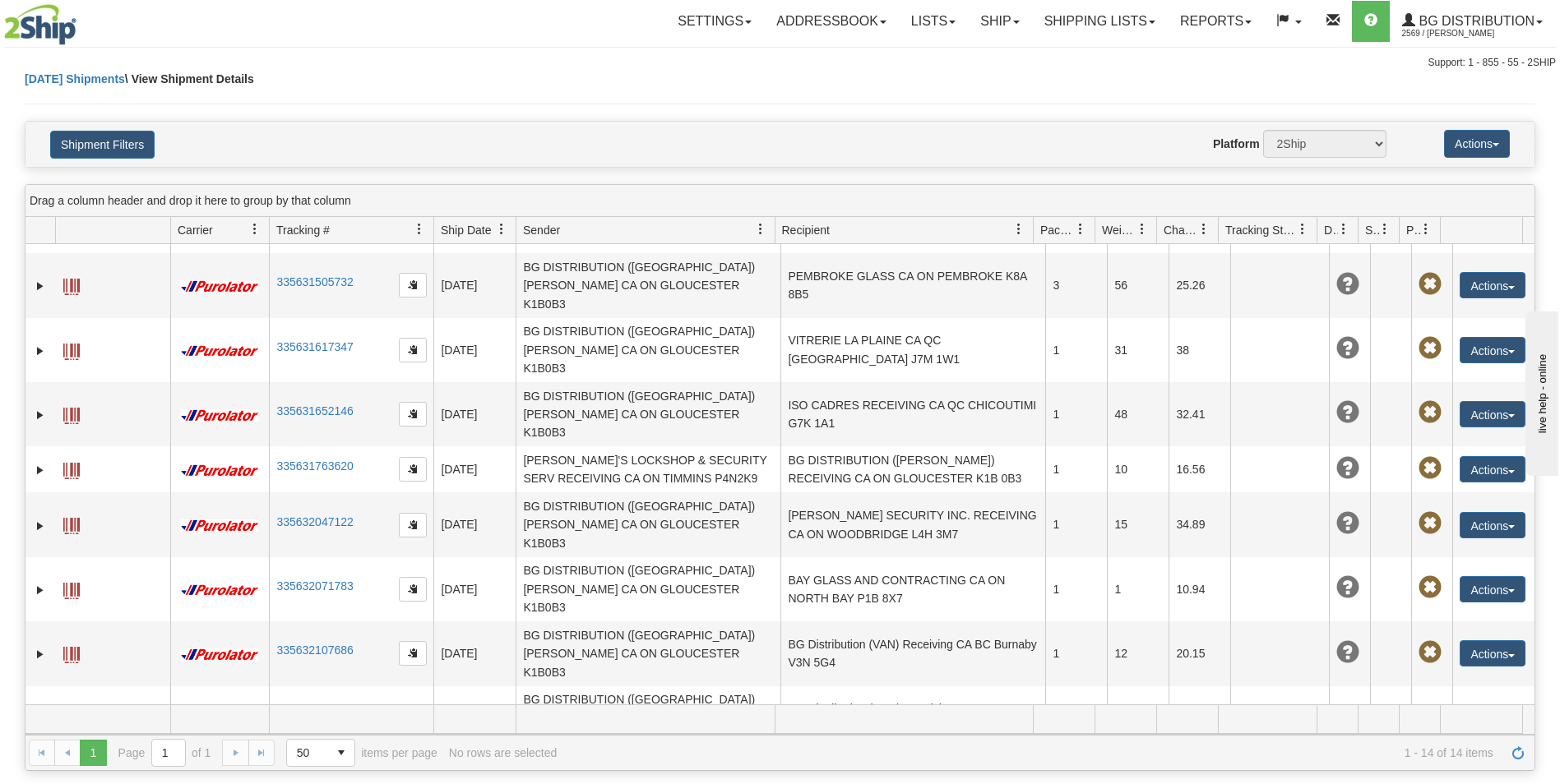
click at [984, 33] on link "Ship" at bounding box center [999, 21] width 64 height 41
click at [966, 62] on span "Ship Screen" at bounding box center [949, 57] width 63 height 13
click at [992, 17] on link "Ship" at bounding box center [999, 21] width 64 height 41
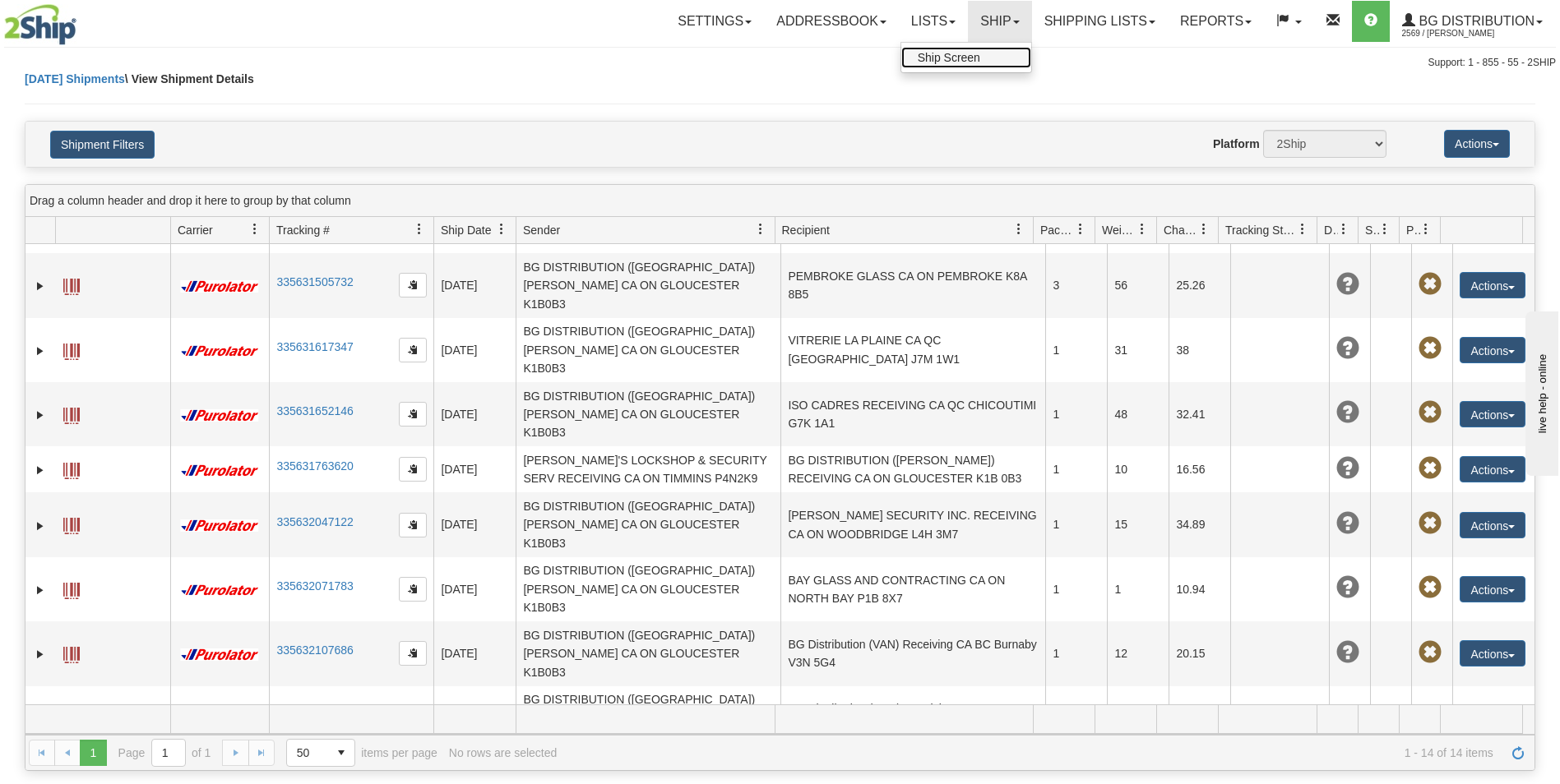
click at [990, 57] on link "Ship Screen" at bounding box center [965, 57] width 130 height 22
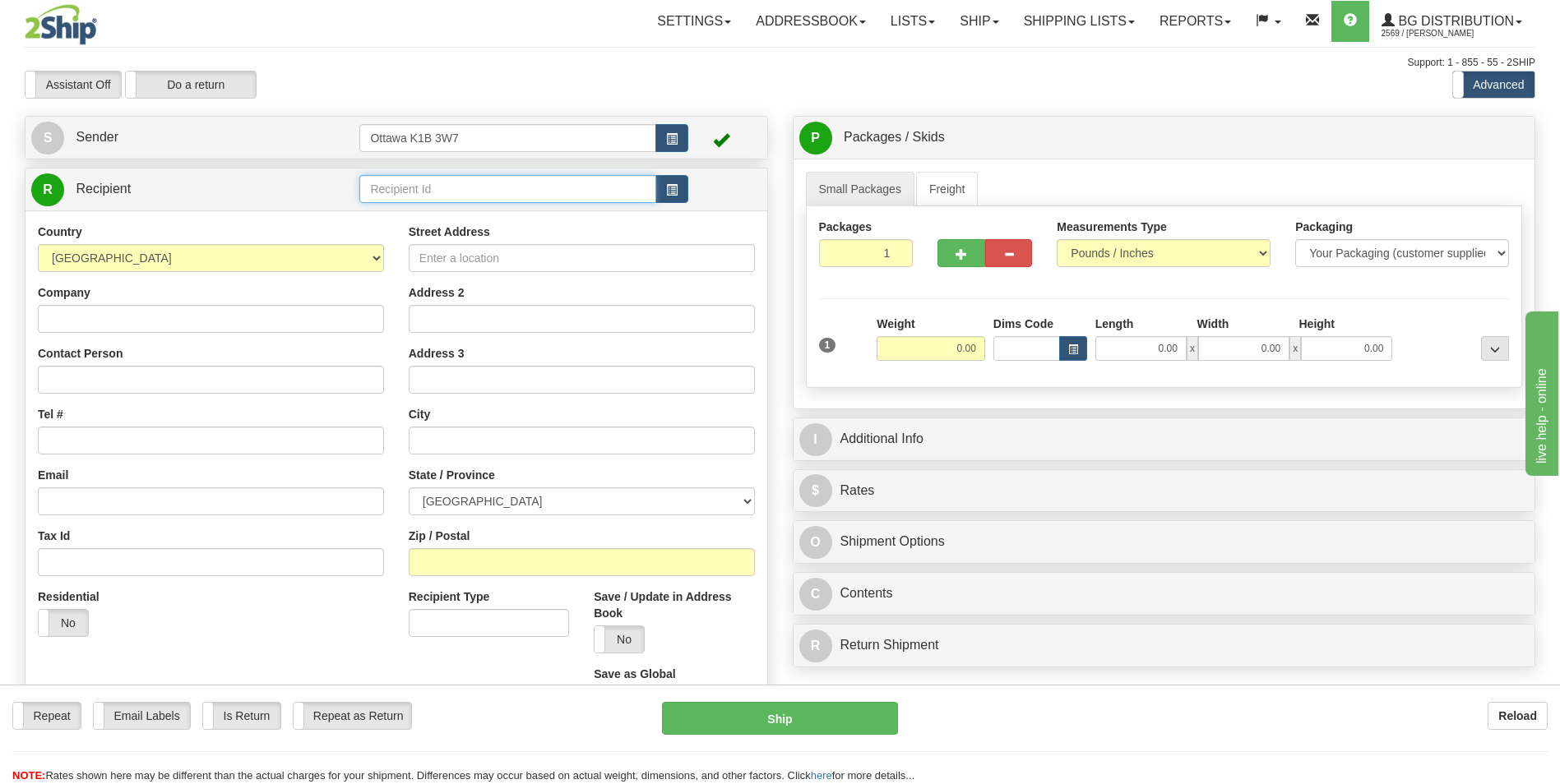
click at [447, 186] on input "text" at bounding box center [508, 189] width 296 height 28
click at [428, 218] on div "60531" at bounding box center [505, 214] width 280 height 18
type input "60531"
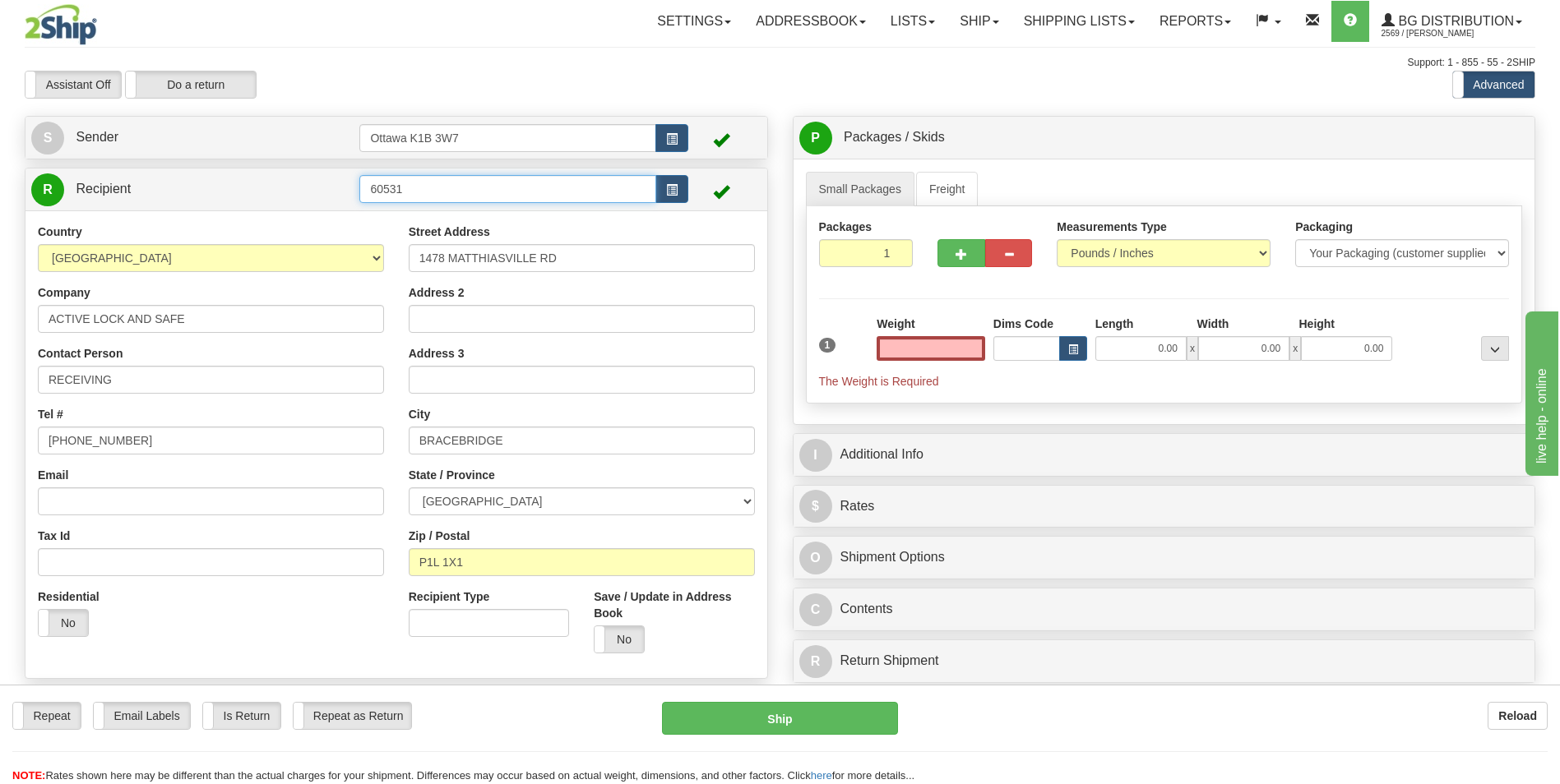
type input "0.00"
click at [458, 185] on input "60531" at bounding box center [508, 189] width 296 height 28
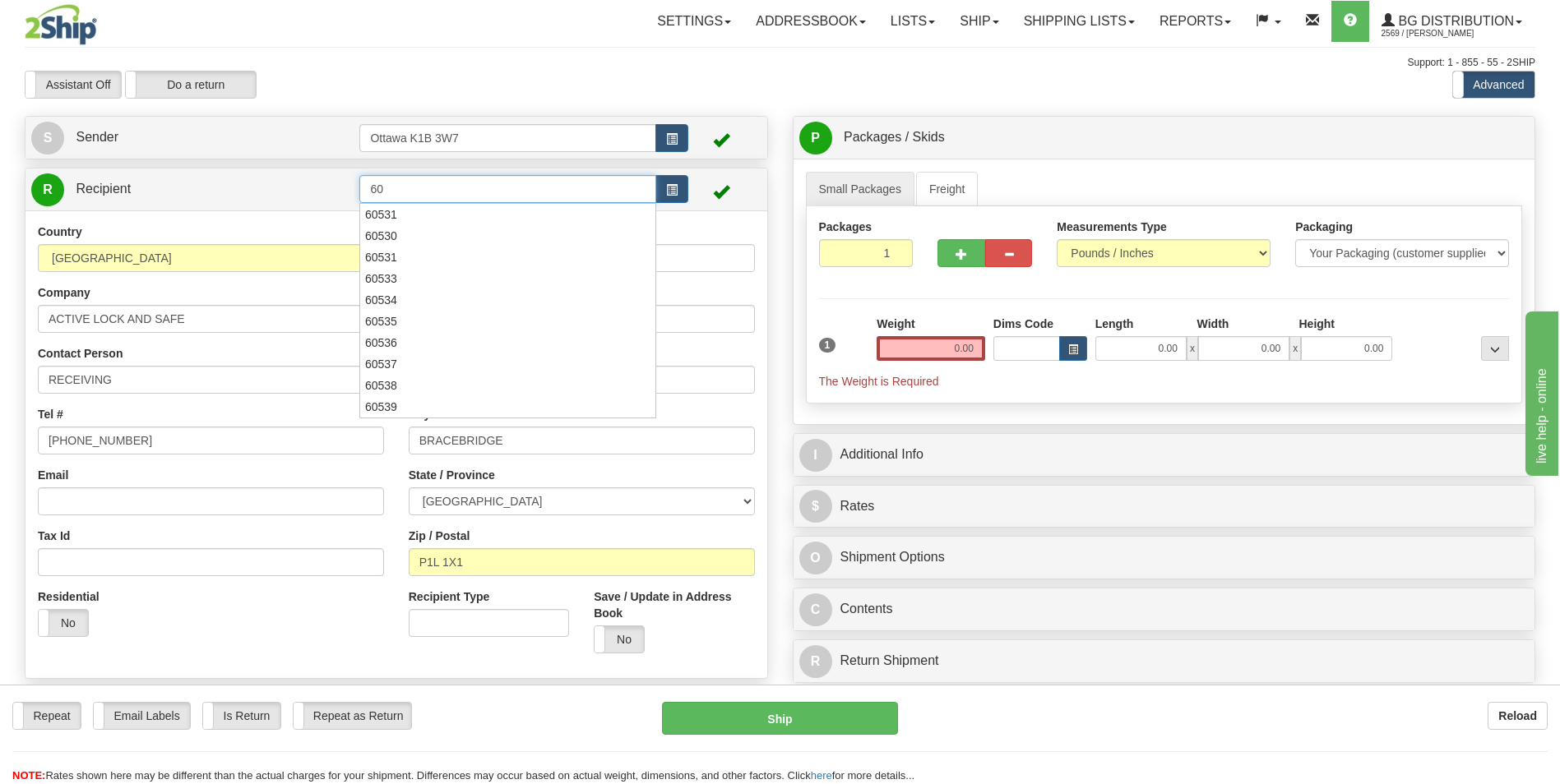
type input "6"
type input "60531"
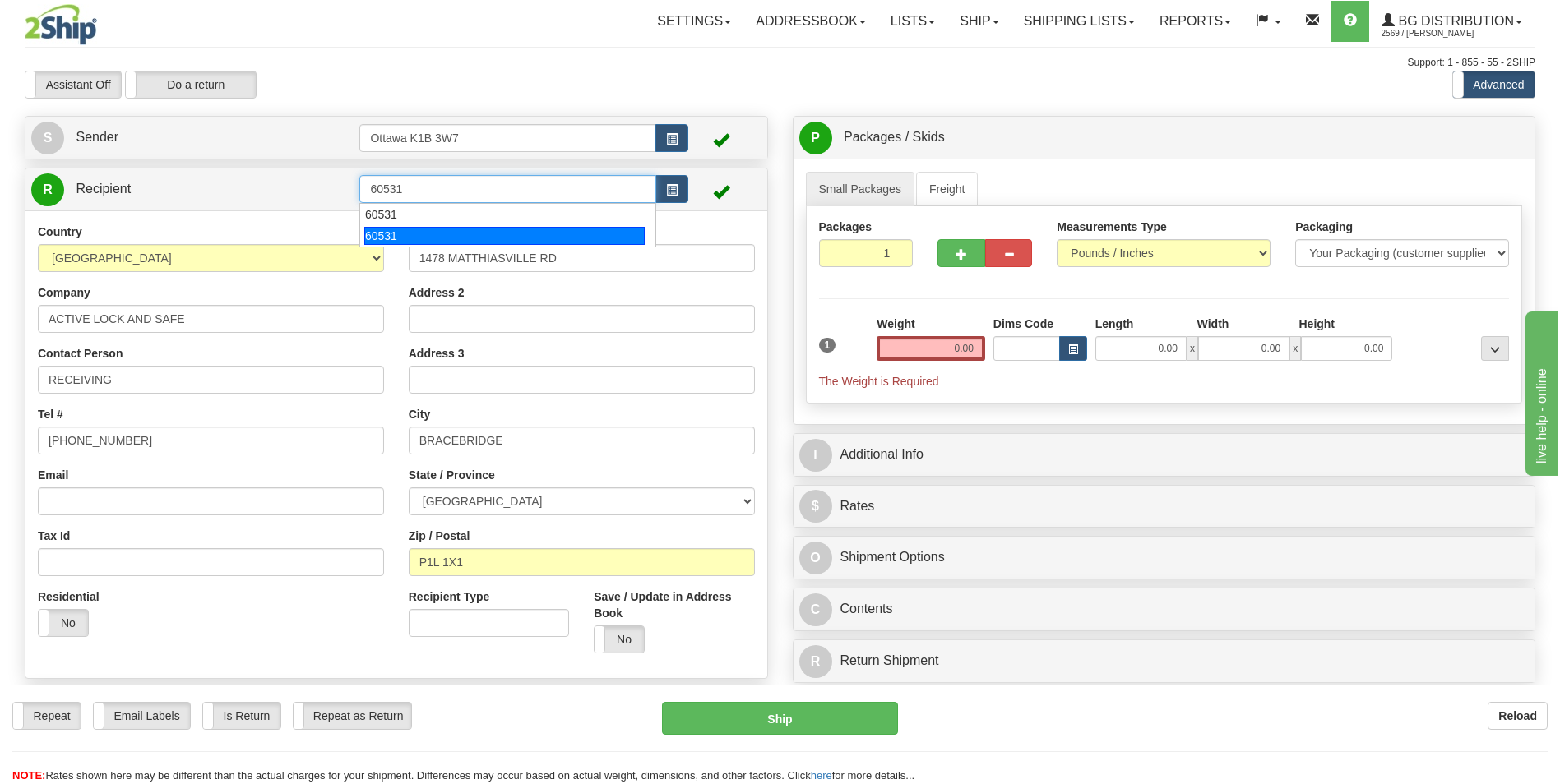
click at [440, 244] on div "60531" at bounding box center [505, 236] width 280 height 18
type input "0.00"
drag, startPoint x: 305, startPoint y: 188, endPoint x: 55, endPoint y: 162, distance: 251.3
click at [17, 189] on div "Create a label for the return Create Pickup Without Label S Sender Ottawa K1B 3…" at bounding box center [396, 452] width 768 height 674
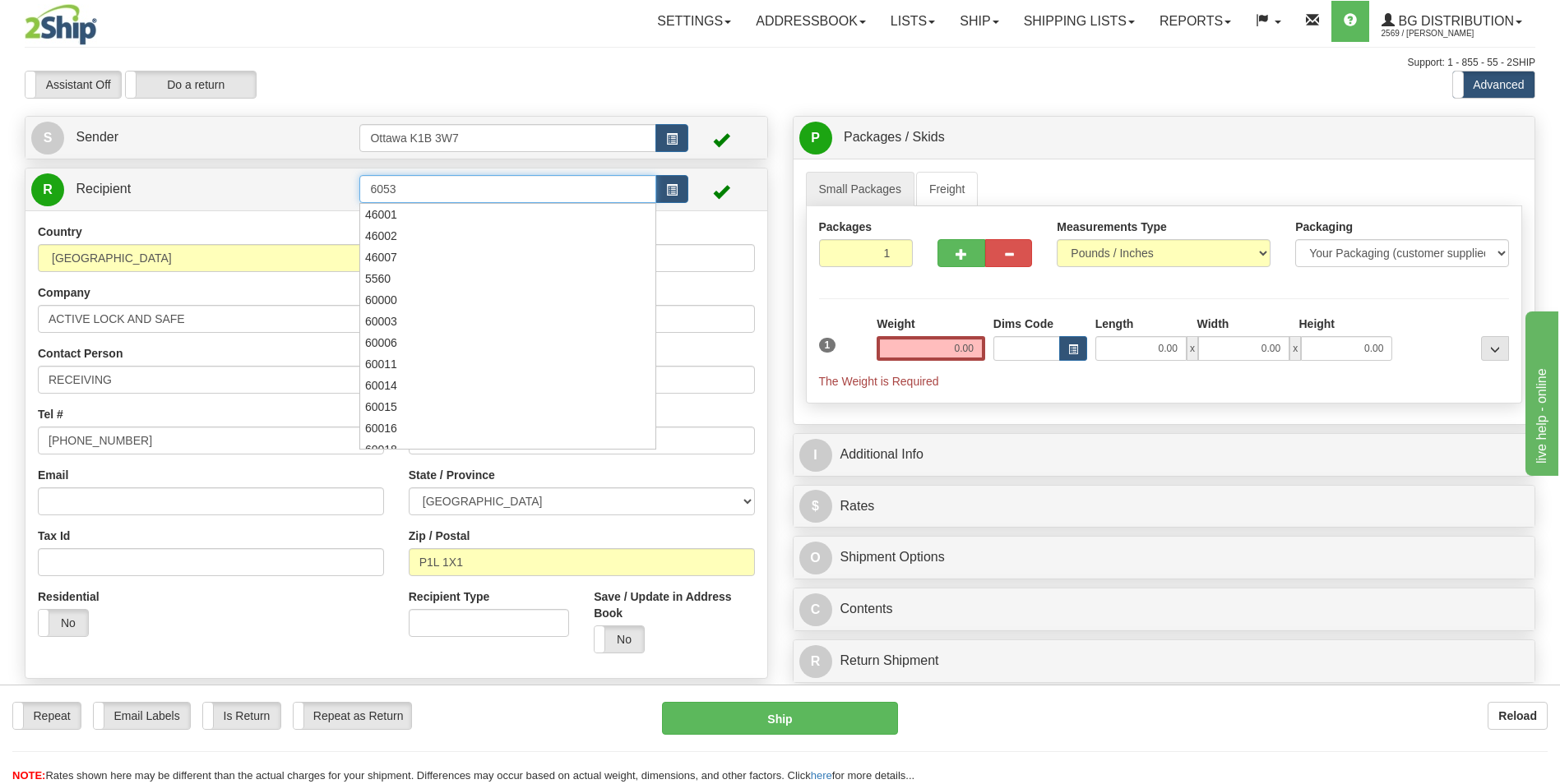
type input "60531"
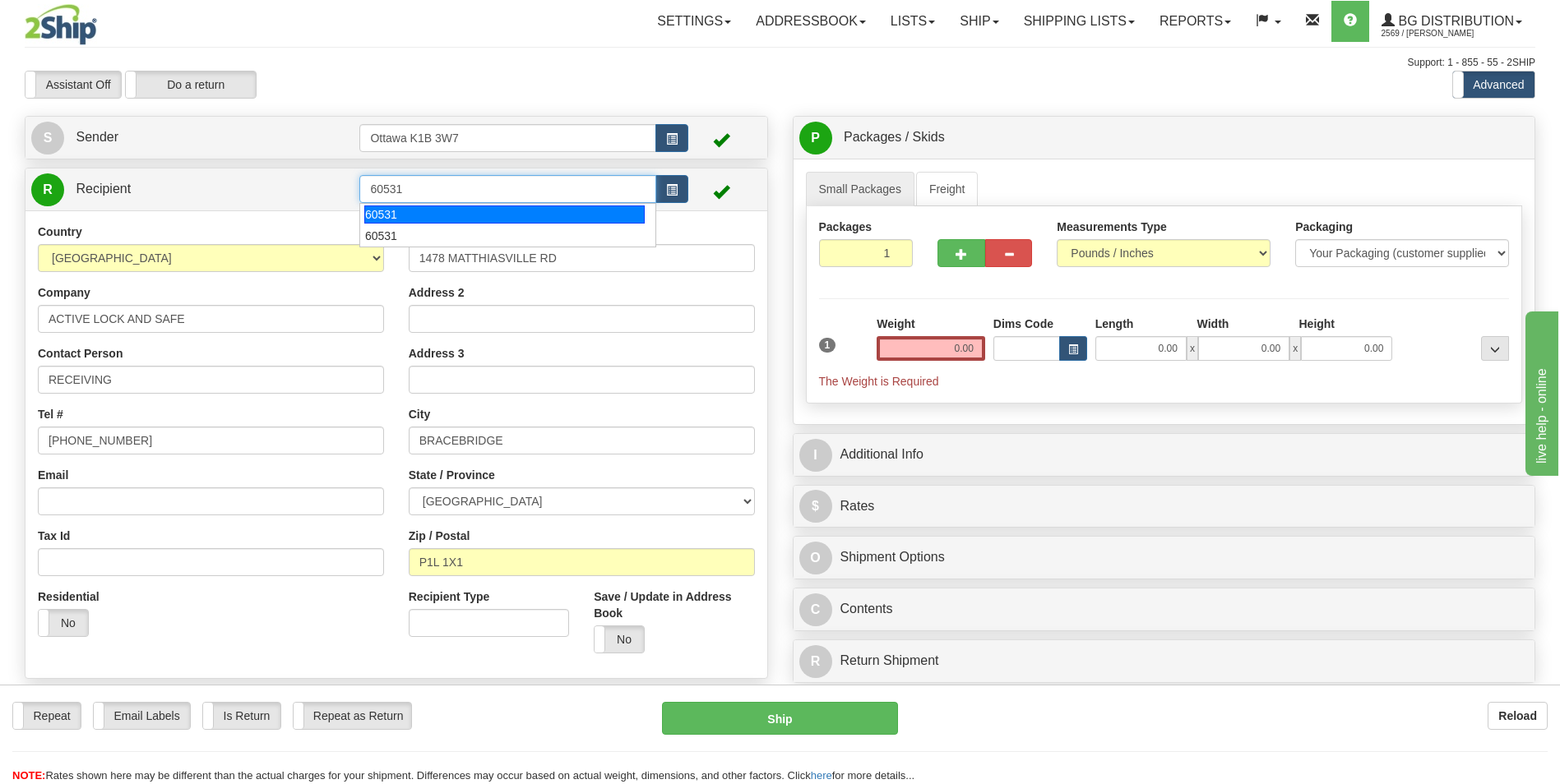
click at [437, 215] on div "60531" at bounding box center [505, 214] width 280 height 18
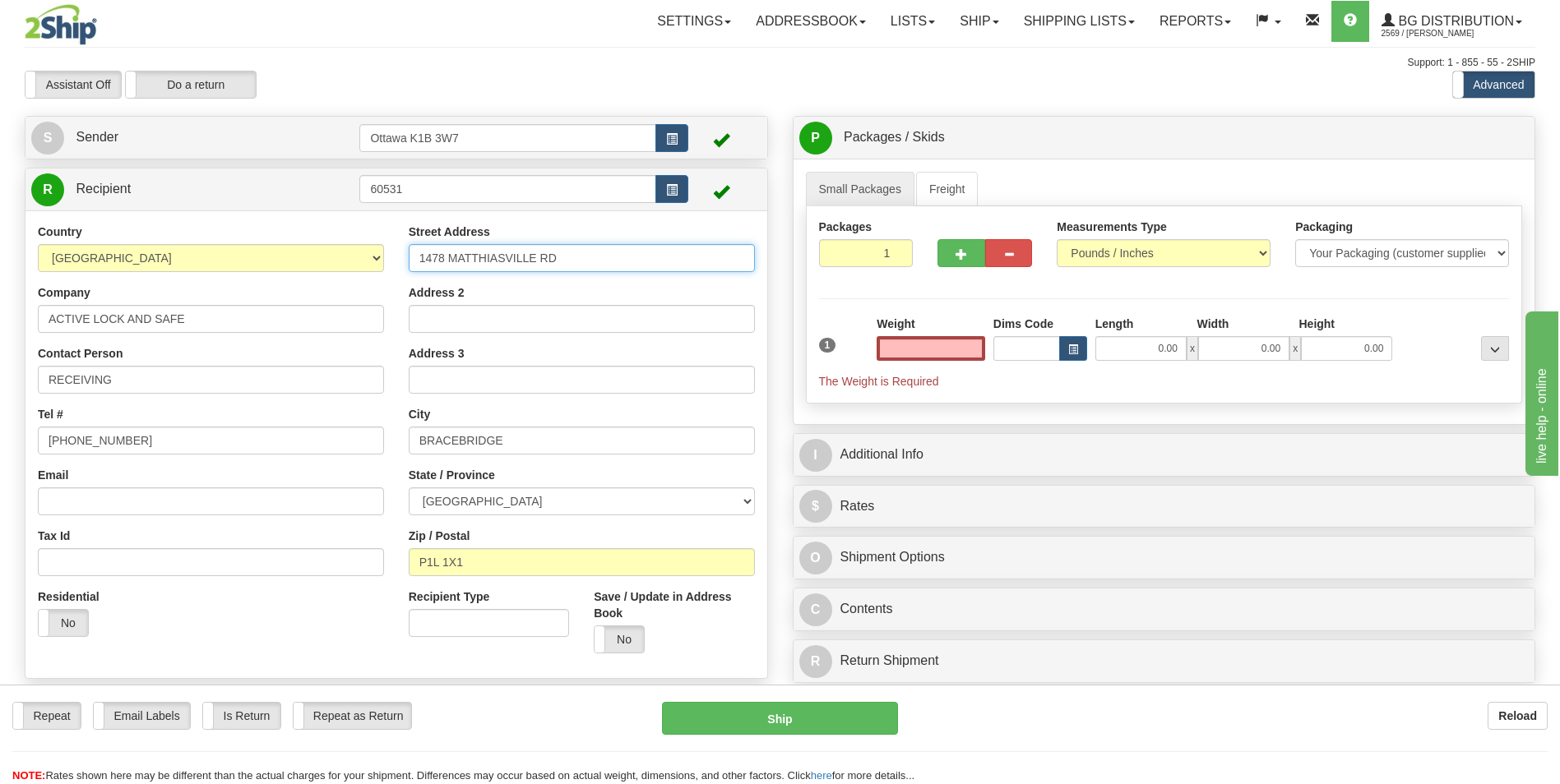
type input "0.00"
drag, startPoint x: 601, startPoint y: 261, endPoint x: -3, endPoint y: 258, distance: 604.0
click at [0, 258] on html "Training Course Close Toggle navigation Settings Shipping Preferences New Sende…" at bounding box center [780, 392] width 1560 height 784
click at [391, 56] on div "Support: 1 - 855 - 55 - 2SHIP" at bounding box center [780, 63] width 1511 height 14
drag, startPoint x: 633, startPoint y: 258, endPoint x: 43, endPoint y: 278, distance: 590.3
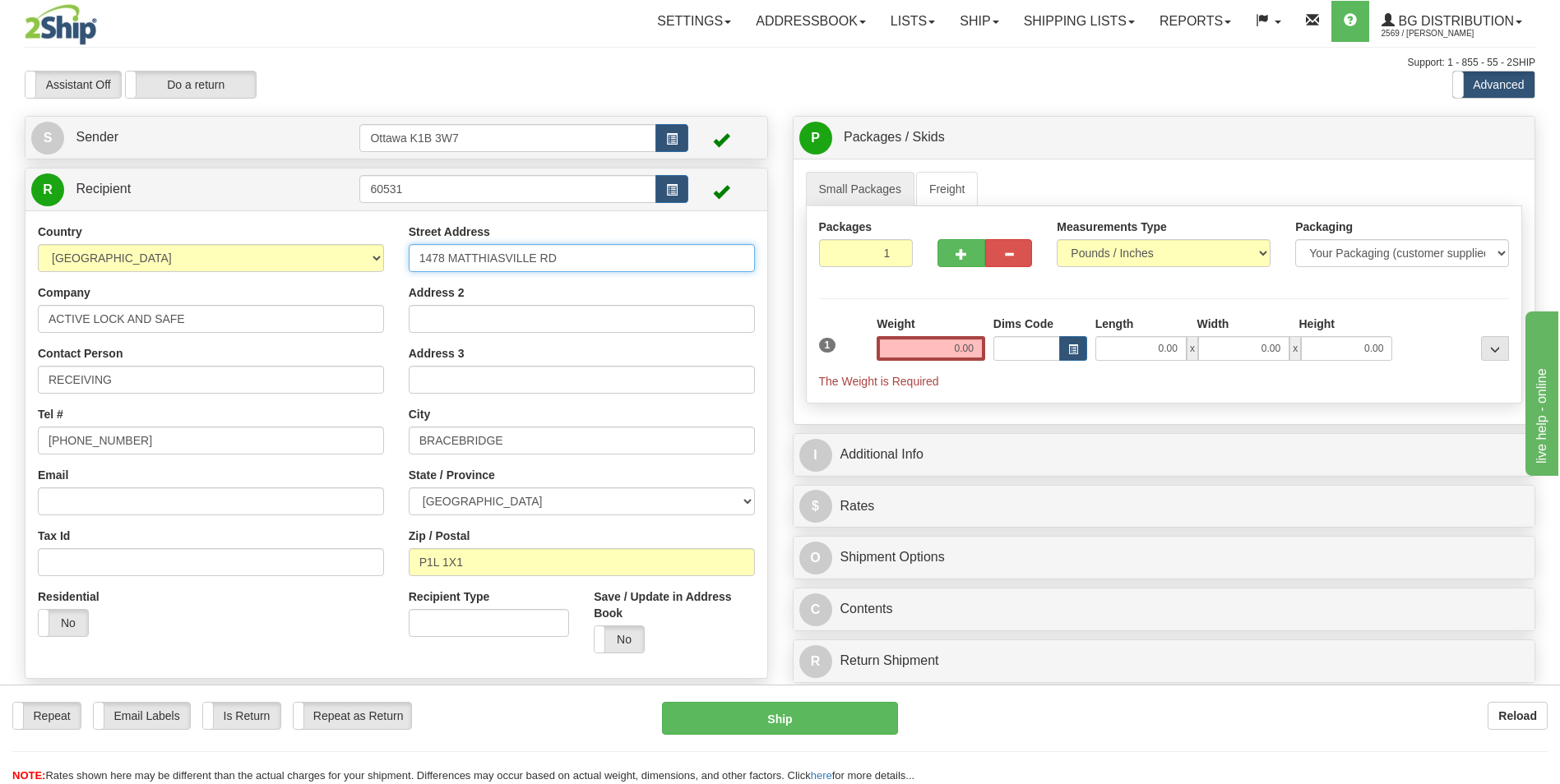
click at [43, 278] on div "Country AFGHANISTAN ALAND ISLANDS ALBANIA ALGERIA AMERICAN SAMOA ANDORRA ANGOLA…" at bounding box center [396, 445] width 742 height 442
type input "198 VEL-DOR CRES"
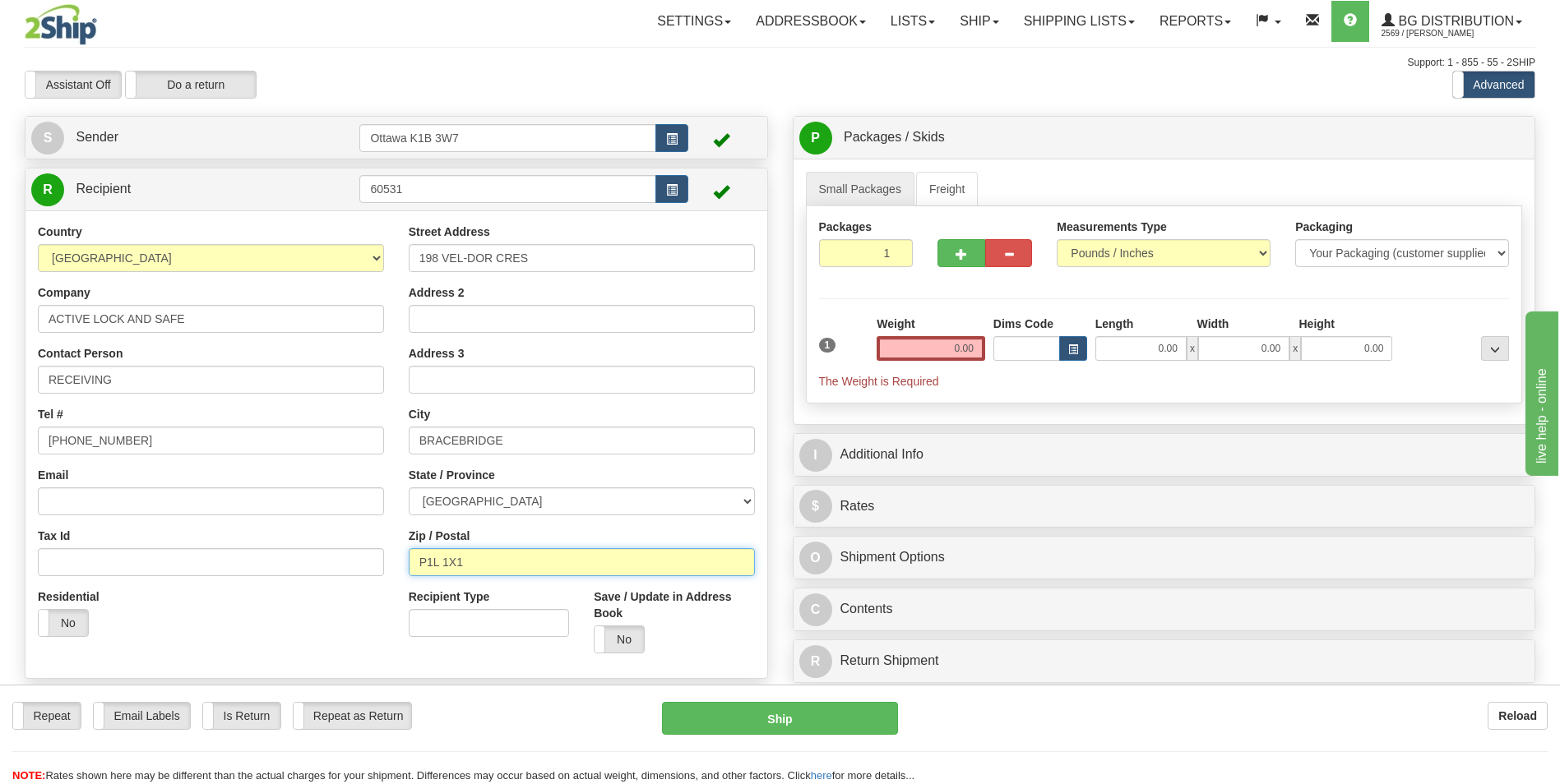
drag, startPoint x: 477, startPoint y: 558, endPoint x: 80, endPoint y: 546, distance: 397.2
click at [82, 552] on div "Country AFGHANISTAN ALAND ISLANDS ALBANIA ALGERIA AMERICAN SAMOA ANDORRA ANGOLA…" at bounding box center [396, 445] width 742 height 442
type input "P1L 1J3"
click at [1154, 350] on input "0.00" at bounding box center [1140, 348] width 91 height 24
type input "98.00"
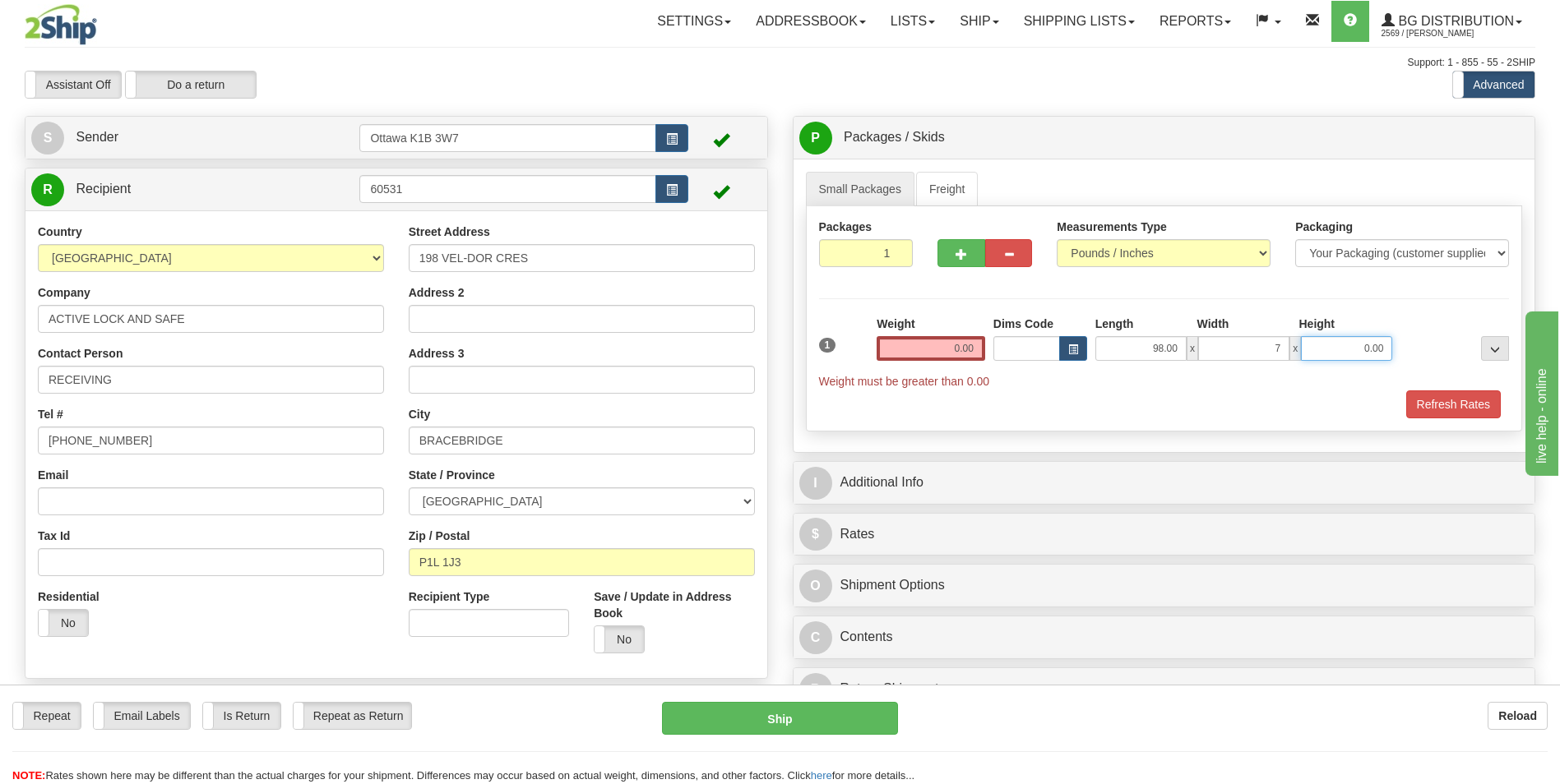
type input "7.00"
type input "5.00"
click at [921, 305] on div "Packages 1 1 Measurements Type" at bounding box center [1165, 318] width 717 height 225
click at [952, 347] on input "0.00" at bounding box center [931, 348] width 109 height 24
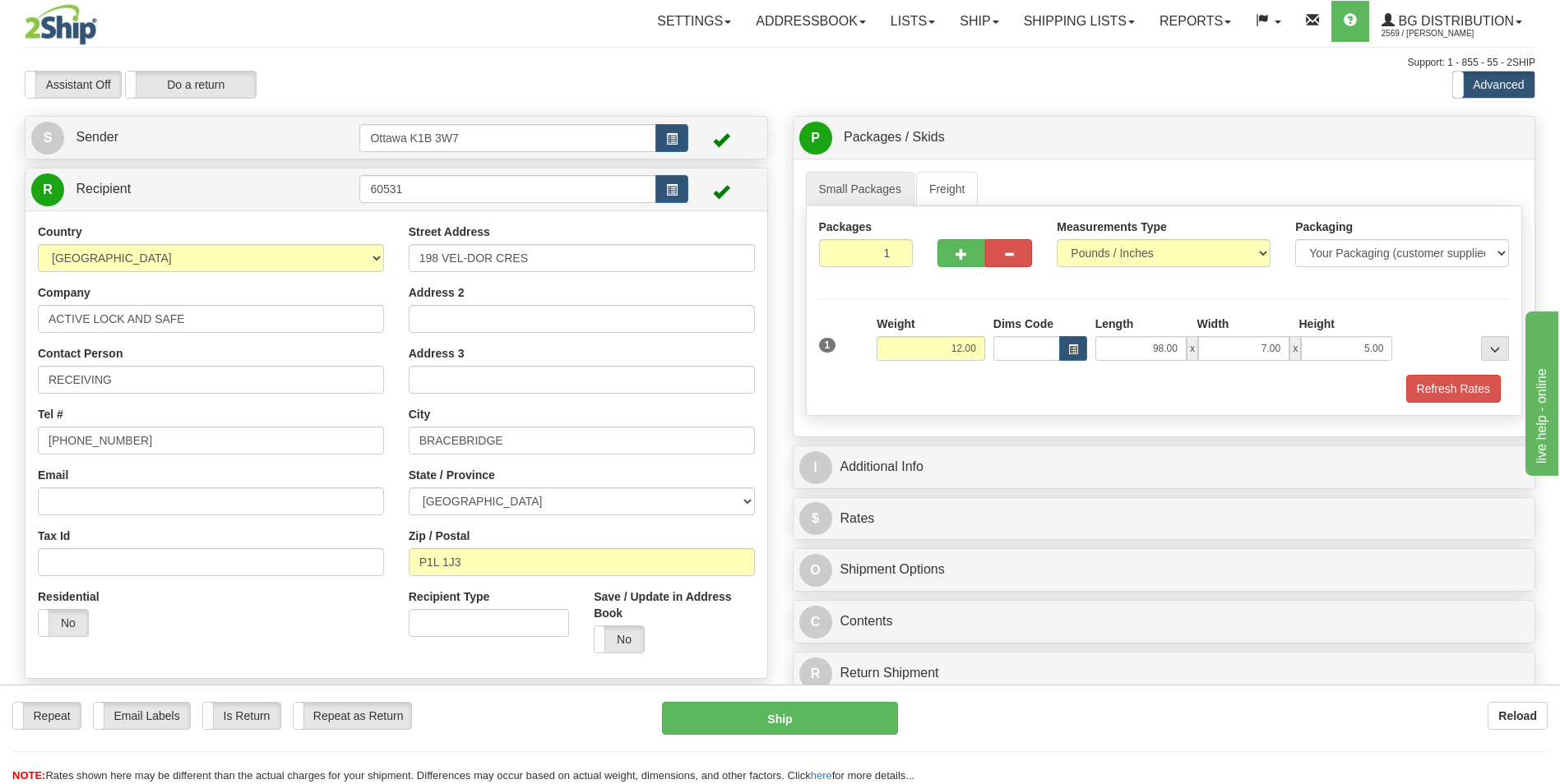
click at [1011, 405] on div "Packages 1 1 Measurements Type" at bounding box center [1165, 311] width 717 height 210
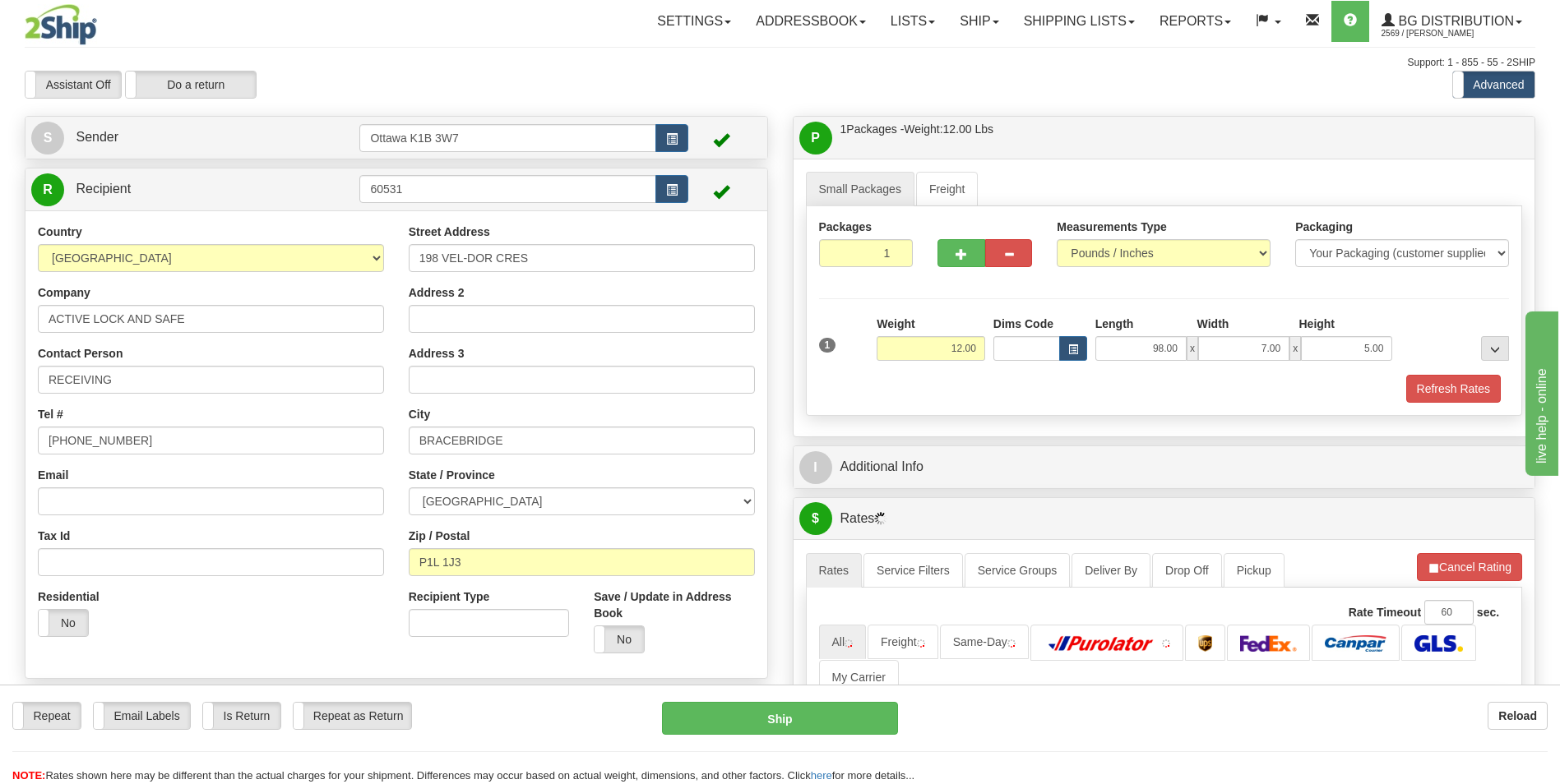
scroll to position [164, 0]
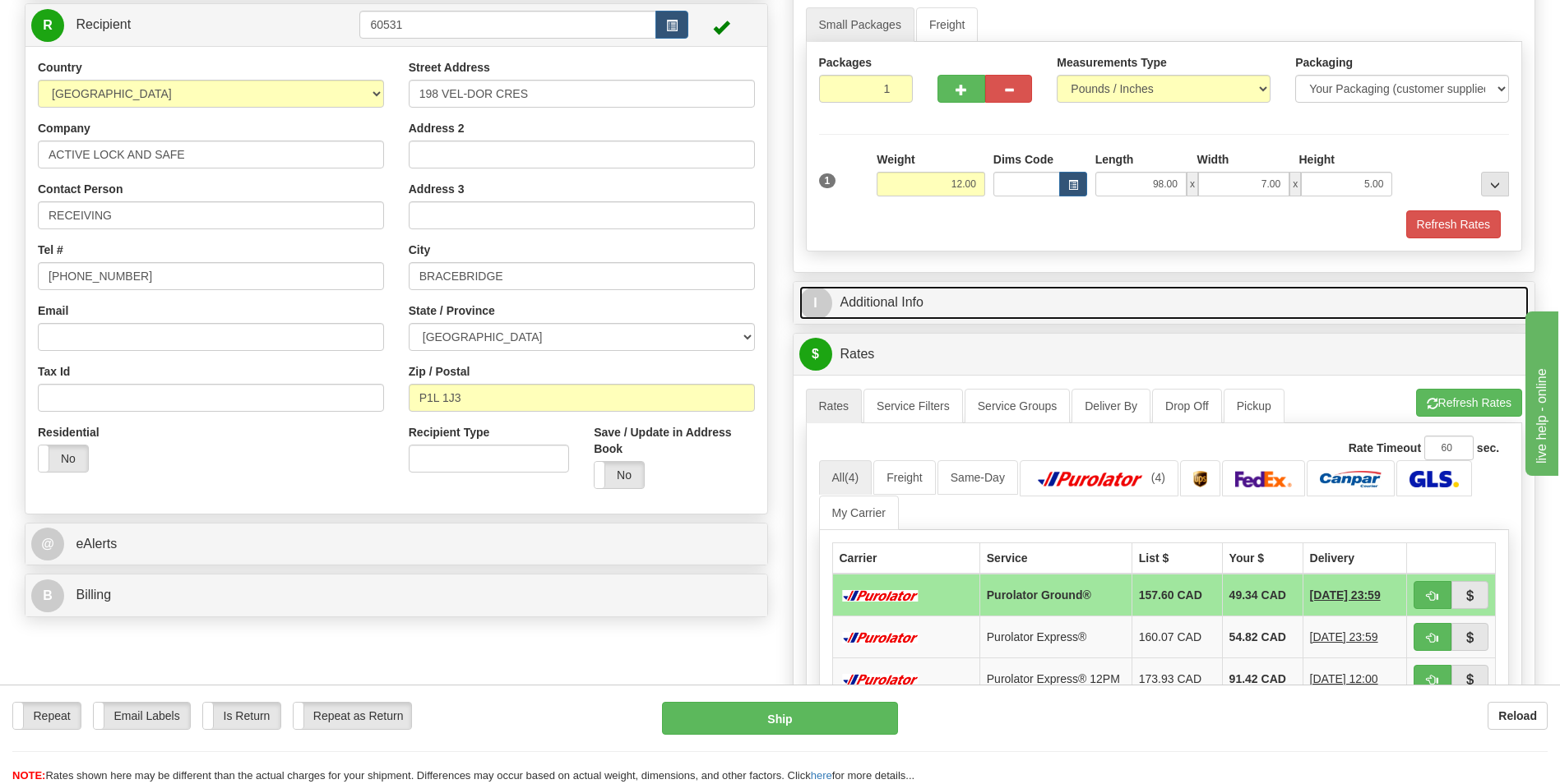
click at [899, 304] on link "I Additional Info" at bounding box center [1164, 303] width 730 height 34
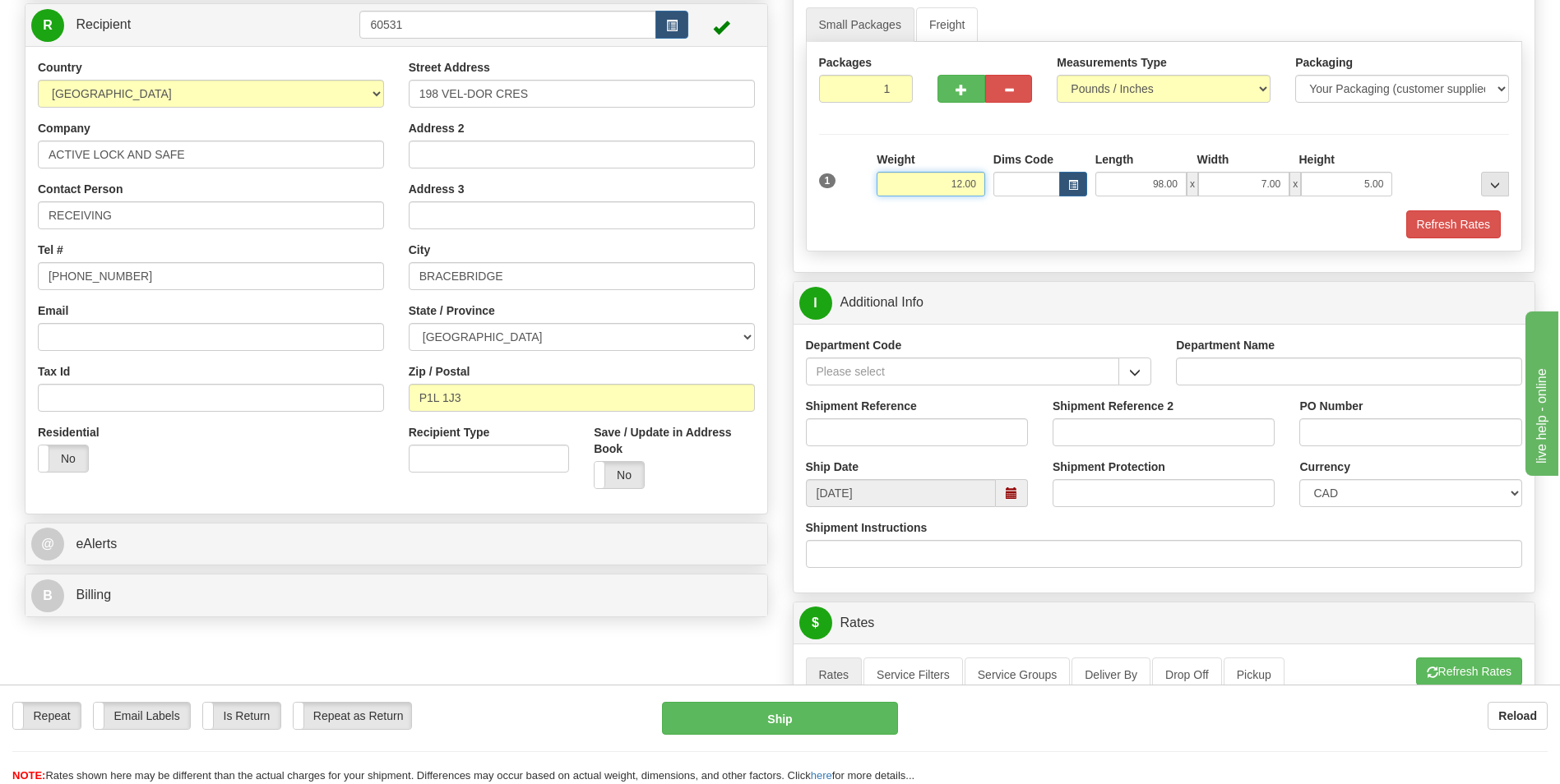
drag, startPoint x: 942, startPoint y: 182, endPoint x: 1032, endPoint y: 180, distance: 90.0
click at [1032, 180] on div "1 Weight 12.00 Dims Code x x" at bounding box center [1164, 180] width 699 height 58
type input "11.00"
click at [967, 233] on div "Refresh Rates" at bounding box center [1164, 224] width 699 height 28
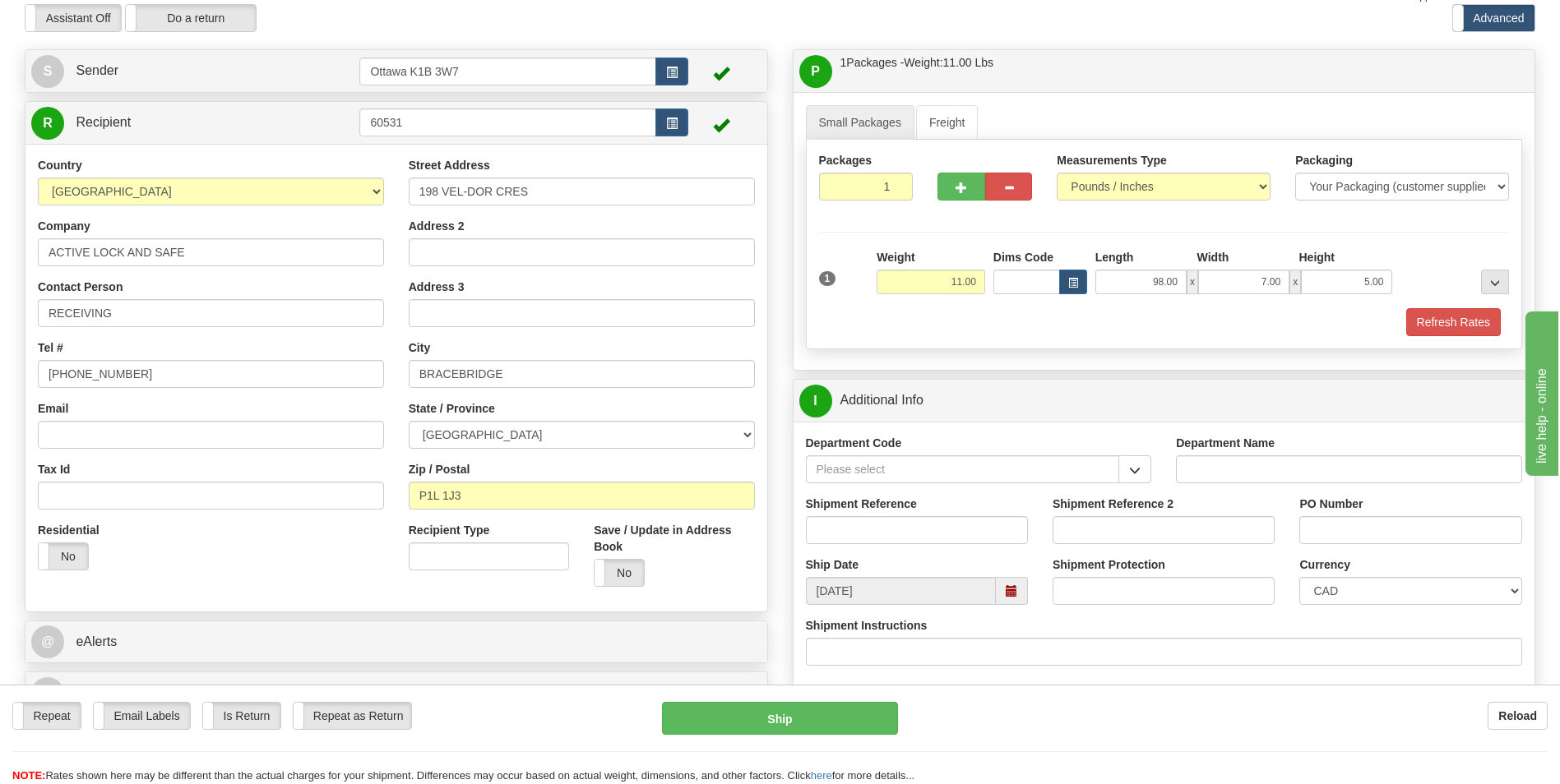
scroll to position [0, 0]
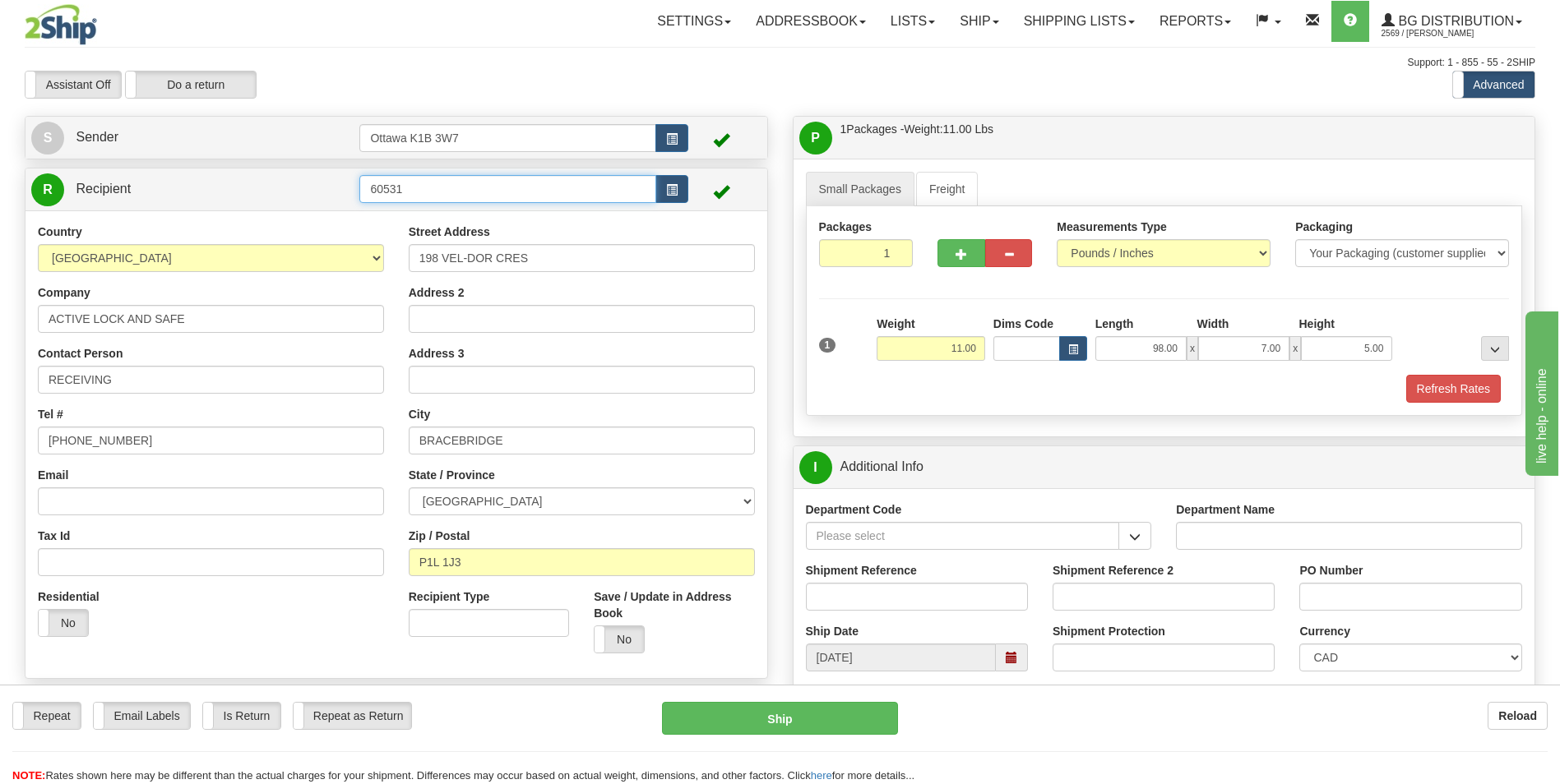
click at [486, 191] on input "60531" at bounding box center [508, 189] width 296 height 28
click at [458, 177] on input "60531" at bounding box center [508, 189] width 296 height 28
drag, startPoint x: 458, startPoint y: 197, endPoint x: 258, endPoint y: 193, distance: 200.0
click at [258, 193] on tr "R Recipient 60531" at bounding box center [396, 189] width 730 height 34
click at [409, 216] on div "910471" at bounding box center [505, 214] width 280 height 18
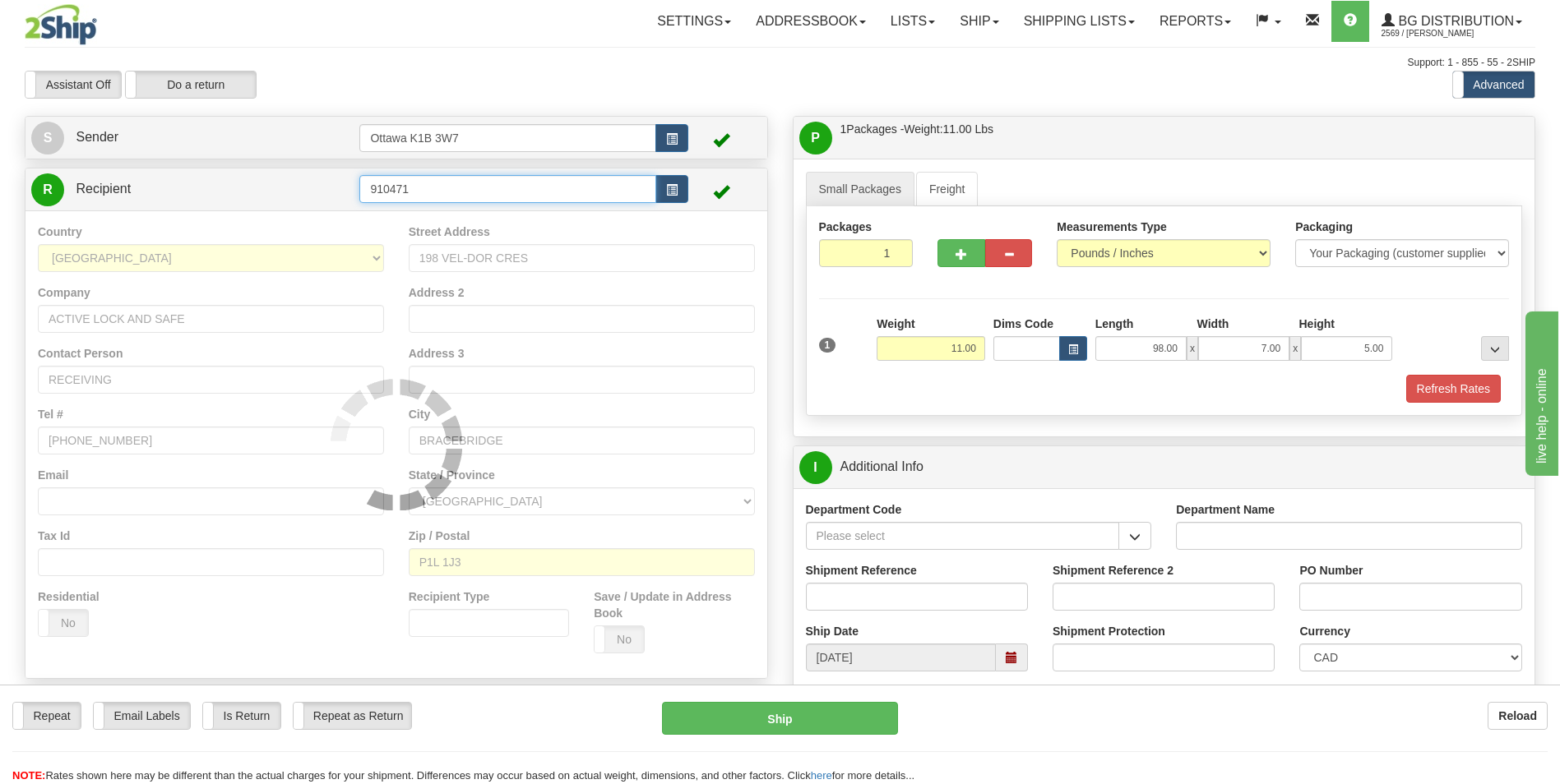
type input "910471"
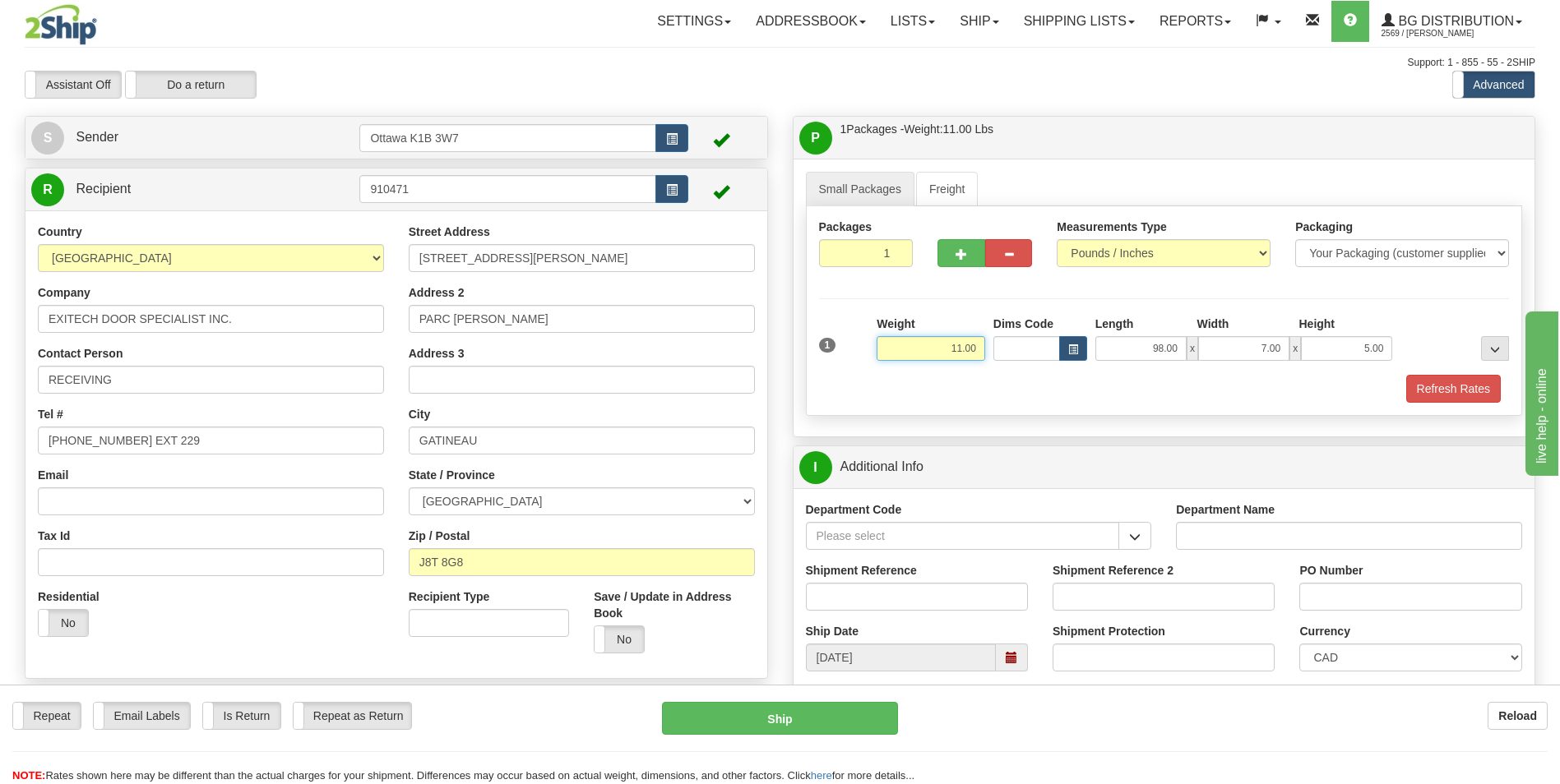
drag, startPoint x: 939, startPoint y: 352, endPoint x: 994, endPoint y: 348, distance: 55.1
click at [993, 349] on div "1 Weight 11.00 Dims Code x x" at bounding box center [1164, 345] width 699 height 58
type input "14.00"
click at [1064, 287] on div "Packages 1 1 Measurements Type" at bounding box center [1165, 311] width 717 height 210
drag, startPoint x: 923, startPoint y: 348, endPoint x: 1066, endPoint y: 362, distance: 143.7
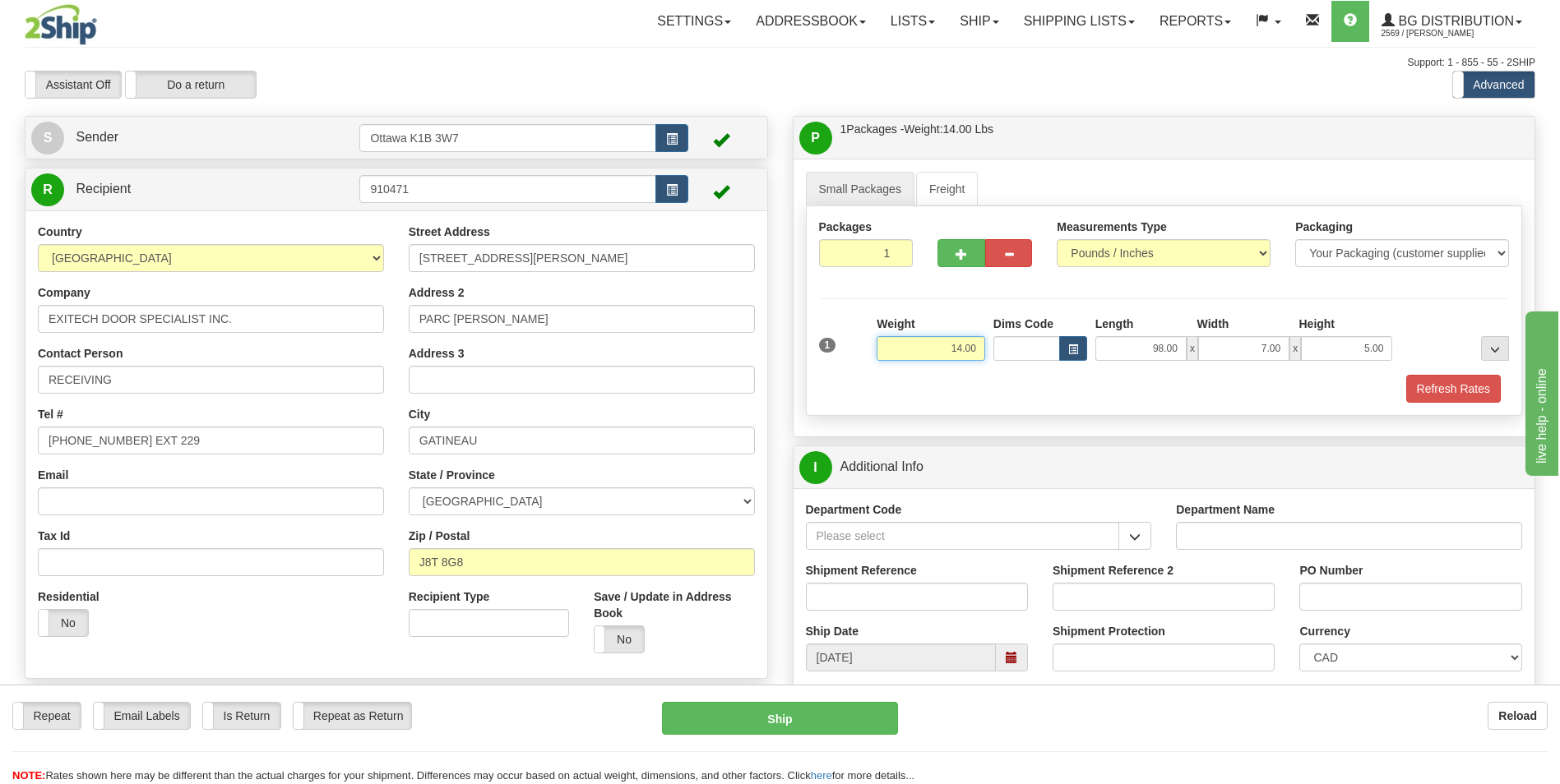
click at [1066, 362] on div "1 Weight 14.00 Dims Code x x" at bounding box center [1164, 345] width 699 height 58
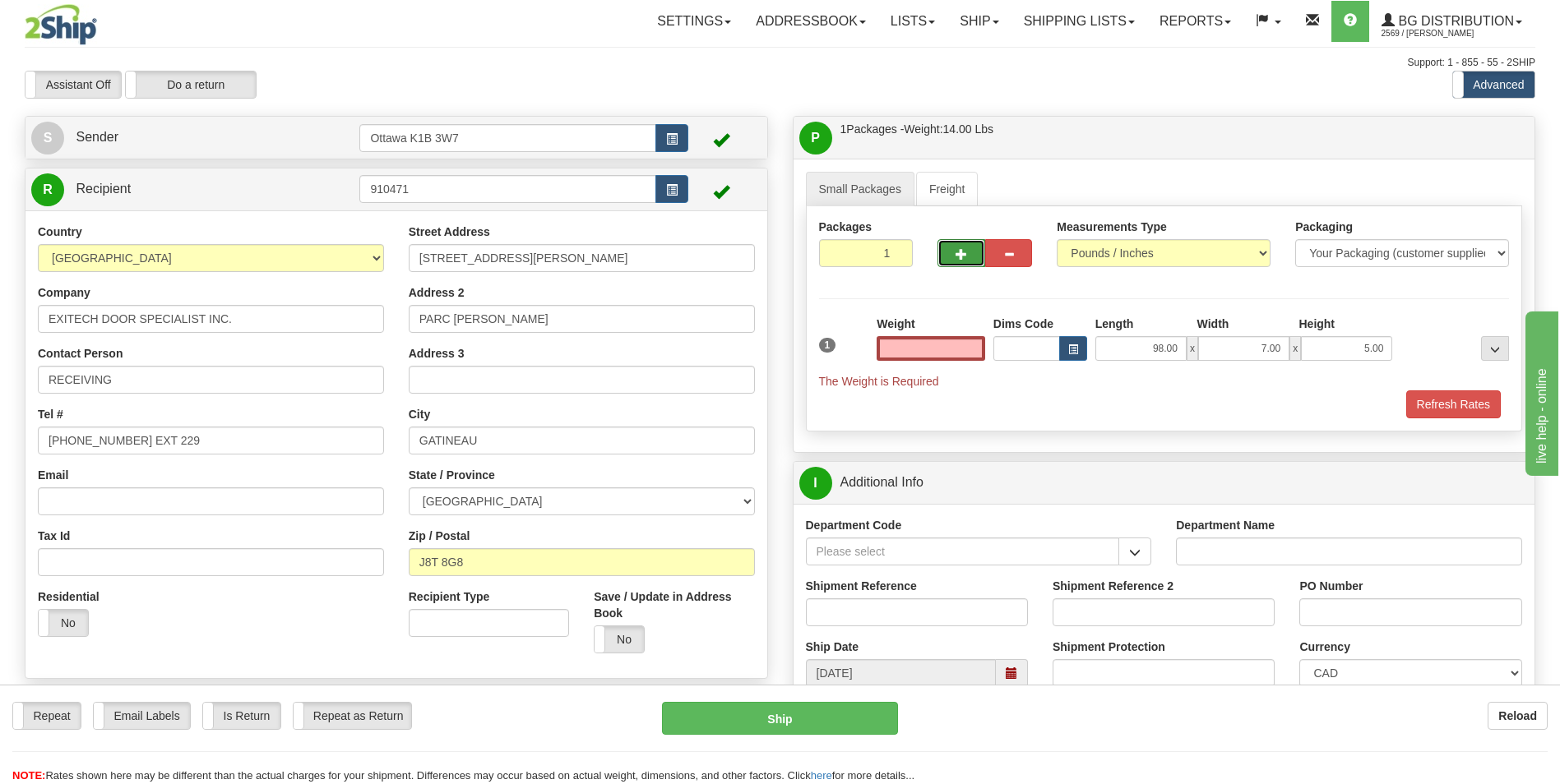
type input "0.00"
click at [958, 253] on span "button" at bounding box center [961, 254] width 11 height 10
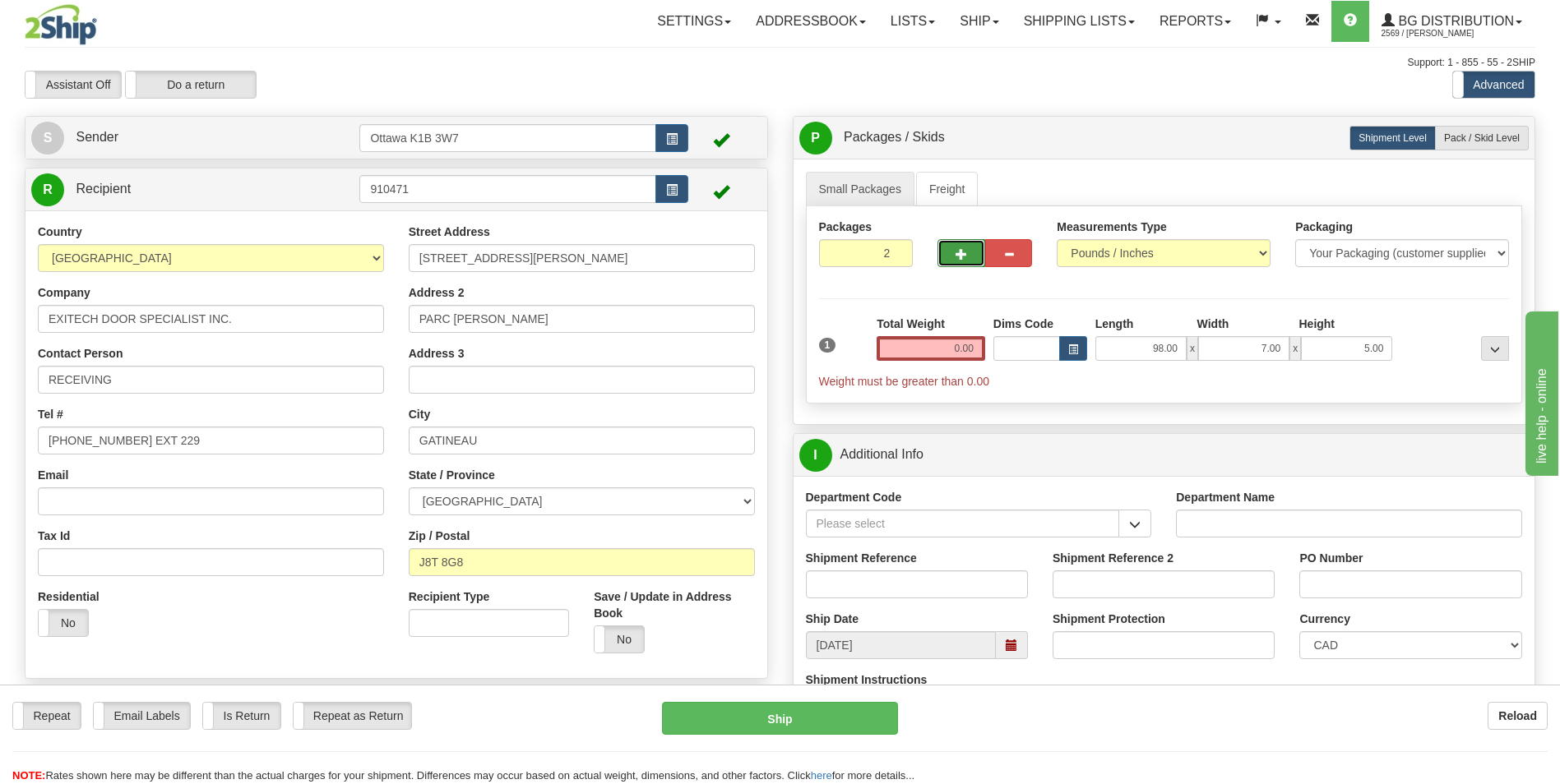
click at [963, 253] on span "button" at bounding box center [961, 254] width 11 height 10
click at [963, 259] on span "button" at bounding box center [961, 254] width 11 height 10
type input "4"
click at [1520, 130] on label "Pack / Skid Level Pack.." at bounding box center [1483, 138] width 94 height 24
radio input "true"
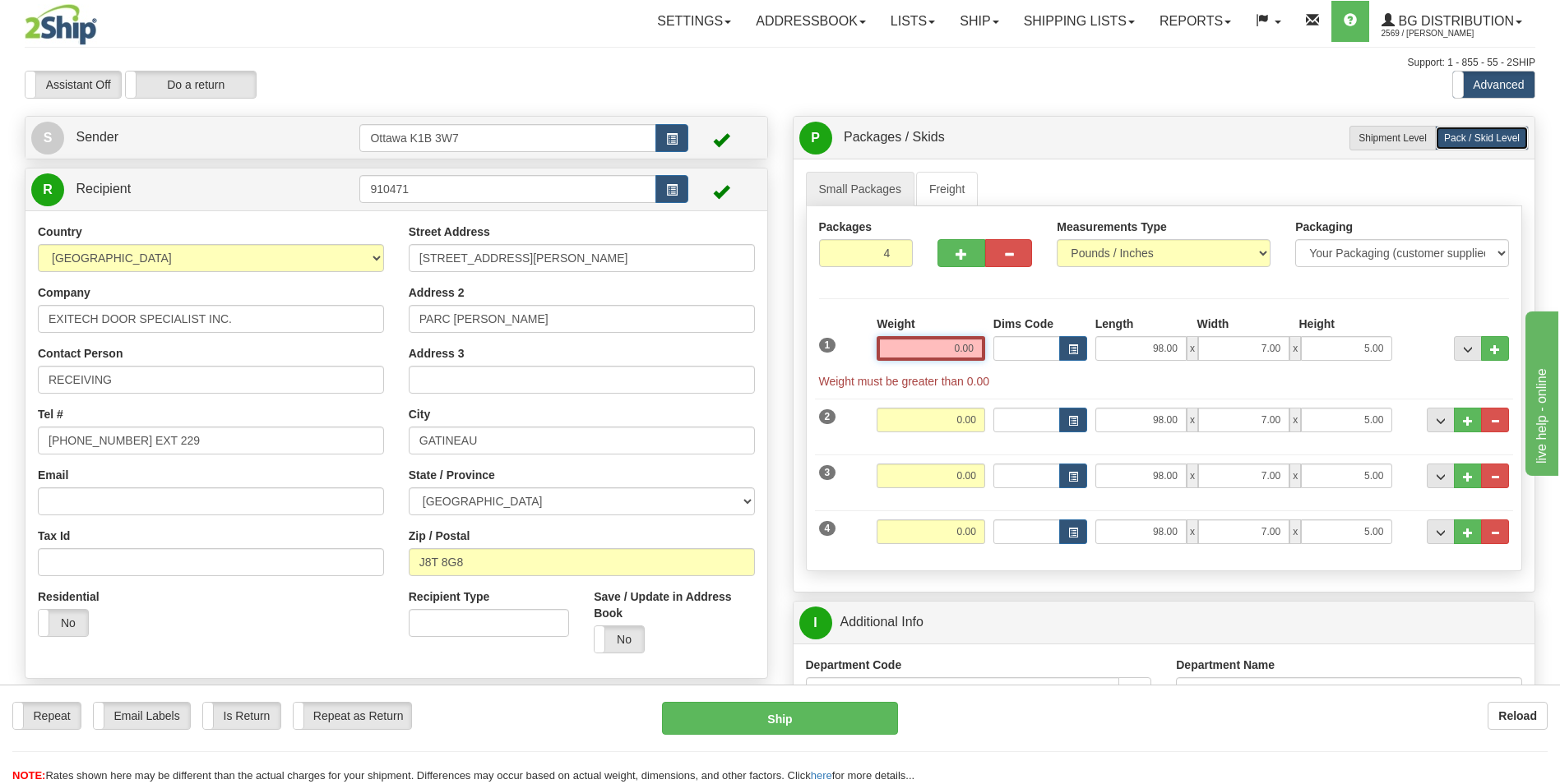
click at [934, 352] on input "0.00" at bounding box center [931, 348] width 109 height 24
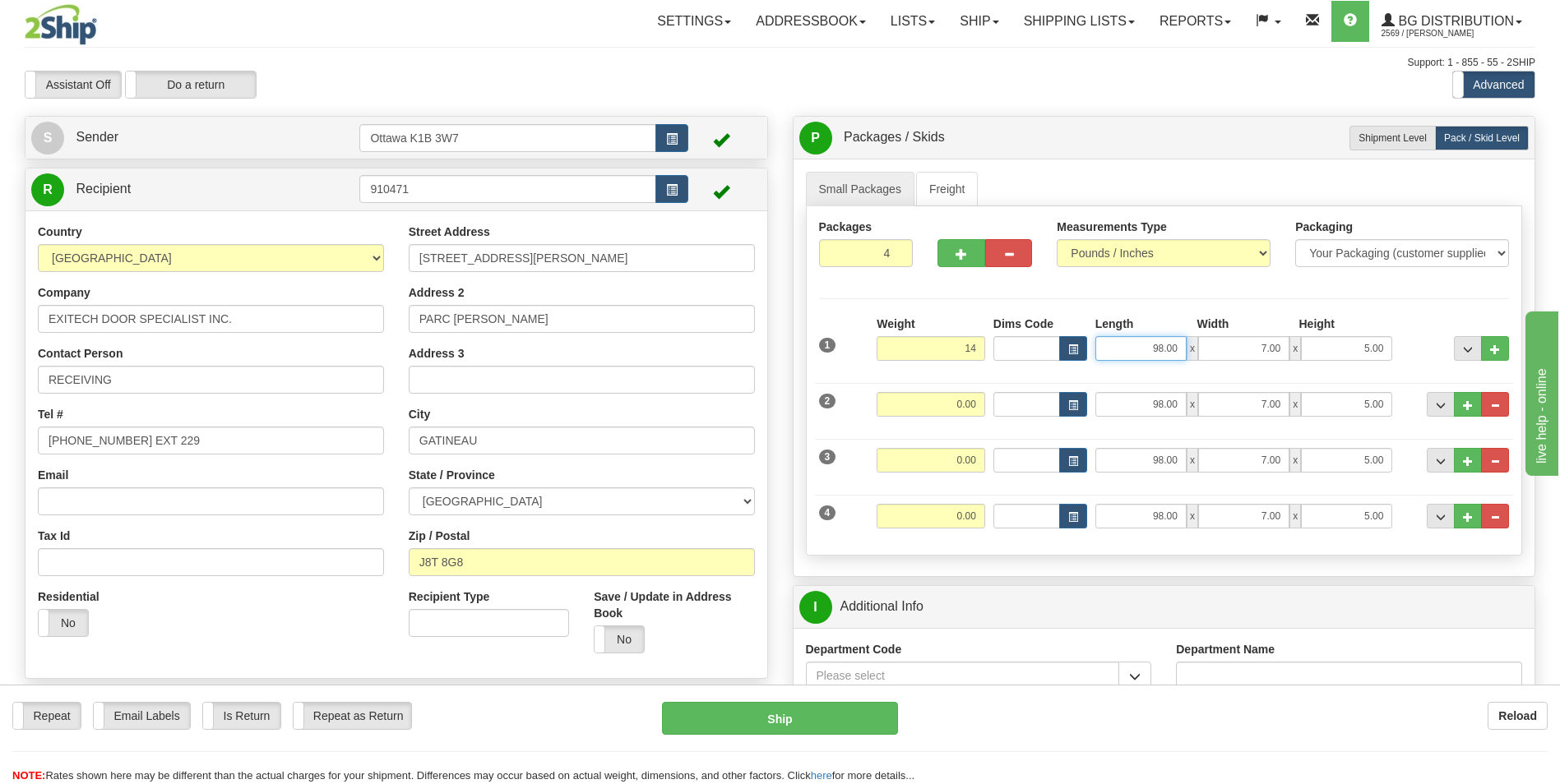
type input "14.00"
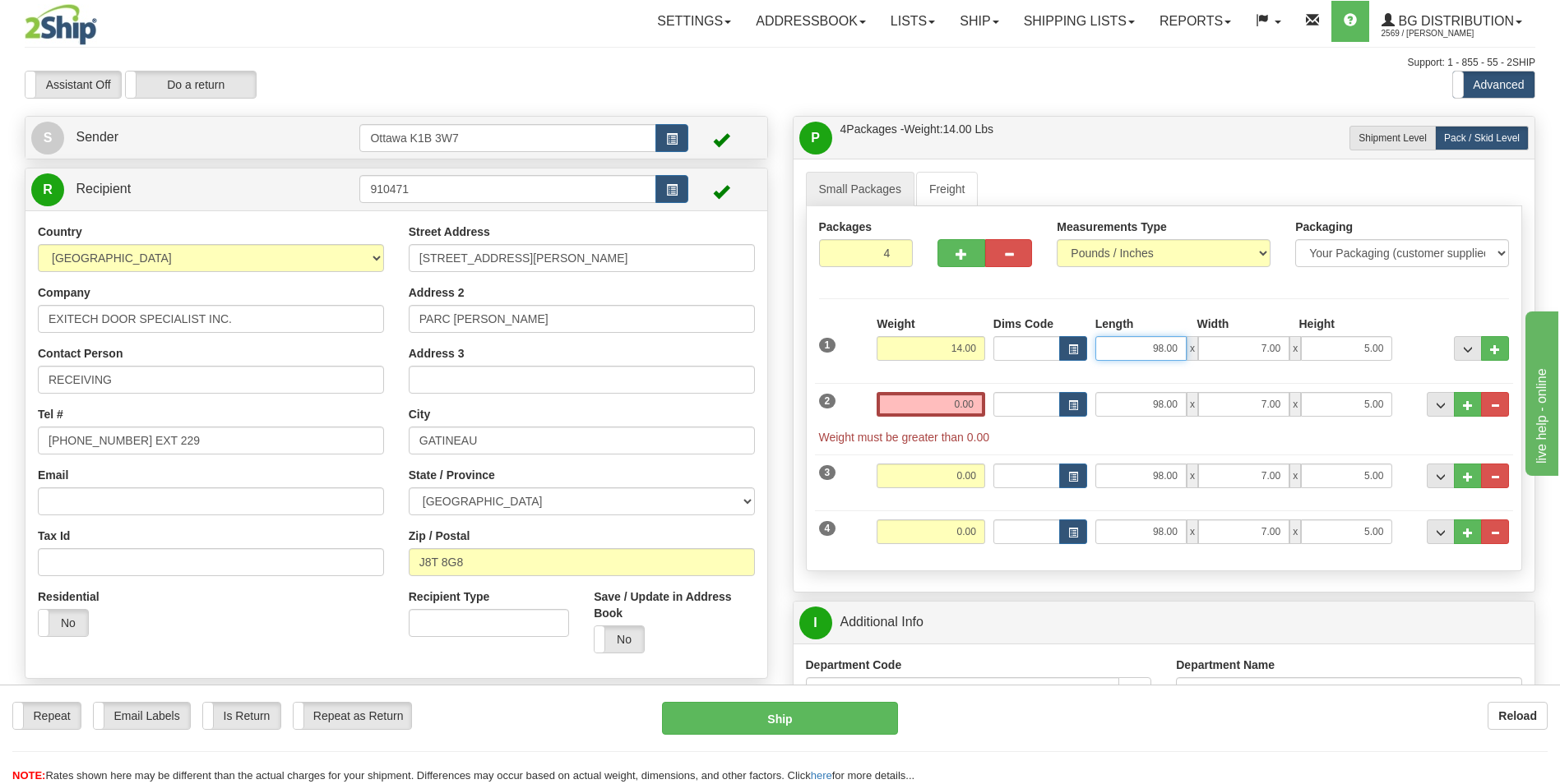
click at [1117, 352] on input "98.00" at bounding box center [1140, 348] width 91 height 24
drag, startPoint x: 1132, startPoint y: 351, endPoint x: 1210, endPoint y: 344, distance: 78.3
click at [1206, 343] on div "98.00 x 7.00 x 5.00" at bounding box center [1244, 348] width 298 height 24
type input "41.00"
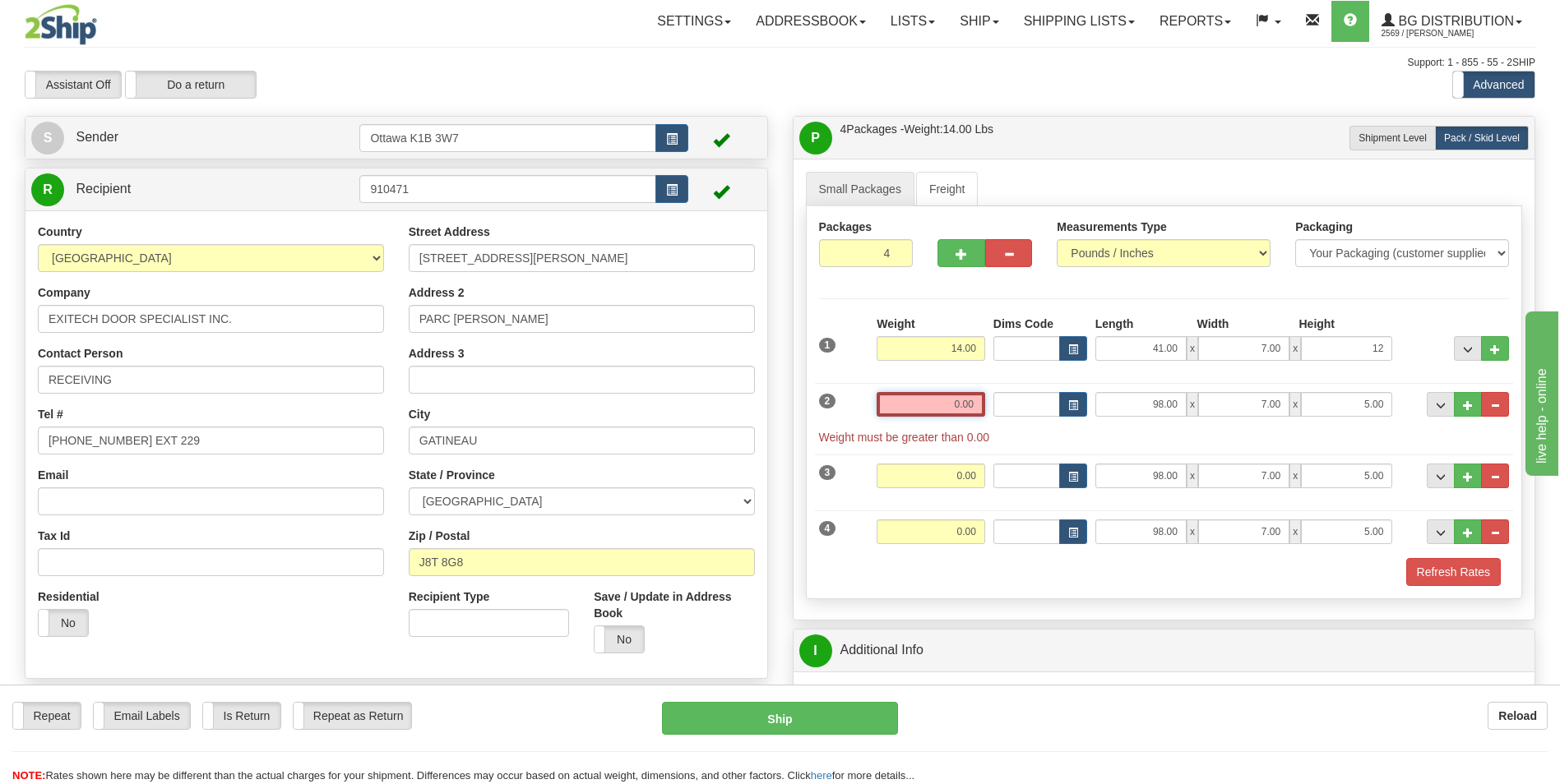
type input "12.00"
click at [939, 407] on input "0.00" at bounding box center [931, 405] width 109 height 24
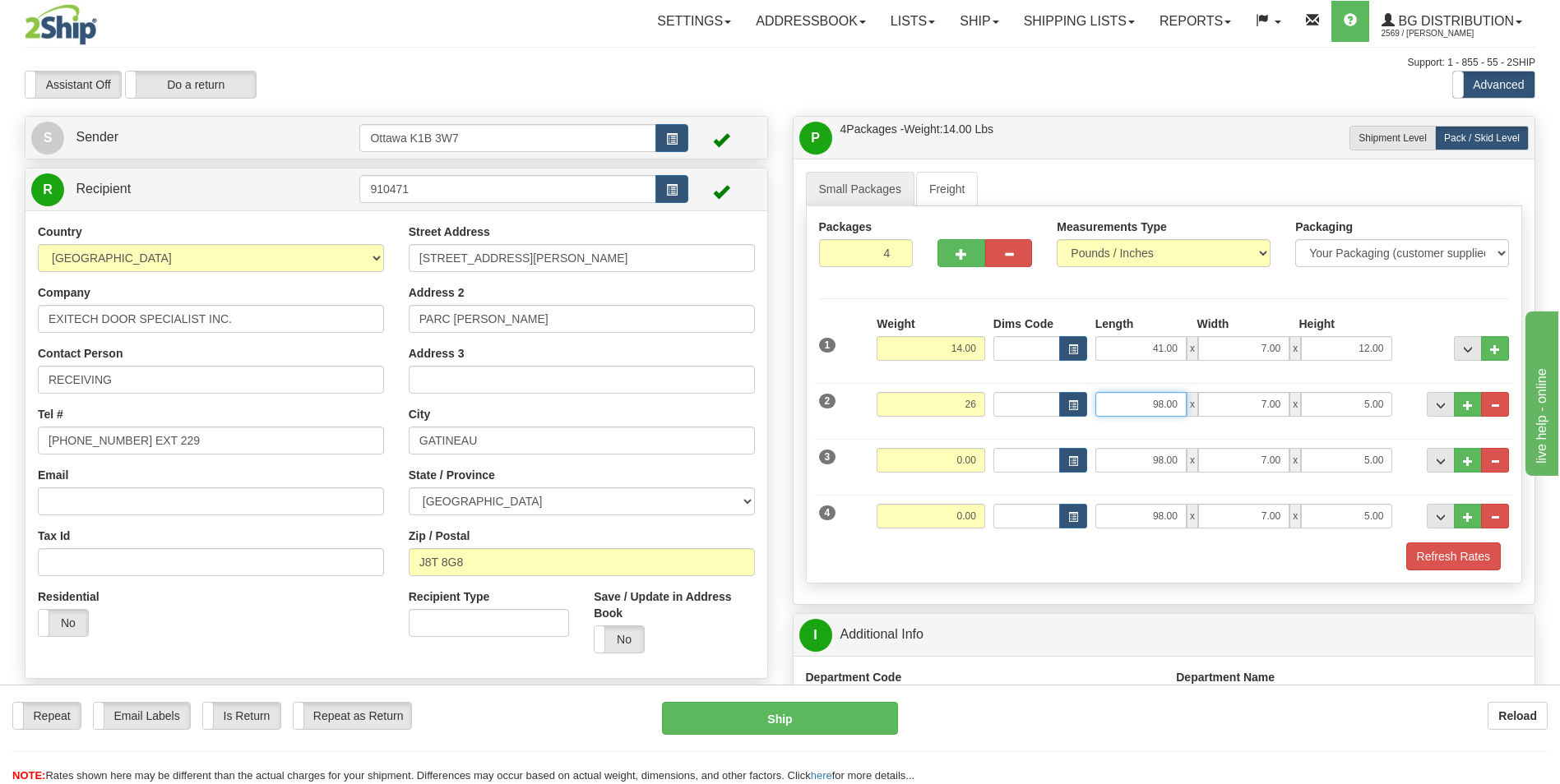
type input "26.00"
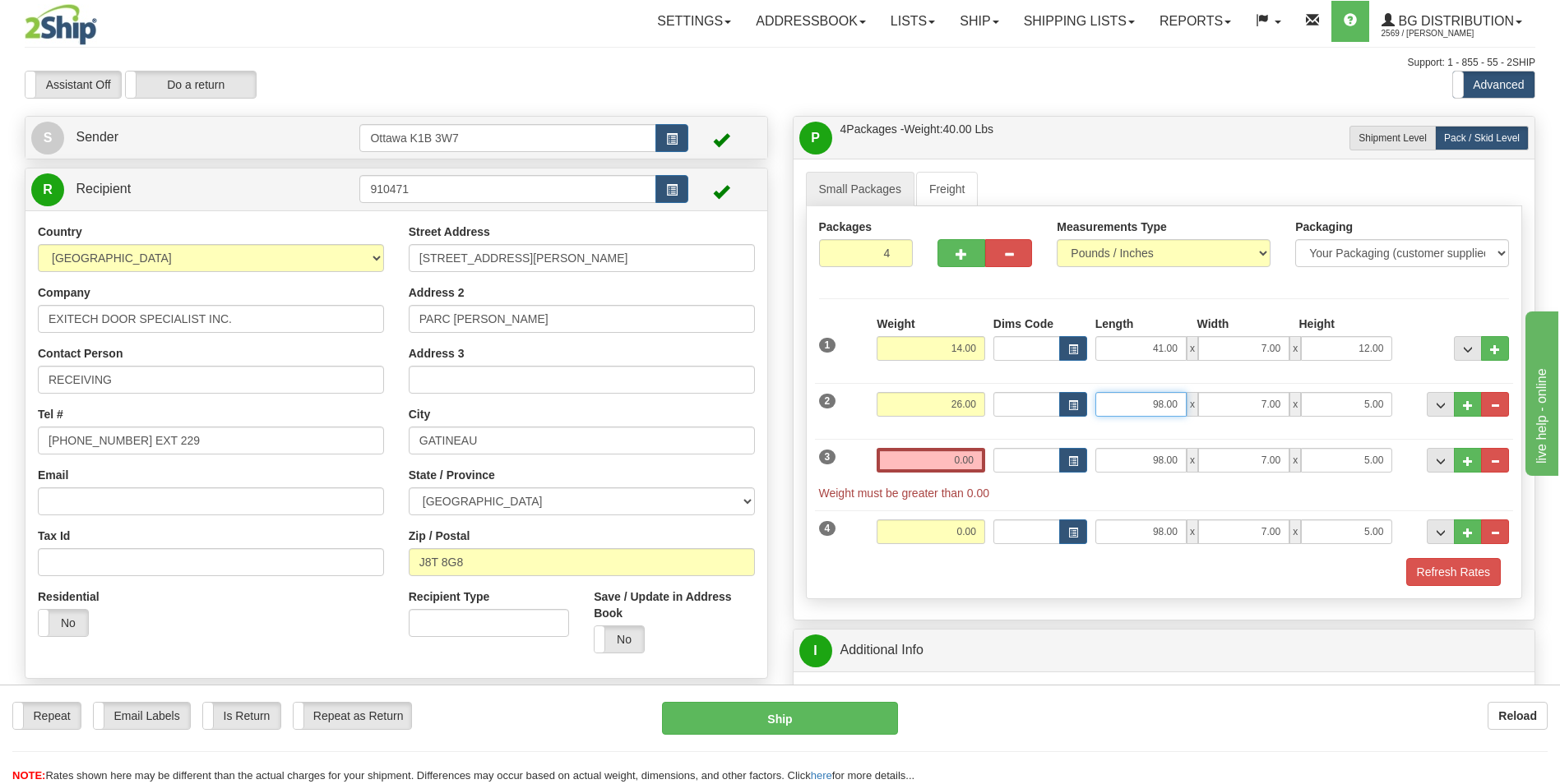
drag, startPoint x: 1145, startPoint y: 406, endPoint x: 1204, endPoint y: 400, distance: 59.3
click at [1204, 400] on div "98.00 x 7.00 x 5.00" at bounding box center [1244, 405] width 298 height 24
type input "10.00"
type input "7.00"
type input "8.00"
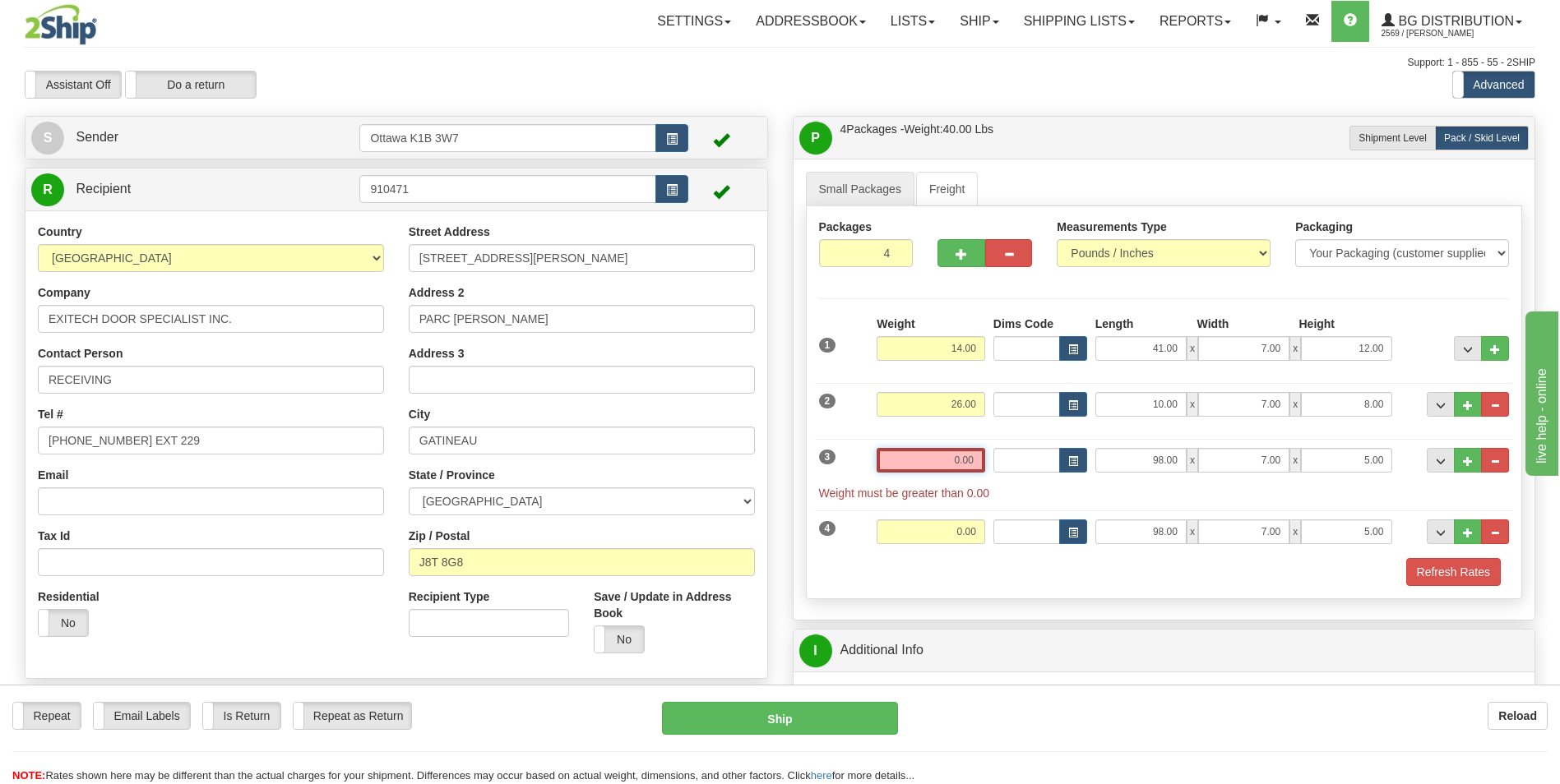
click at [961, 462] on input "0.00" at bounding box center [931, 460] width 109 height 24
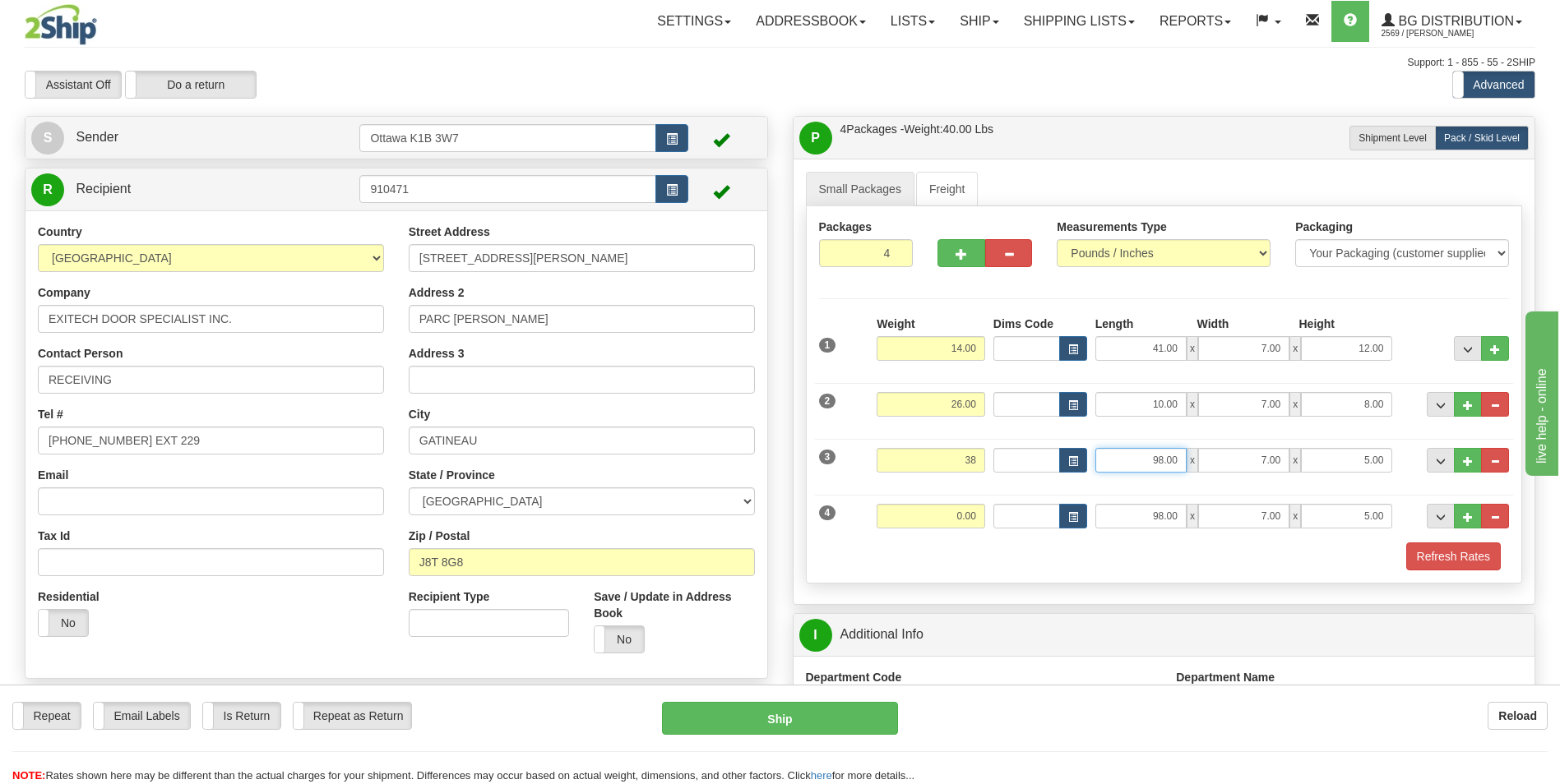
type input "38.00"
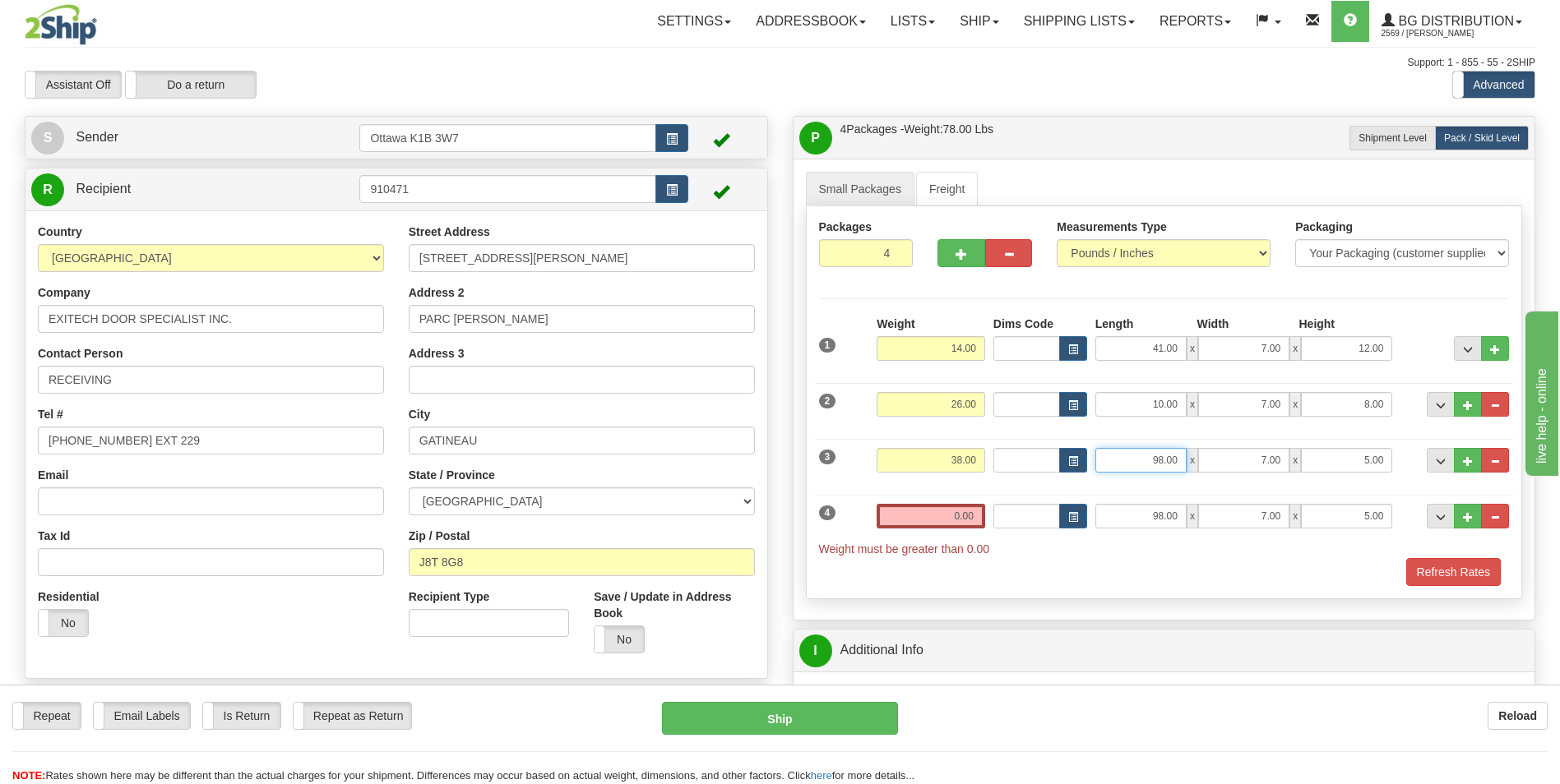
drag, startPoint x: 1146, startPoint y: 462, endPoint x: 1214, endPoint y: 475, distance: 69.2
click at [1214, 475] on div "3 Weight 38.00 Dims Code Length Width Height" at bounding box center [1164, 458] width 699 height 55
type input "17.00"
type input "13.00"
type input "15.00"
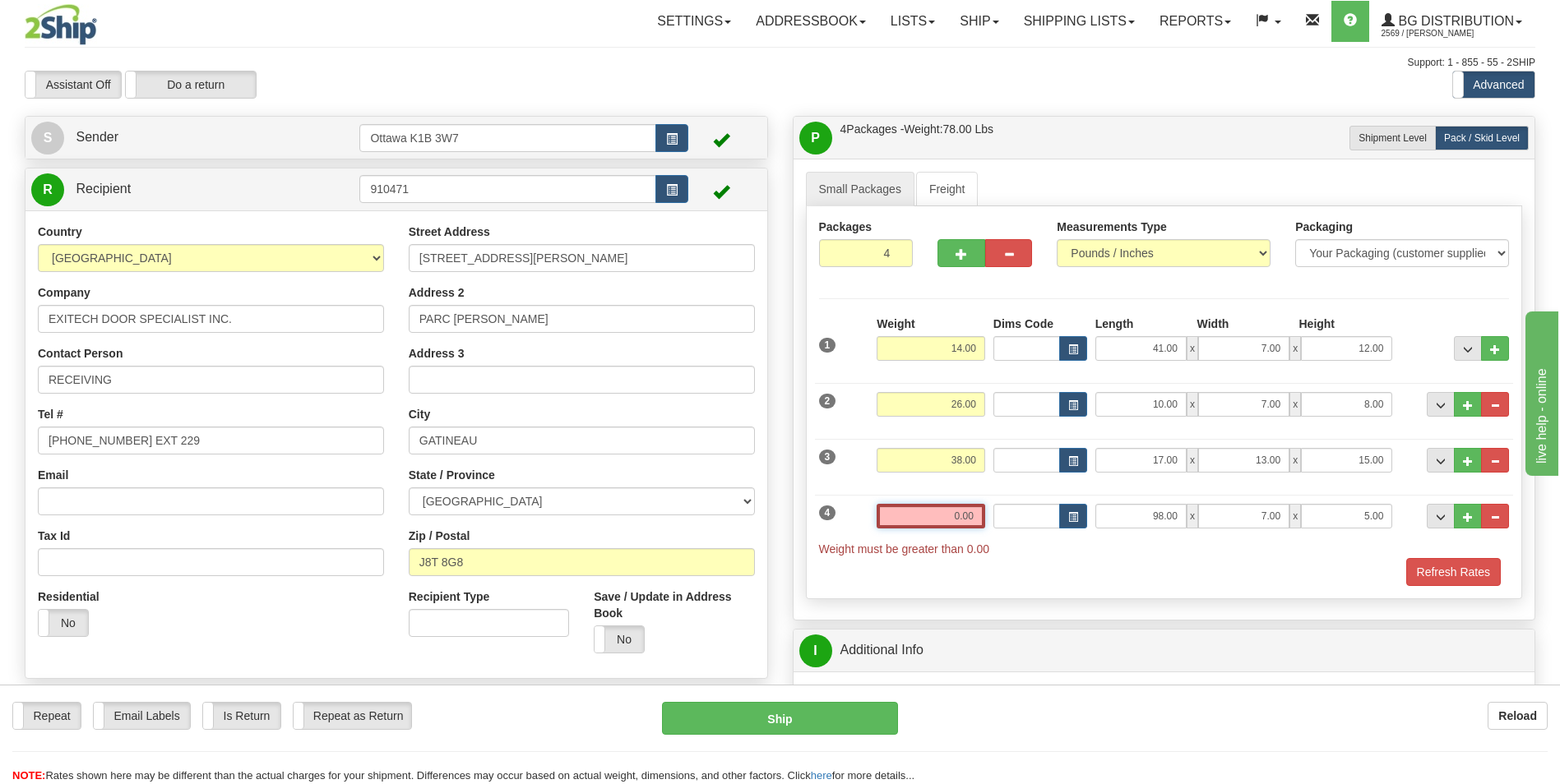
click at [953, 525] on input "0.00" at bounding box center [931, 516] width 109 height 24
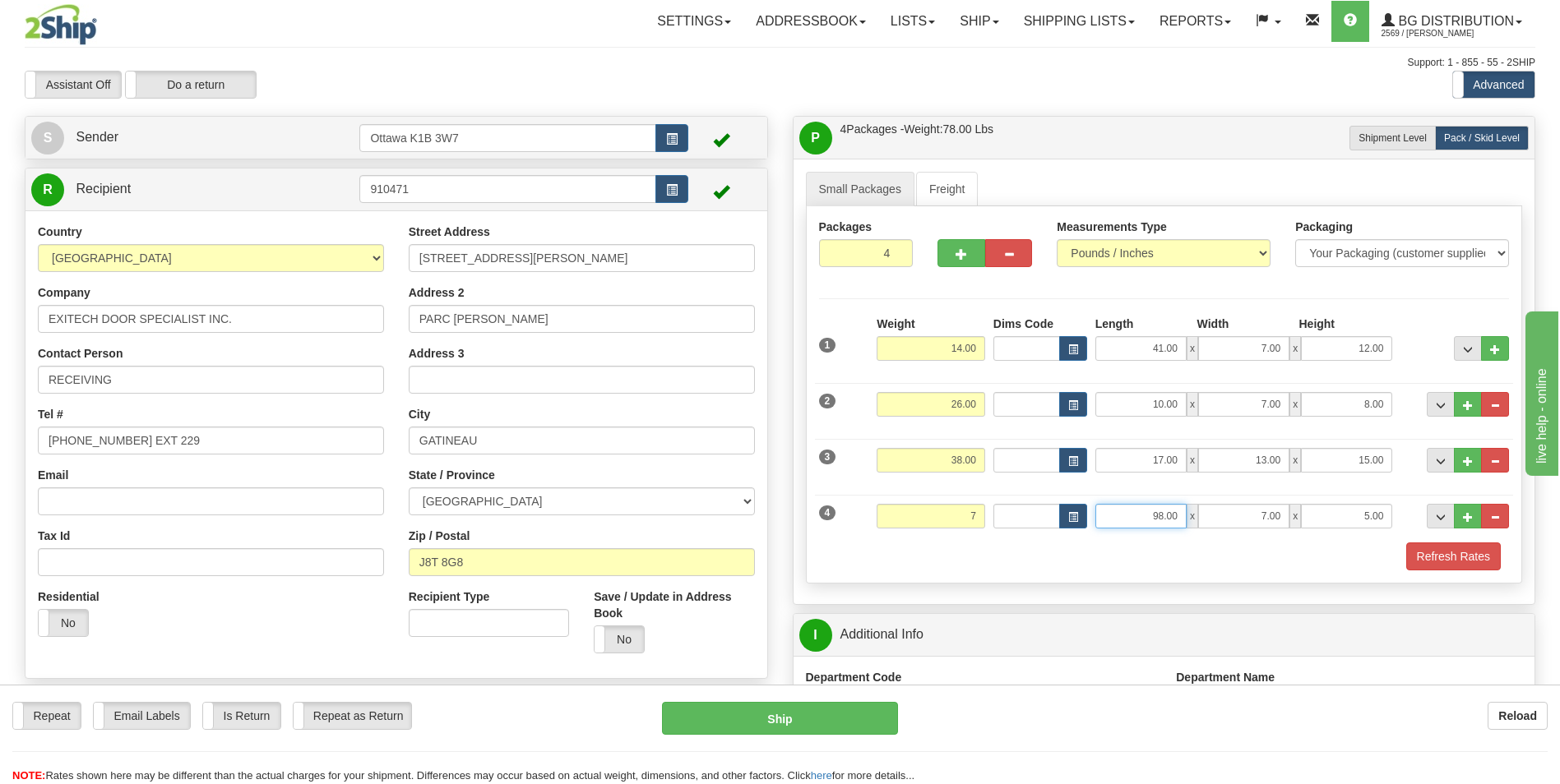
type input "7.00"
drag, startPoint x: 1165, startPoint y: 518, endPoint x: 1320, endPoint y: 506, distance: 155.5
click at [1320, 506] on div "98.00 x 7.00 x 5.00" at bounding box center [1244, 516] width 298 height 24
type input "28.00"
type input "4.00"
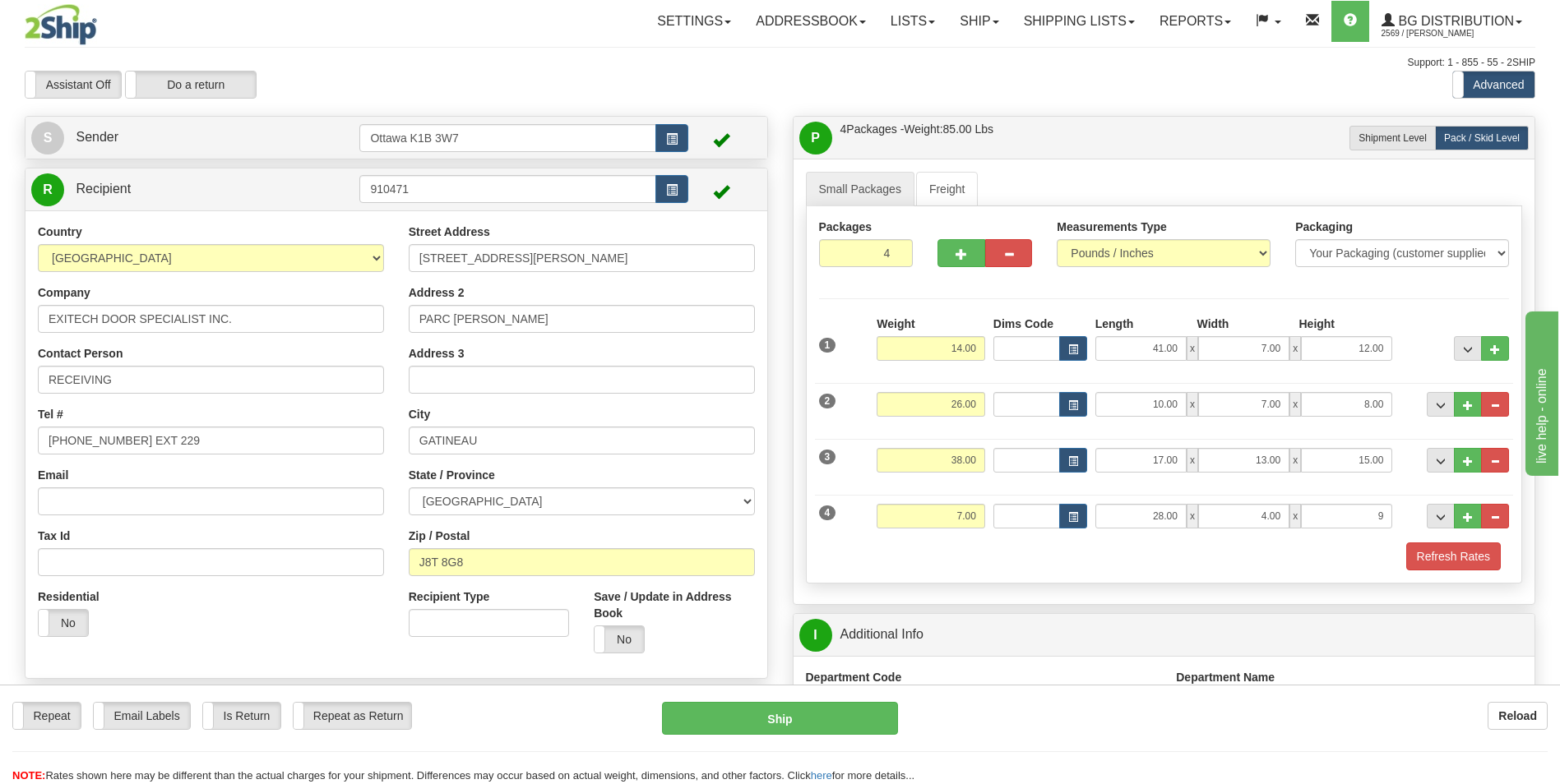
type input "9.00"
click at [1119, 559] on div "Refresh Rates" at bounding box center [1164, 557] width 699 height 28
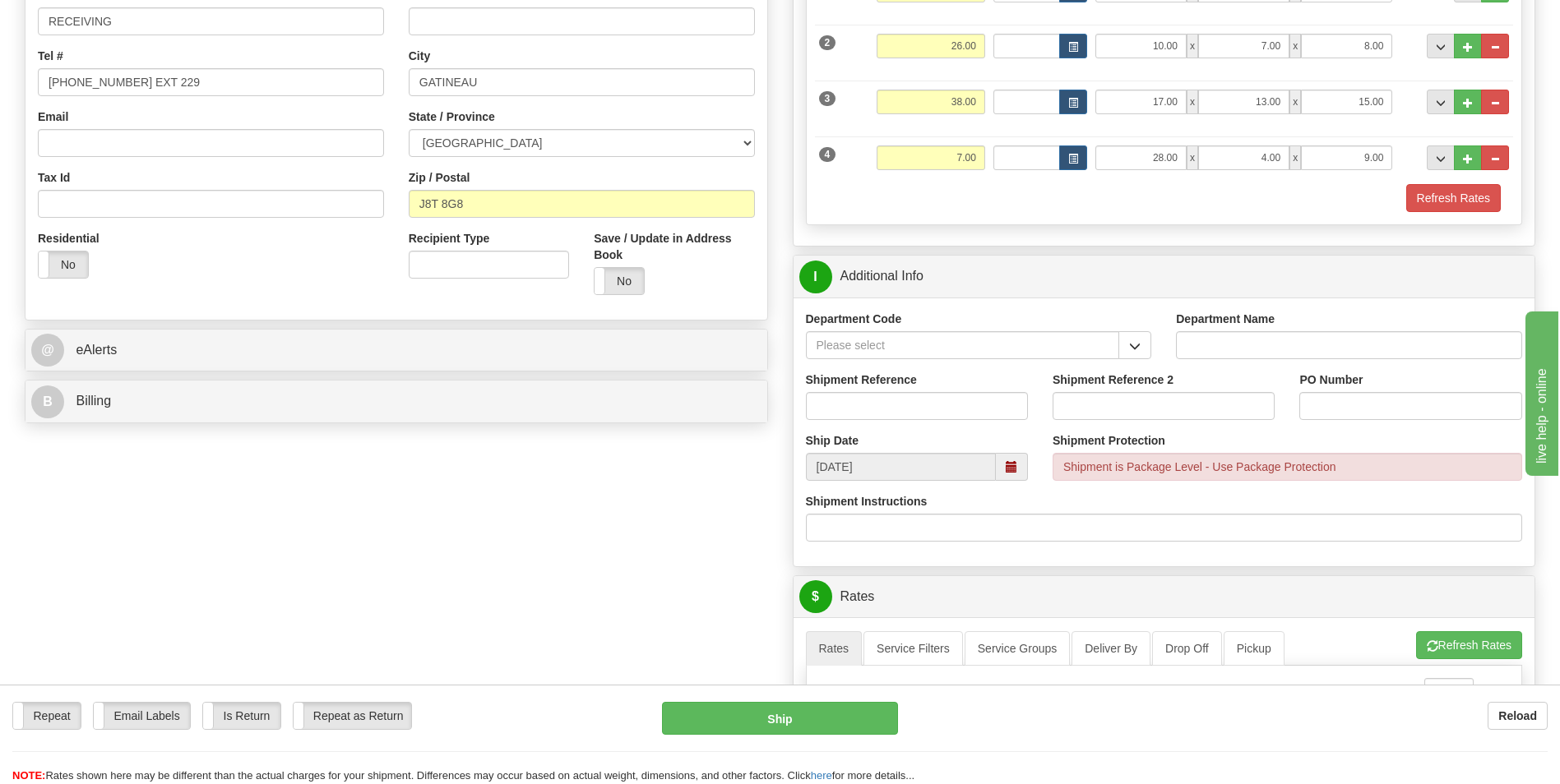
scroll to position [329, 0]
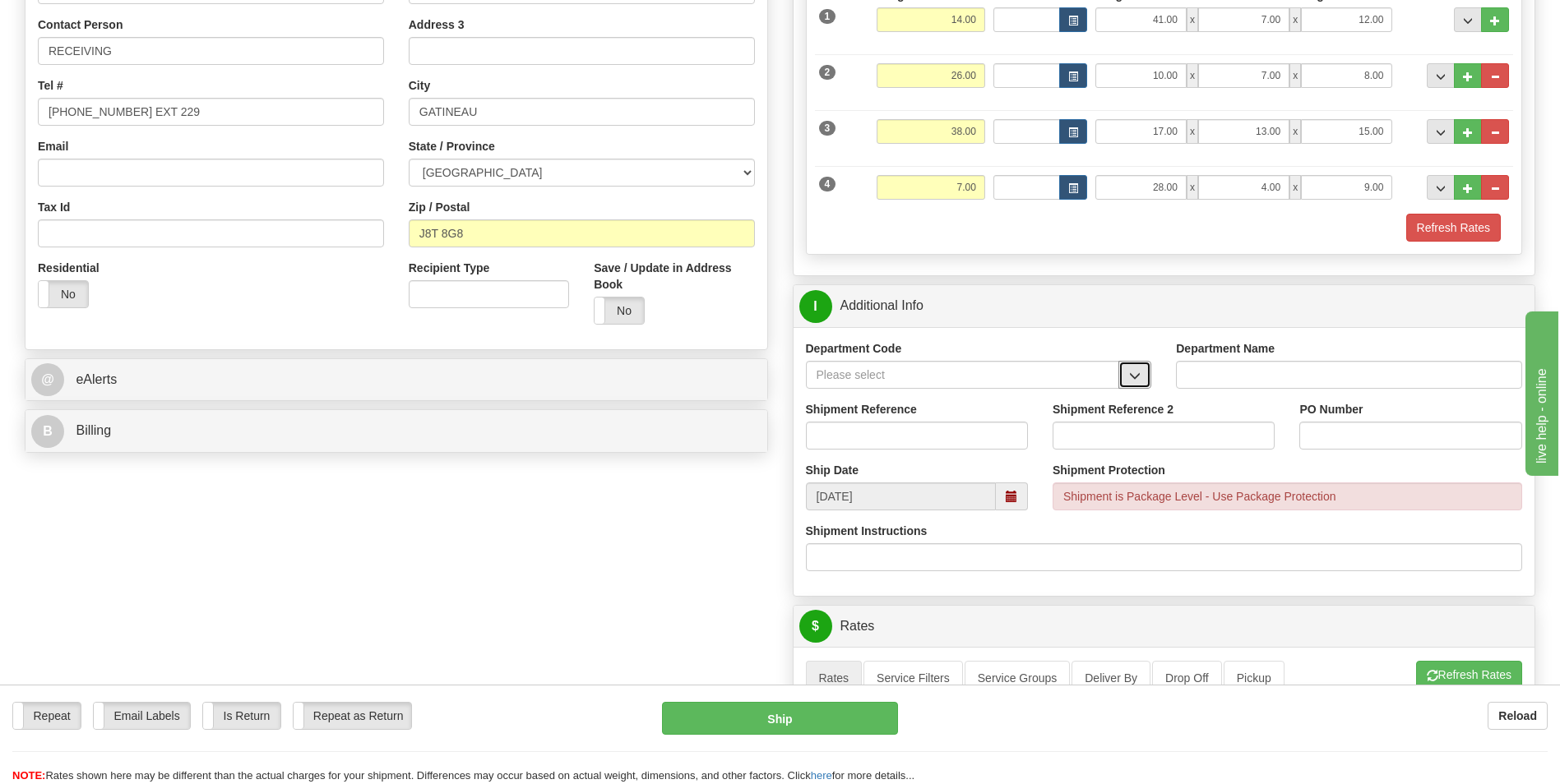
drag, startPoint x: 1143, startPoint y: 379, endPoint x: 1086, endPoint y: 348, distance: 64.9
click at [1143, 379] on button "button" at bounding box center [1135, 375] width 33 height 28
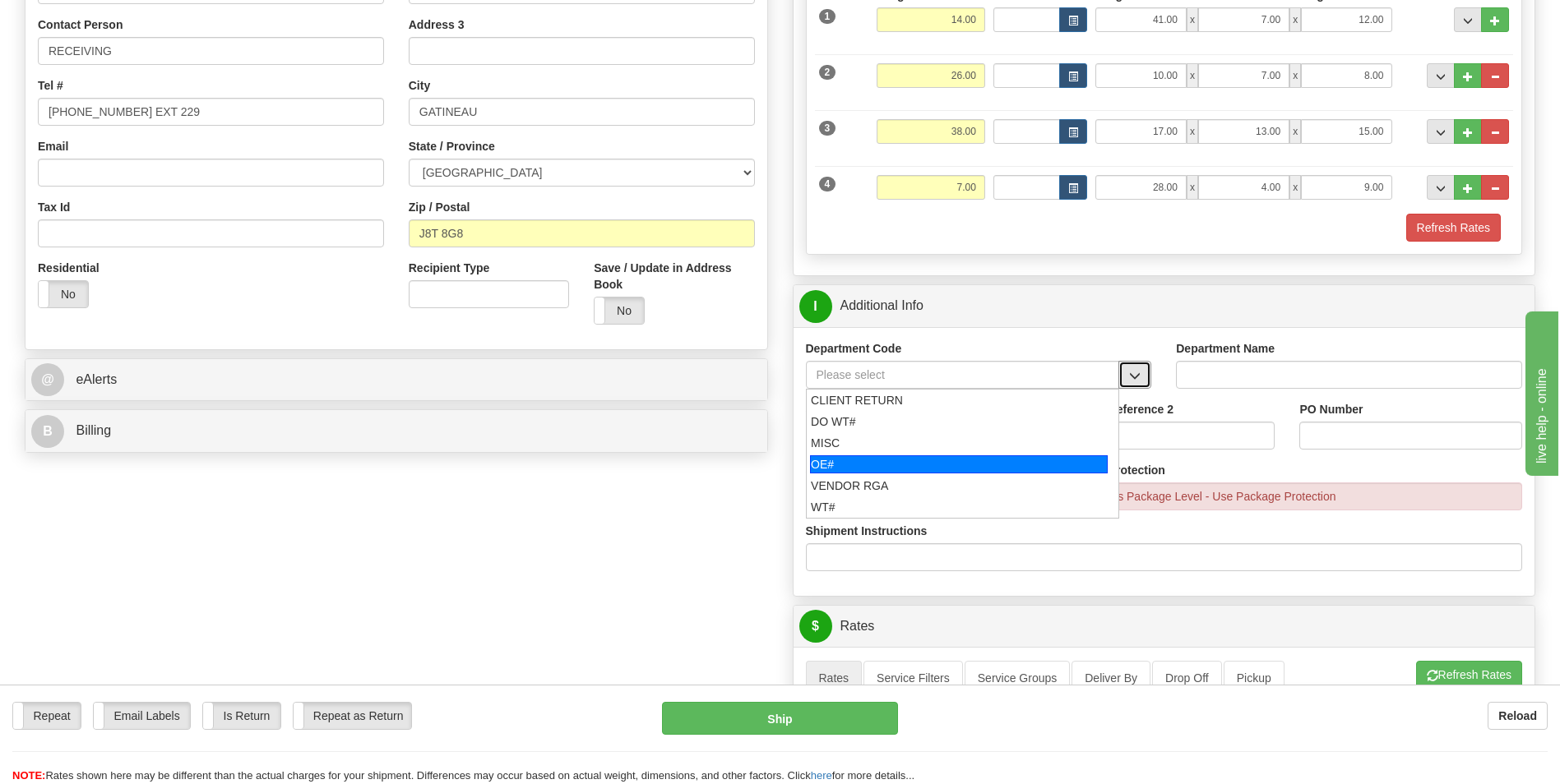
click at [833, 455] on div "OE#" at bounding box center [959, 464] width 298 height 18
type input "OE#"
type input "ORDERS"
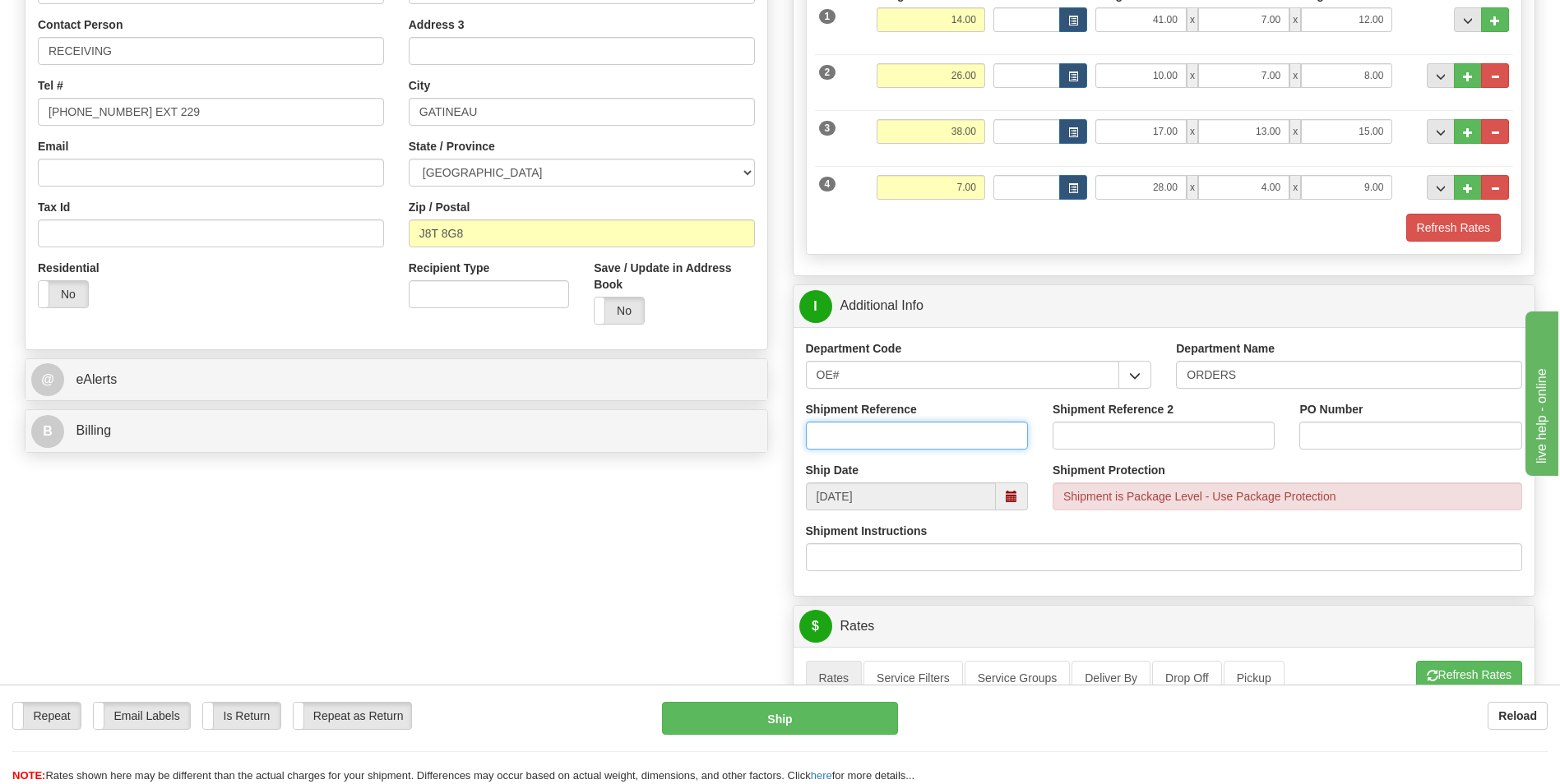
click at [892, 438] on input "Shipment Reference" at bounding box center [917, 436] width 222 height 28
type input "10198799-00"
click at [1405, 440] on input "PO Number" at bounding box center [1410, 436] width 222 height 28
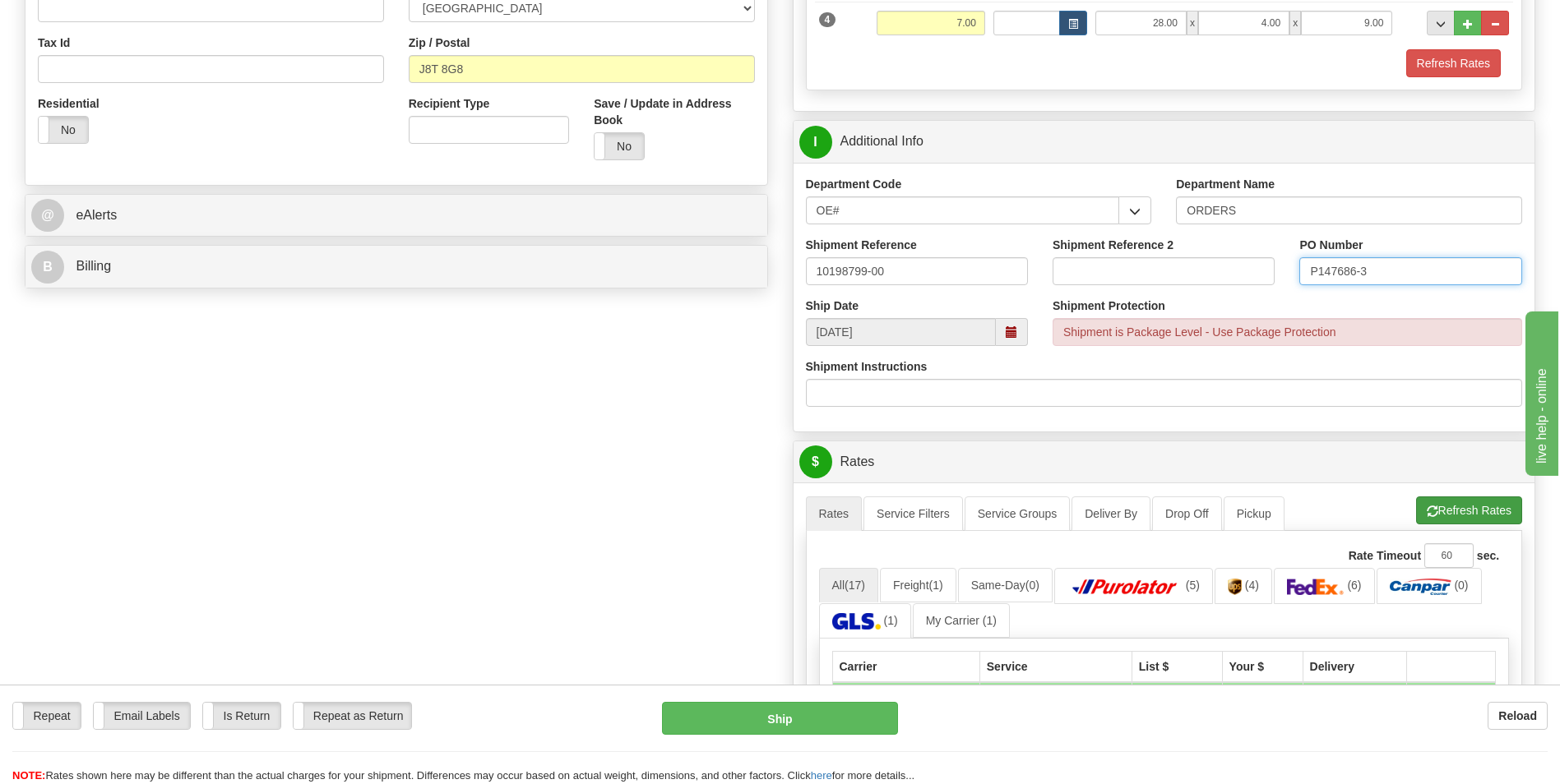
type input "P147686-3"
click at [1477, 501] on button "Refresh Rates" at bounding box center [1469, 511] width 106 height 28
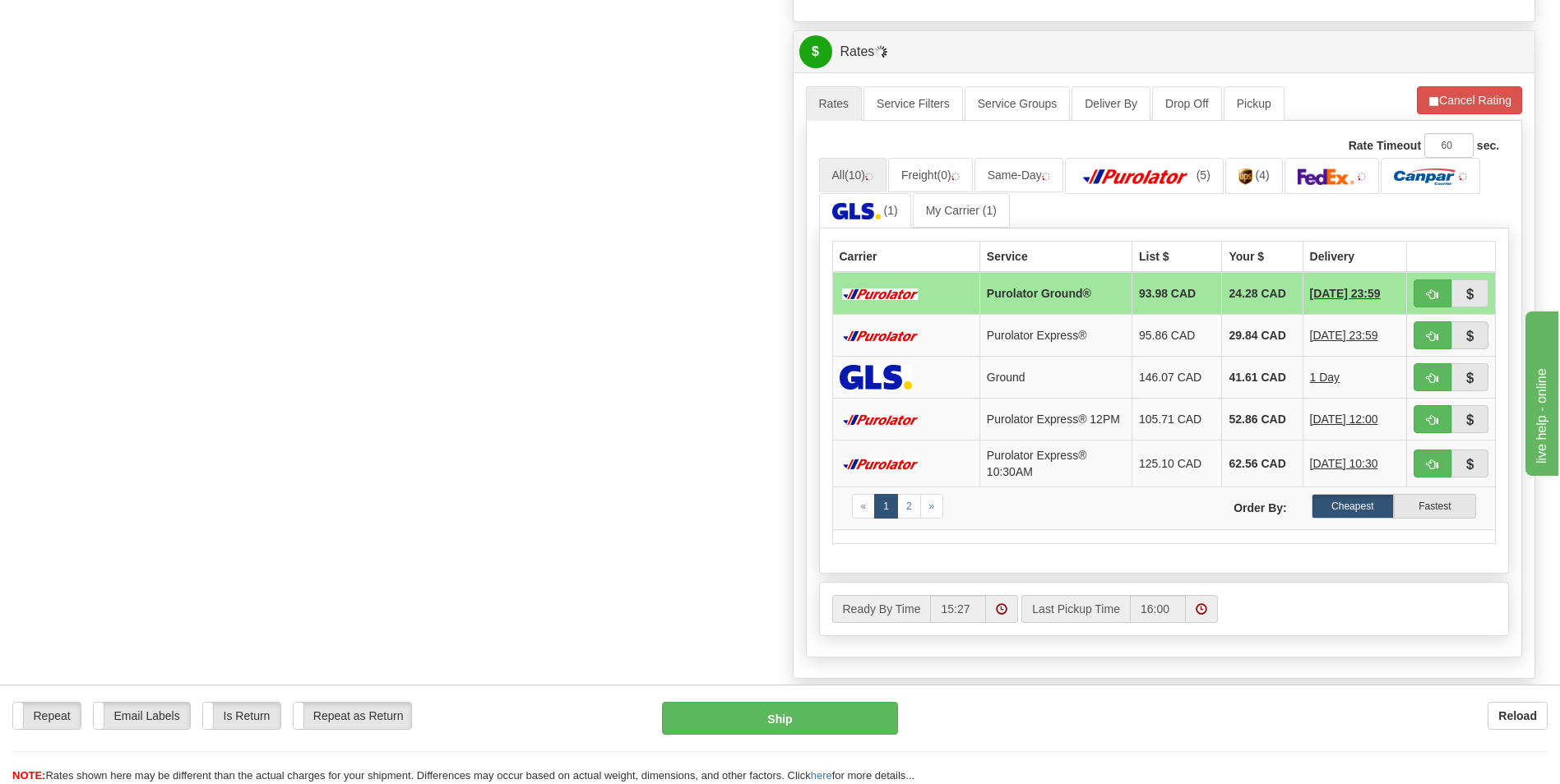
scroll to position [904, 0]
click at [1428, 296] on span "button" at bounding box center [1432, 294] width 11 height 10
type input "260"
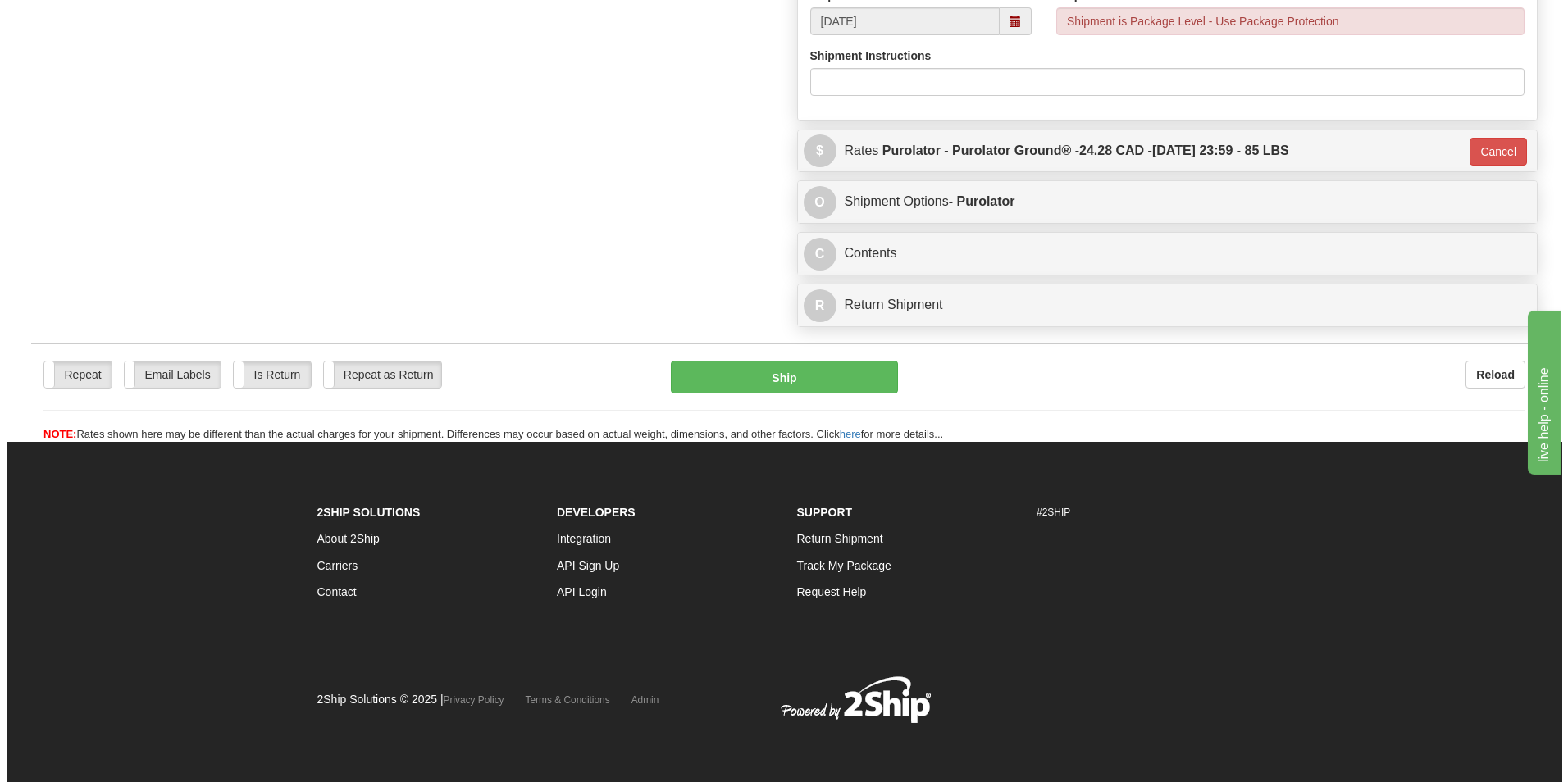
scroll to position [802, 0]
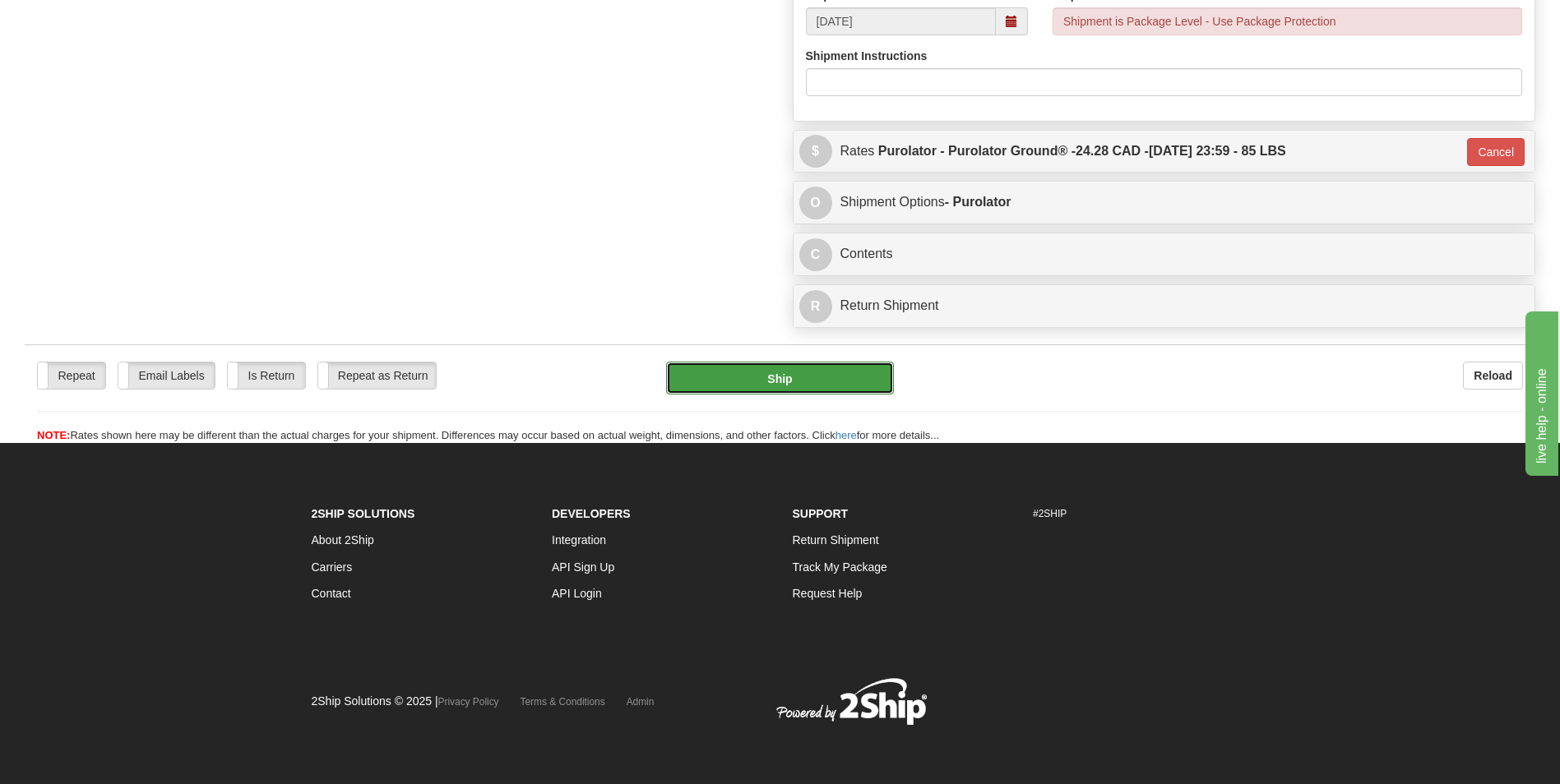
click at [774, 374] on button "Ship" at bounding box center [779, 379] width 227 height 33
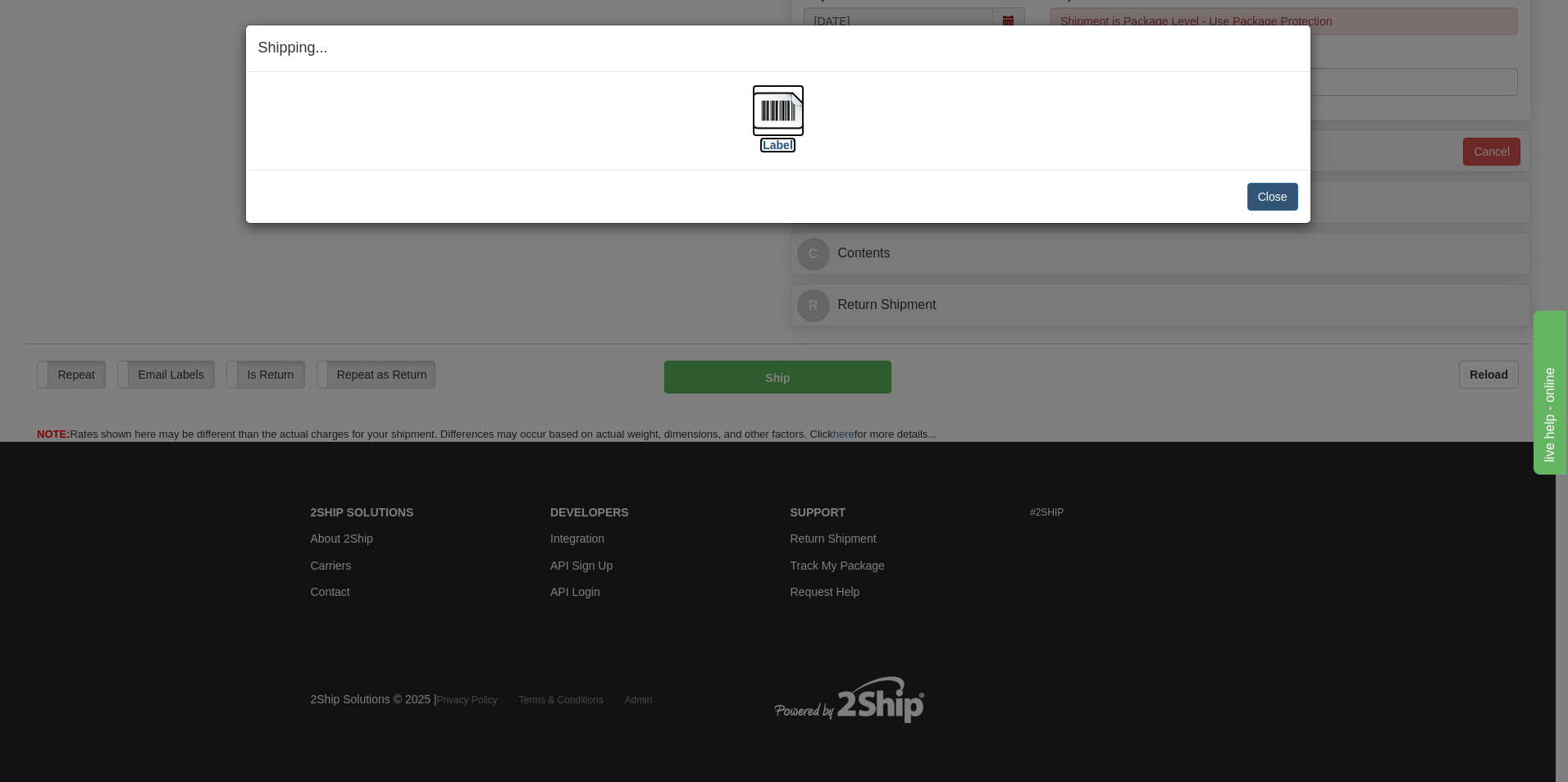
click at [778, 141] on label "[Label]" at bounding box center [778, 145] width 37 height 16
click at [1284, 189] on button "Close" at bounding box center [1273, 197] width 51 height 28
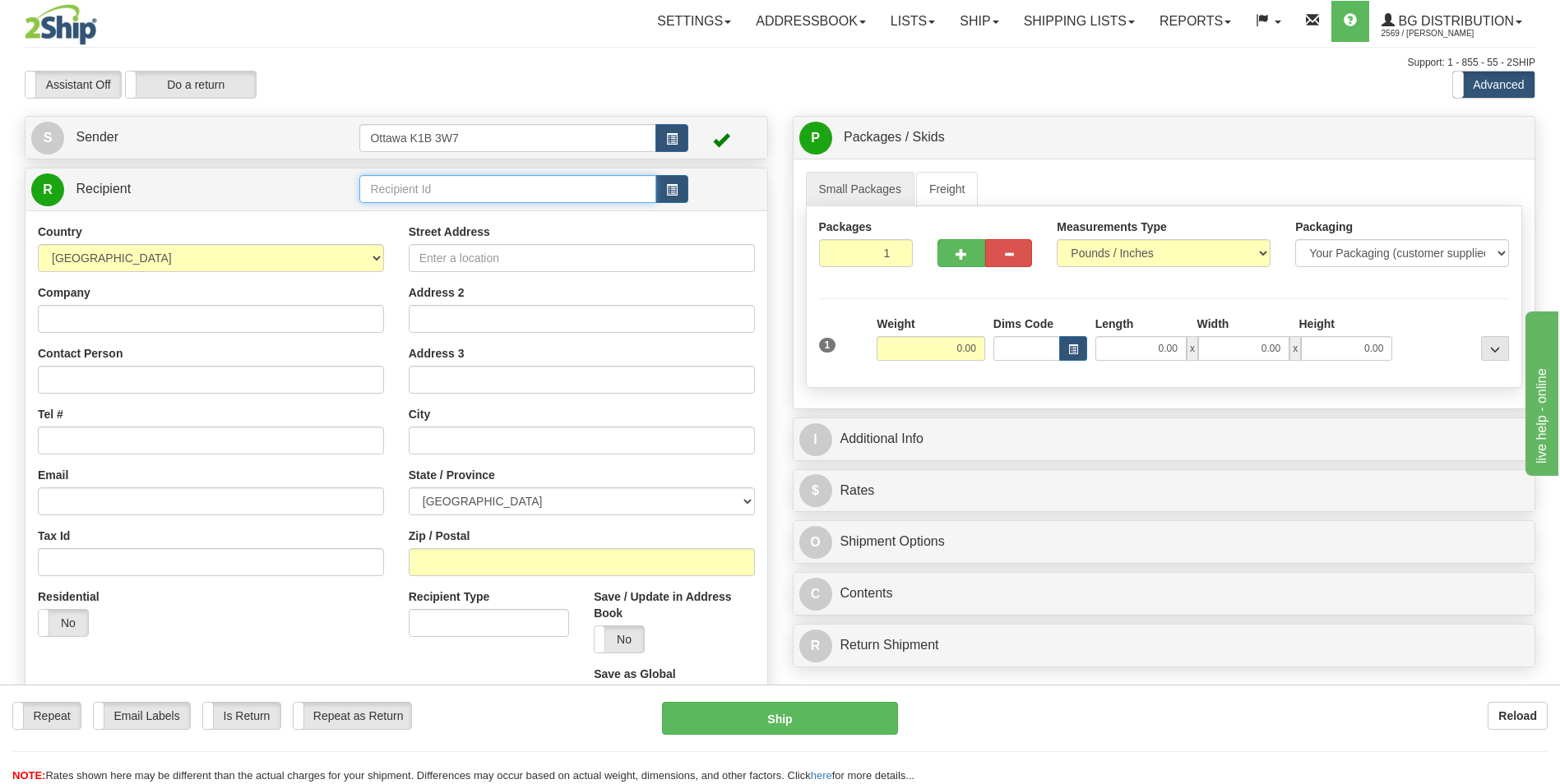
click at [465, 200] on input "text" at bounding box center [508, 189] width 296 height 28
click at [455, 50] on div "Toggle navigation Settings Shipping Preferences Fields Preferences New" at bounding box center [780, 467] width 1560 height 935
click at [457, 184] on input "text" at bounding box center [508, 189] width 296 height 28
click at [464, 211] on div "910992" at bounding box center [505, 214] width 280 height 18
type input "910992"
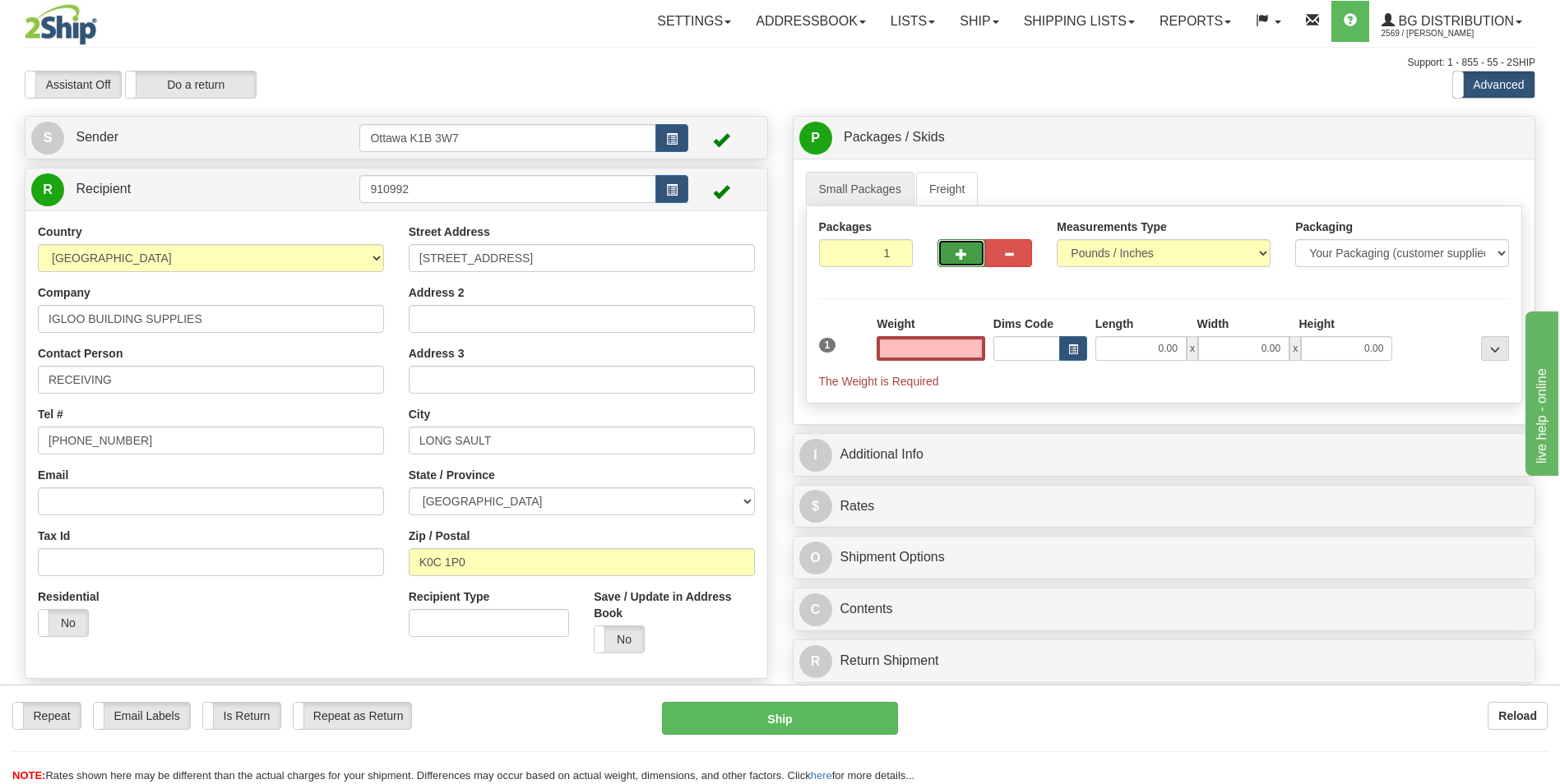
type input "0.00"
click at [961, 252] on span "button" at bounding box center [961, 254] width 11 height 10
type input "2"
click at [1483, 132] on span "Pack / Skid Level" at bounding box center [1482, 137] width 76 height 11
radio input "true"
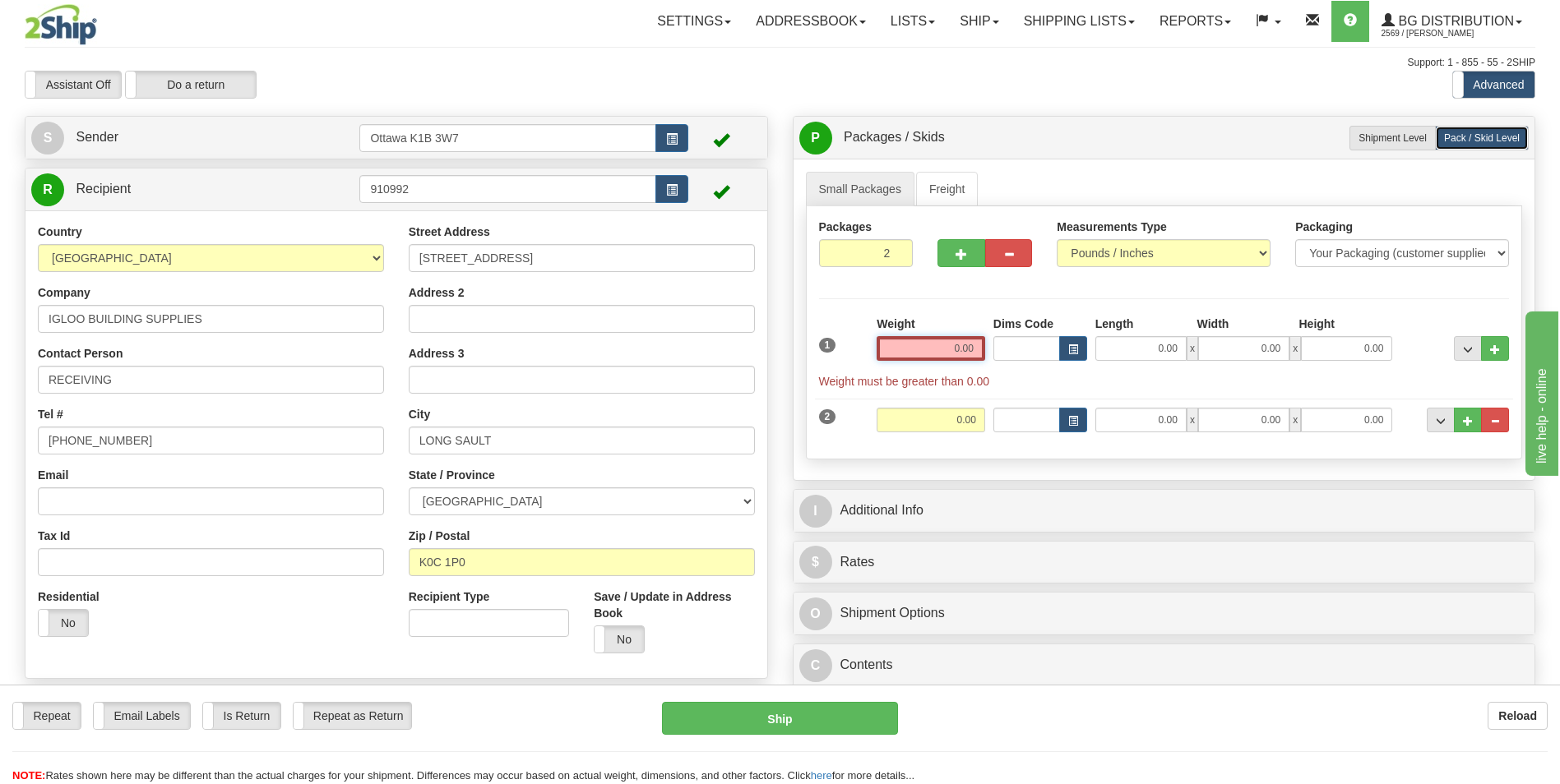
click at [931, 357] on input "0.00" at bounding box center [931, 348] width 109 height 24
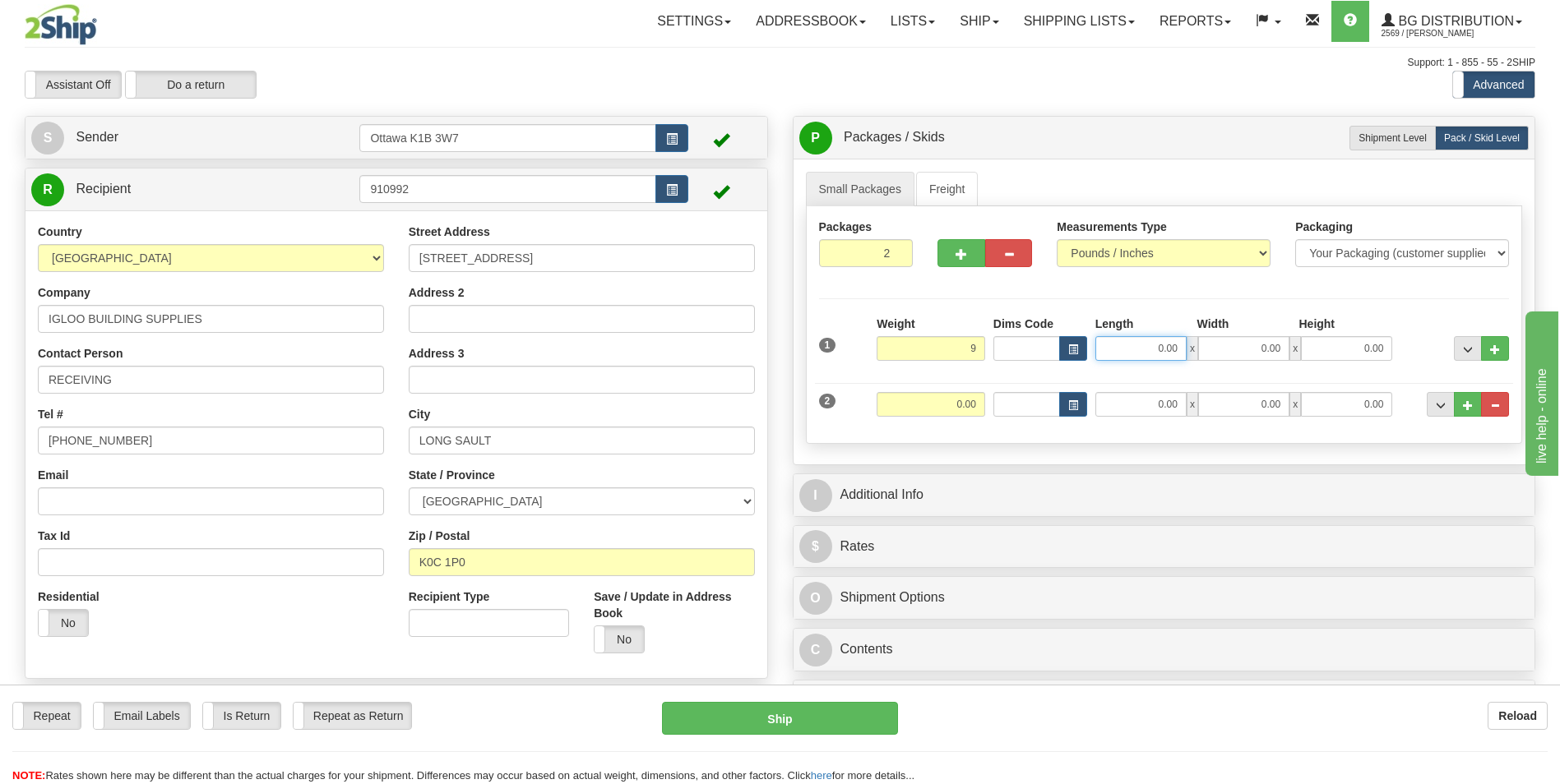
type input "9.00"
click at [1125, 343] on input "0.00" at bounding box center [1140, 348] width 91 height 24
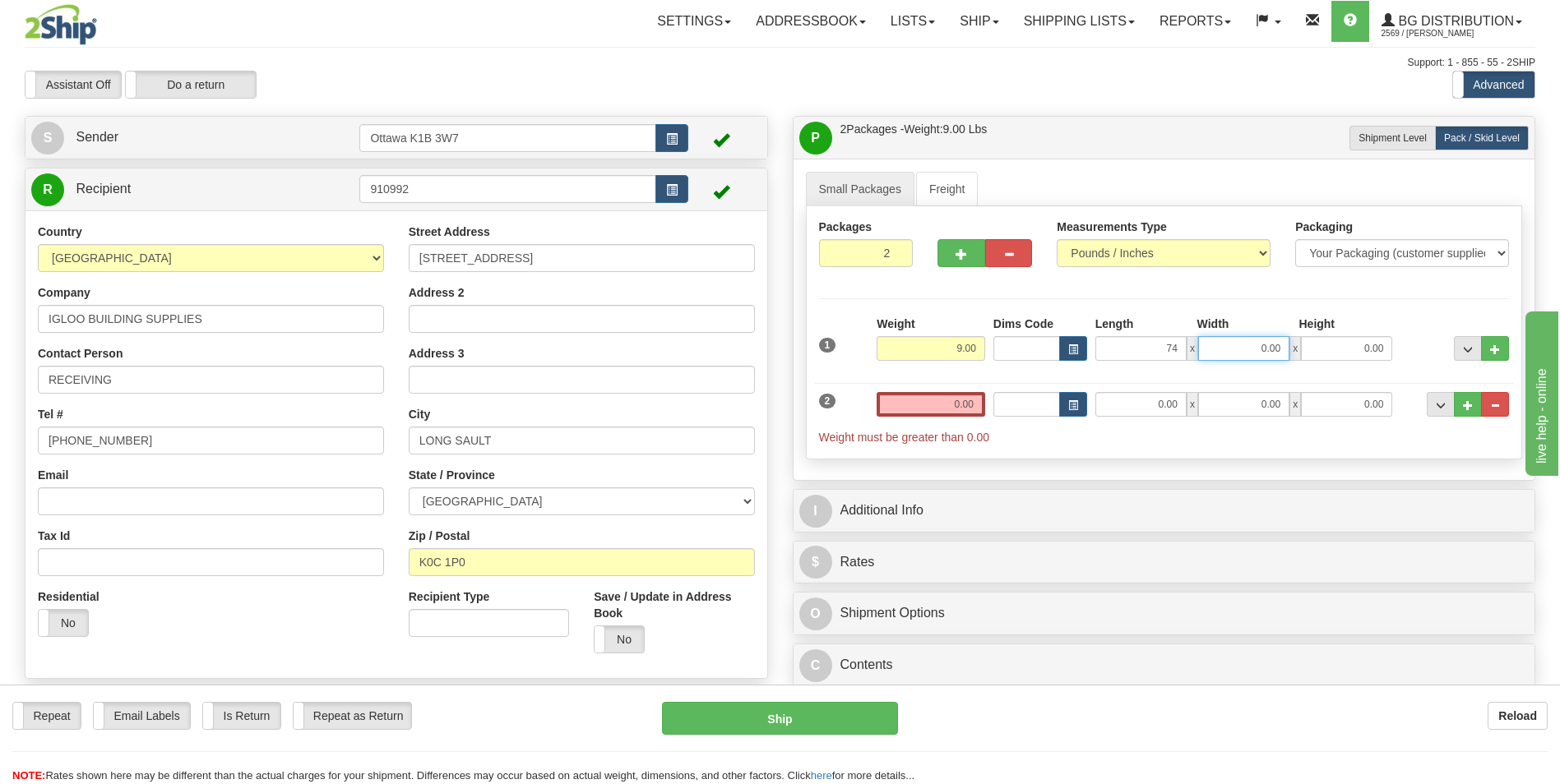
type input "74.00"
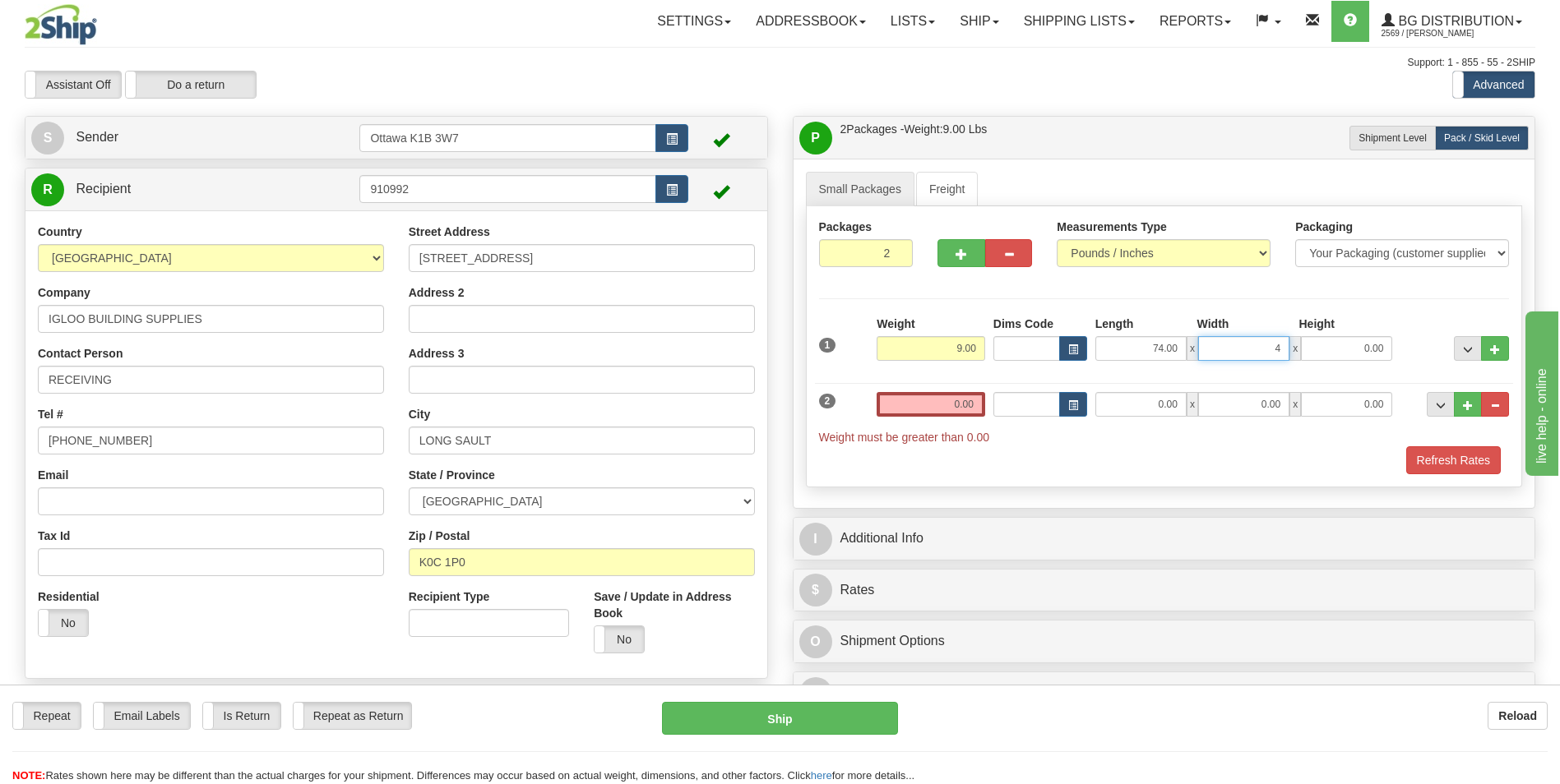
type input "4.50"
type input "3.00"
click at [953, 405] on input "0.00" at bounding box center [931, 405] width 109 height 24
click at [966, 410] on input "text" at bounding box center [931, 405] width 109 height 24
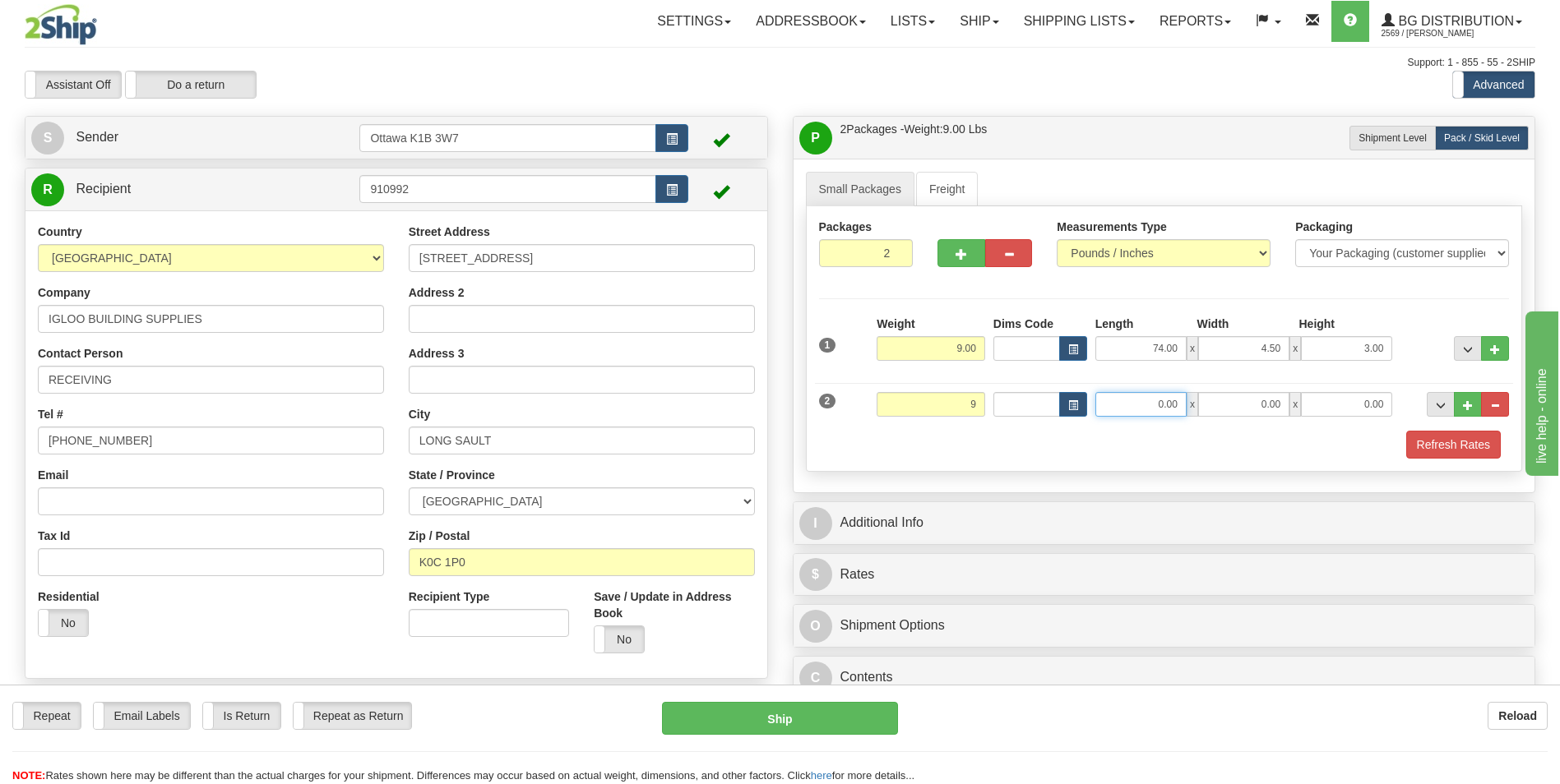
type input "9.00"
click at [1164, 401] on input "0.00" at bounding box center [1140, 405] width 91 height 24
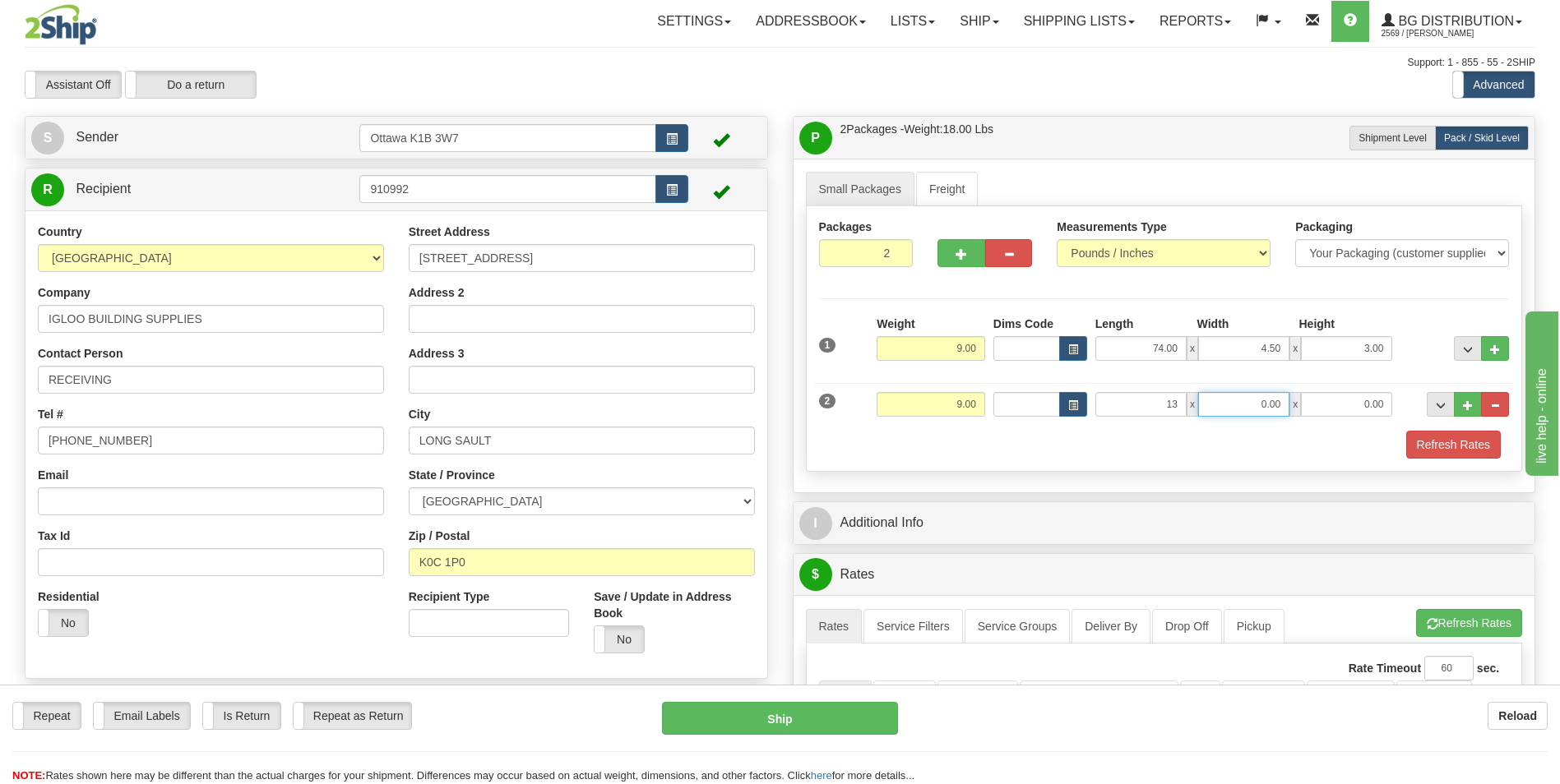
type input "13.00"
type input "10.00"
type input "7.00"
click at [975, 449] on div "Refresh Rates" at bounding box center [1164, 445] width 699 height 28
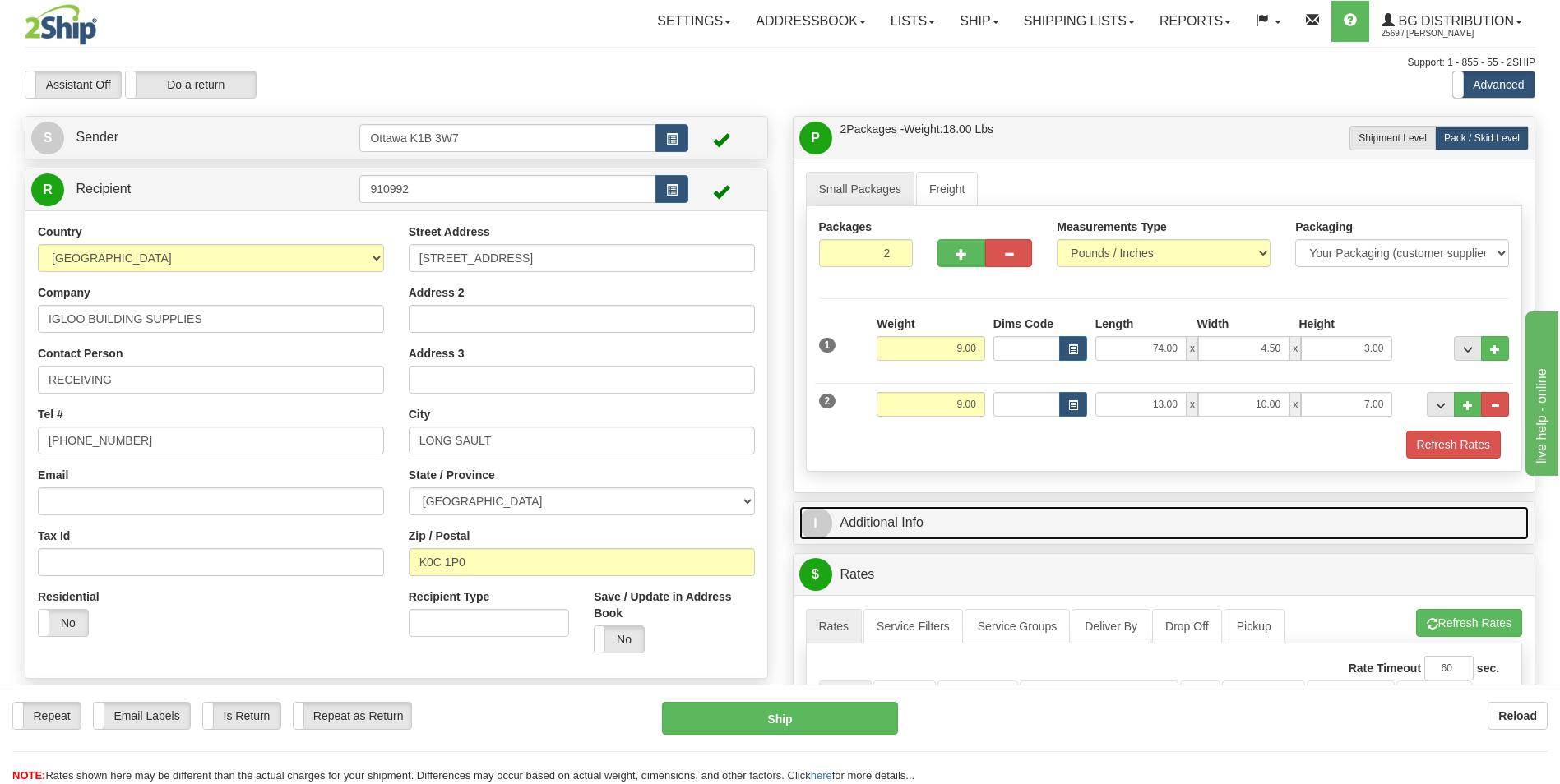
click at [921, 519] on link "I Additional Info" at bounding box center [1164, 523] width 730 height 34
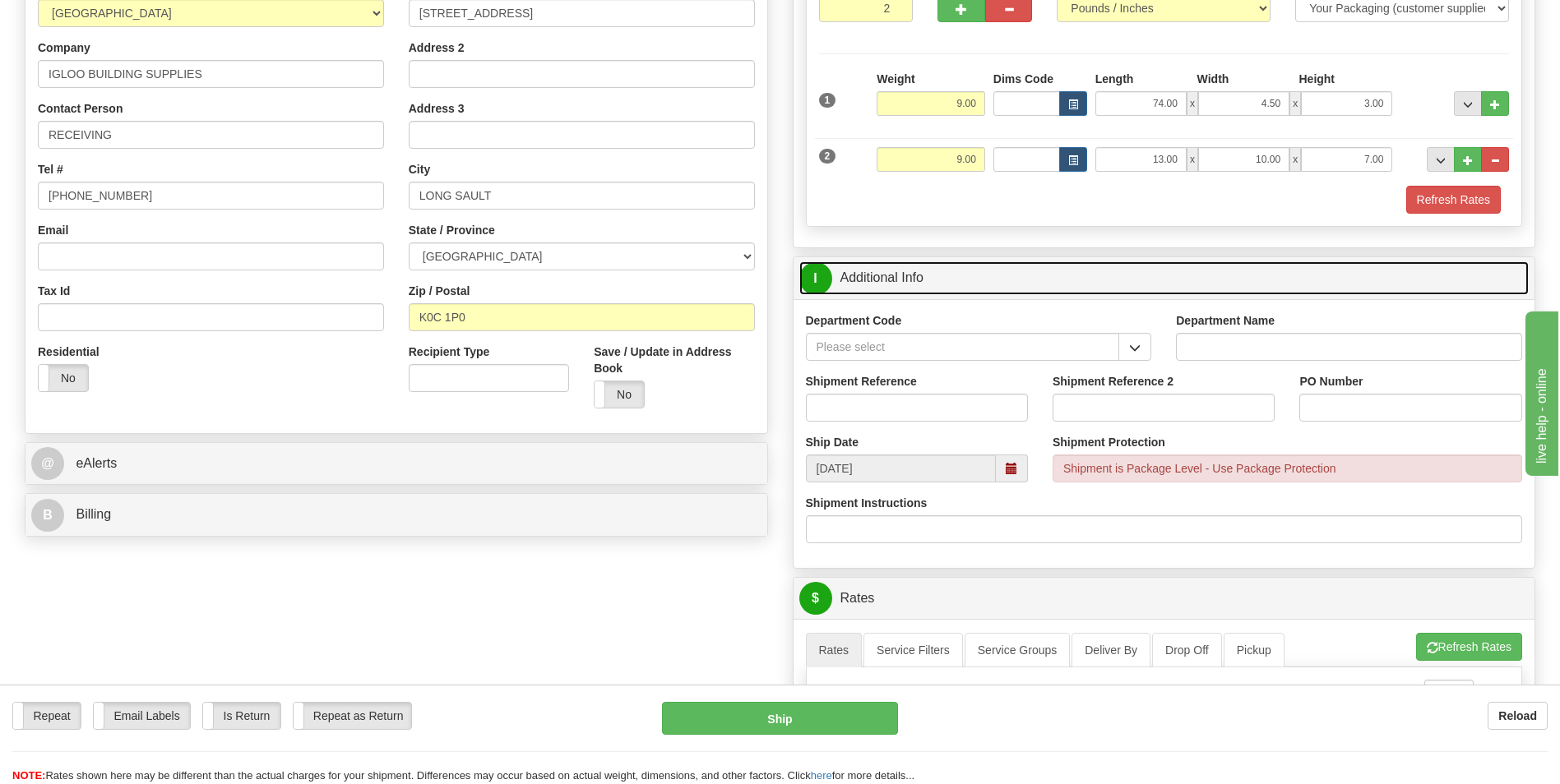
scroll to position [246, 0]
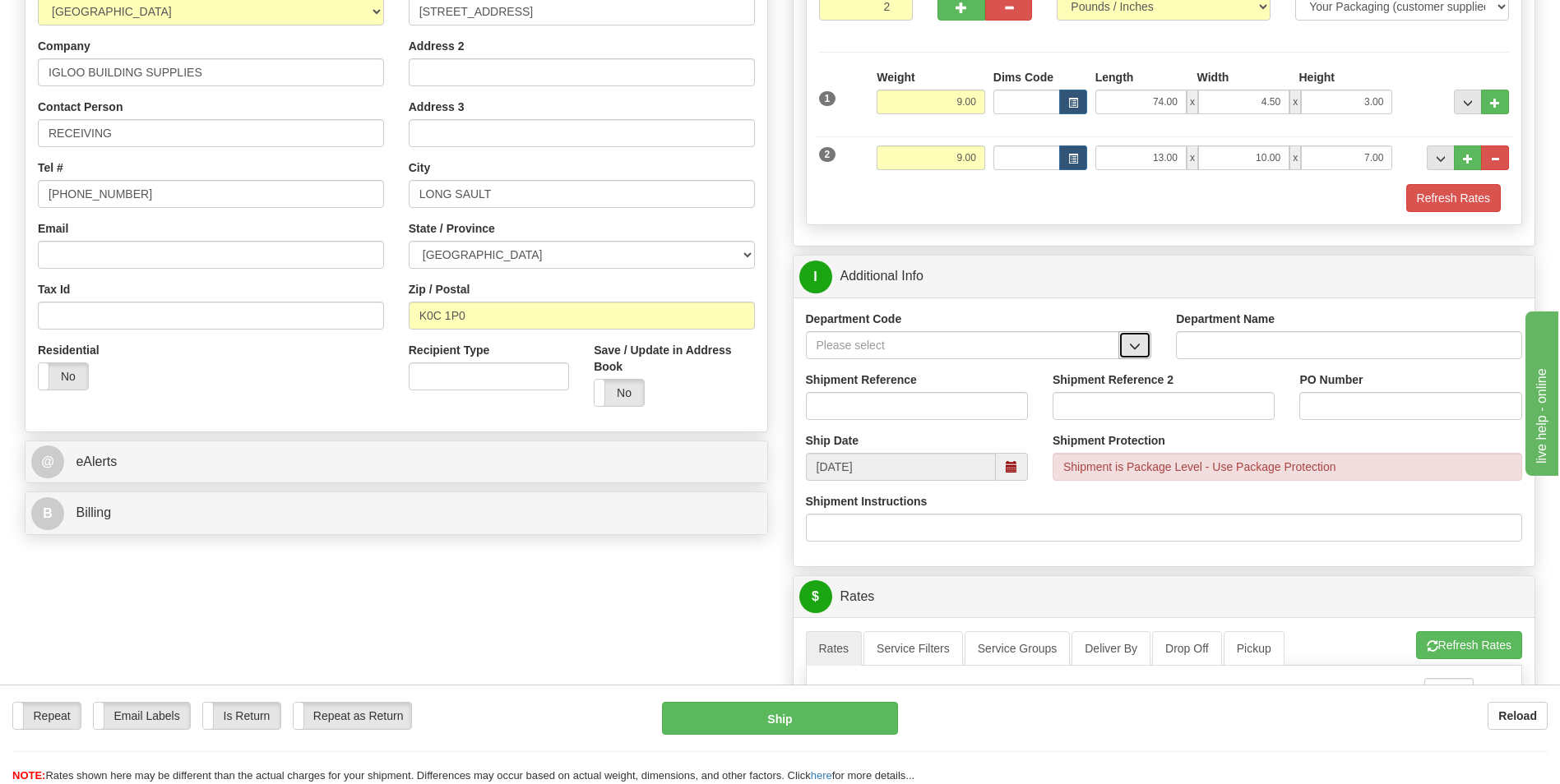
click at [1130, 347] on span "button" at bounding box center [1134, 346] width 11 height 10
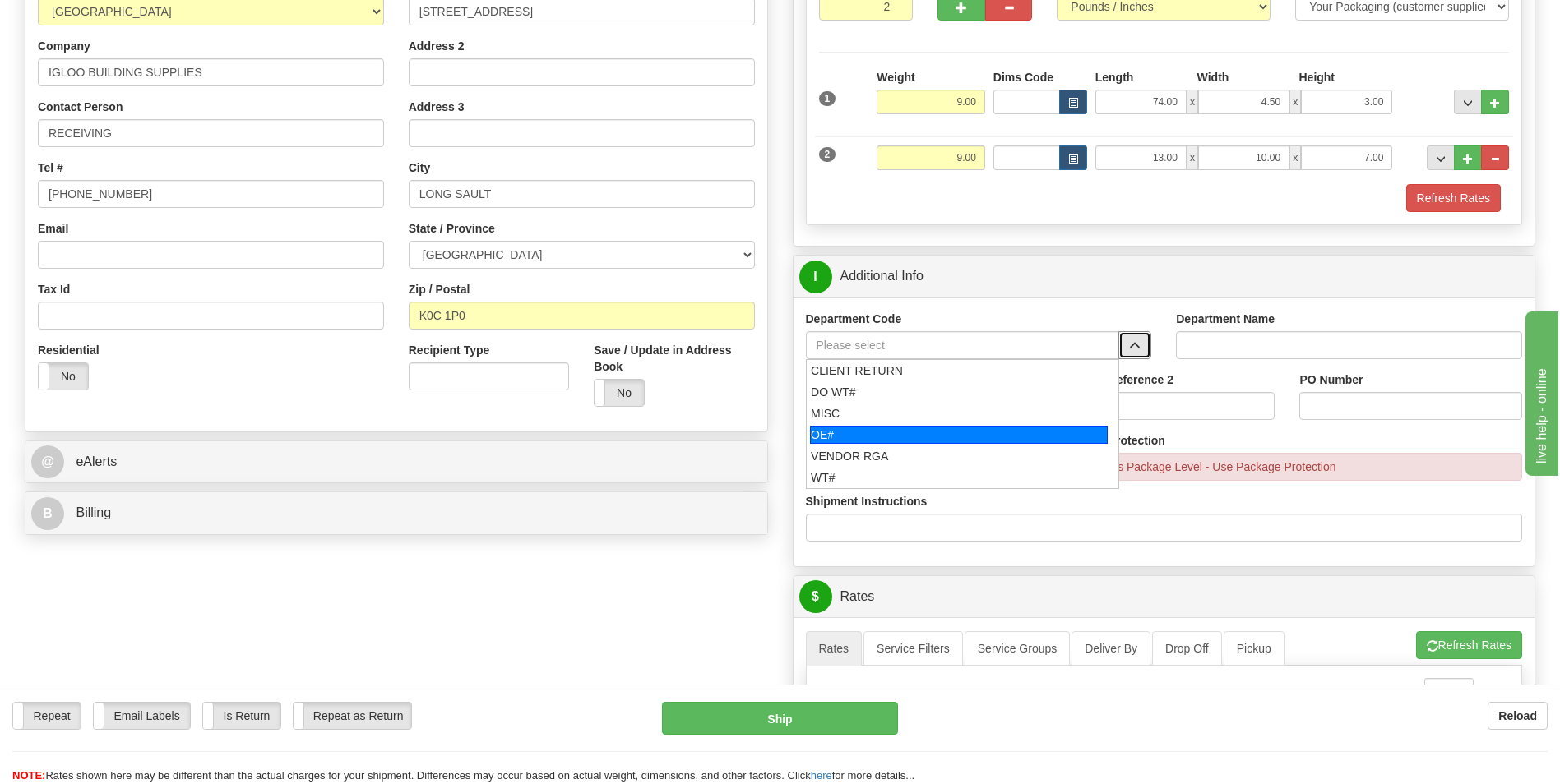
click at [825, 432] on div "OE#" at bounding box center [959, 434] width 298 height 18
type input "OE#"
type input "ORDERS"
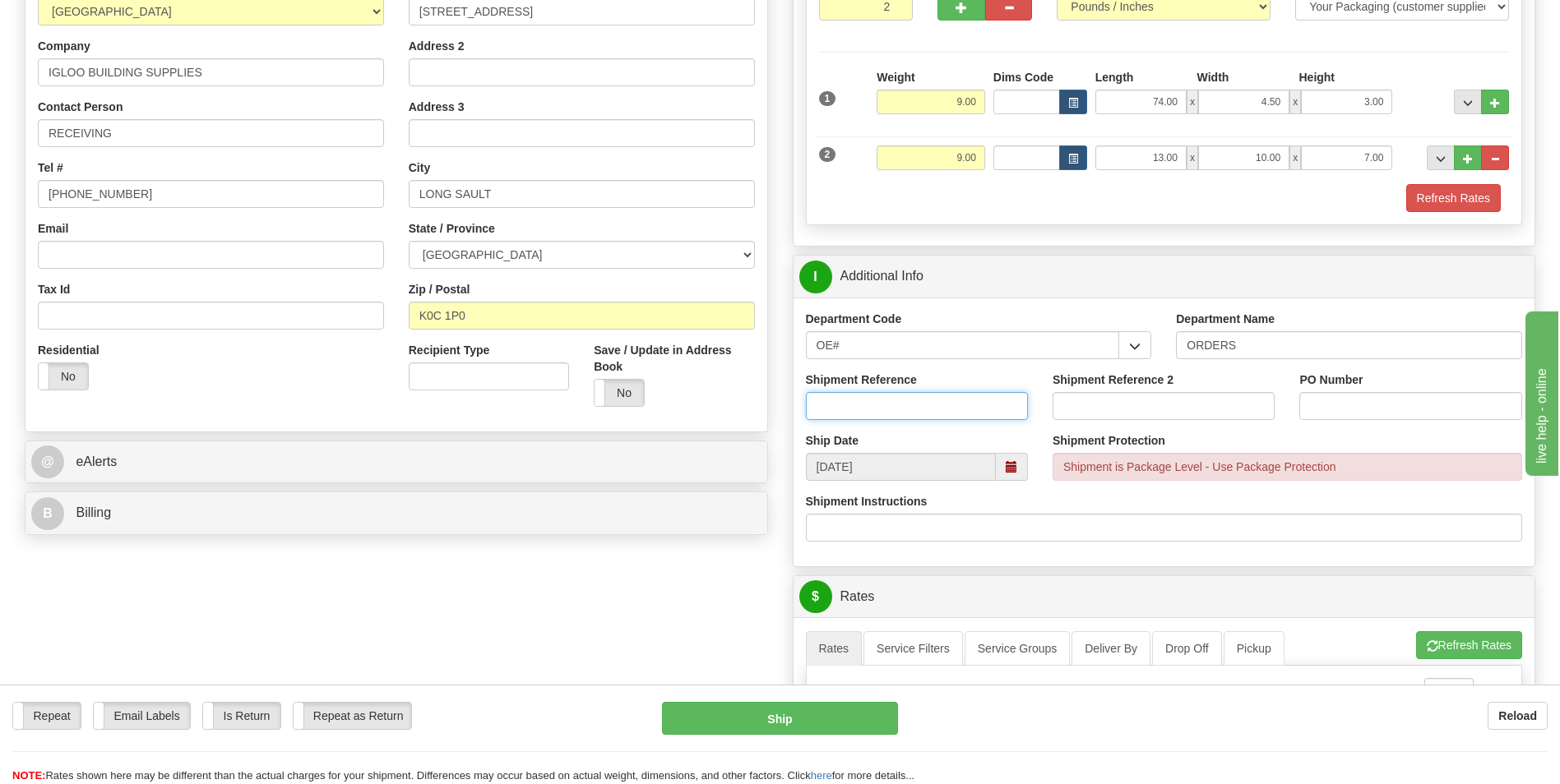
click at [927, 405] on input "Shipment Reference" at bounding box center [917, 406] width 222 height 28
type input "10201481-00"
click at [1410, 406] on input "PO Number" at bounding box center [1410, 406] width 222 height 28
type input "MT 186044"
drag, startPoint x: 521, startPoint y: 613, endPoint x: 523, endPoint y: 551, distance: 62.0
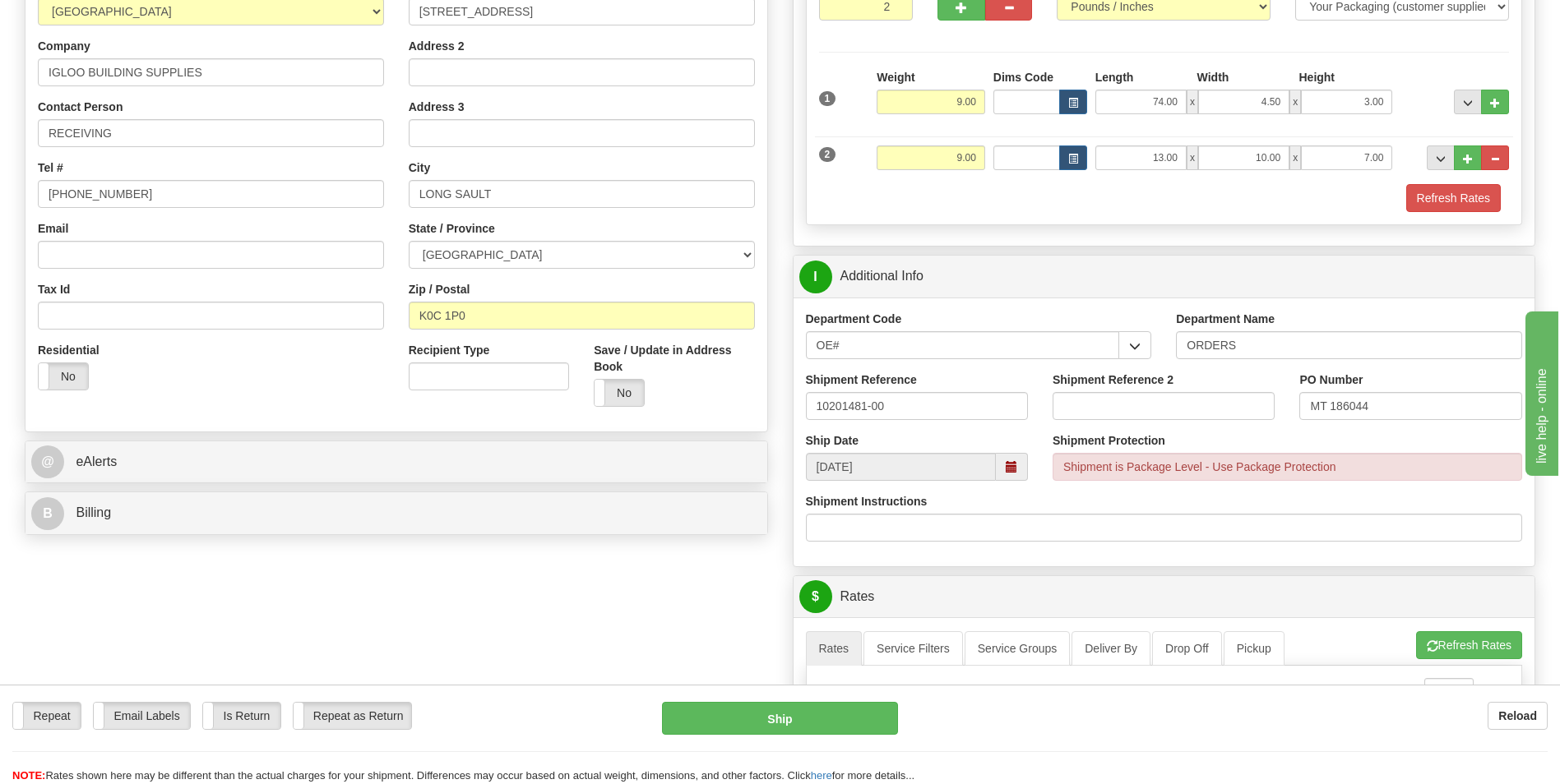
click at [522, 609] on div "Create a label for the return Create Pickup Without Label S" at bounding box center [780, 562] width 1536 height 1386
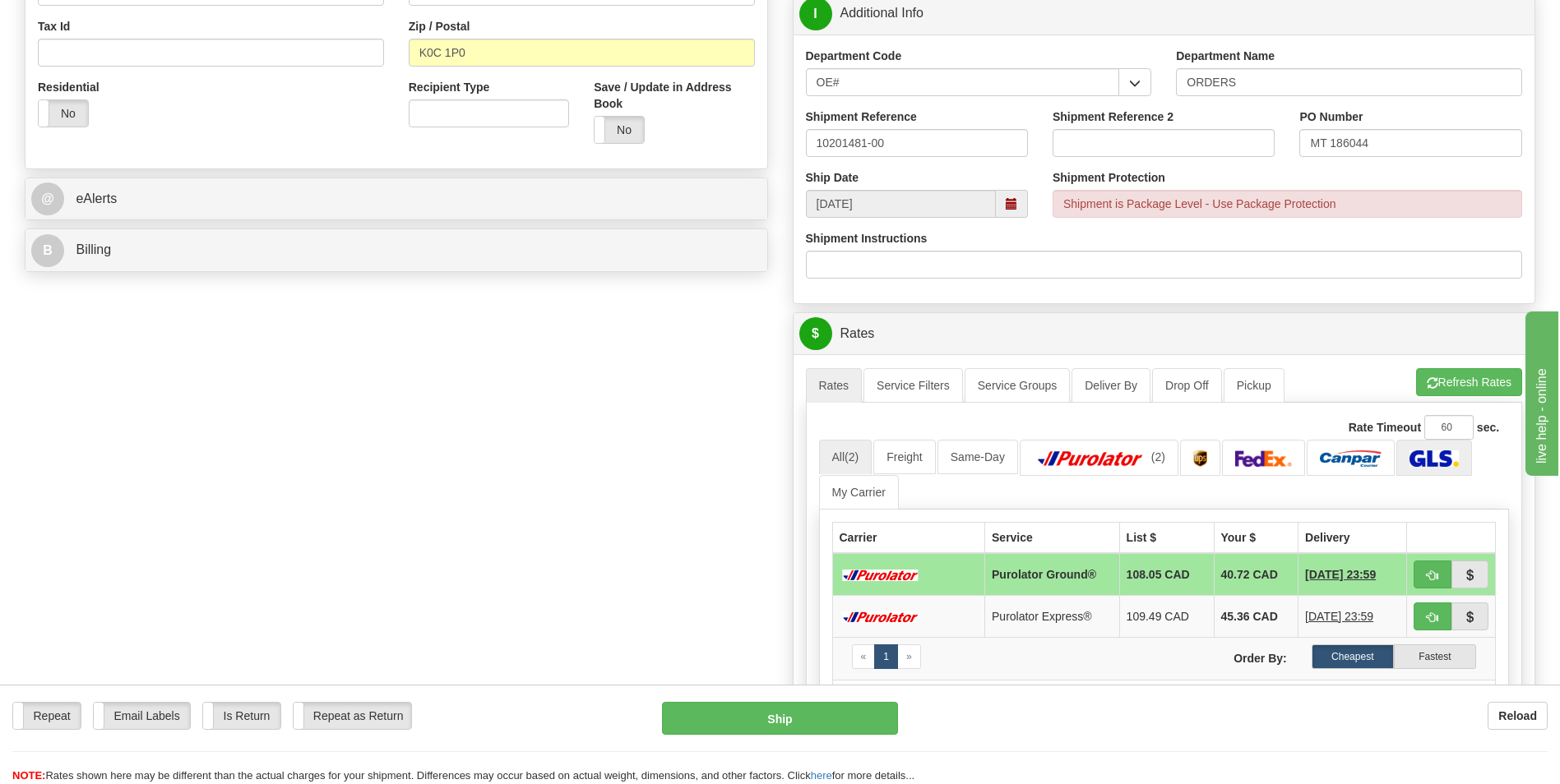
scroll to position [575, 0]
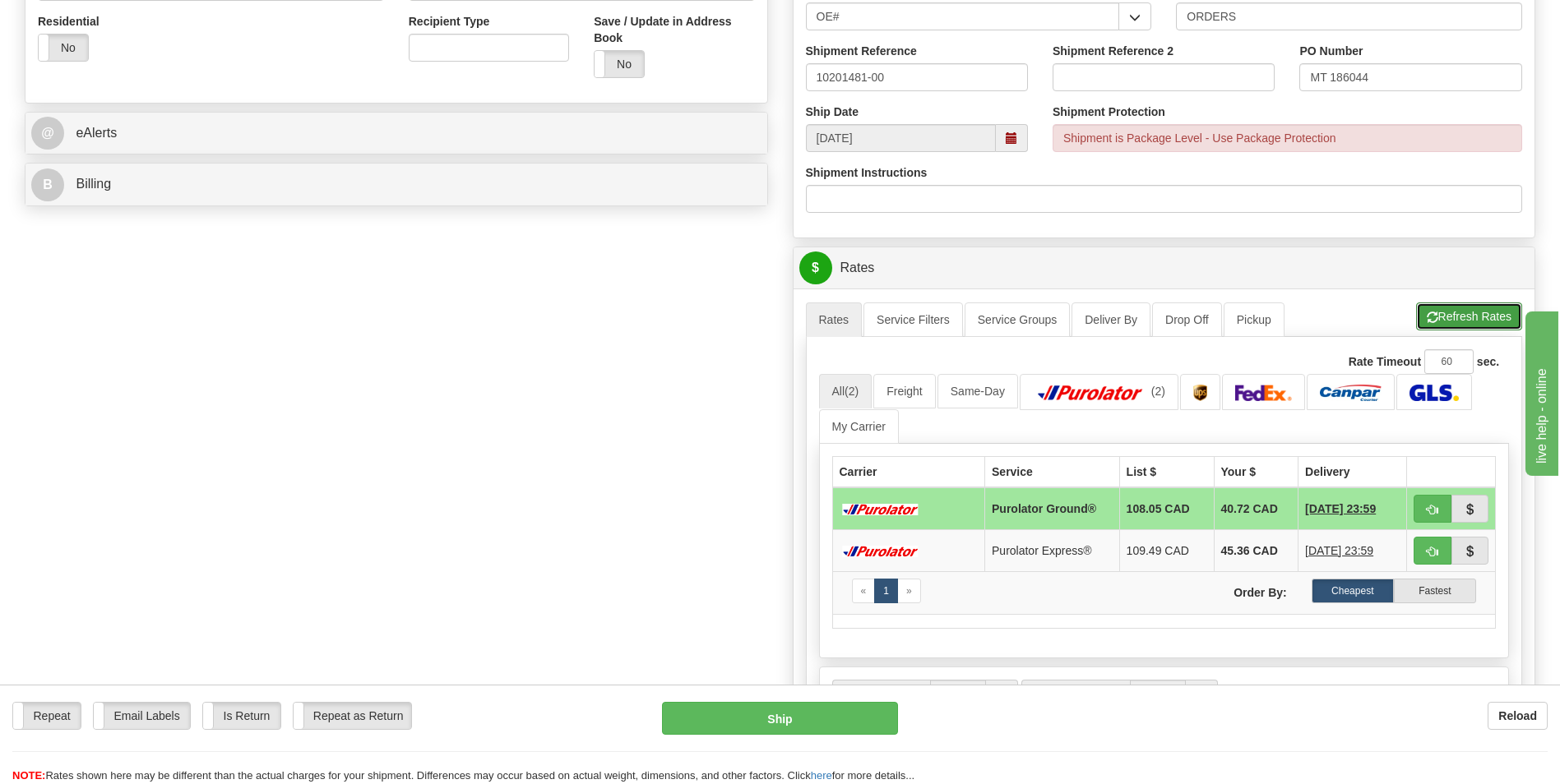
click at [1494, 315] on button "Refresh Rates" at bounding box center [1469, 317] width 106 height 28
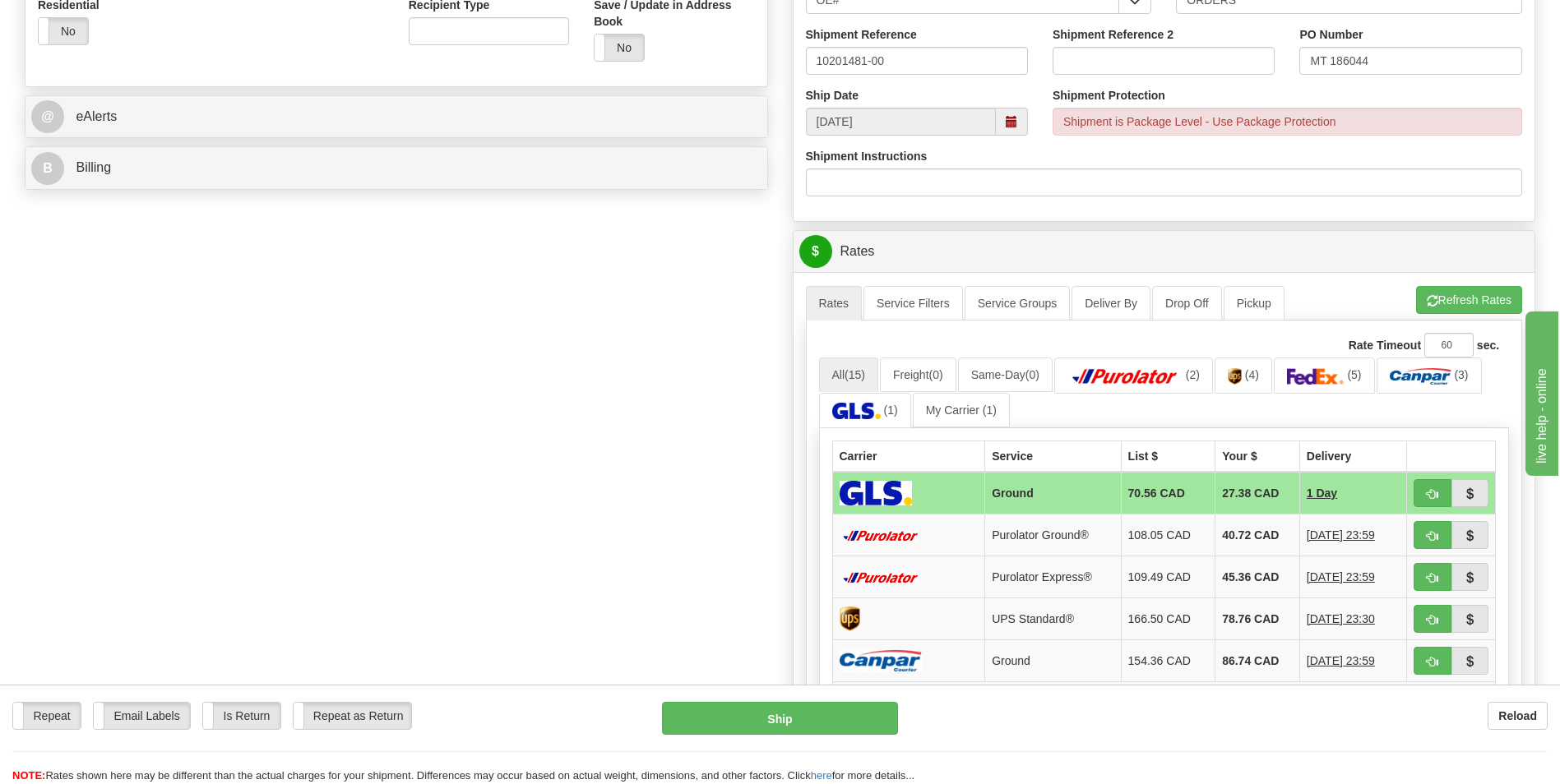
scroll to position [740, 0]
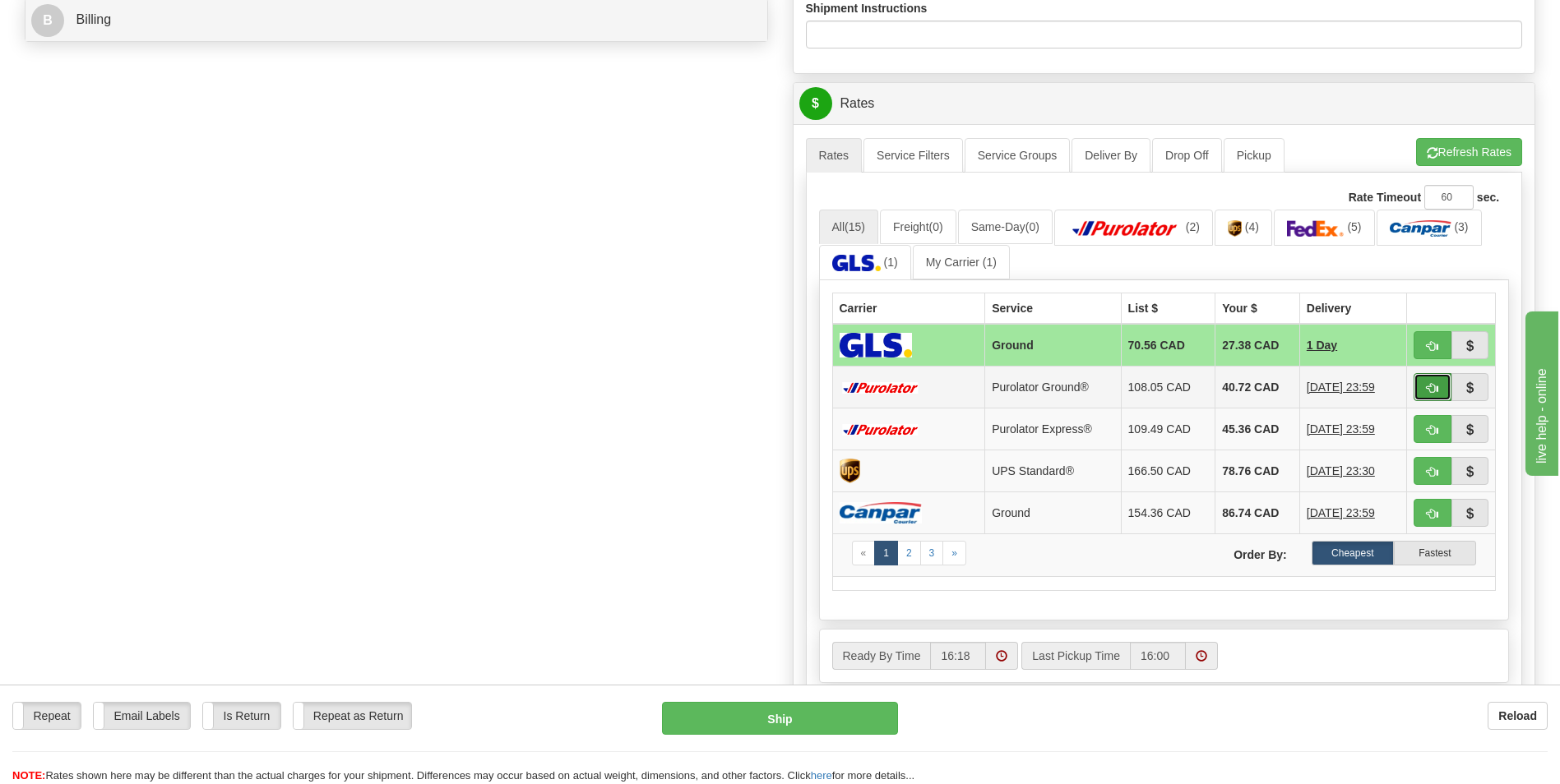
click at [1430, 387] on span "button" at bounding box center [1432, 388] width 11 height 10
type input "260"
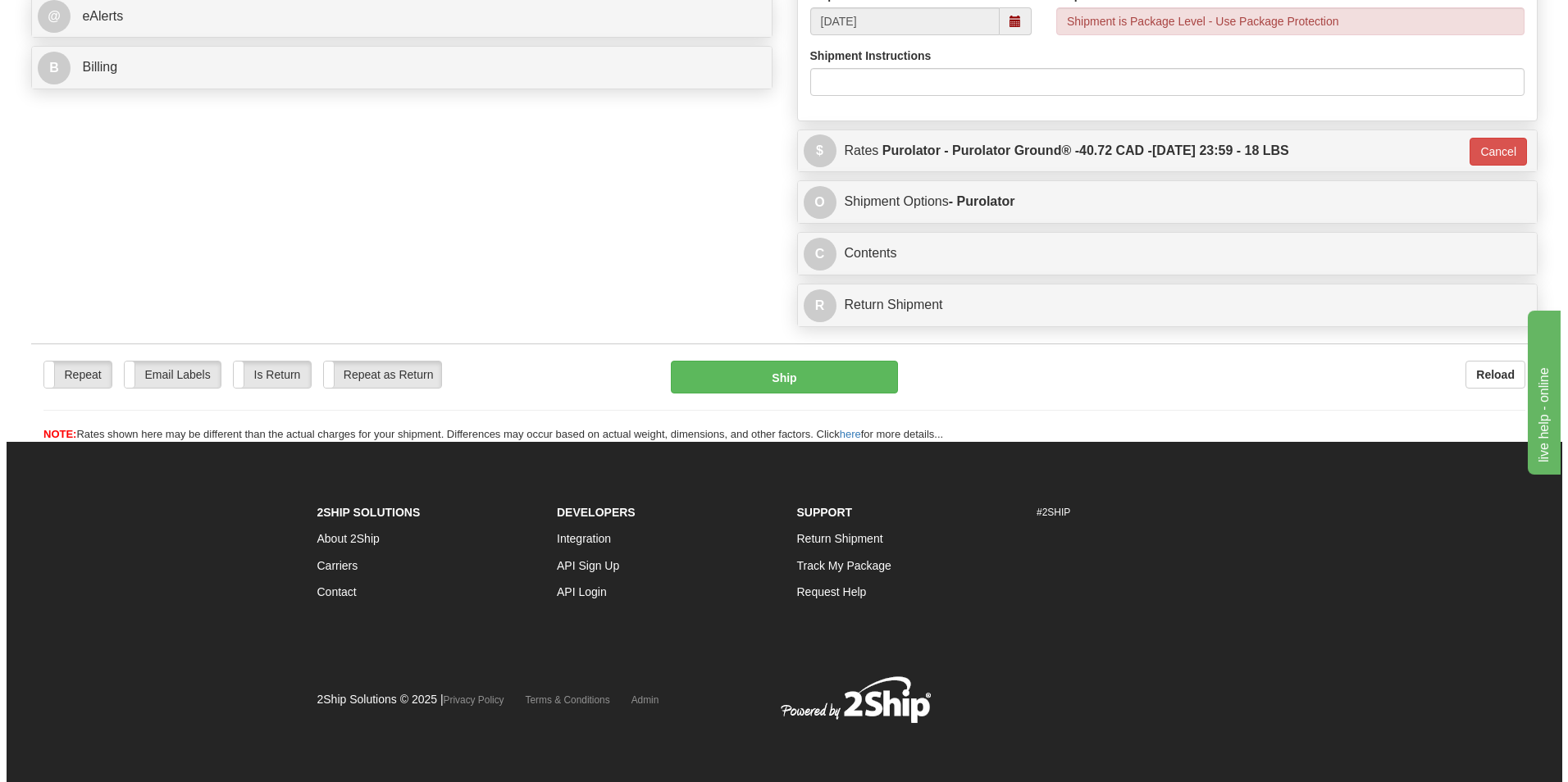
scroll to position [691, 0]
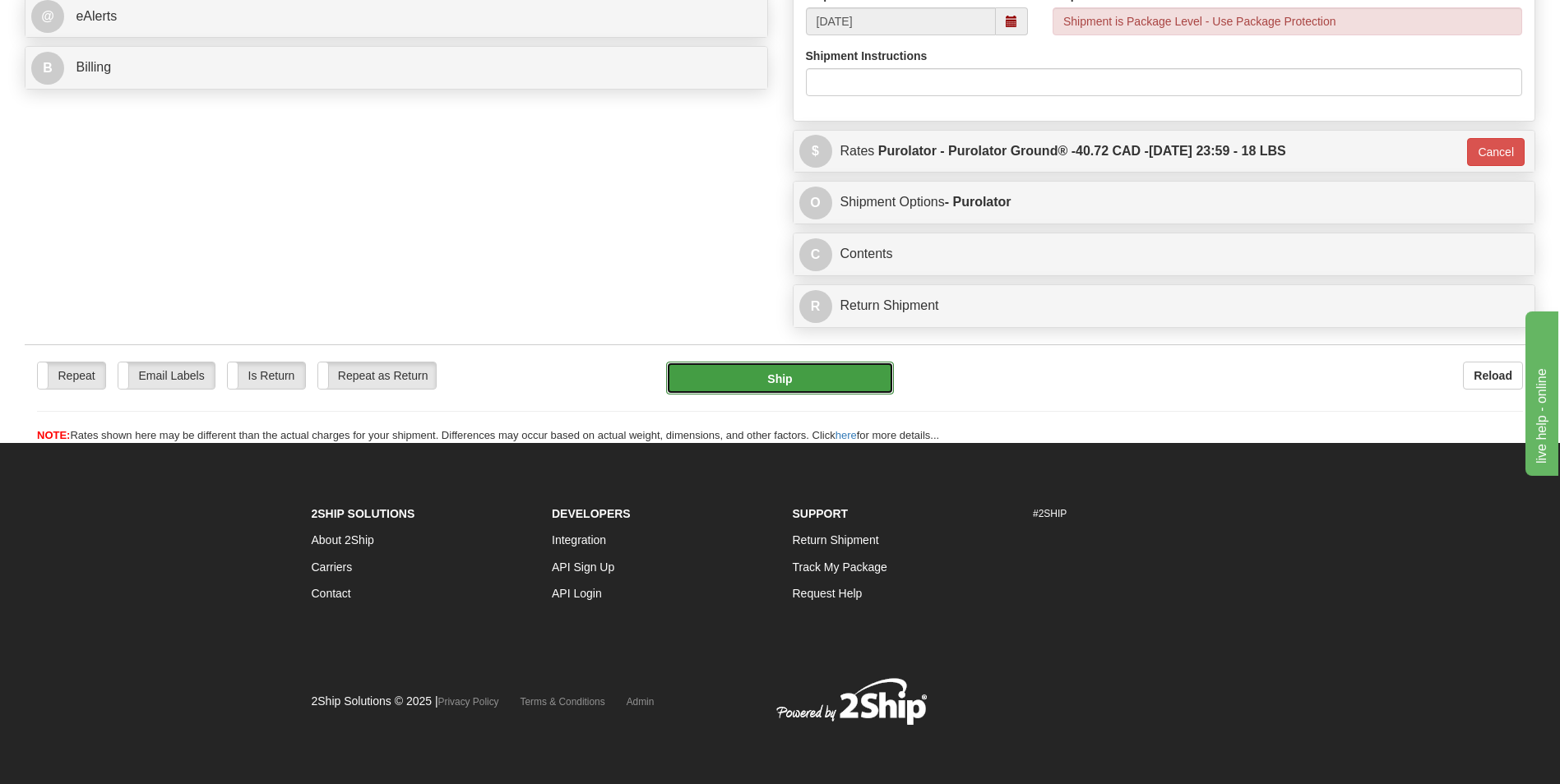
click at [781, 373] on button "Ship" at bounding box center [779, 379] width 227 height 33
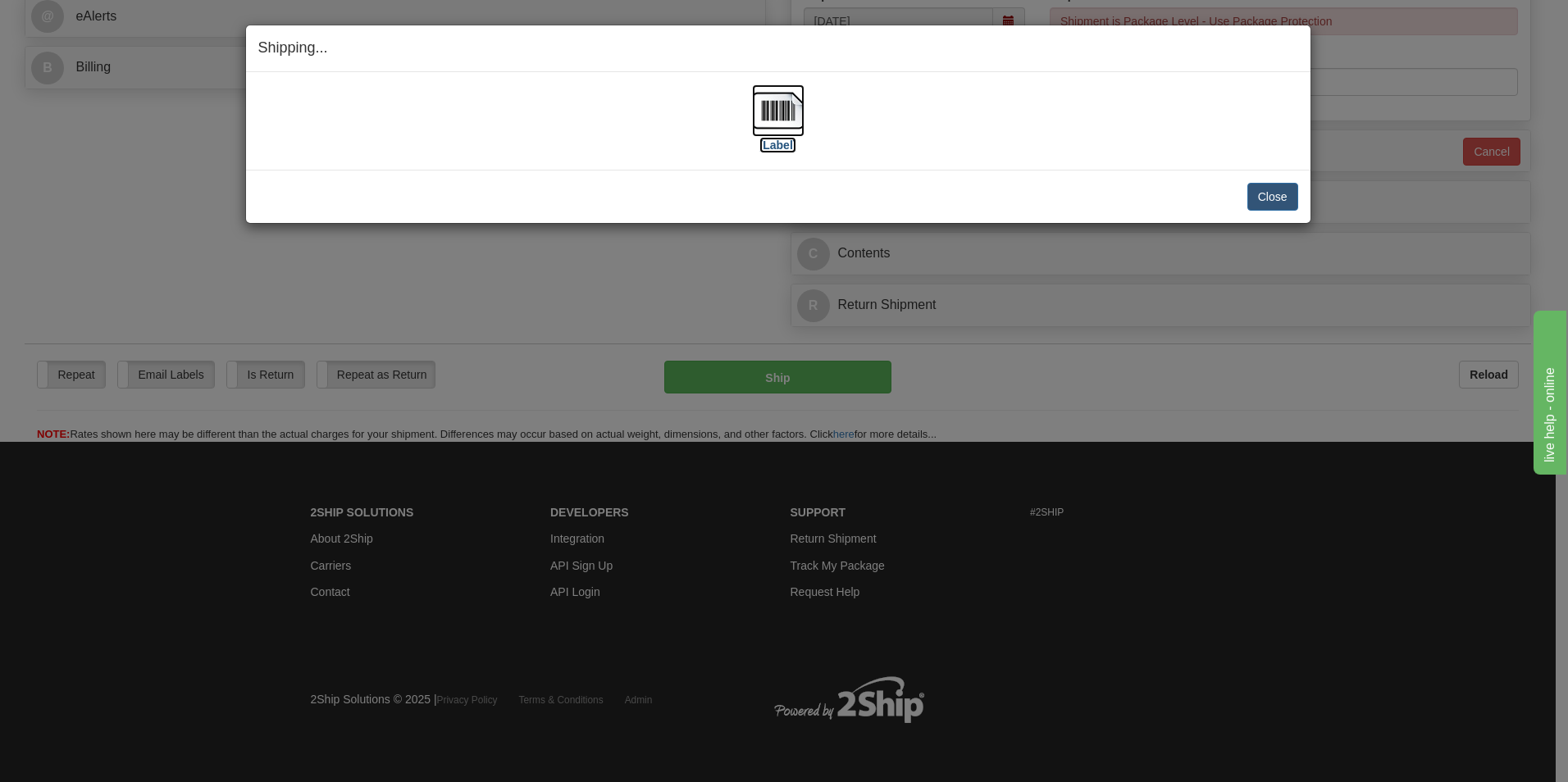
click at [772, 144] on label "[Label]" at bounding box center [778, 145] width 37 height 16
click at [1251, 200] on button "Close" at bounding box center [1273, 197] width 51 height 28
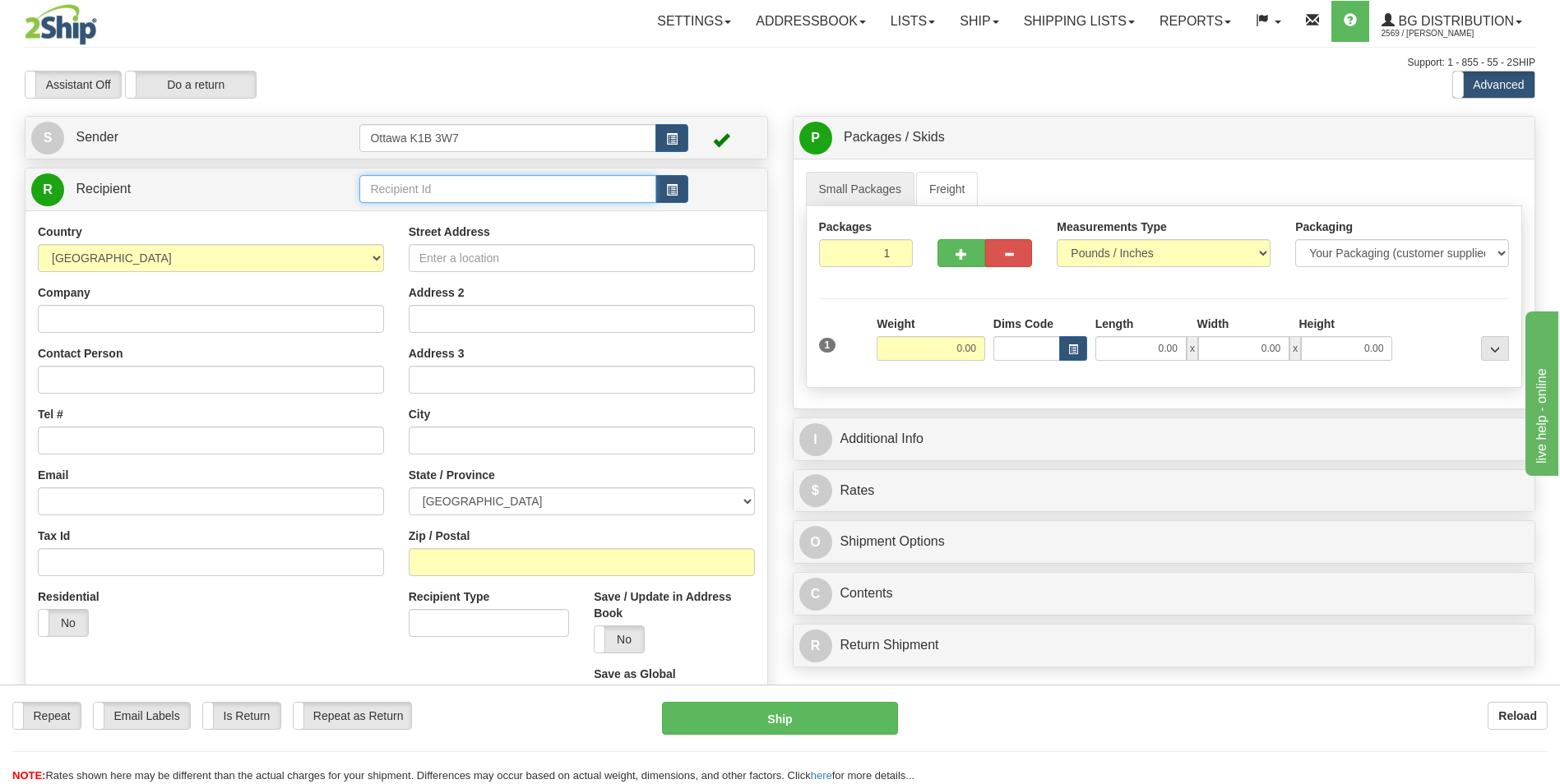
click at [534, 182] on input "text" at bounding box center [508, 189] width 296 height 28
click at [486, 213] on div "5567" at bounding box center [505, 214] width 280 height 18
type input "5567"
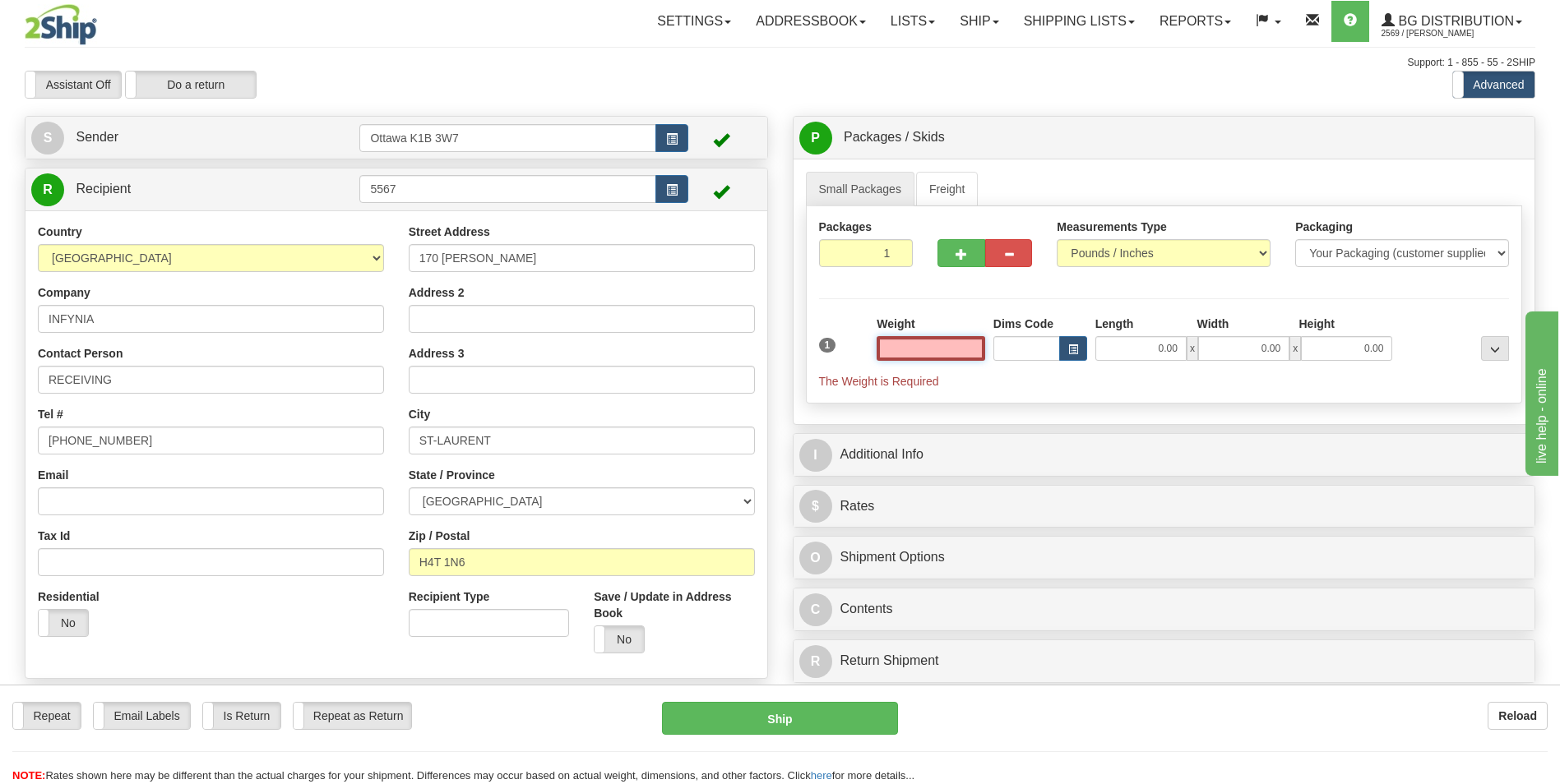
click at [936, 345] on input "text" at bounding box center [931, 348] width 109 height 24
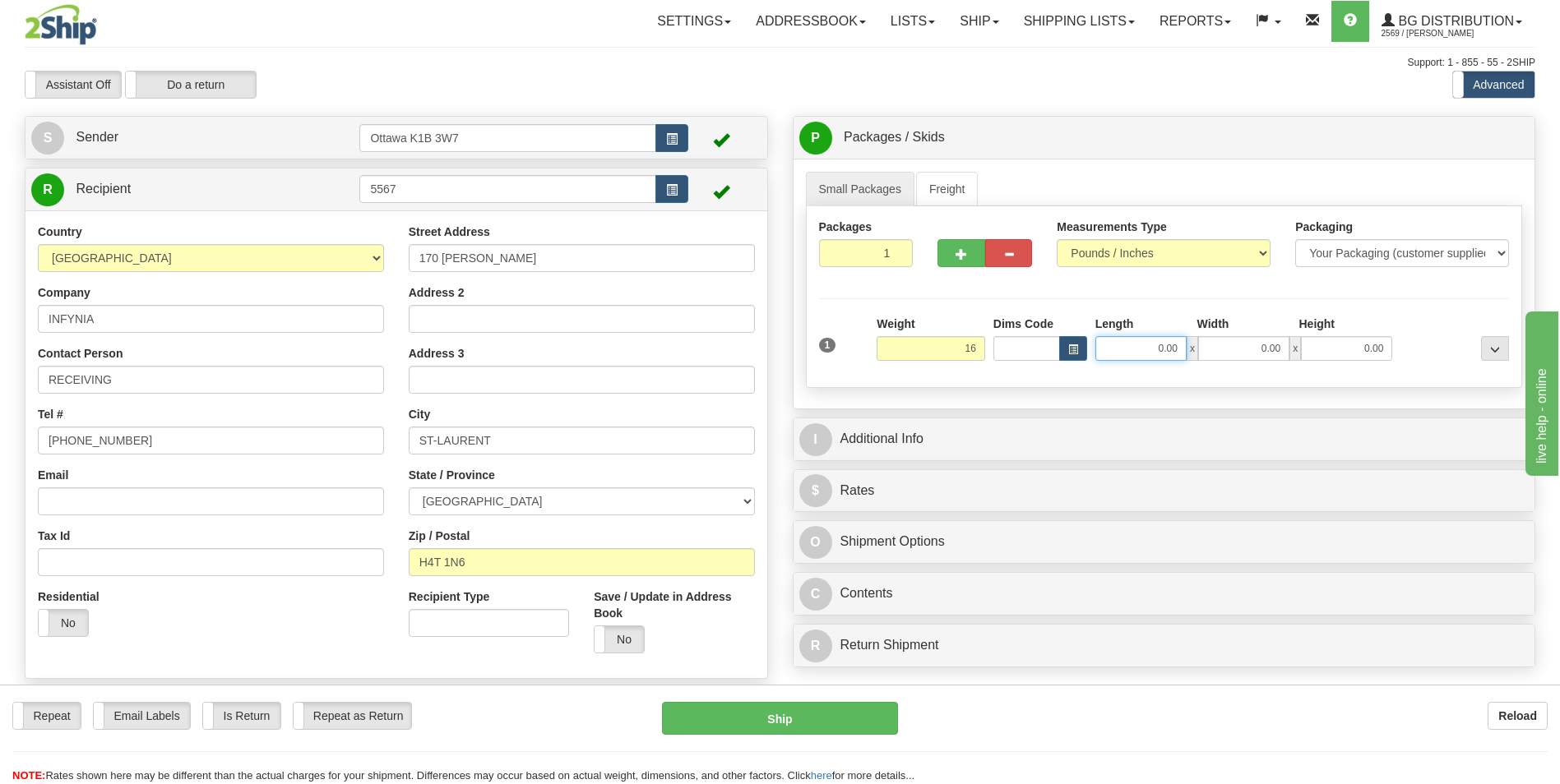
type input "16.00"
click at [1139, 352] on input "0.00" at bounding box center [1140, 348] width 91 height 24
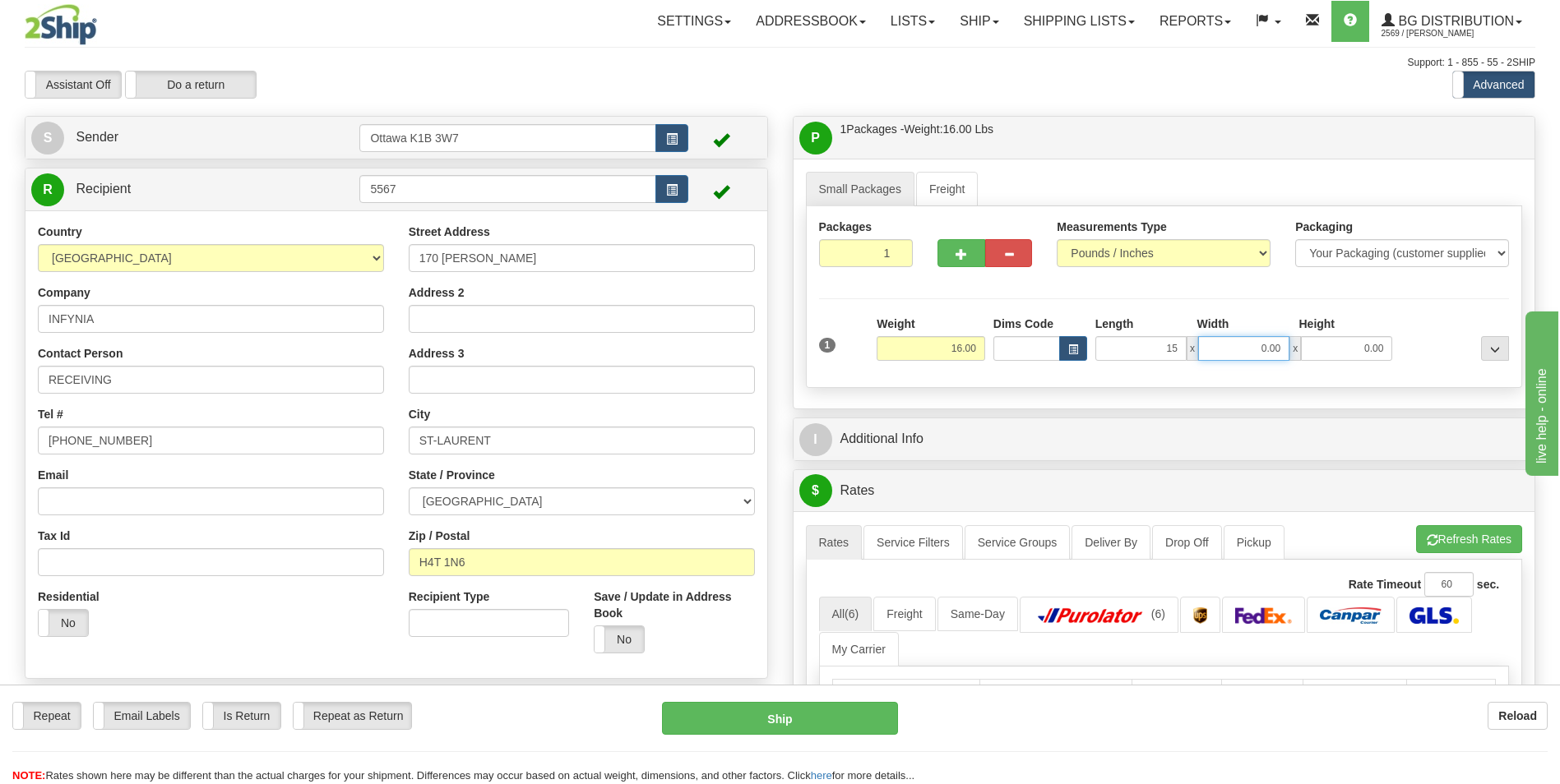
type input "15.00"
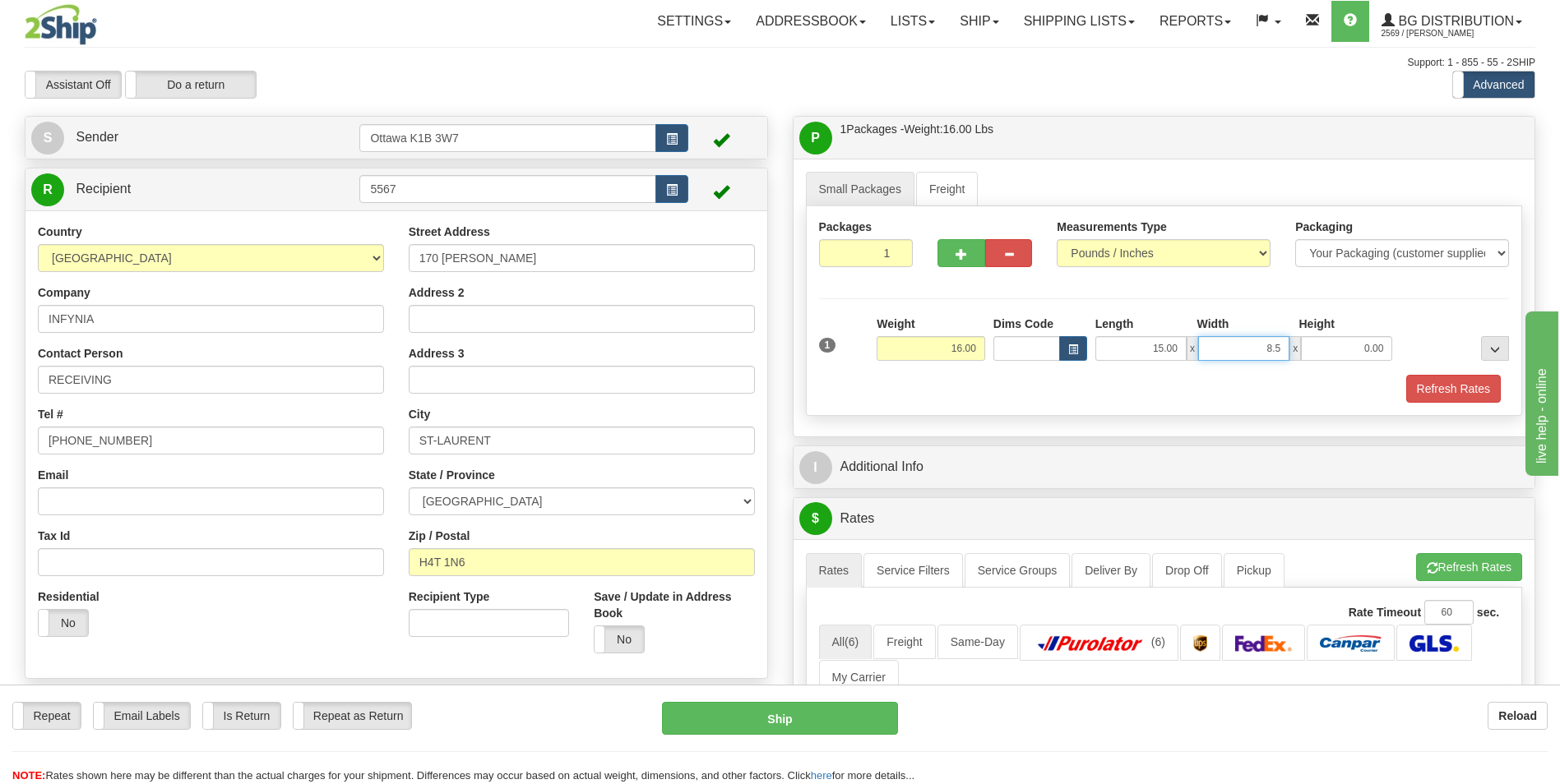
type input "8.50"
type input "8.00"
click at [1007, 392] on div "Refresh Rates" at bounding box center [1164, 389] width 699 height 28
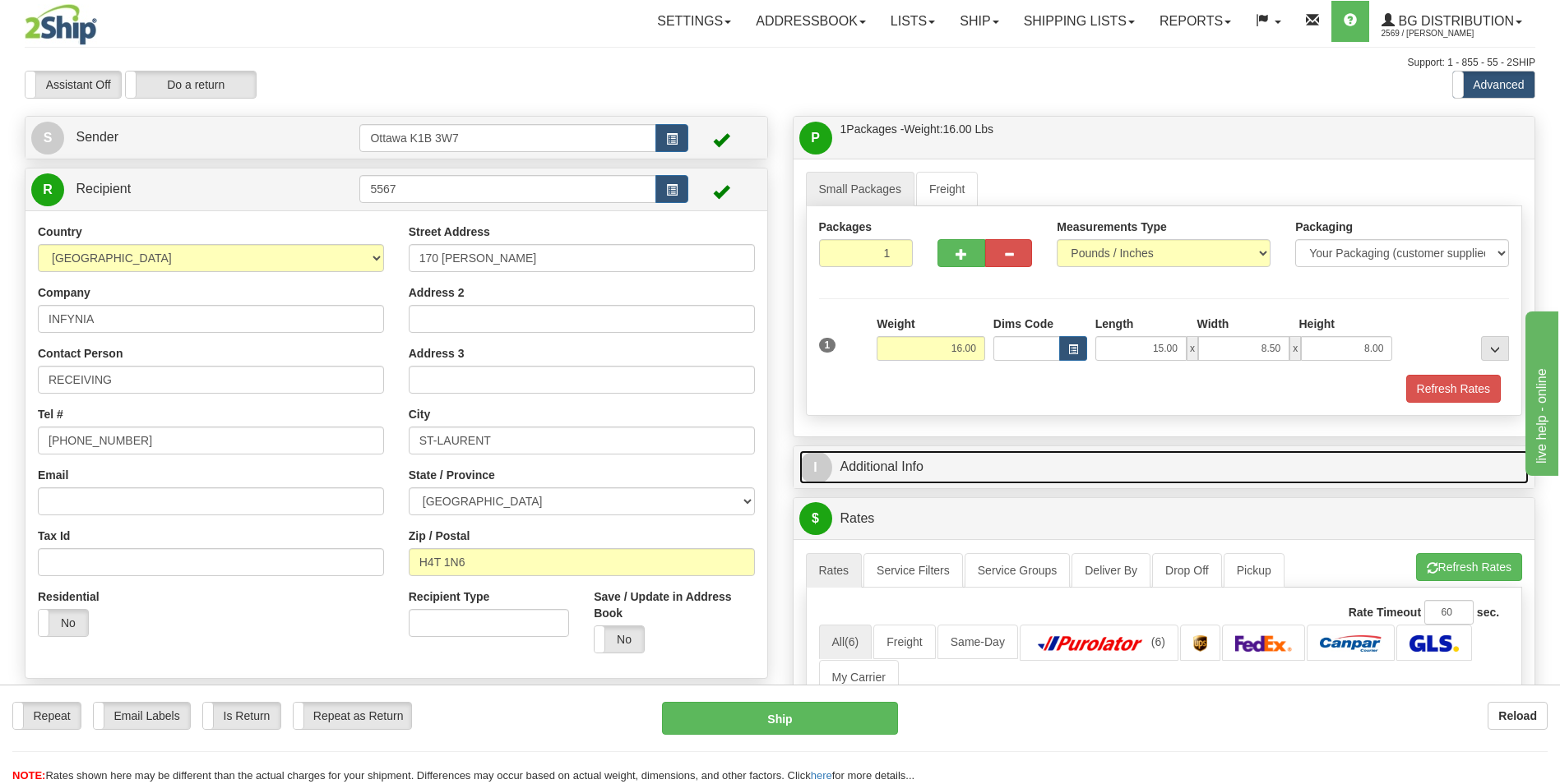
click at [949, 478] on link "I Additional Info" at bounding box center [1164, 467] width 730 height 34
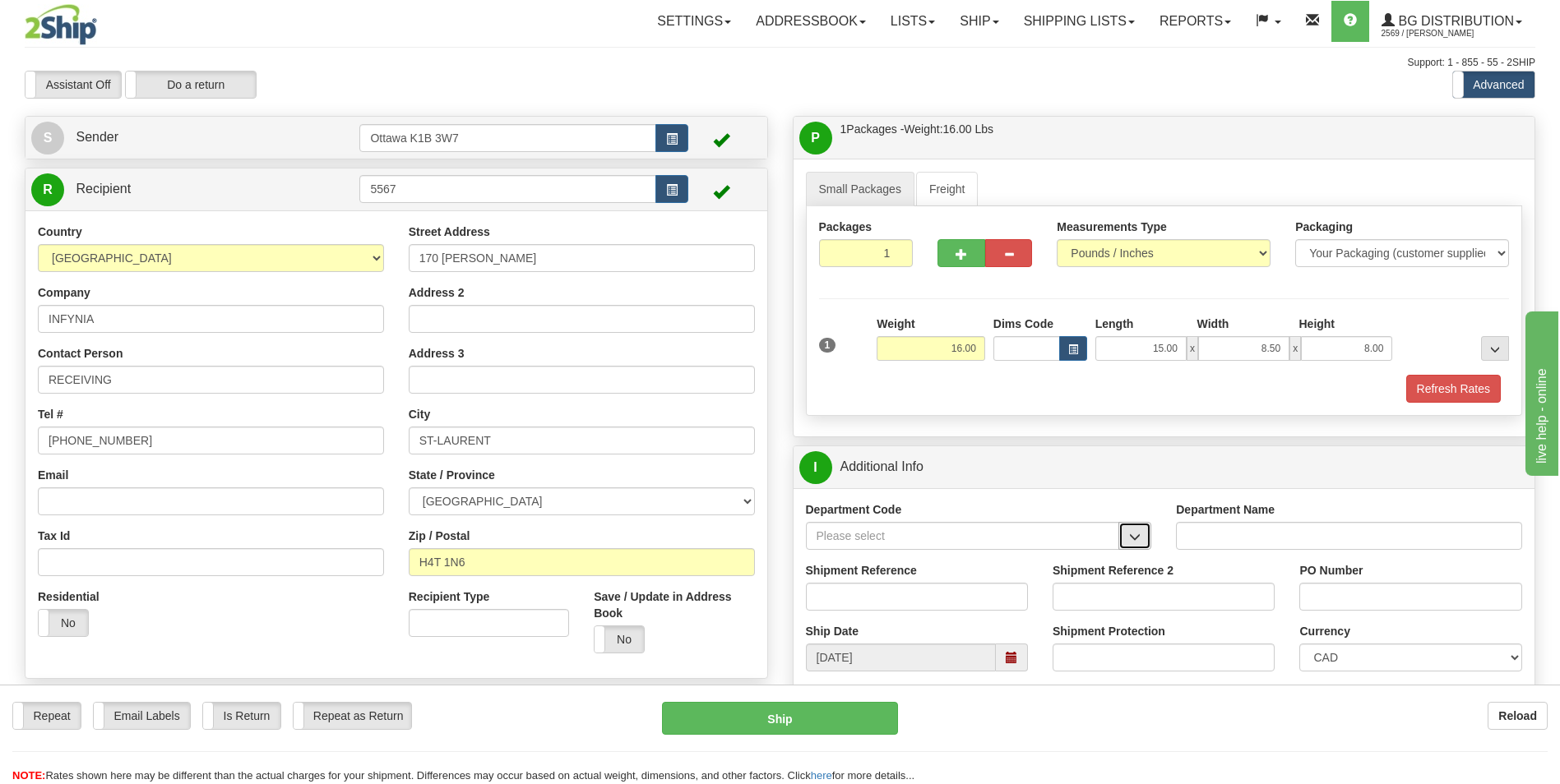
click at [1134, 546] on button "button" at bounding box center [1135, 536] width 33 height 28
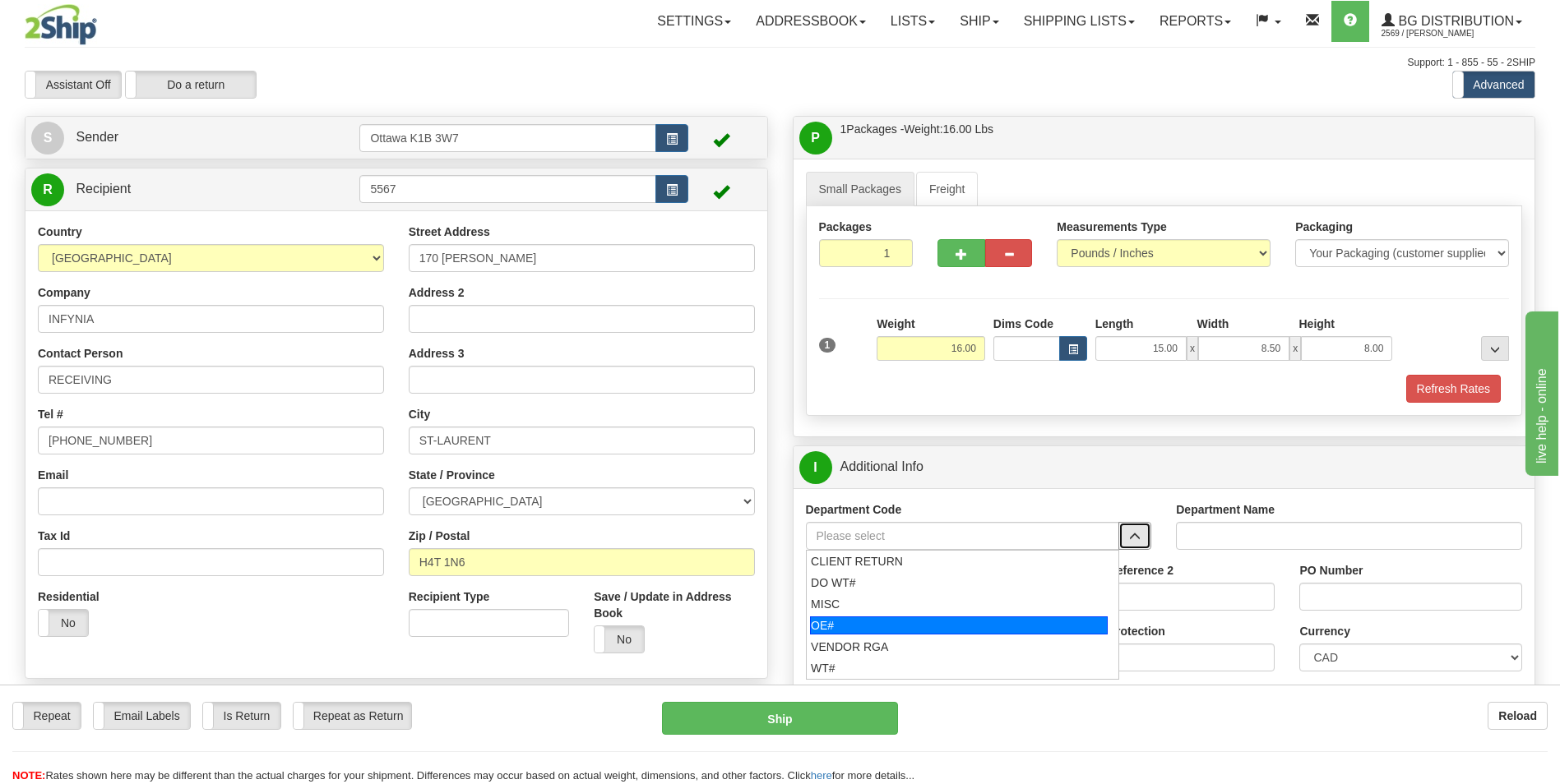
click at [900, 630] on div "OE#" at bounding box center [959, 626] width 298 height 18
type input "OE#"
type input "ORDERS"
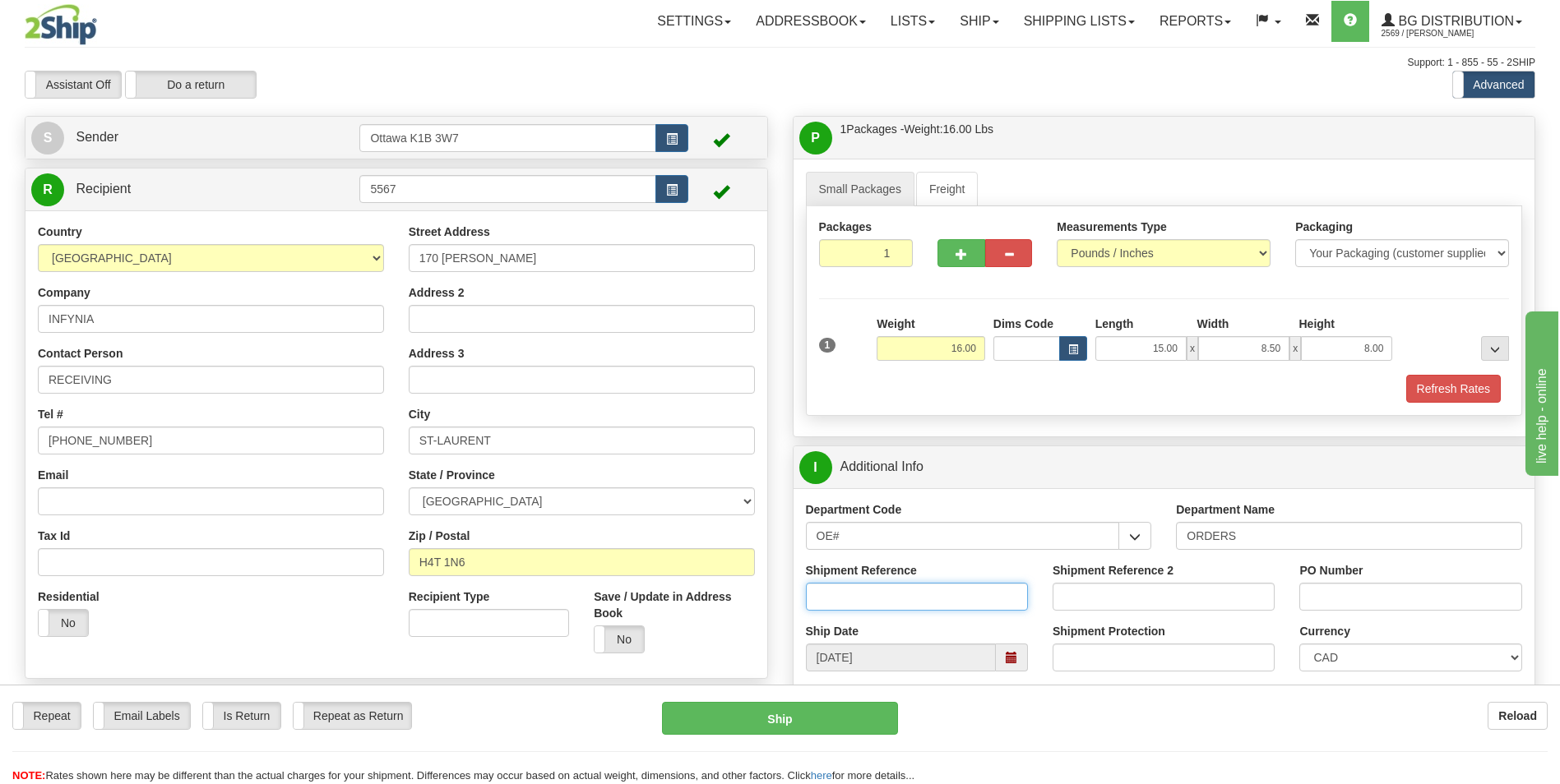
click at [890, 600] on input "Shipment Reference" at bounding box center [917, 597] width 222 height 28
type input "10202910-00"
click at [1338, 593] on input "PO Number" at bounding box center [1410, 597] width 222 height 28
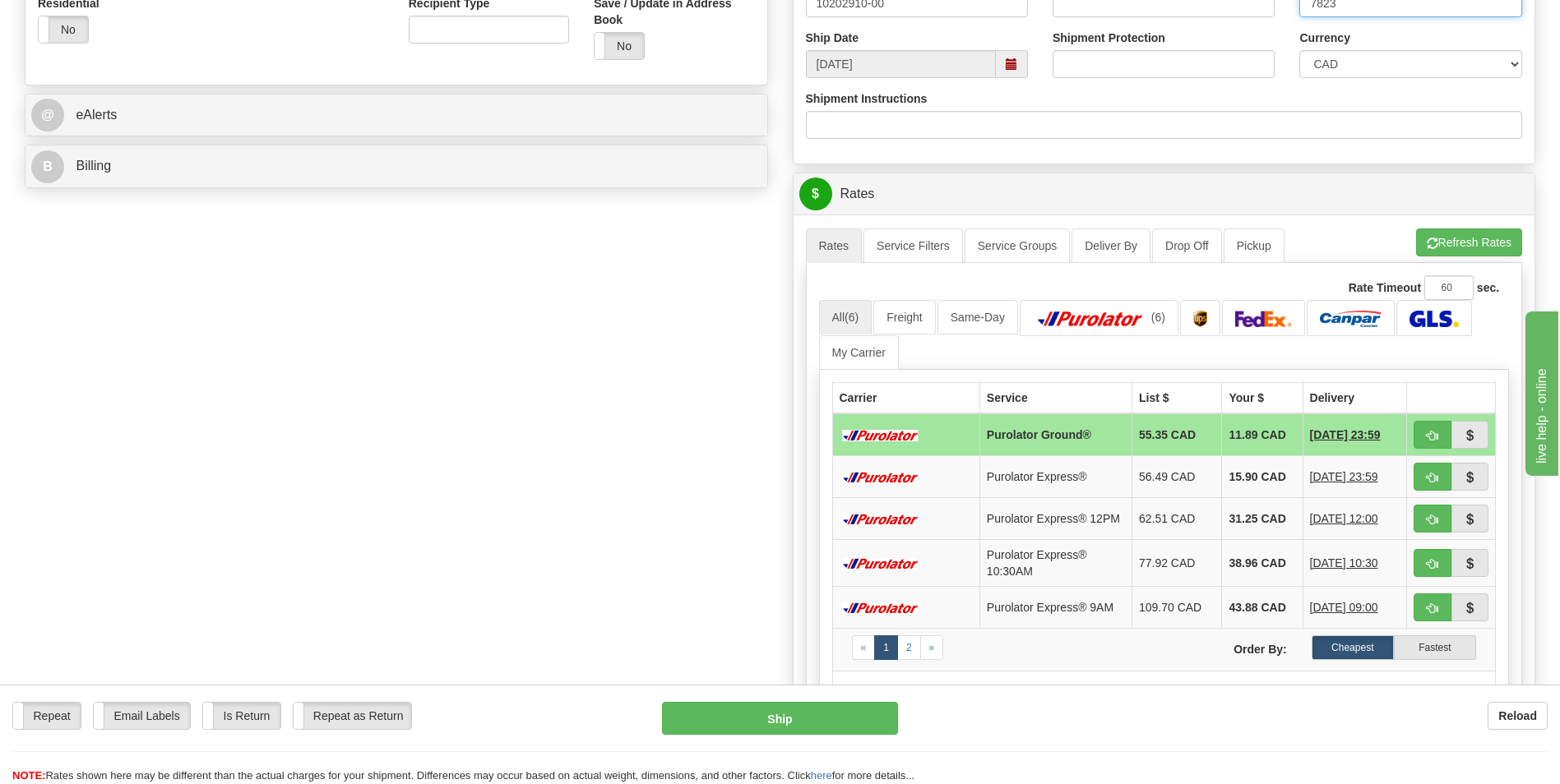
scroll to position [658, 0]
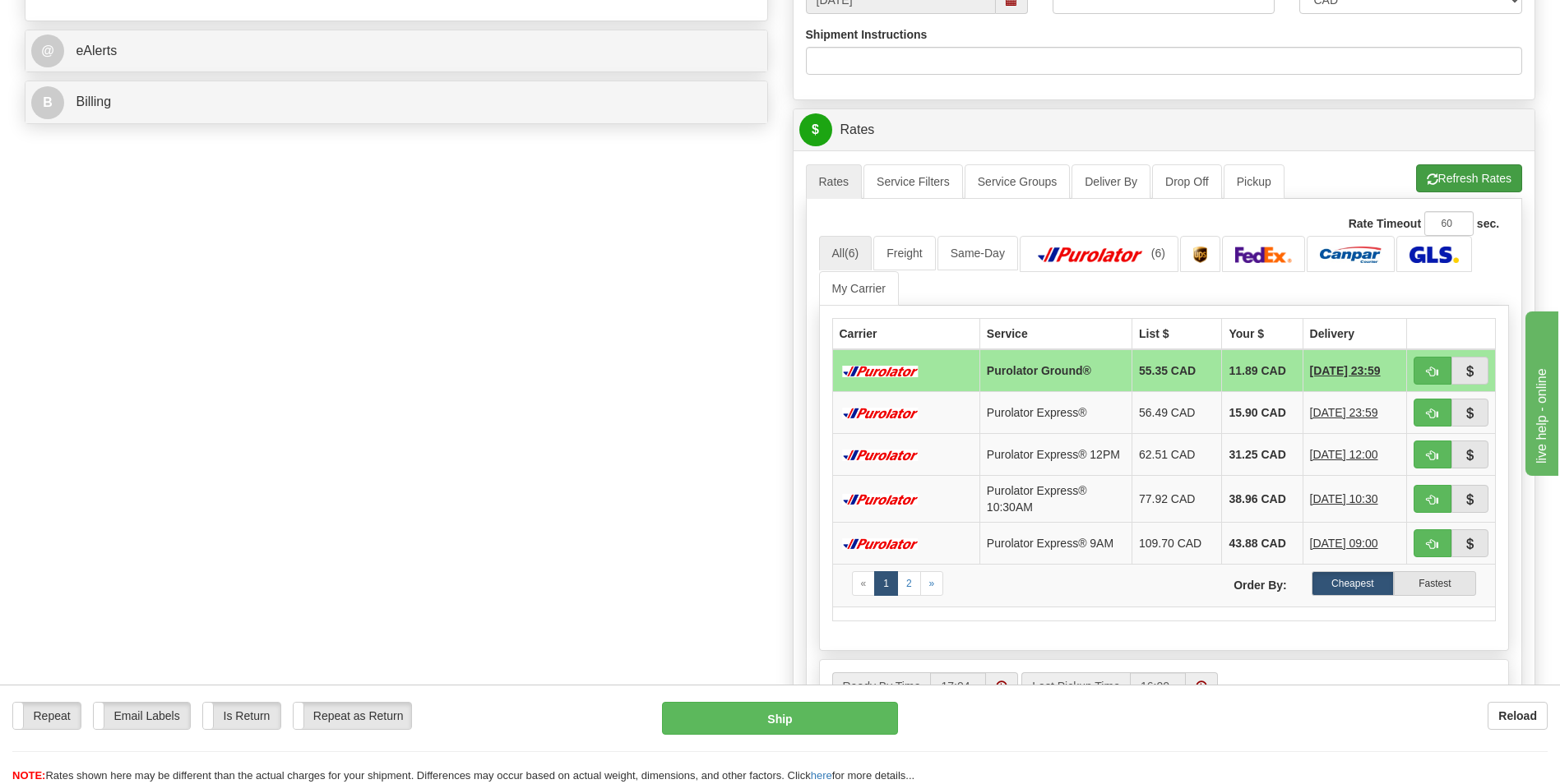
type input "7823"
click at [1502, 179] on button "Refresh Rates" at bounding box center [1469, 178] width 106 height 28
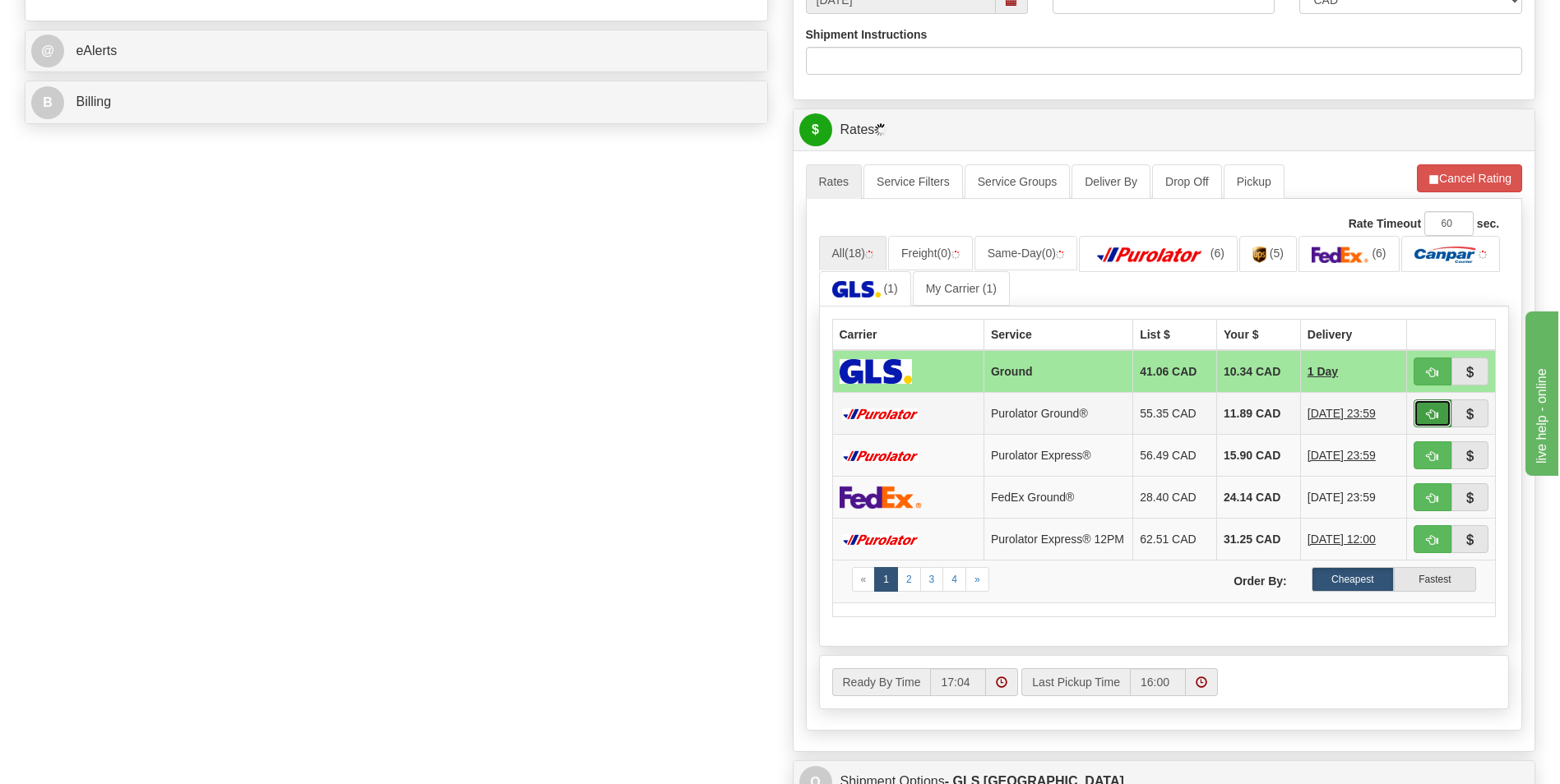
click at [1429, 417] on span "button" at bounding box center [1432, 415] width 11 height 10
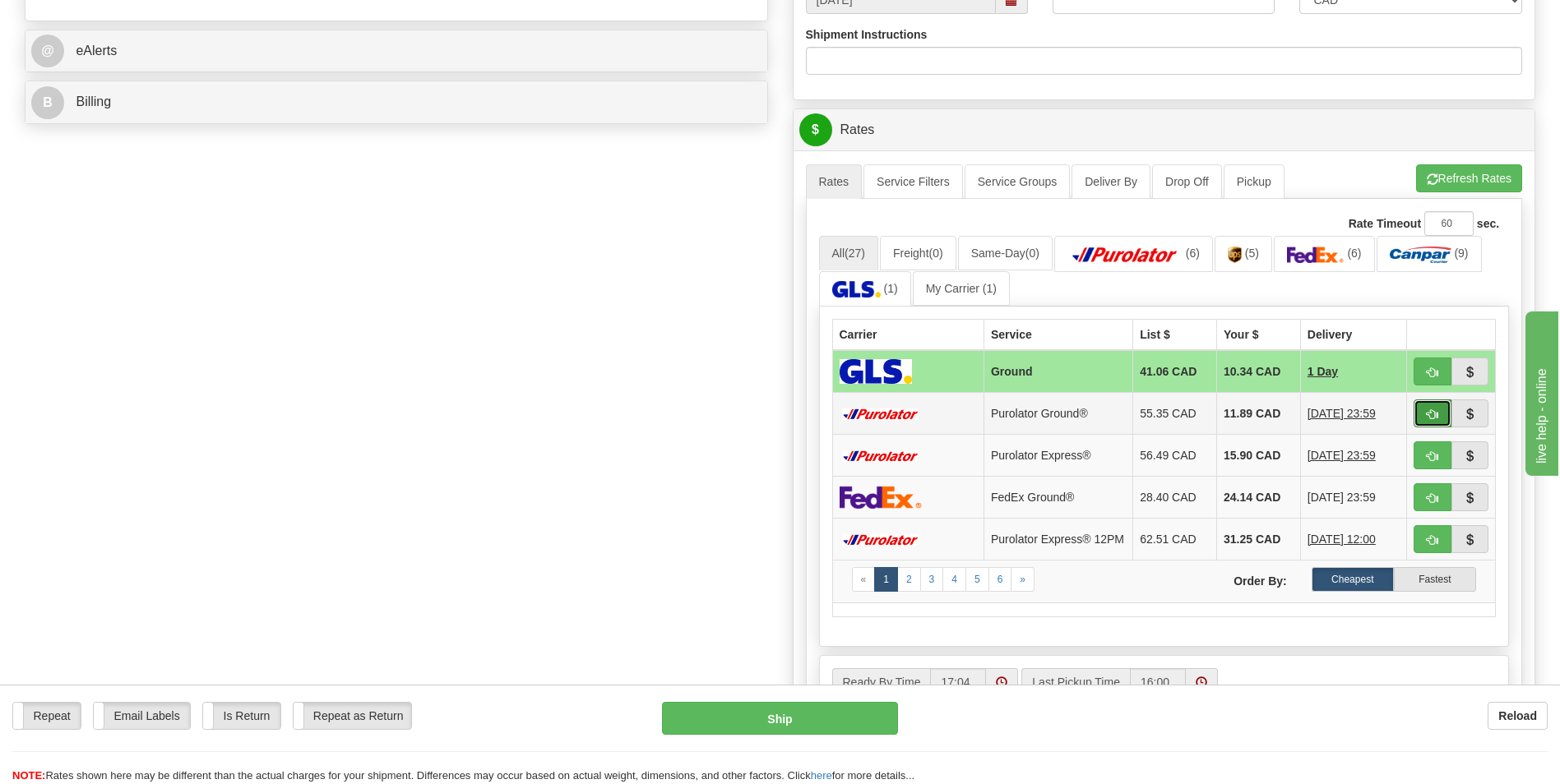
click at [1429, 414] on span "button" at bounding box center [1432, 415] width 11 height 10
type input "260"
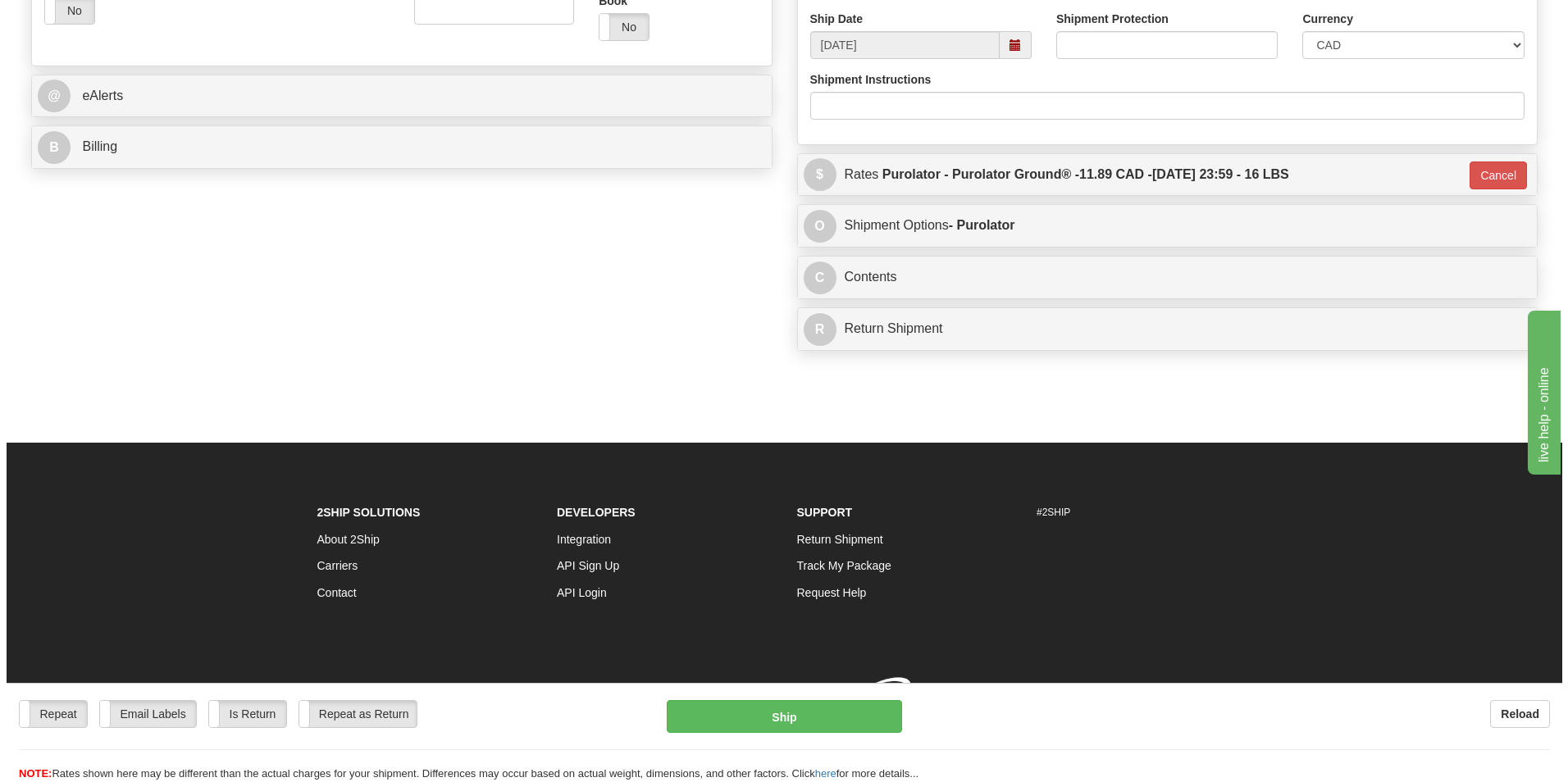
scroll to position [634, 0]
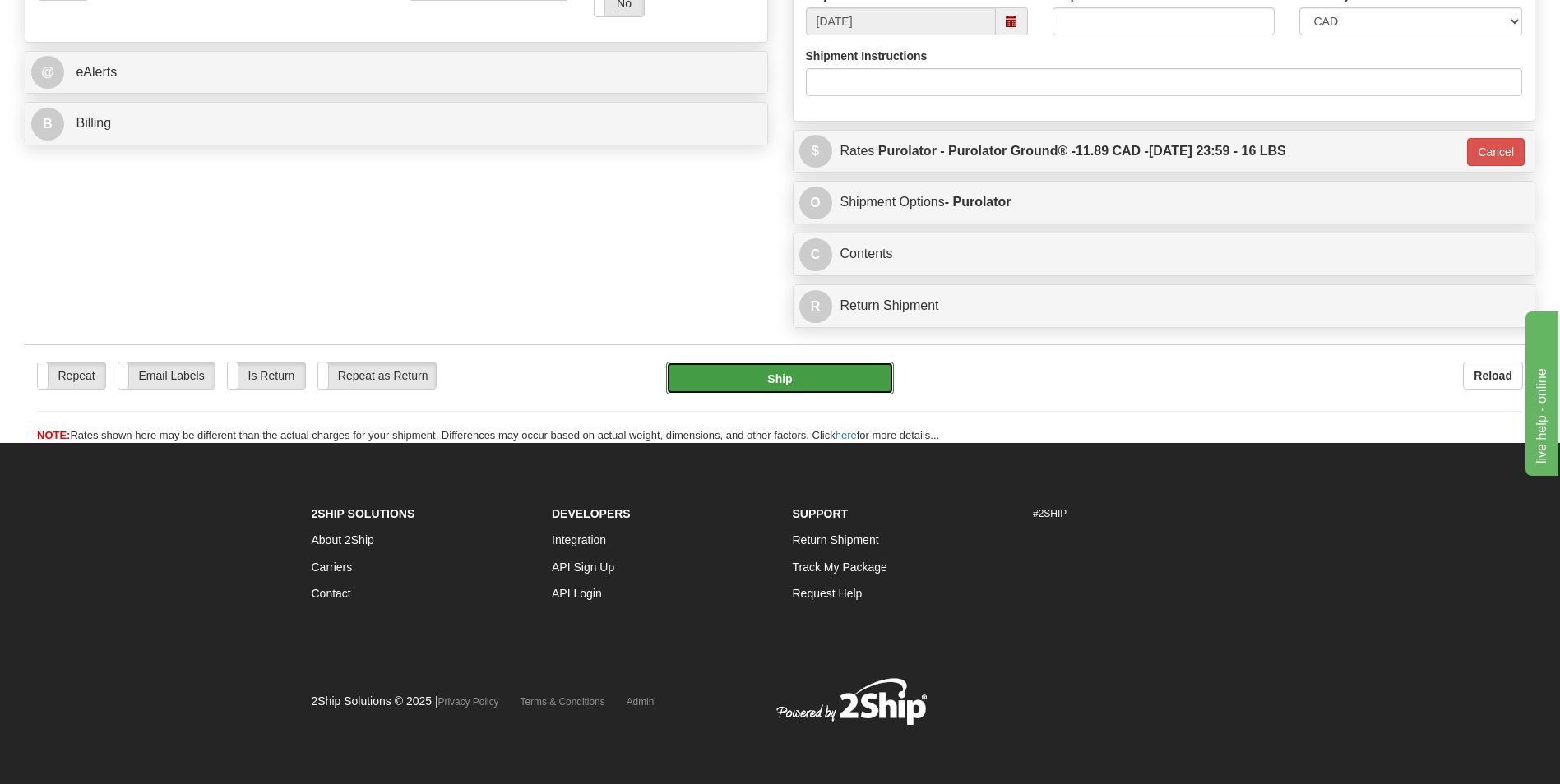
click at [765, 384] on button "Ship" at bounding box center [779, 379] width 227 height 33
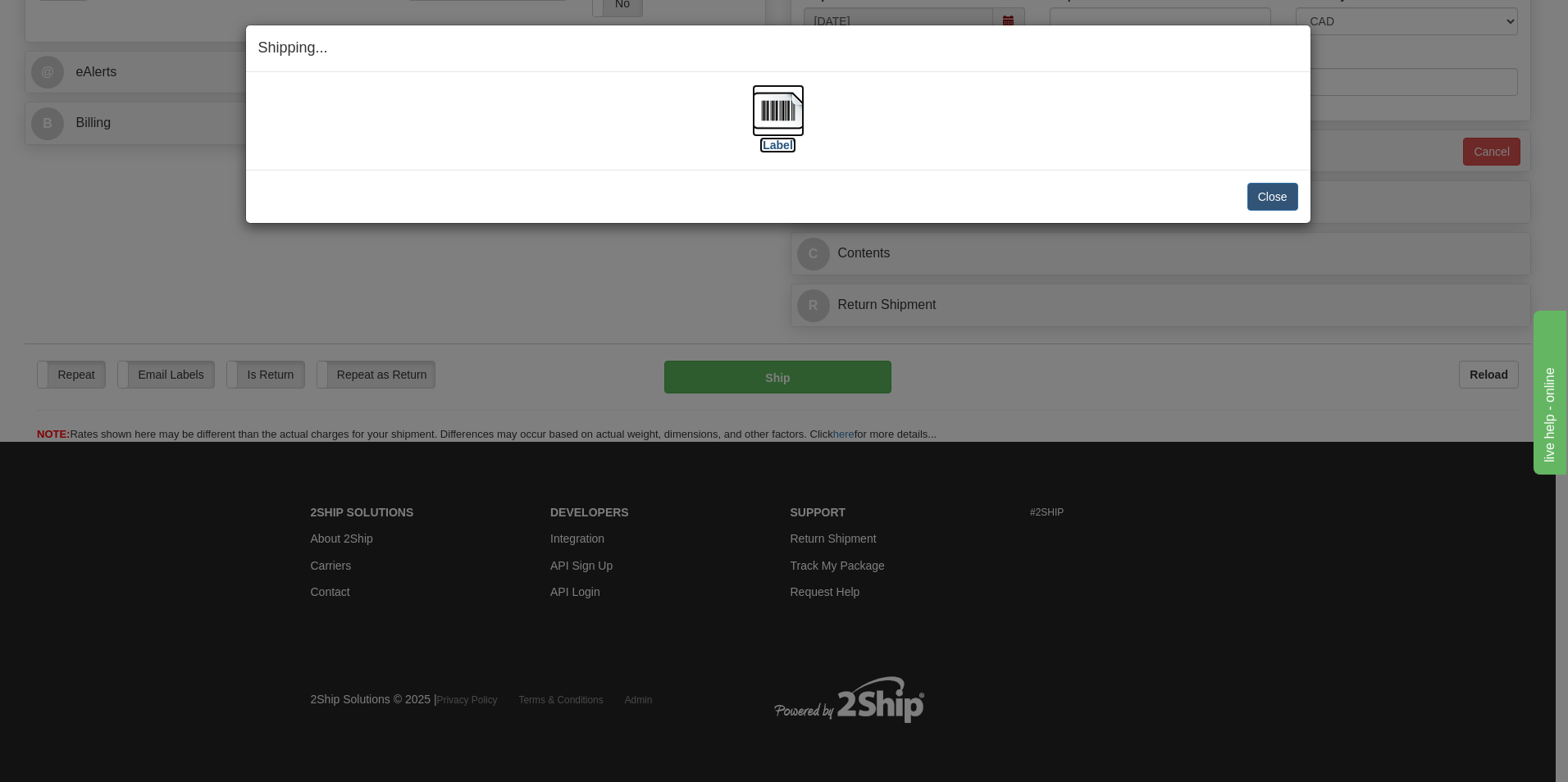
click at [775, 140] on label "[Label]" at bounding box center [778, 145] width 37 height 16
